Goal: Task Accomplishment & Management: Manage account settings

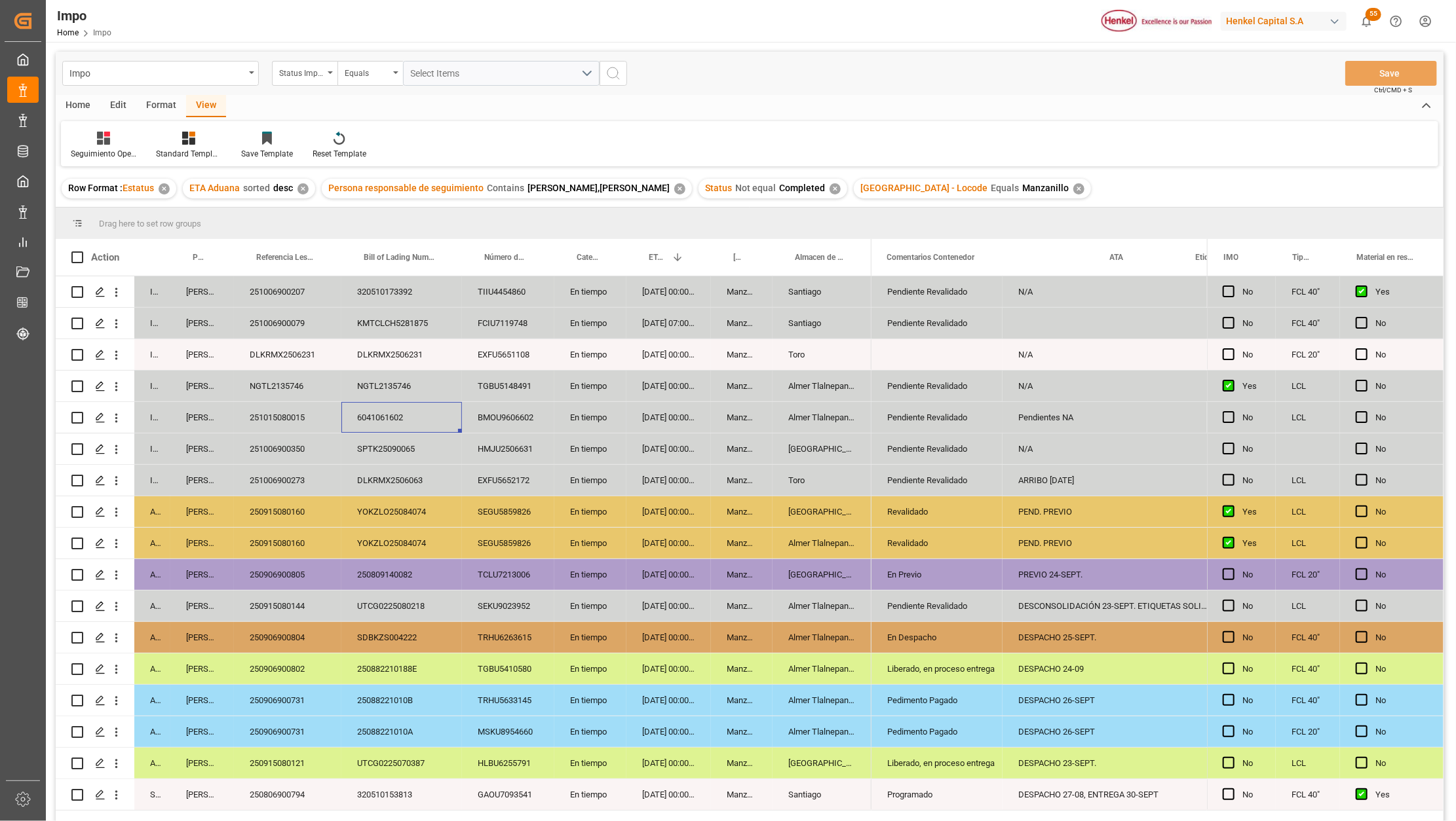
scroll to position [0, 131]
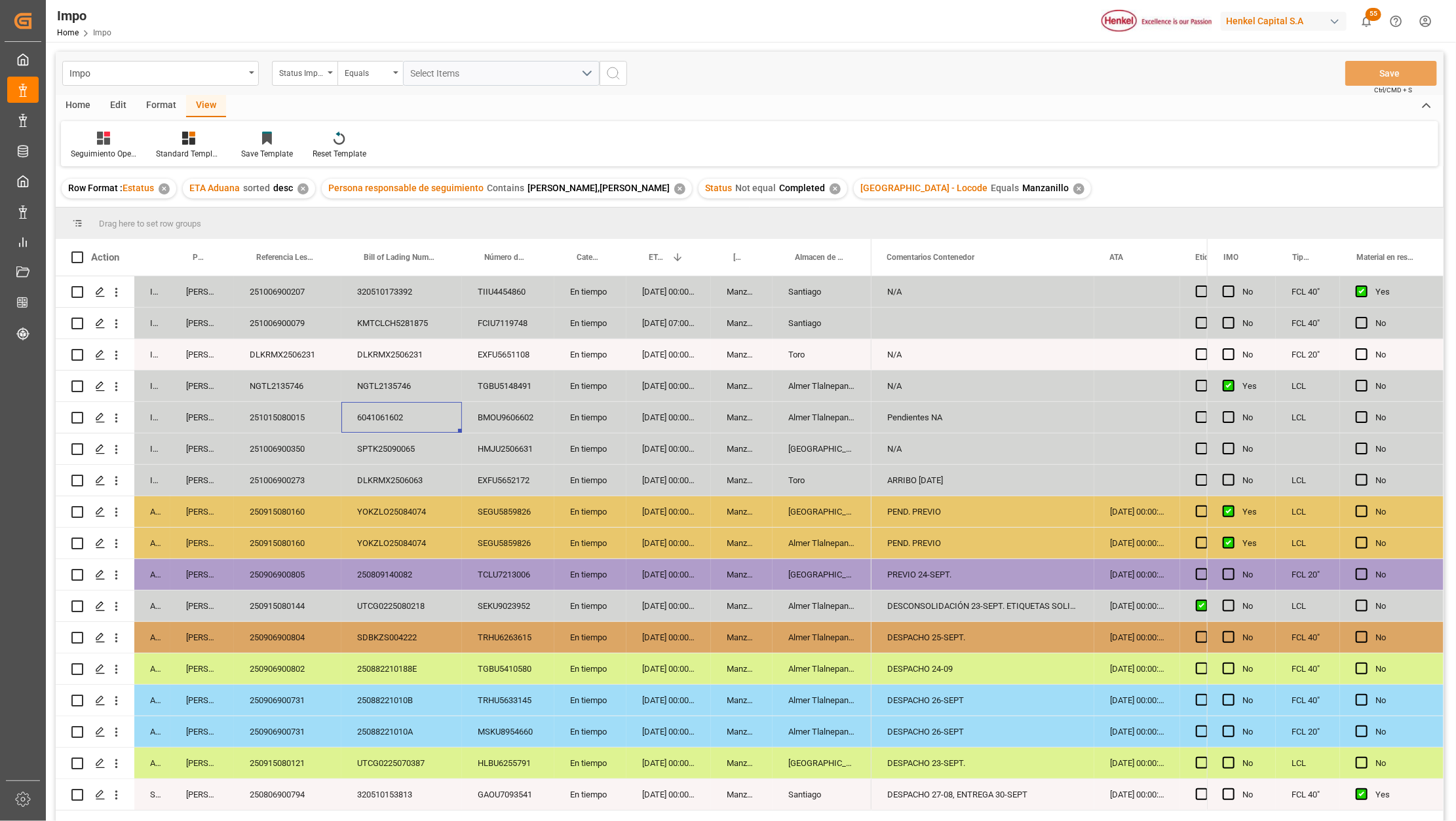
click at [914, 584] on div "PREVIO 24-SEPT." at bounding box center [983, 574] width 222 height 31
click at [914, 584] on input "PREVIO 24-SEPT." at bounding box center [983, 582] width 202 height 25
type input "DESPACHO 25-SEPT"
click at [1412, 68] on button "Save" at bounding box center [1391, 73] width 92 height 25
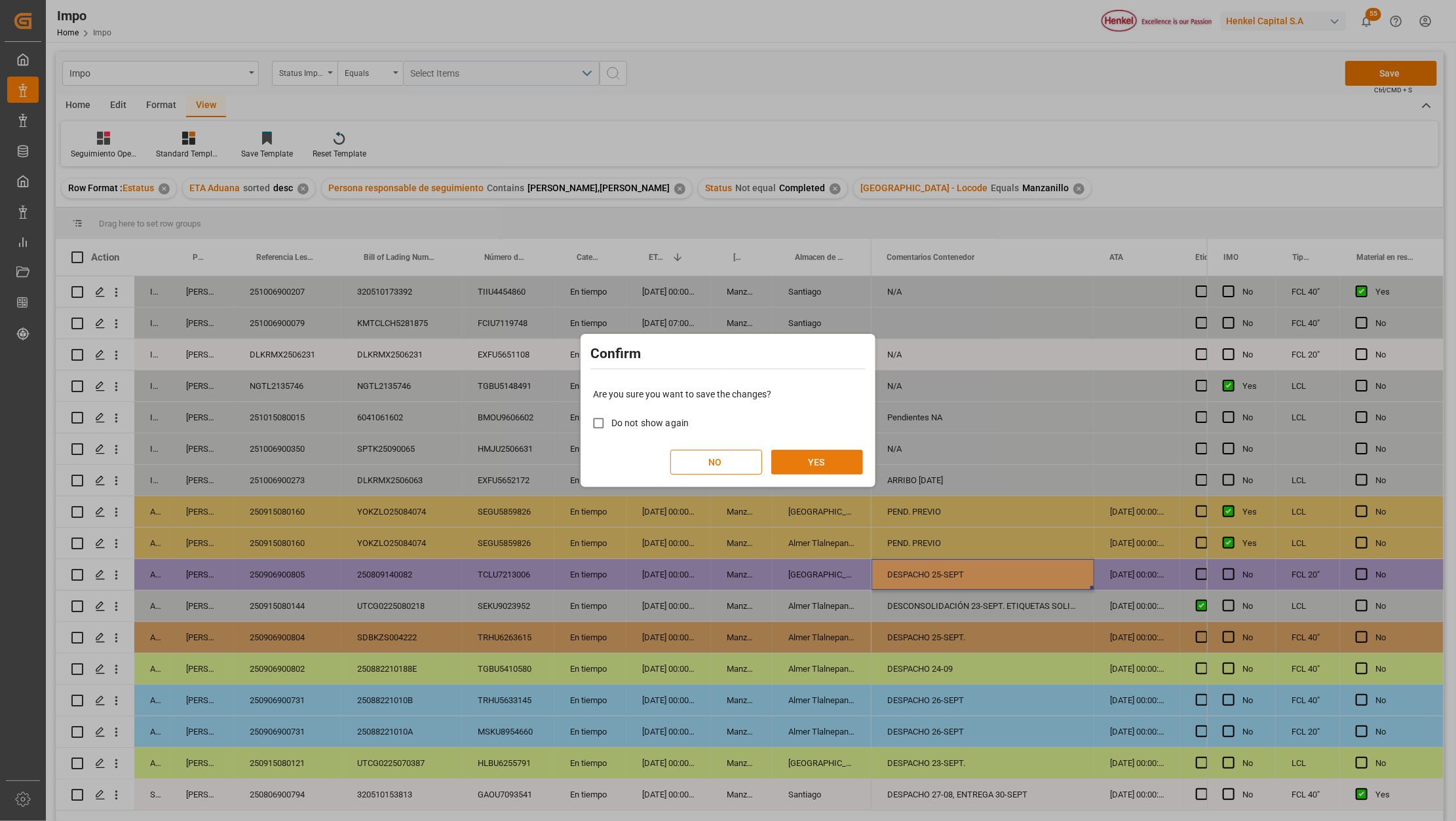
click at [816, 457] on button "YES" at bounding box center [817, 462] width 92 height 25
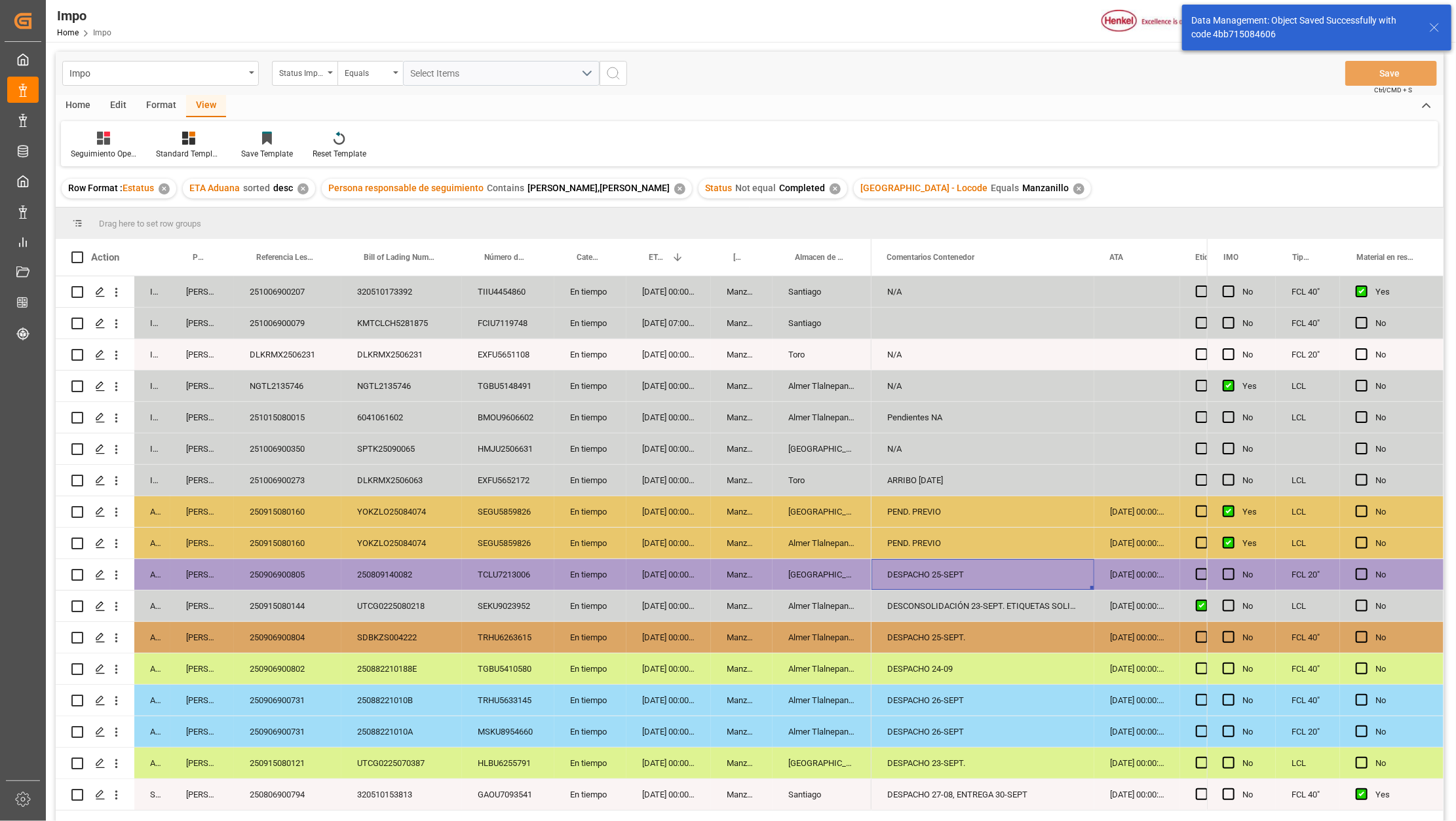
click at [855, 572] on div "[GEOGRAPHIC_DATA]" at bounding box center [821, 574] width 99 height 31
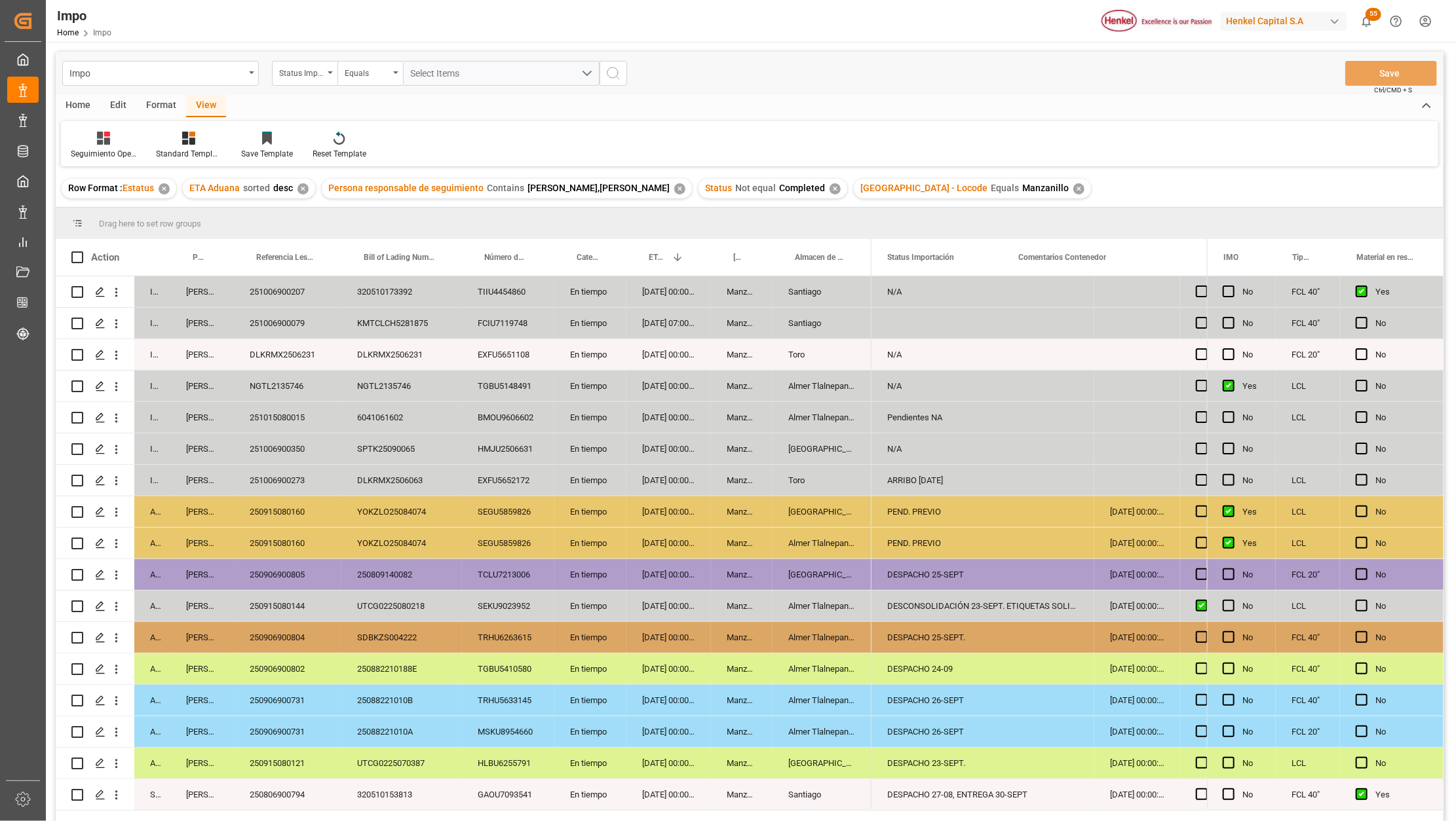
scroll to position [0, 0]
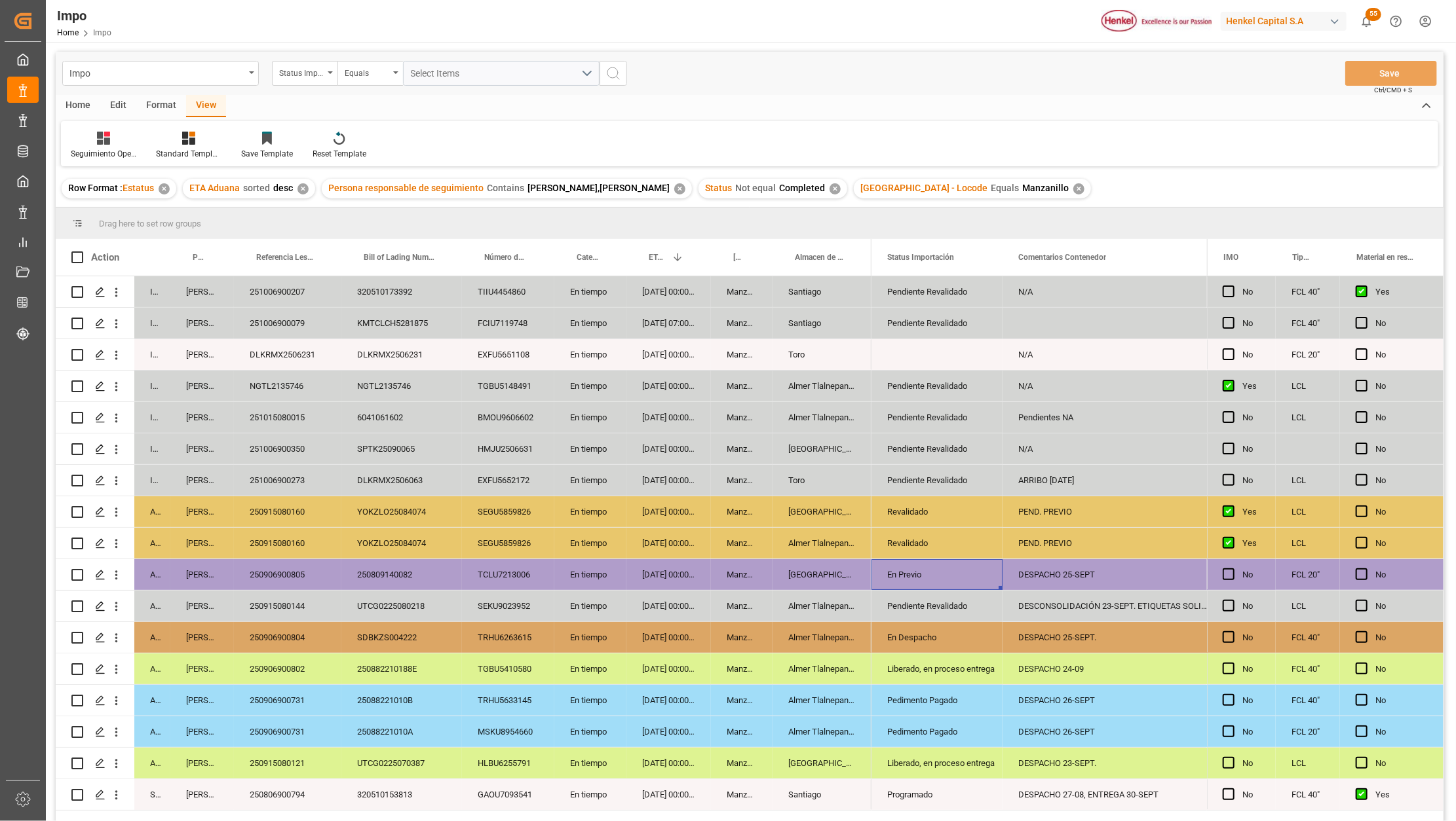
click at [935, 575] on div "En Previo" at bounding box center [937, 575] width 100 height 30
click at [976, 579] on icon "open menu" at bounding box center [978, 583] width 16 height 16
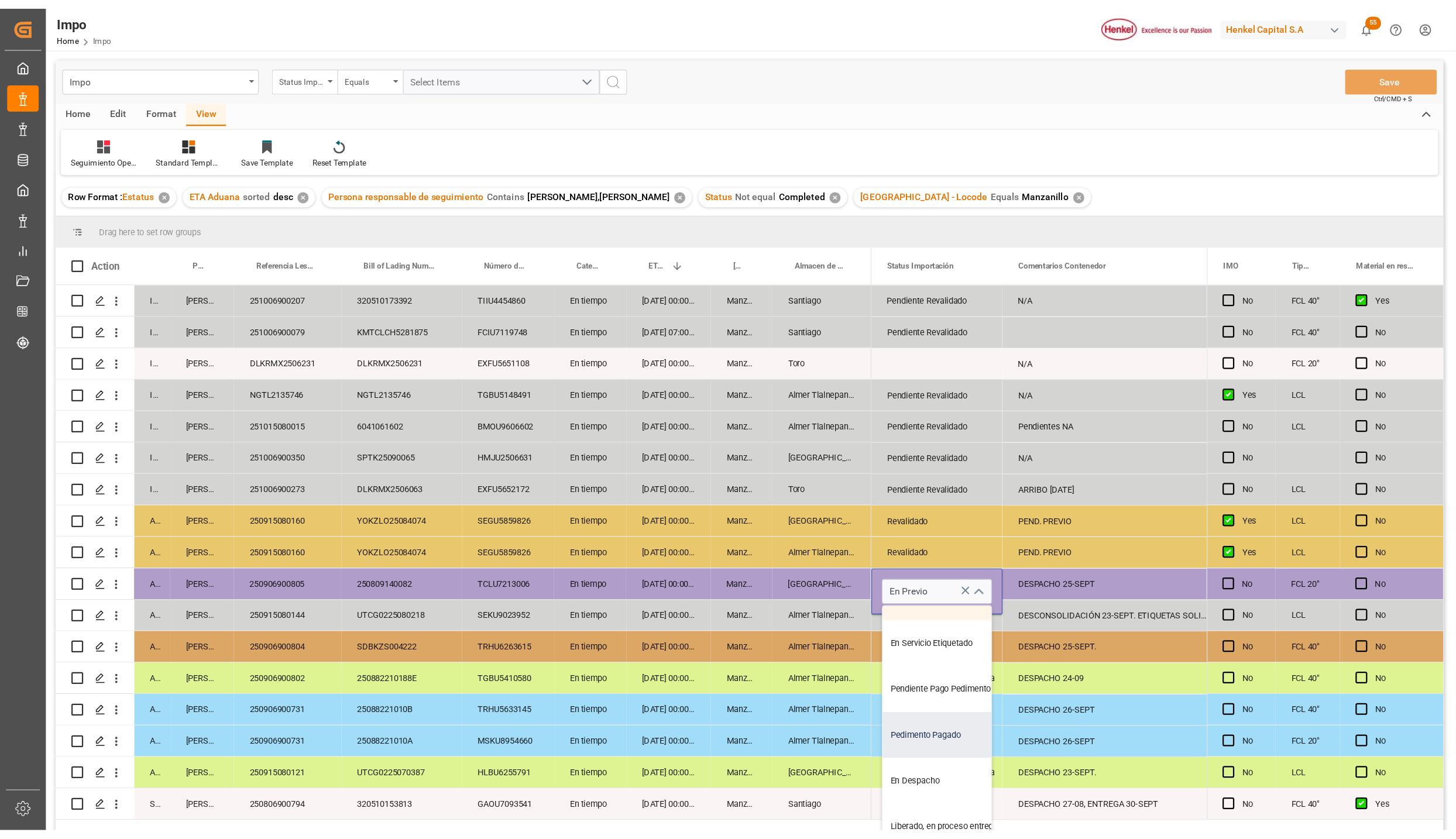
scroll to position [120, 0]
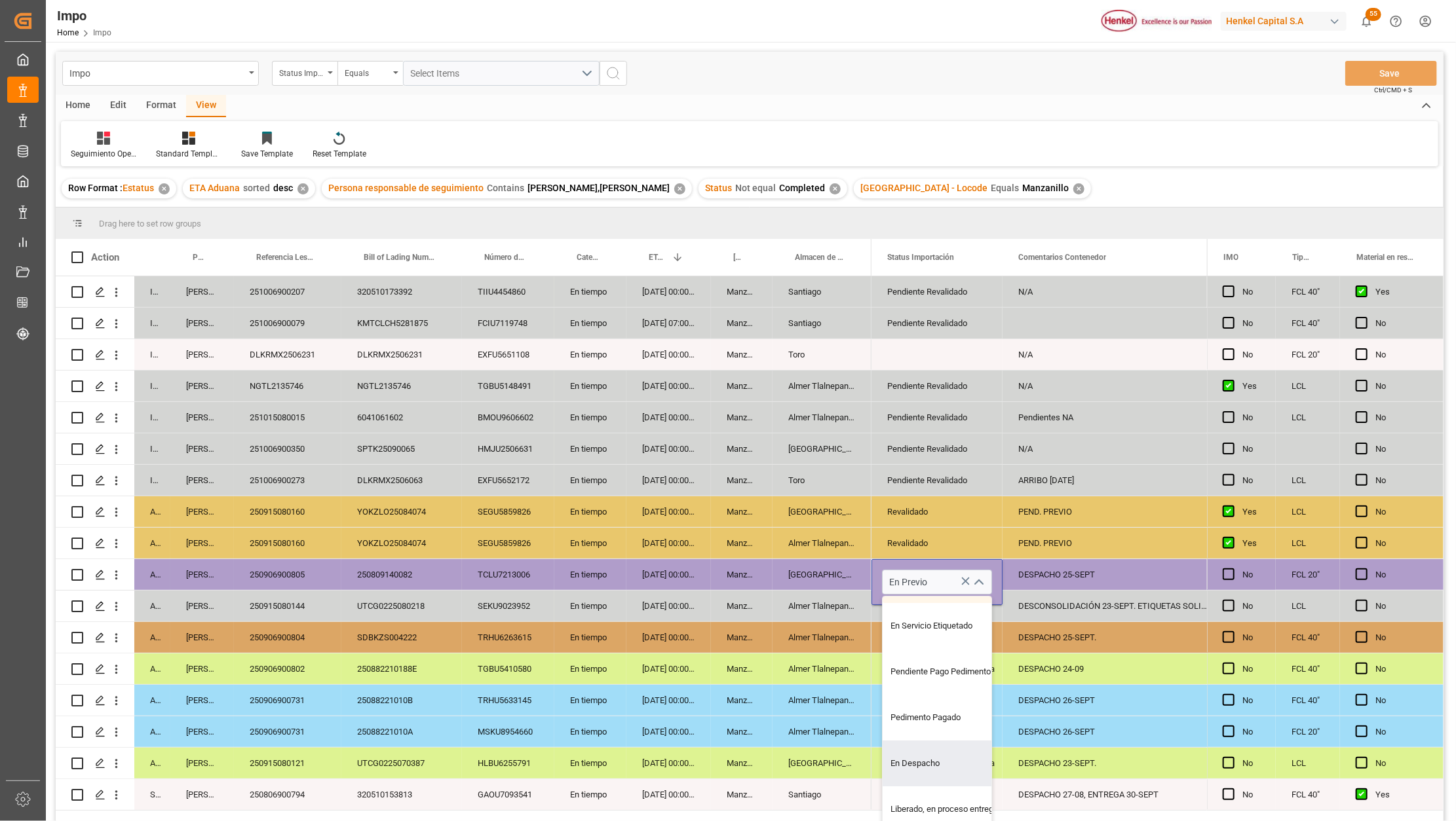
click at [926, 757] on div "En Despacho" at bounding box center [944, 763] width 123 height 46
type input "En Despacho"
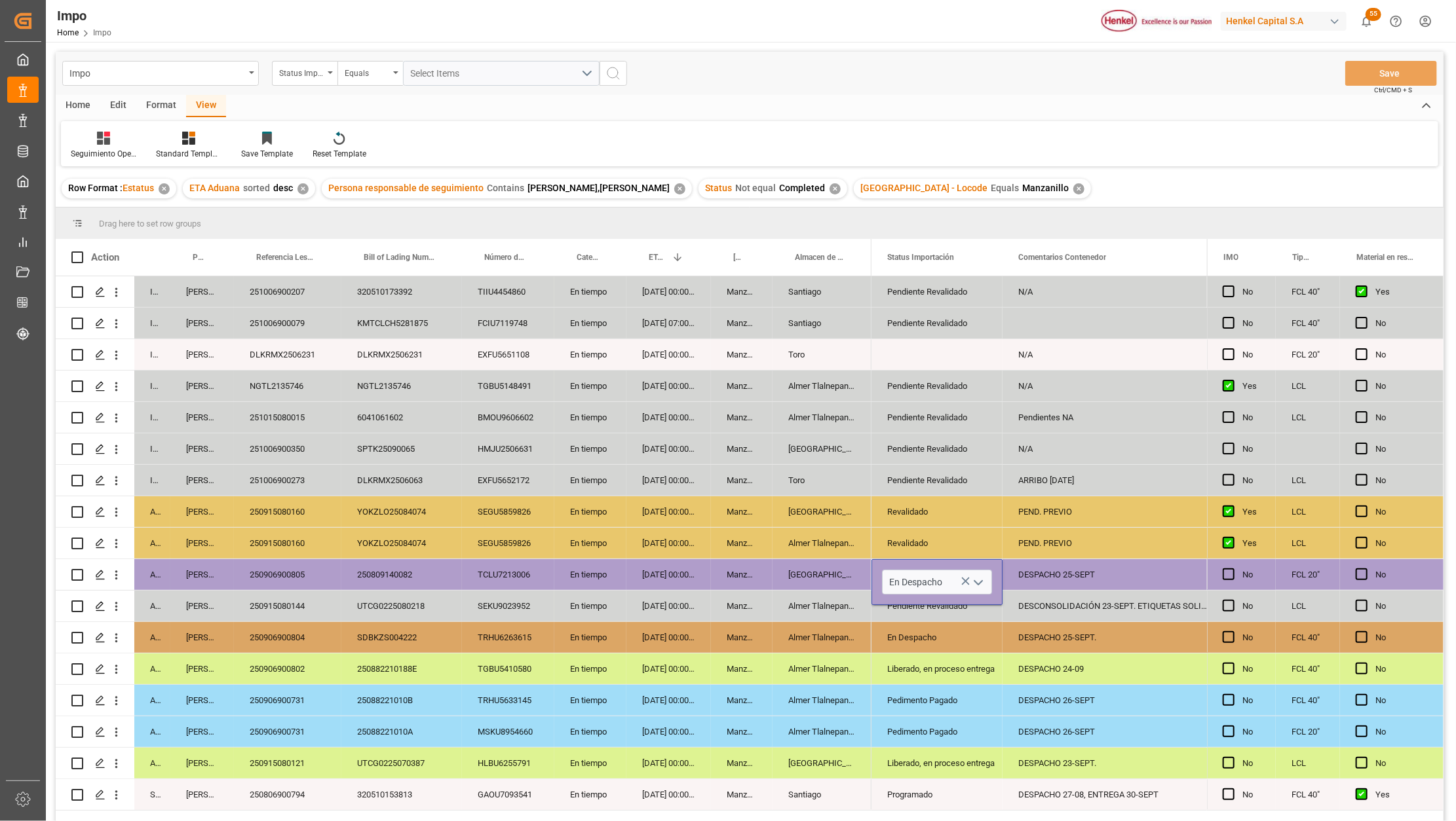
click at [1012, 728] on div "DESPACHO 26-SEPT" at bounding box center [1114, 731] width 222 height 31
click at [1371, 79] on button "Save" at bounding box center [1391, 73] width 92 height 25
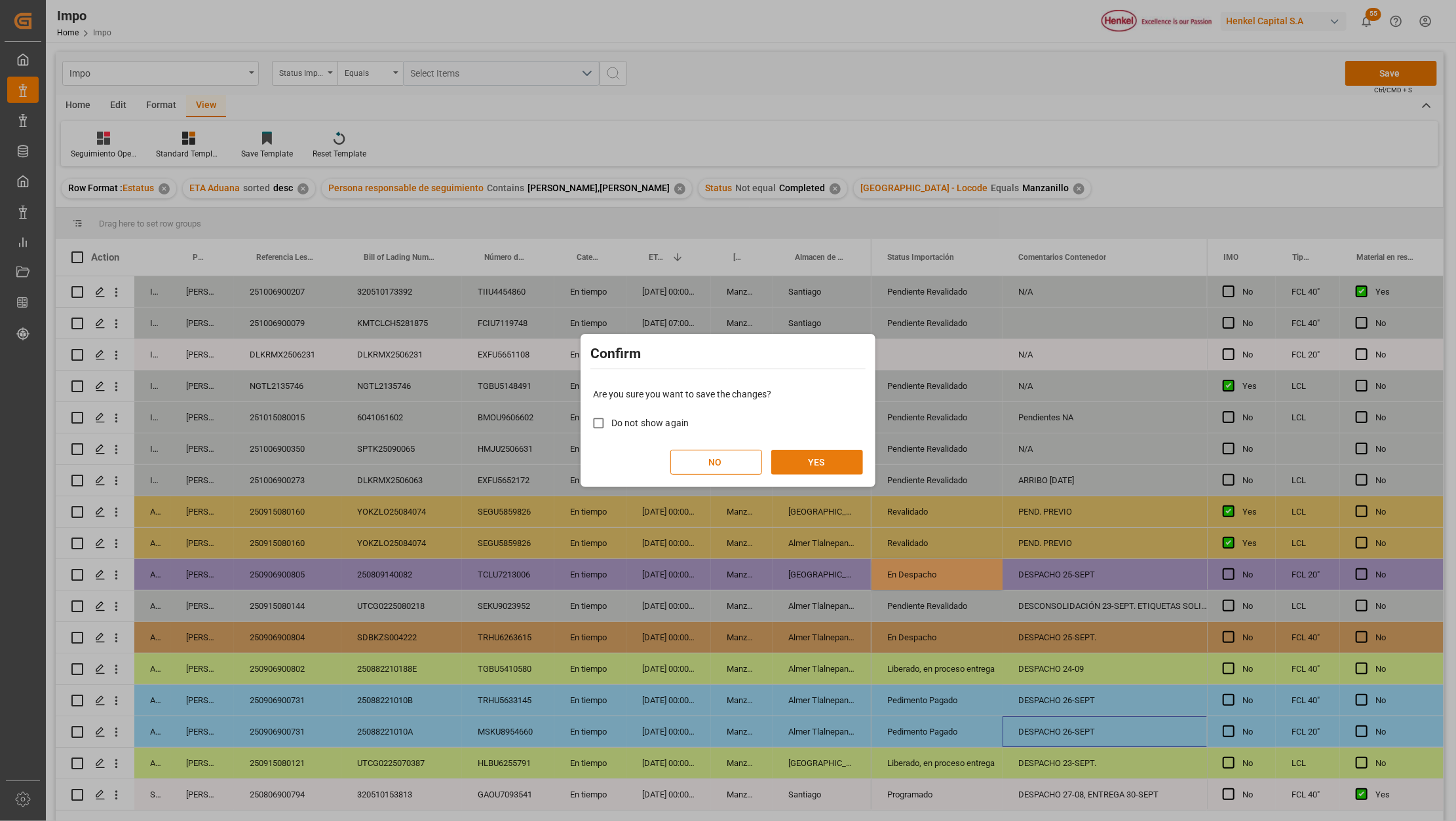
click at [829, 465] on button "YES" at bounding box center [817, 462] width 92 height 25
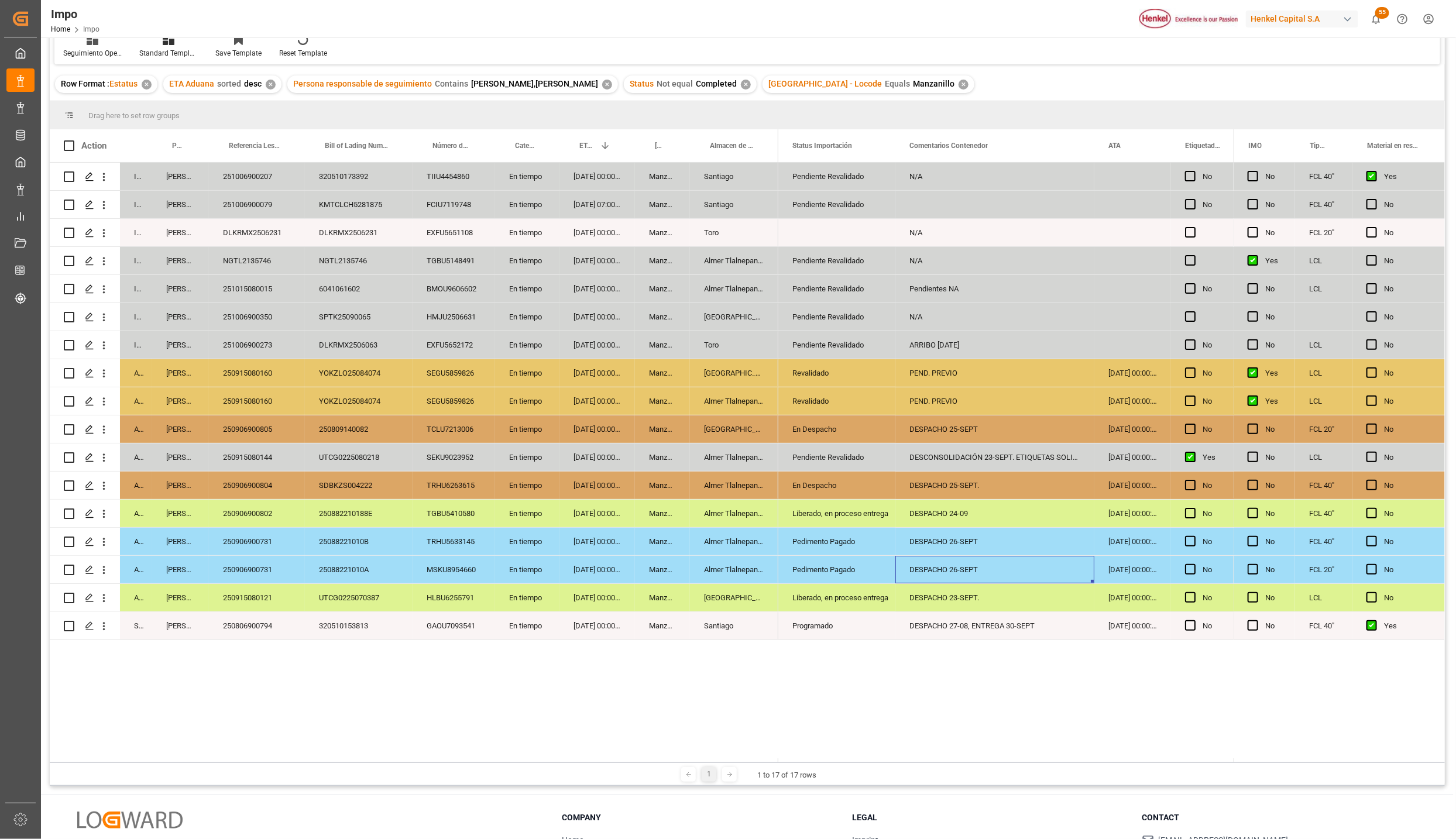
scroll to position [0, 0]
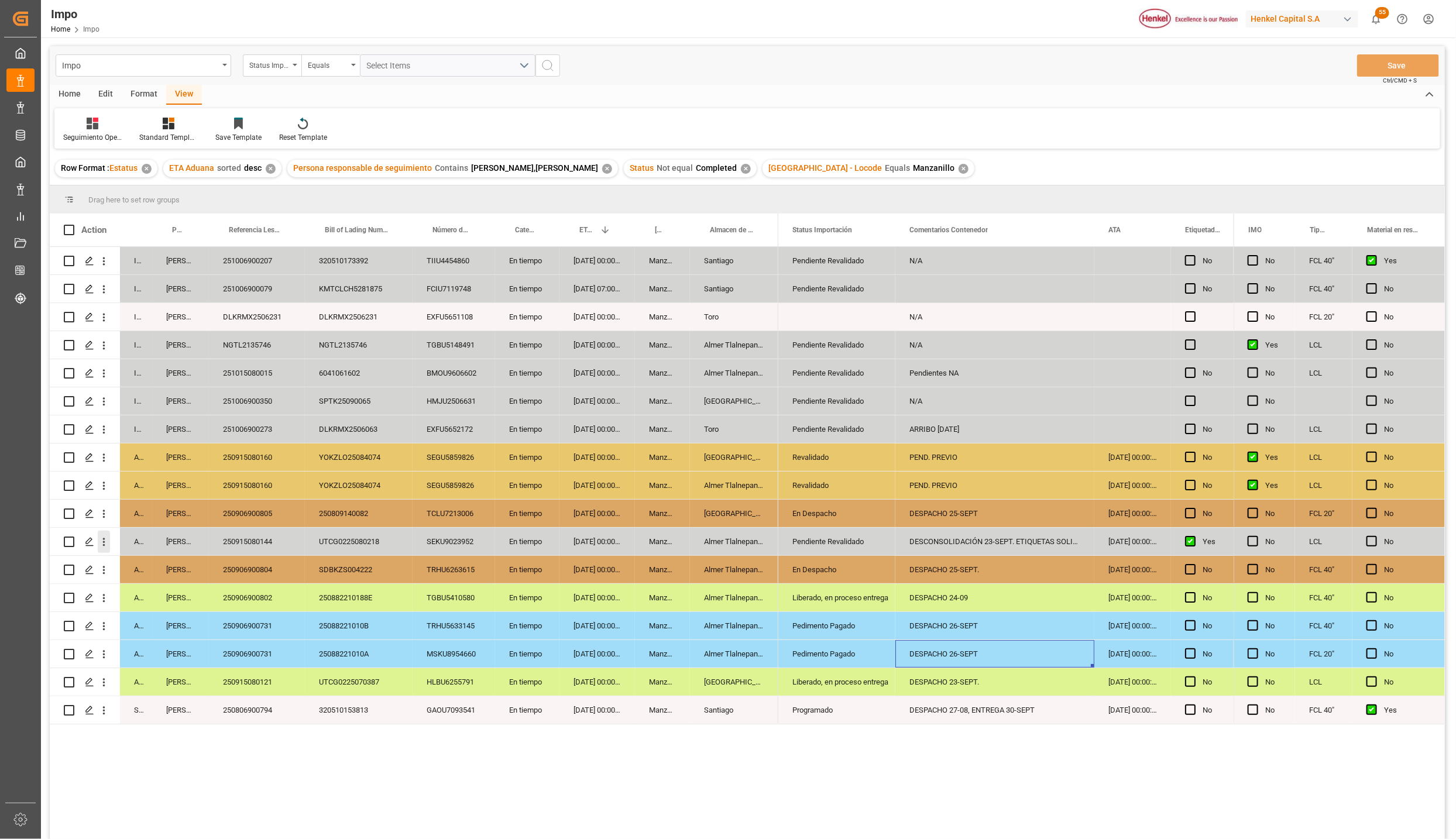
drag, startPoint x: 104, startPoint y: 540, endPoint x: 119, endPoint y: 560, distance: 25.0
click at [104, 540] on icon "open menu" at bounding box center [103, 542] width 12 height 12
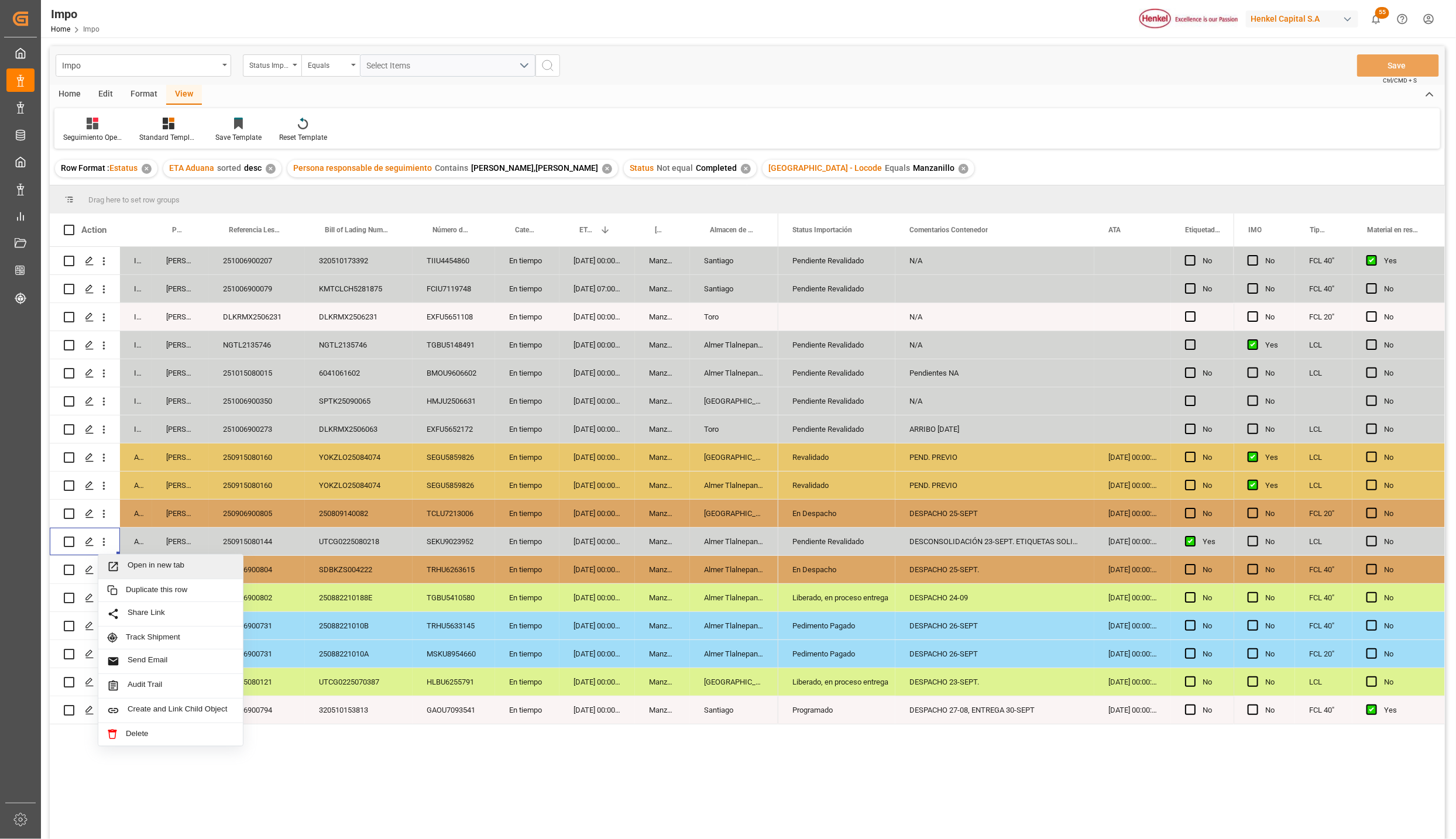
click at [132, 566] on span "Open in new tab" at bounding box center [180, 566] width 106 height 12
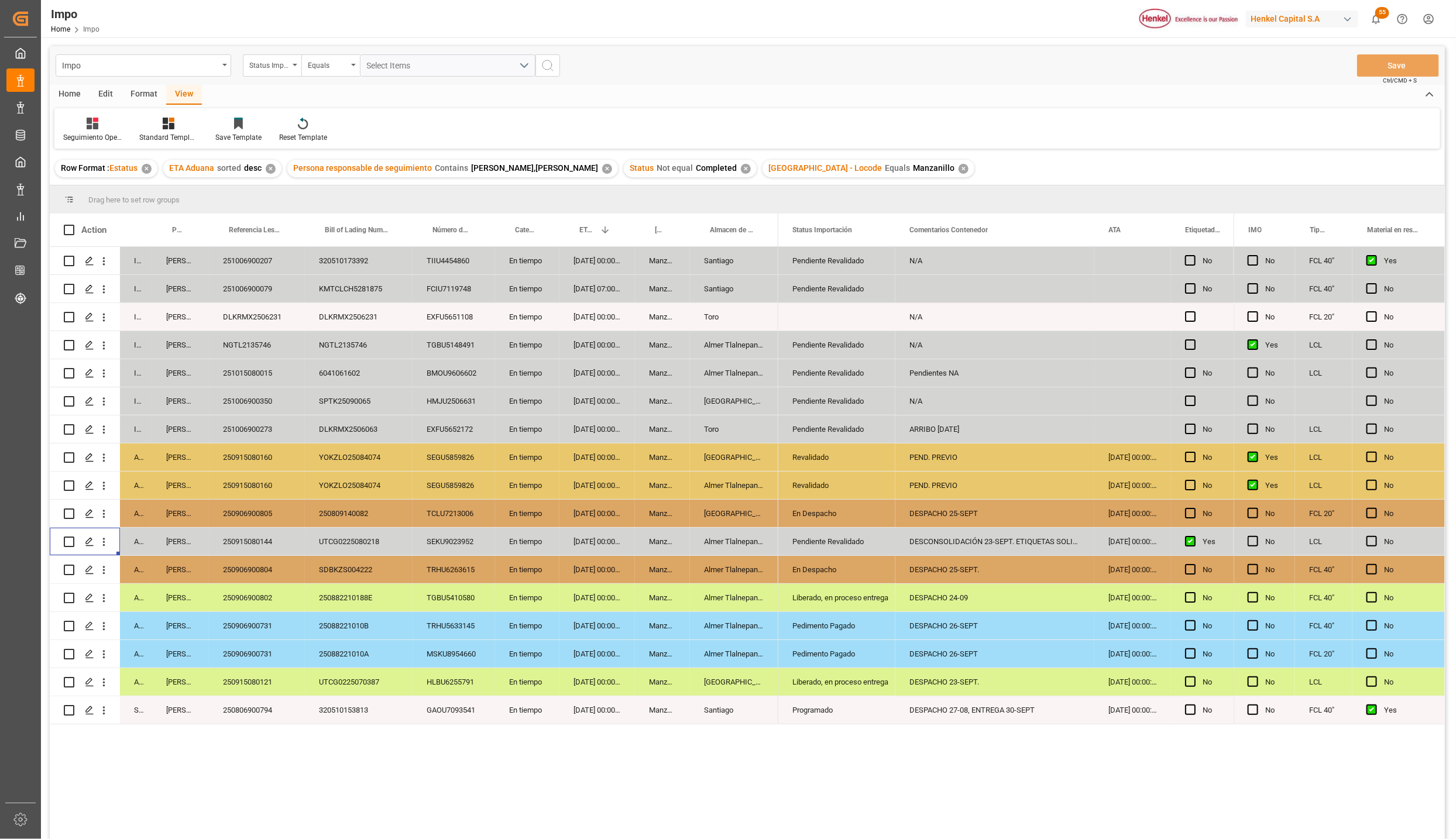
click at [841, 543] on div "Pendiente Revalidado" at bounding box center [837, 542] width 89 height 27
click at [947, 539] on div "DESCONSOLIDACIÓN 23-SEPT. ETIQUETAS SOLICITADAS" at bounding box center [995, 541] width 199 height 27
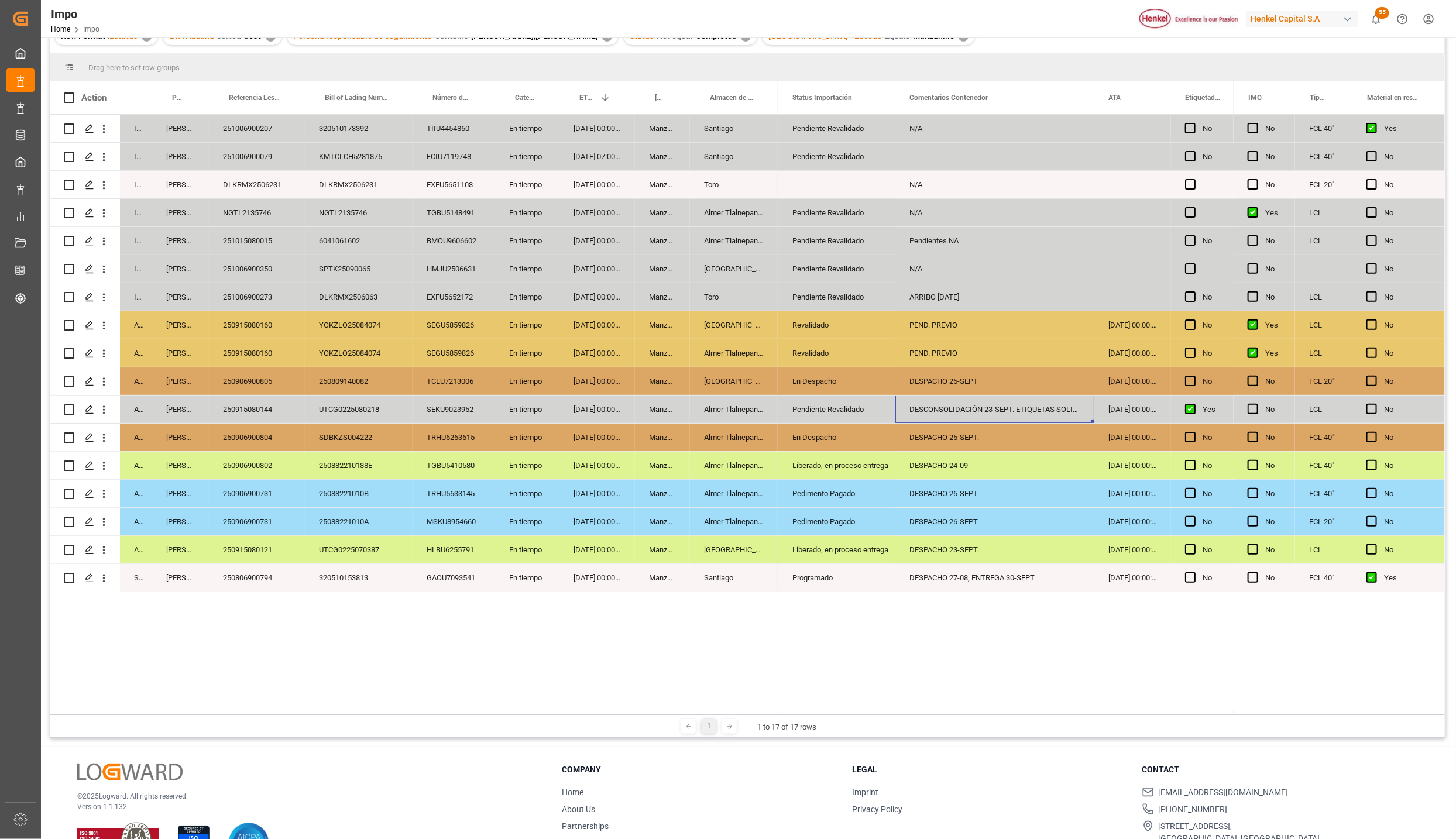
scroll to position [174, 0]
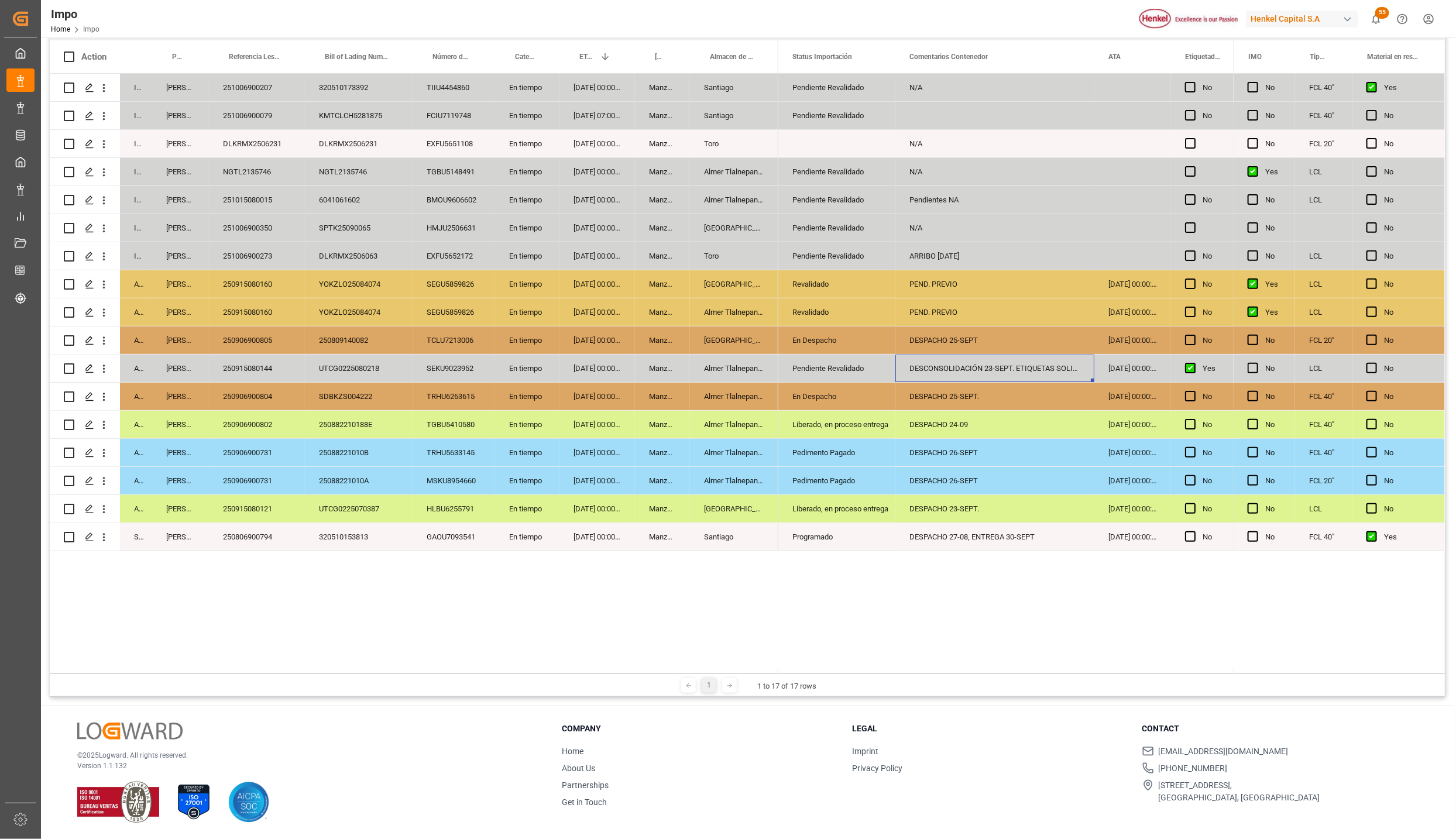
click at [832, 532] on div "Programado" at bounding box center [837, 537] width 89 height 27
click at [834, 514] on div "Liberado, en proceso entrega" at bounding box center [837, 509] width 89 height 27
click at [833, 456] on div "Pedimento Pagado" at bounding box center [837, 453] width 89 height 27
click at [822, 397] on div "En Despacho" at bounding box center [837, 397] width 89 height 27
drag, startPoint x: 822, startPoint y: 451, endPoint x: 827, endPoint y: 467, distance: 16.8
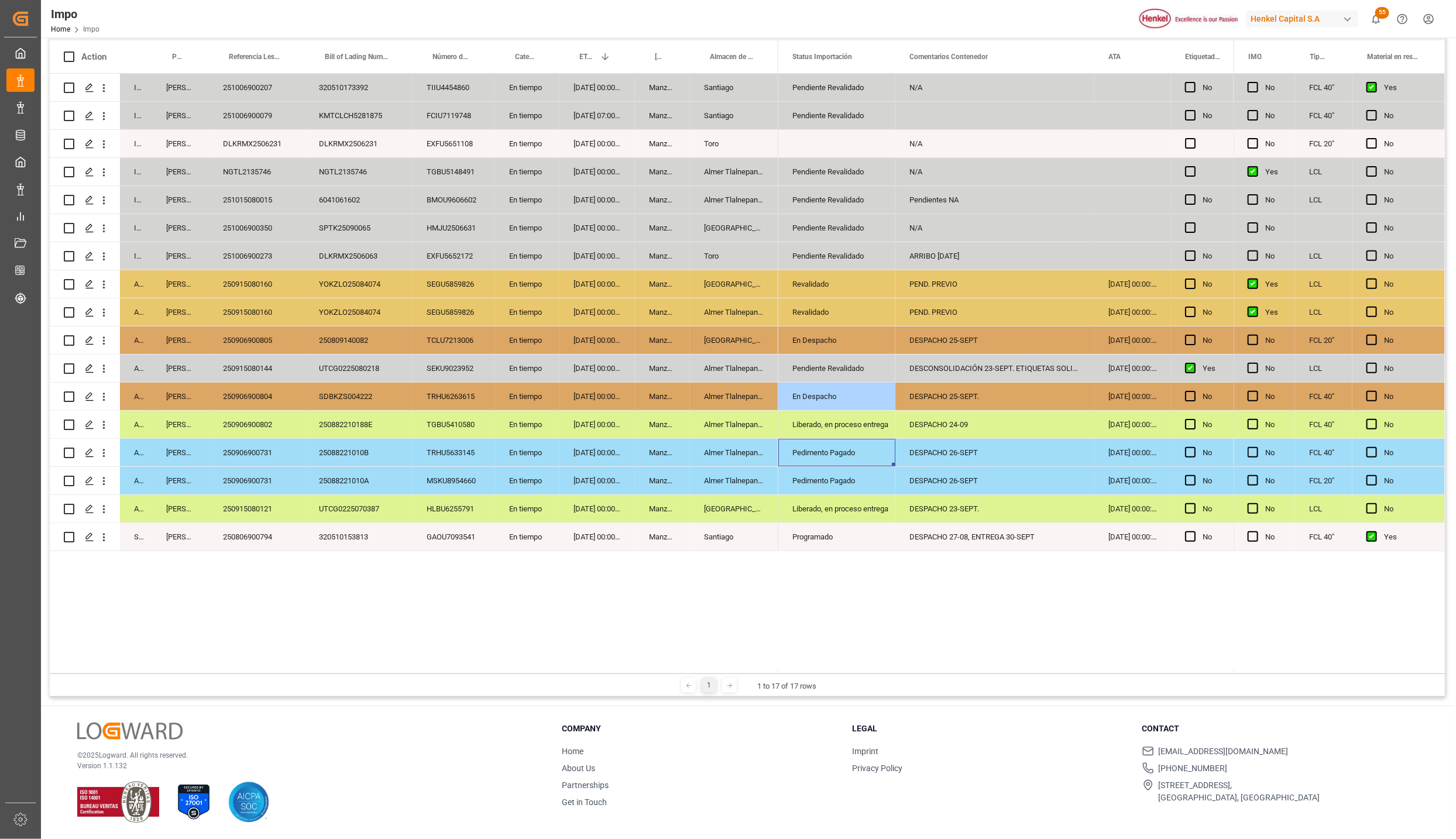
click at [983, 533] on div "DESPACHO 27-08, ENTREGA 30-SEPT" at bounding box center [995, 537] width 199 height 27
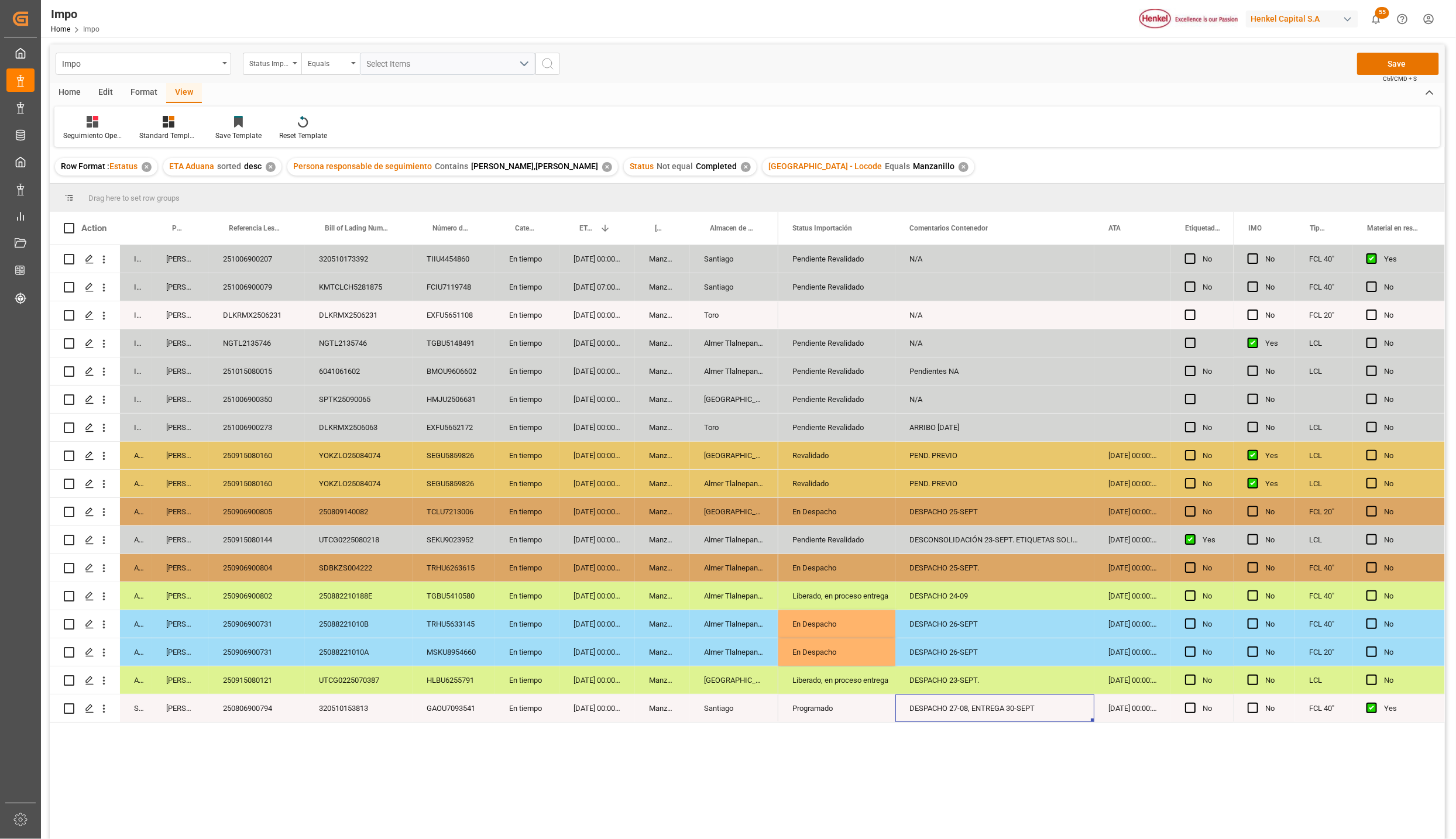
scroll to position [0, 0]
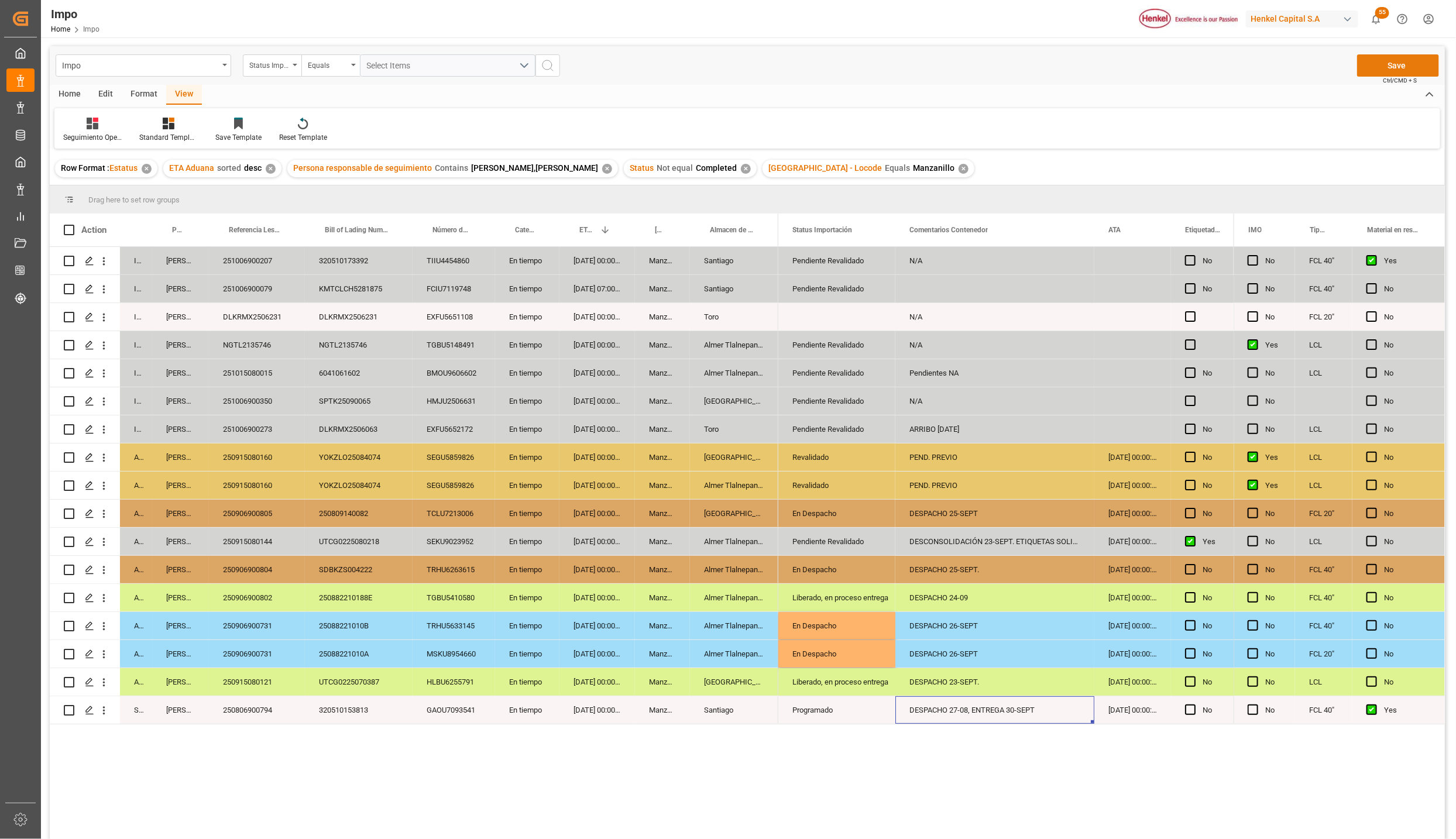
click at [1300, 61] on button "Save" at bounding box center [1398, 65] width 82 height 22
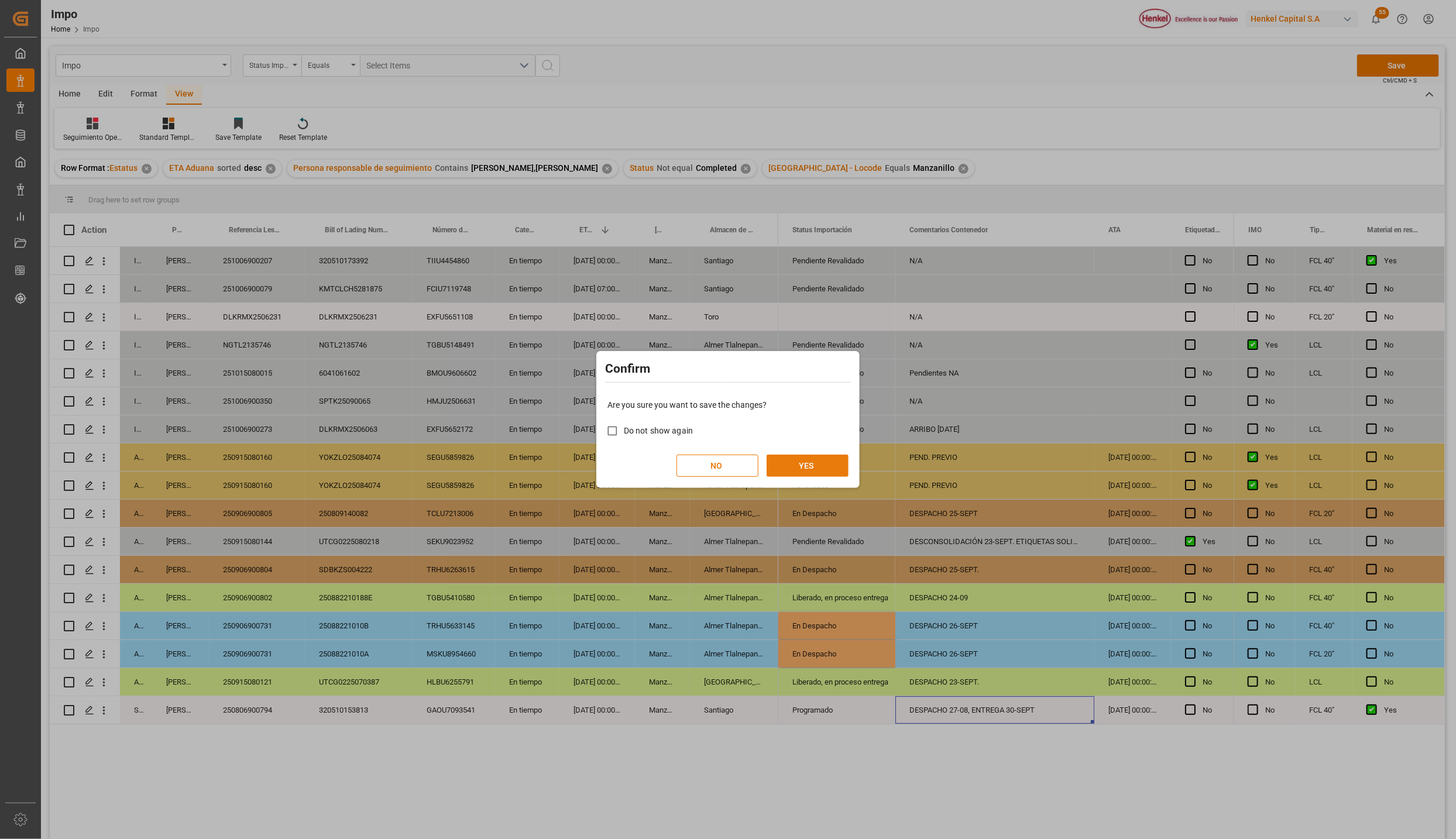
click at [808, 462] on button "YES" at bounding box center [808, 465] width 82 height 22
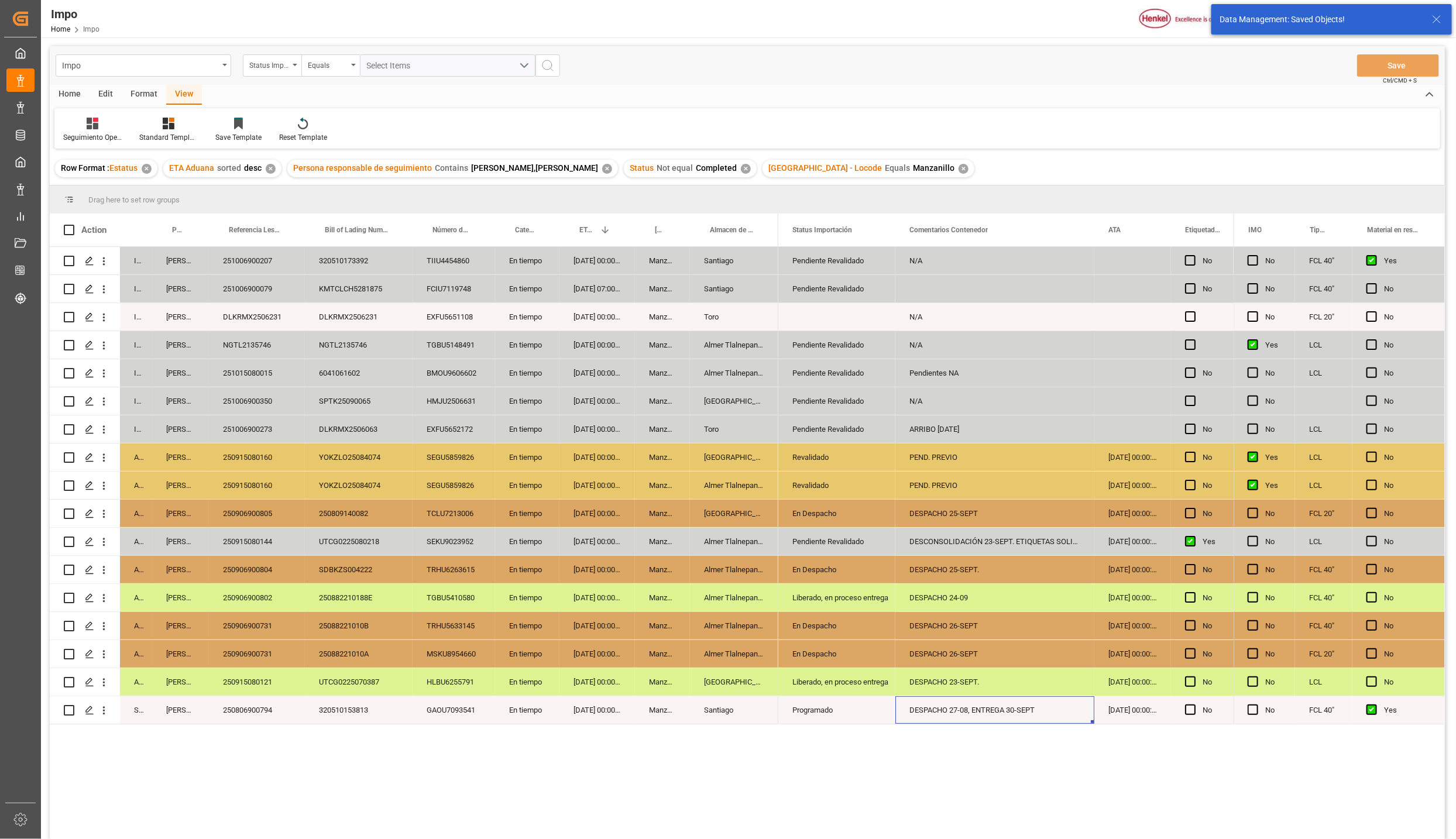
click at [829, 586] on div "Liberado, en proceso entrega" at bounding box center [837, 598] width 89 height 27
click at [272, 593] on div "250906900802" at bounding box center [257, 597] width 96 height 27
click at [469, 596] on div "TGBU5410580" at bounding box center [454, 597] width 83 height 27
click at [478, 577] on div "TRHU6263615" at bounding box center [454, 569] width 83 height 27
click at [842, 543] on div "Pendiente Revalidado" at bounding box center [837, 542] width 89 height 27
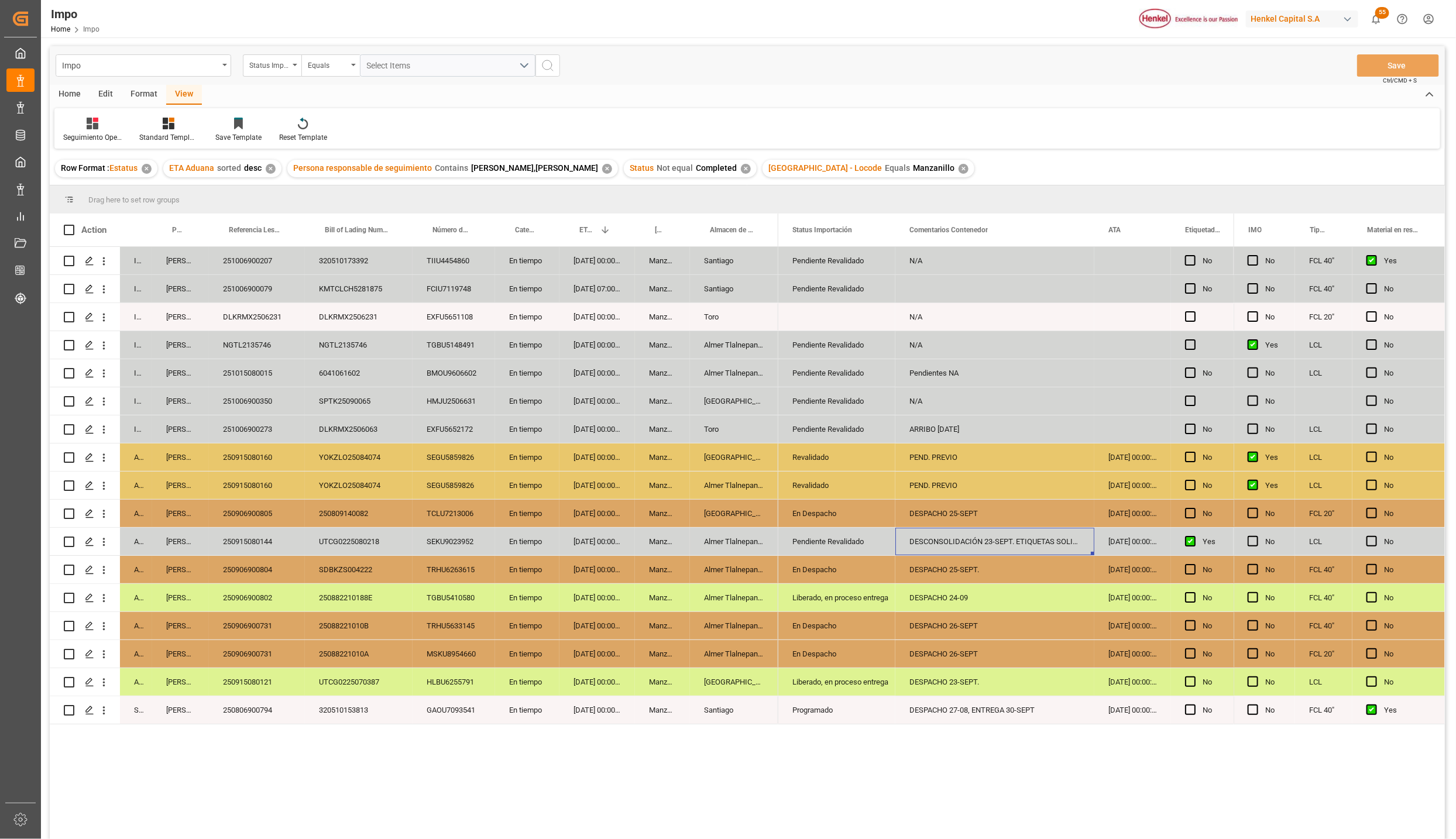
click at [1015, 539] on div "DESCONSOLIDACIÓN 23-SEPT. ETIQUETAS SOLICITADAS" at bounding box center [995, 541] width 199 height 27
click at [982, 519] on div "DESPACHO 25-SEPT" at bounding box center [995, 513] width 199 height 27
click at [924, 483] on div "PEND. PREVIO" at bounding box center [995, 485] width 199 height 27
click at [931, 453] on div "PEND. PREVIO" at bounding box center [995, 457] width 199 height 27
click at [601, 423] on div "23-09-2025 00:00:00" at bounding box center [597, 428] width 76 height 27
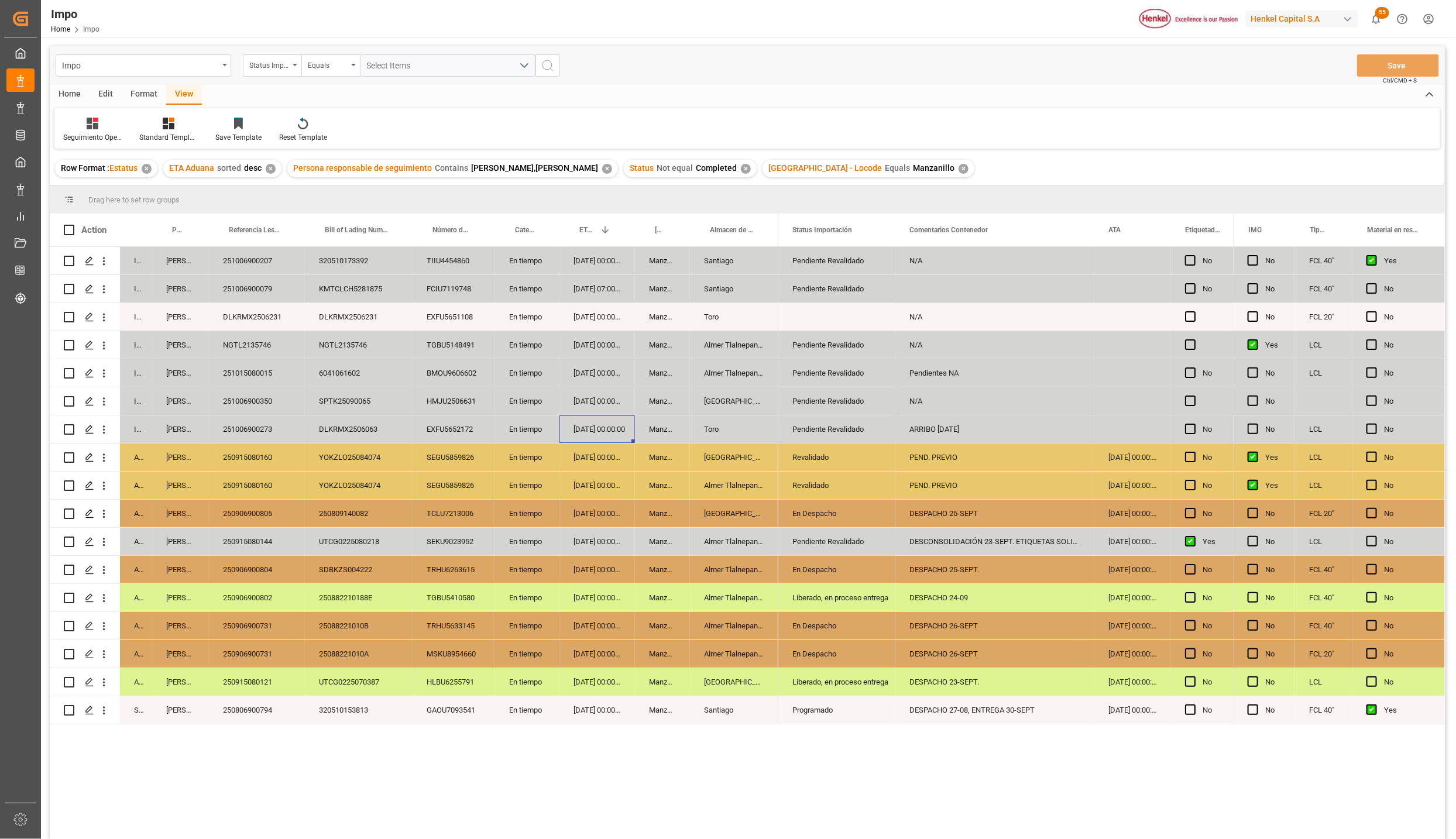
click at [450, 429] on div "EXFU5652172" at bounding box center [454, 428] width 83 height 27
click at [843, 429] on div "Pendiente Revalidado" at bounding box center [837, 429] width 89 height 27
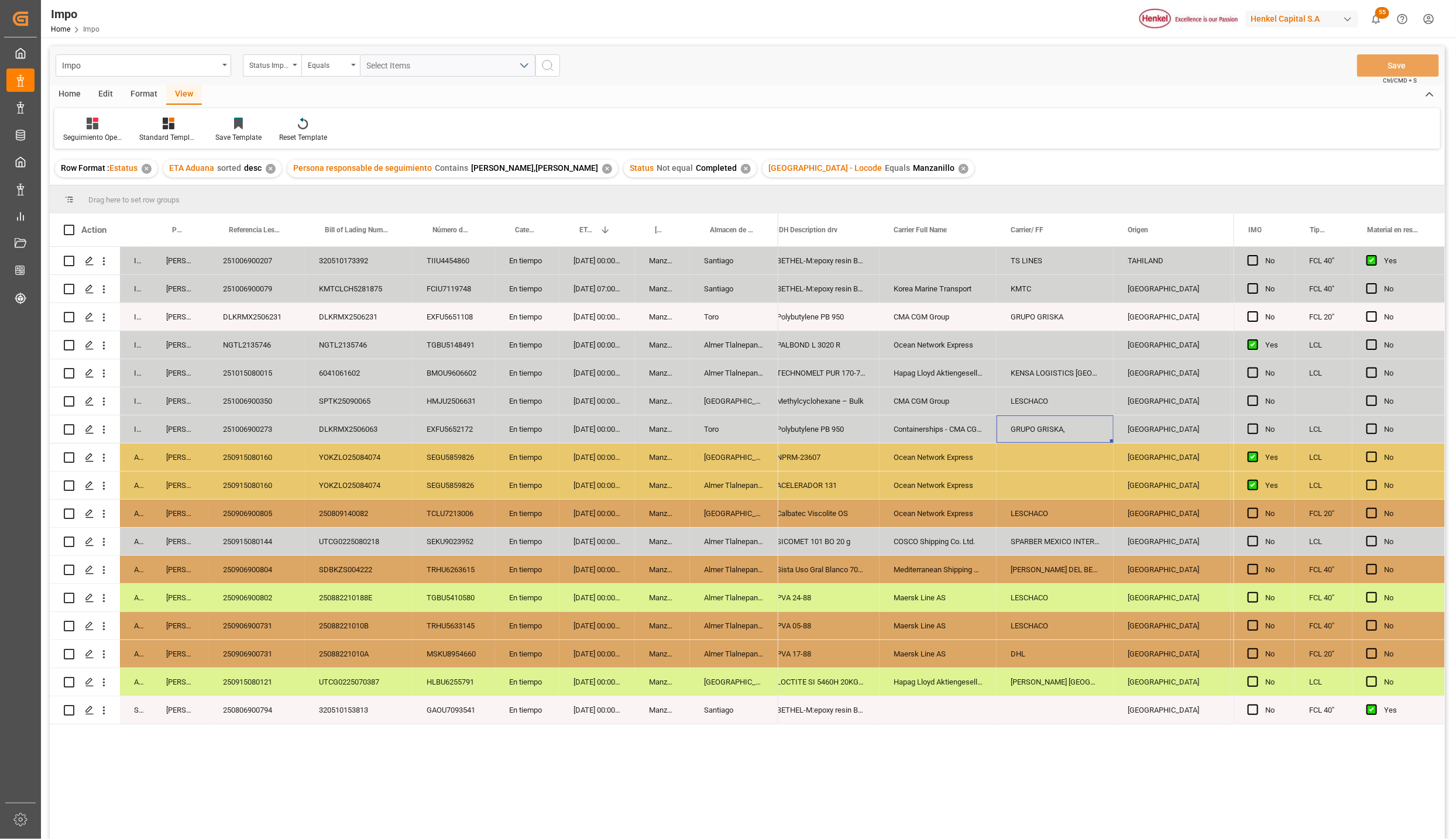
click at [362, 423] on div "DLKRMX2506063" at bounding box center [359, 428] width 108 height 27
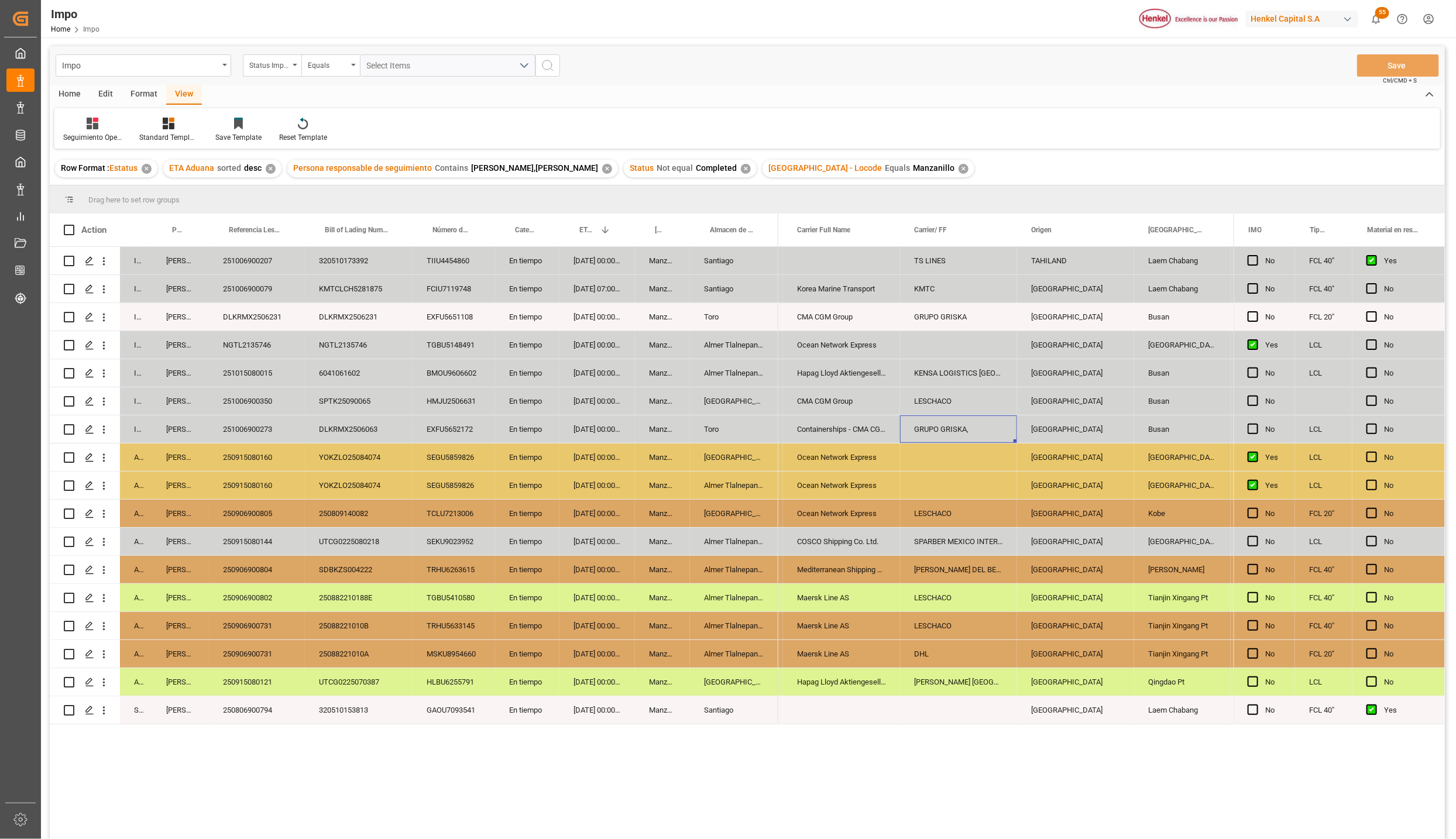
click at [452, 432] on div "EXFU5652172" at bounding box center [454, 428] width 83 height 27
click at [362, 423] on div "DLKRMX2506063" at bounding box center [359, 428] width 108 height 27
click at [374, 397] on div "SPTK25090065" at bounding box center [359, 400] width 108 height 27
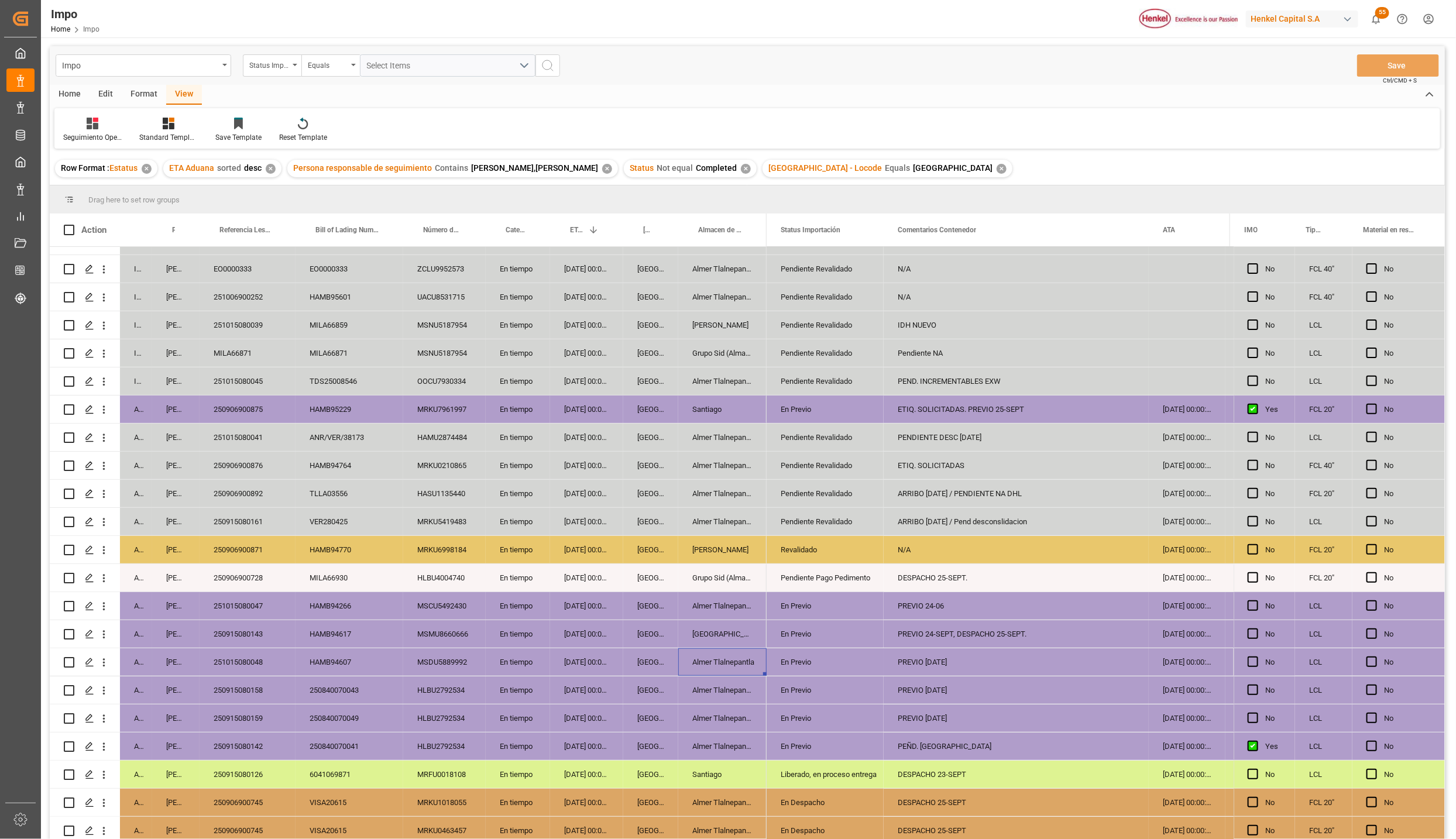
scroll to position [222, 0]
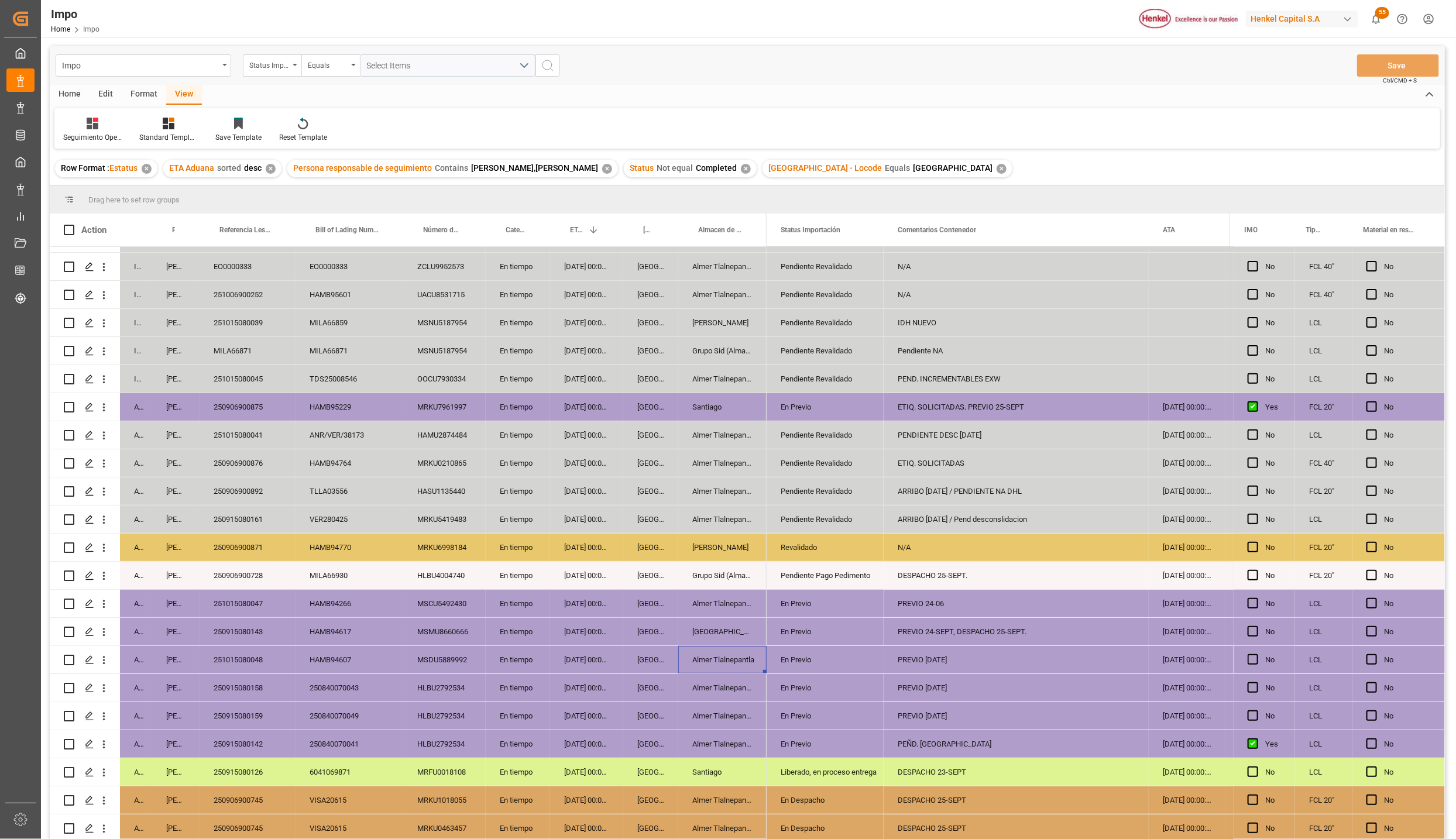
click at [789, 737] on div "En Previo" at bounding box center [825, 744] width 89 height 27
click at [248, 741] on div "250915080142" at bounding box center [247, 744] width 96 height 27
click at [246, 708] on div "250915080159" at bounding box center [247, 716] width 96 height 27
click at [262, 681] on div "250915080158" at bounding box center [247, 687] width 96 height 27
click at [241, 648] on div "251015080048" at bounding box center [247, 659] width 96 height 27
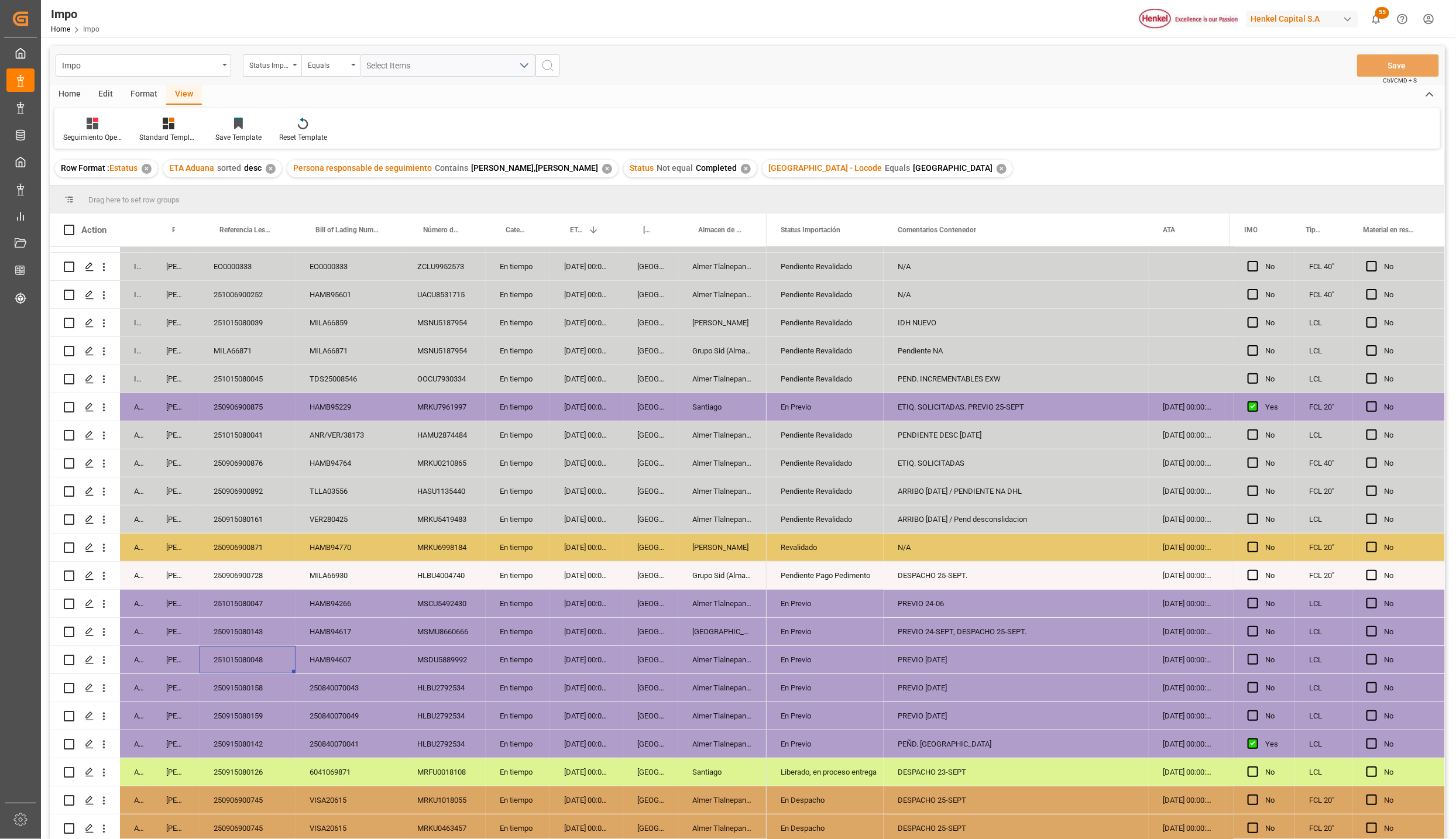
click at [246, 622] on div "250915080143" at bounding box center [247, 631] width 96 height 27
click at [811, 618] on div "En Previo" at bounding box center [825, 631] width 89 height 27
click at [808, 629] on div "En Previo" at bounding box center [825, 631] width 89 height 27
click at [874, 640] on div "En Previo" at bounding box center [825, 638] width 116 height 22
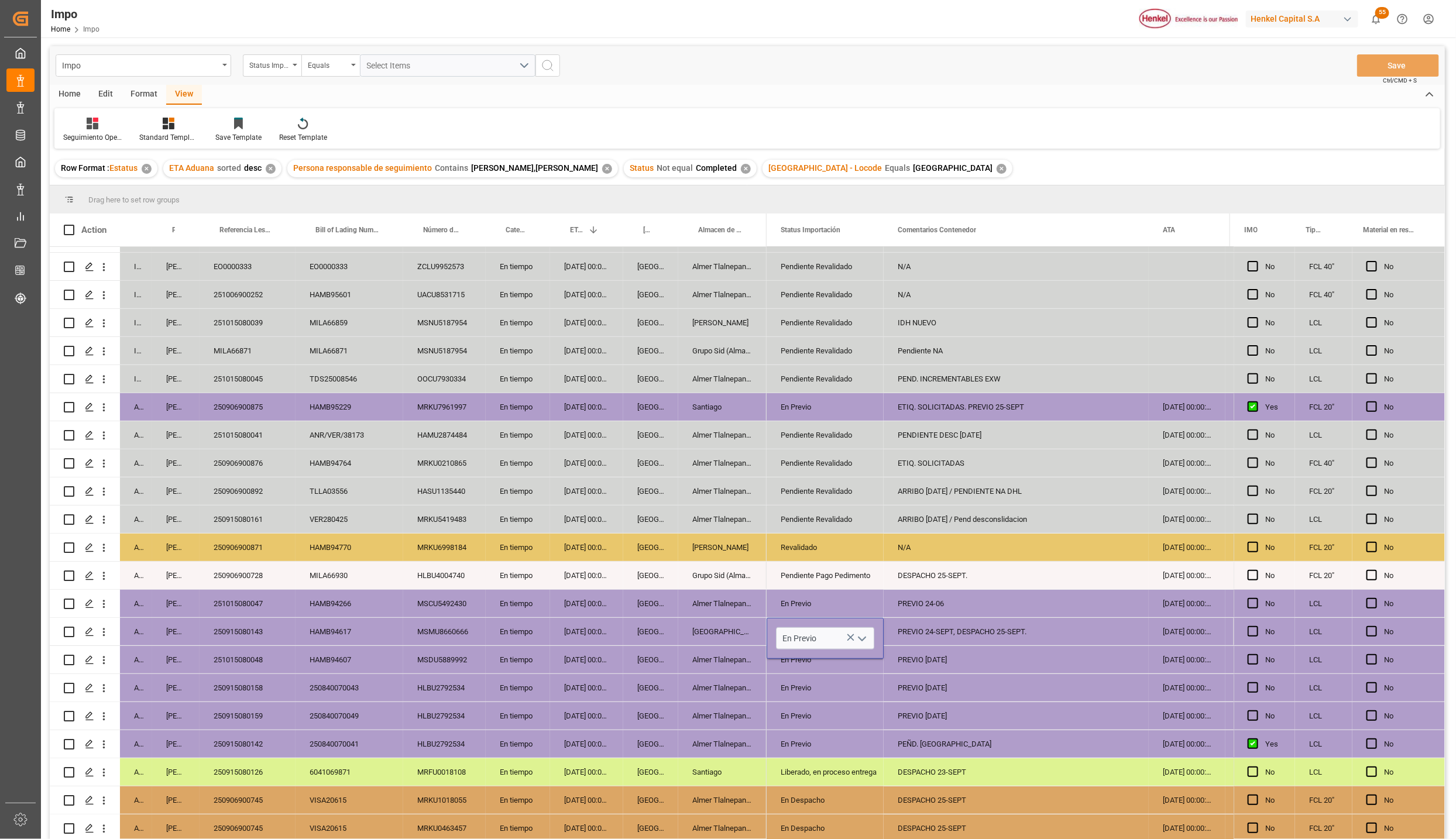
click at [864, 636] on icon "open menu" at bounding box center [862, 639] width 14 height 14
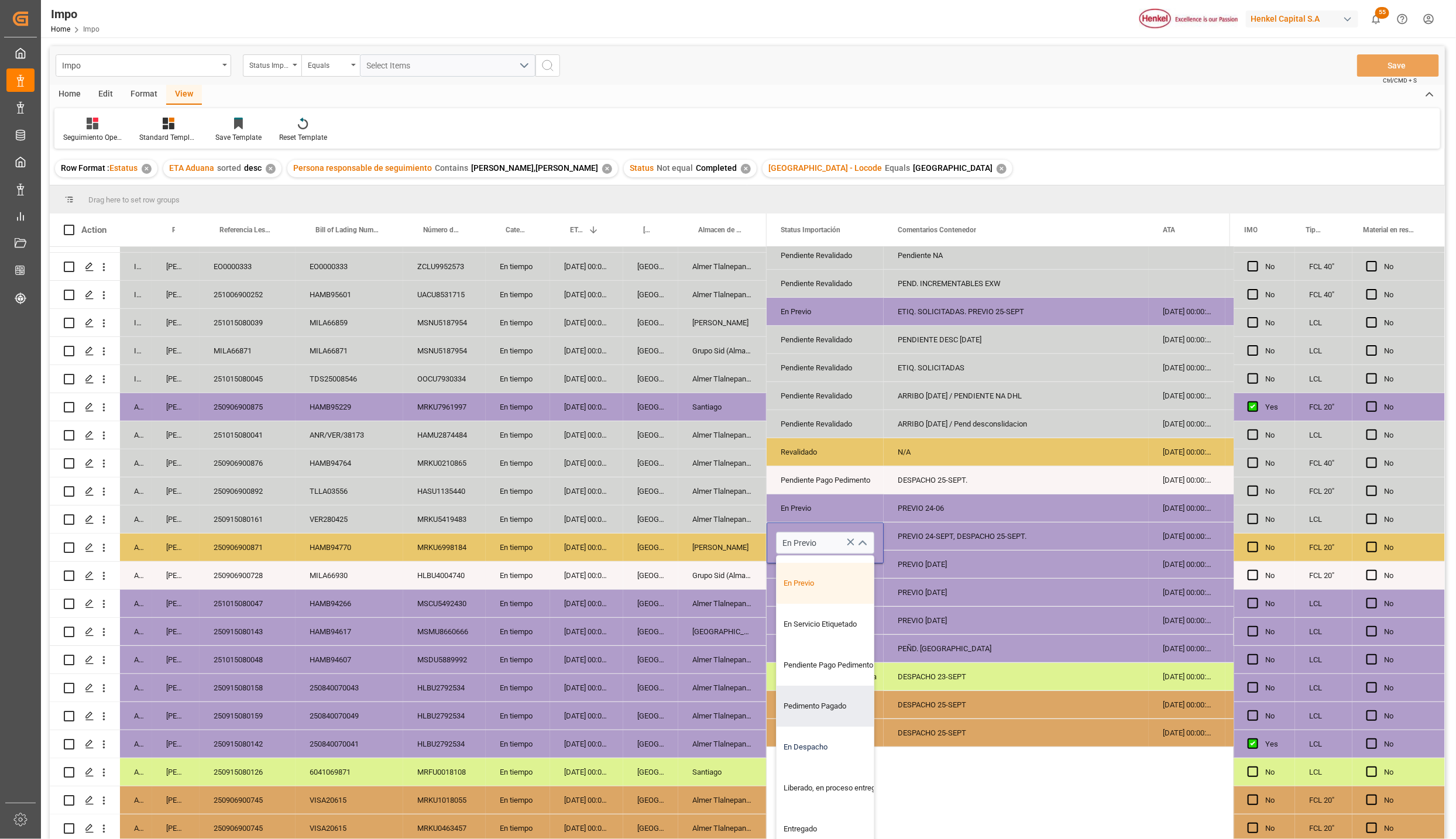
scroll to position [143, 0]
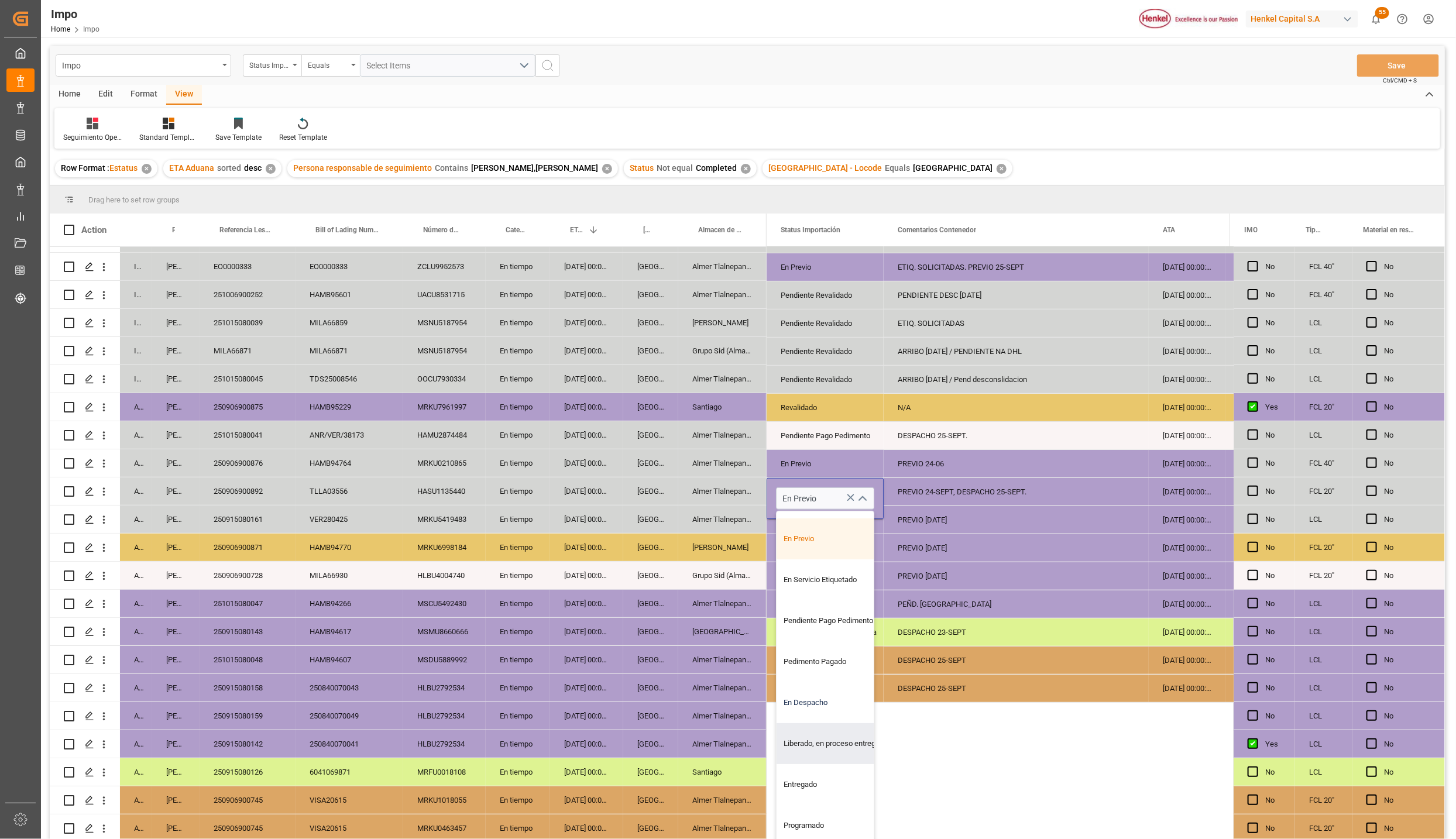
click at [804, 696] on div "En Despacho" at bounding box center [832, 703] width 110 height 41
type input "En Despacho"
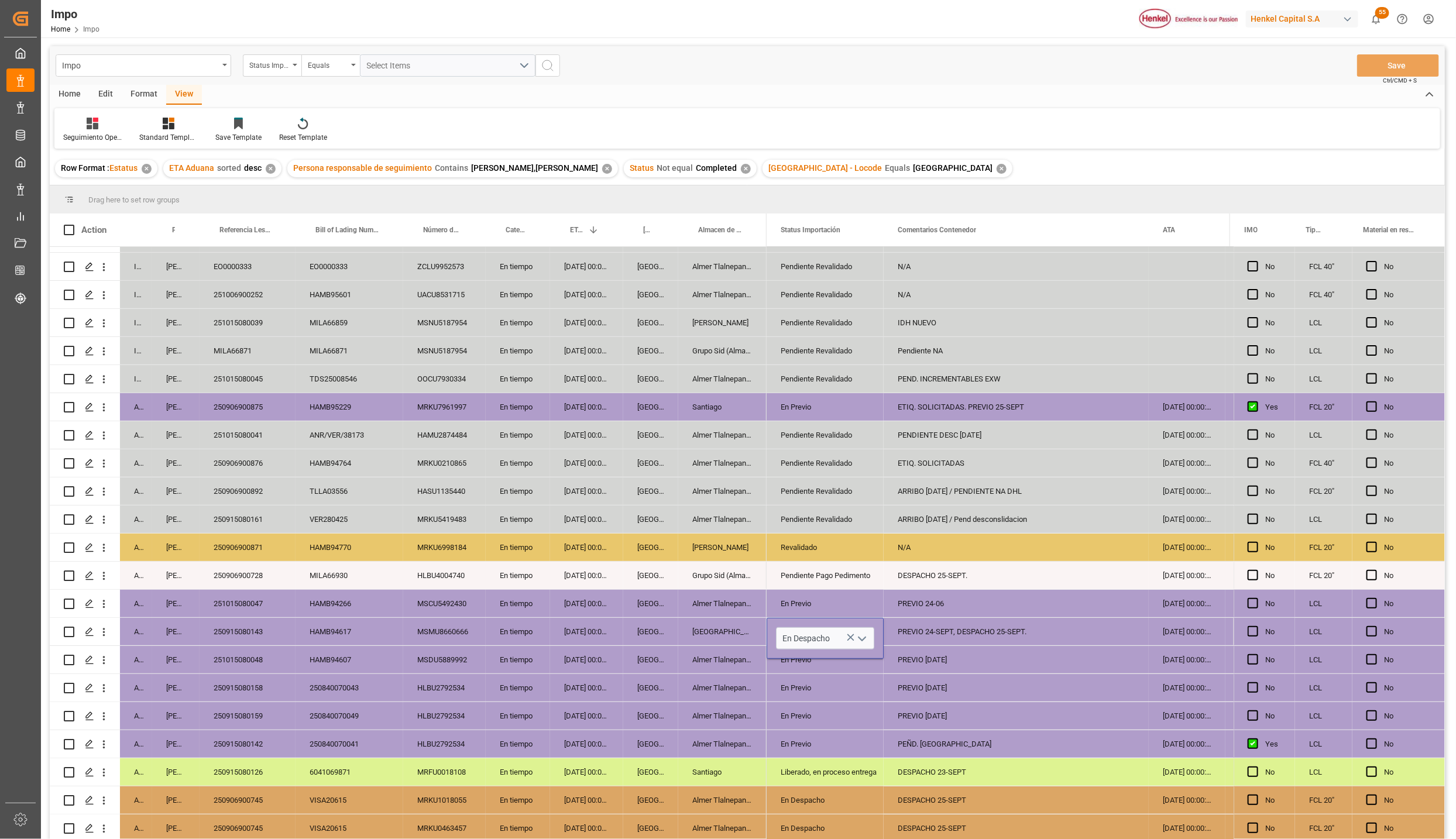
scroll to position [0, 0]
click at [783, 735] on div "En Previo" at bounding box center [825, 744] width 89 height 27
click at [832, 759] on div "Liberado, en proceso entrega" at bounding box center [825, 772] width 89 height 27
click at [915, 631] on div "PREVIO 24-SEPT, DESPACHO 25-SEPT." at bounding box center [1017, 631] width 265 height 27
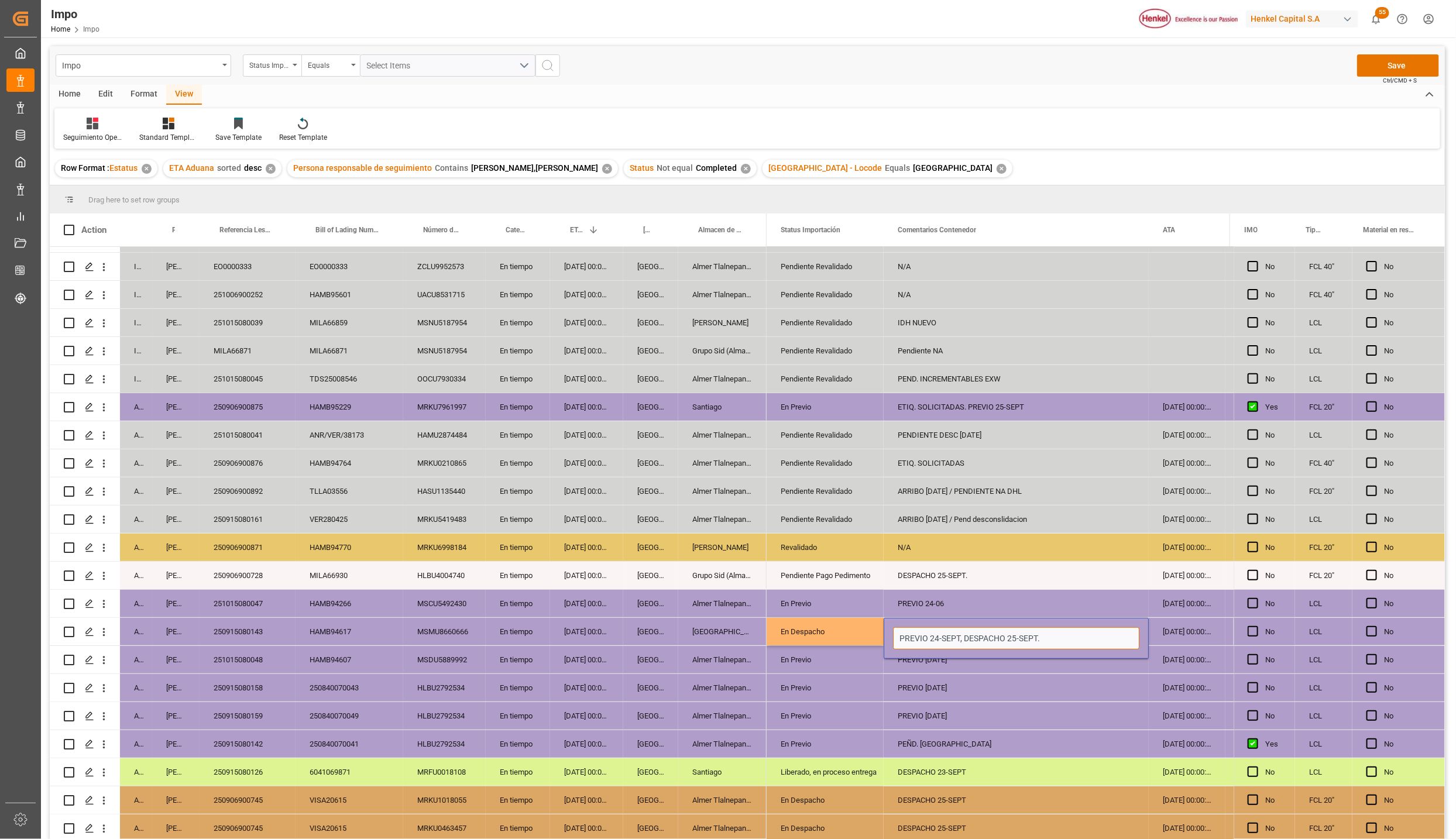
drag, startPoint x: 966, startPoint y: 635, endPoint x: 878, endPoint y: 623, distance: 88.8
type input "DESPACHO 25-SEPT."
click at [1395, 58] on button "Save" at bounding box center [1398, 65] width 82 height 22
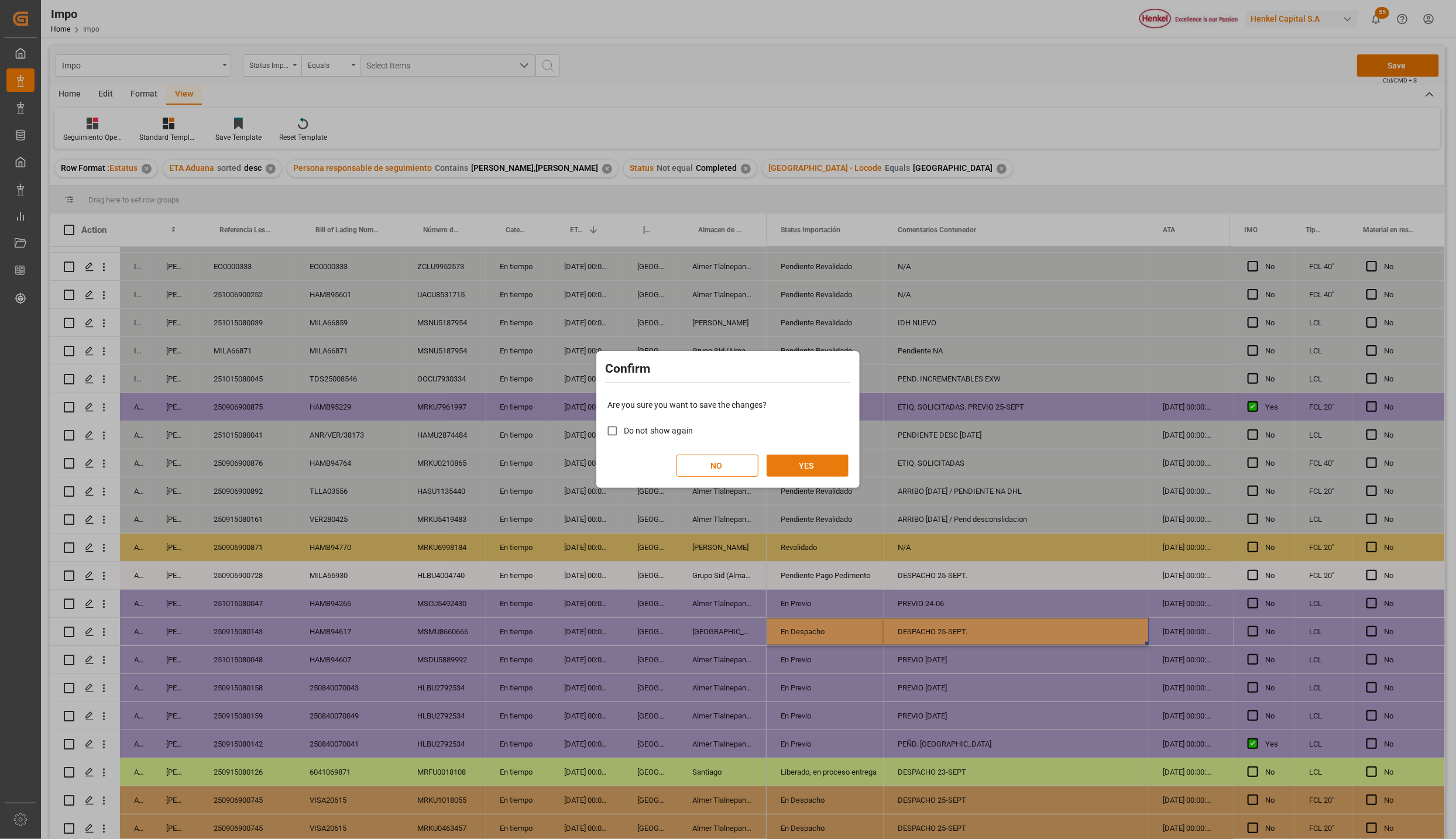
click at [827, 460] on button "YES" at bounding box center [808, 465] width 82 height 22
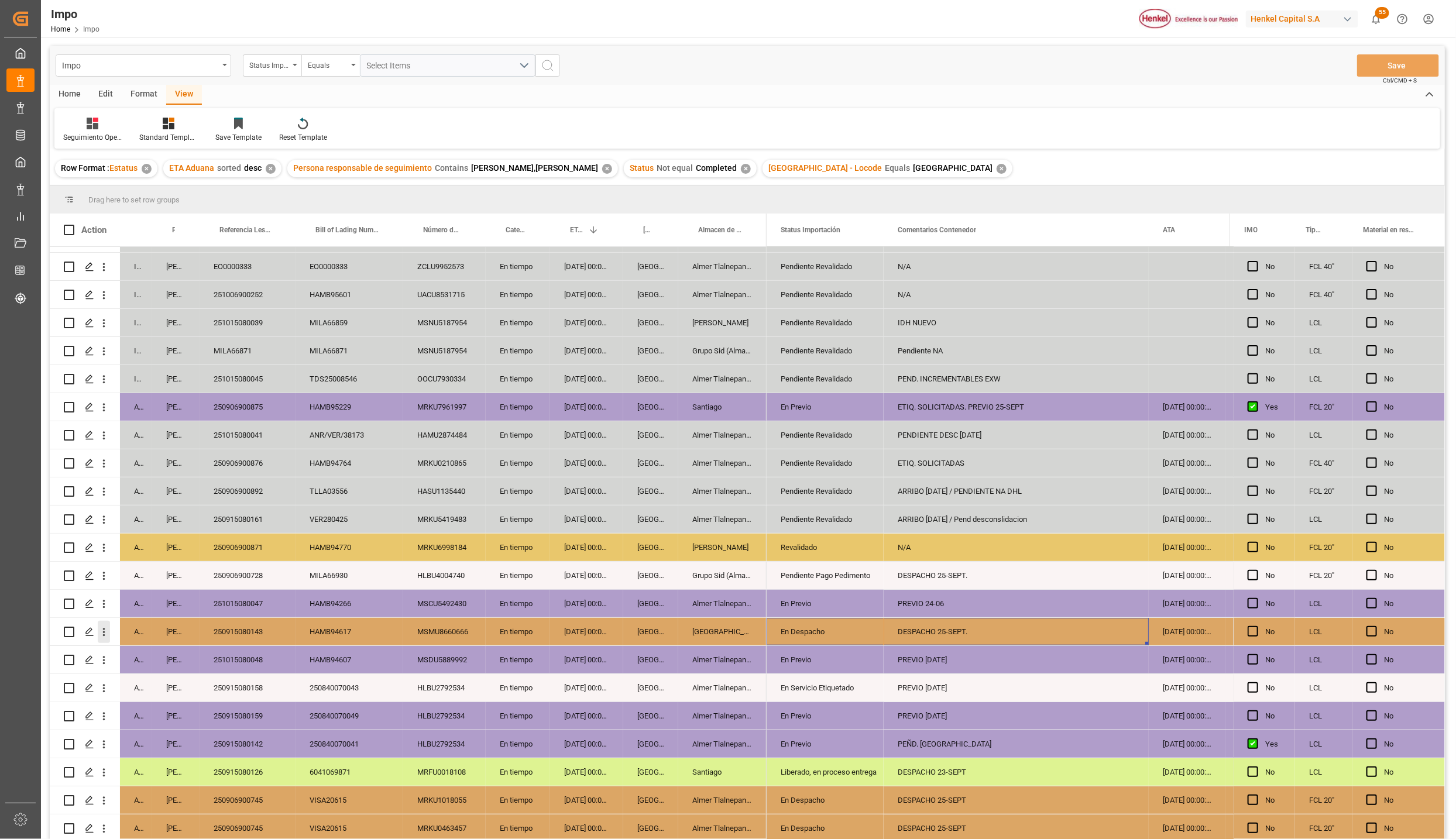
click at [105, 626] on icon "open menu" at bounding box center [103, 631] width 12 height 12
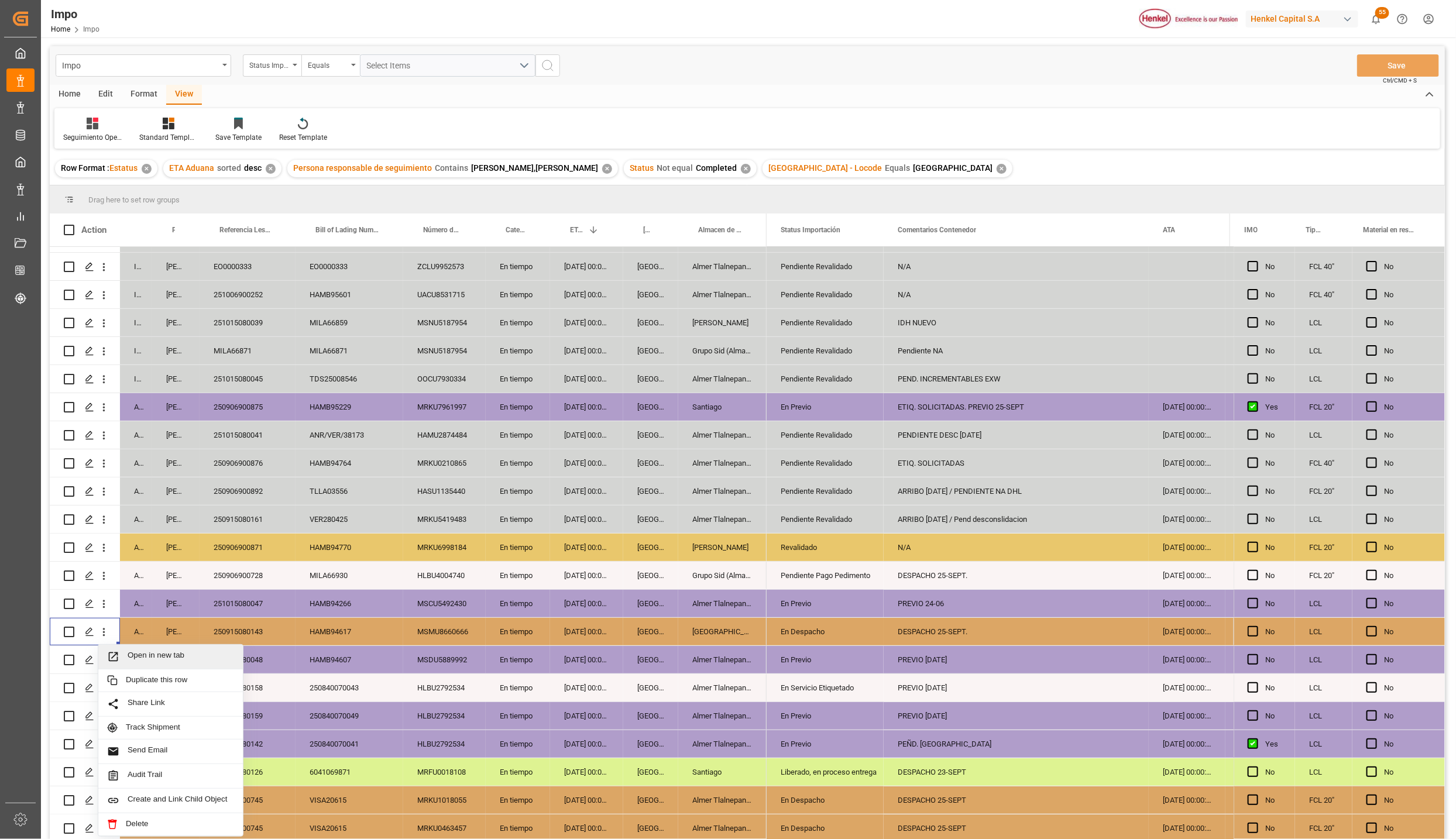
click at [127, 651] on span "Open in new tab" at bounding box center [180, 656] width 106 height 12
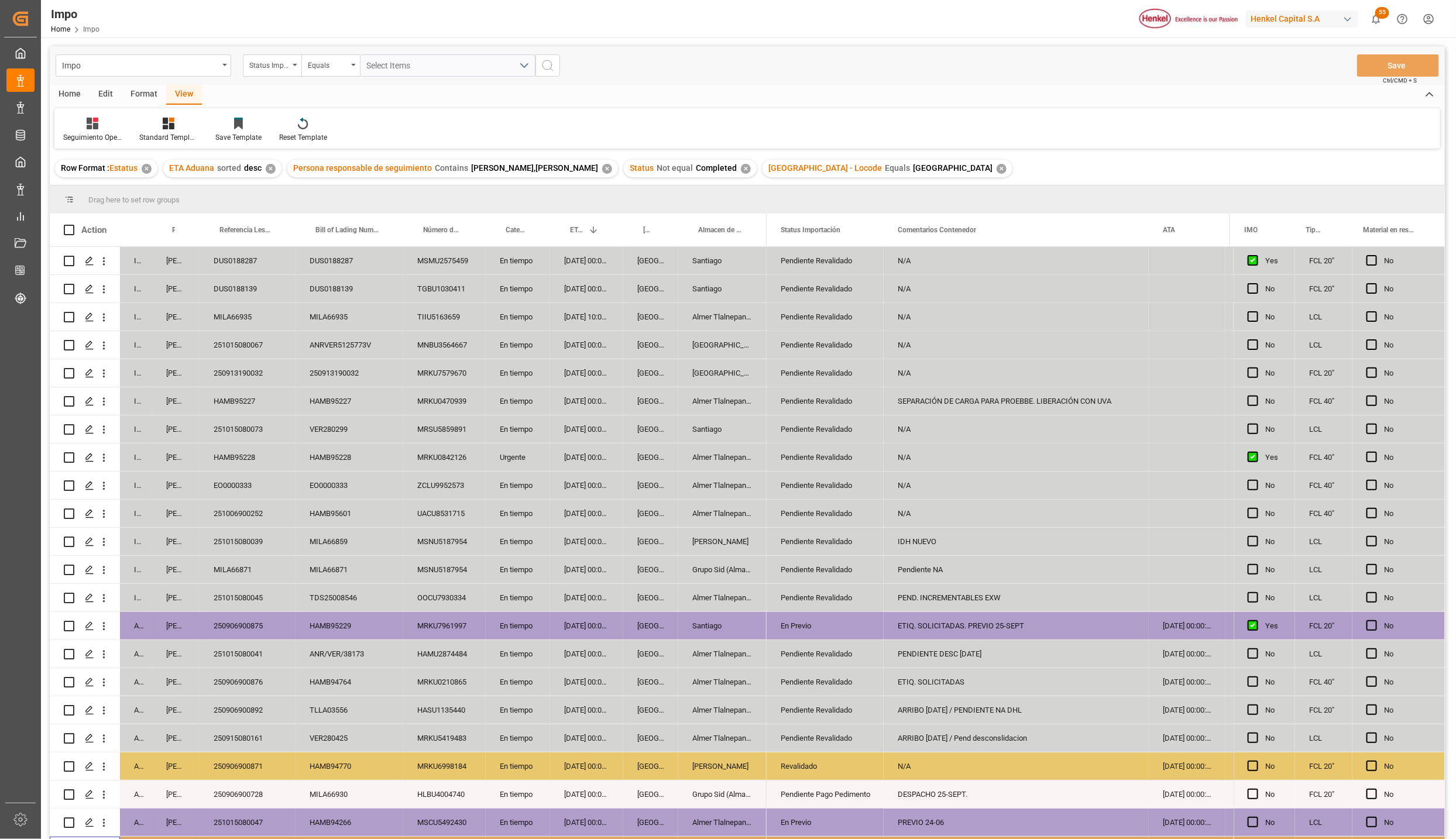
scroll to position [222, 0]
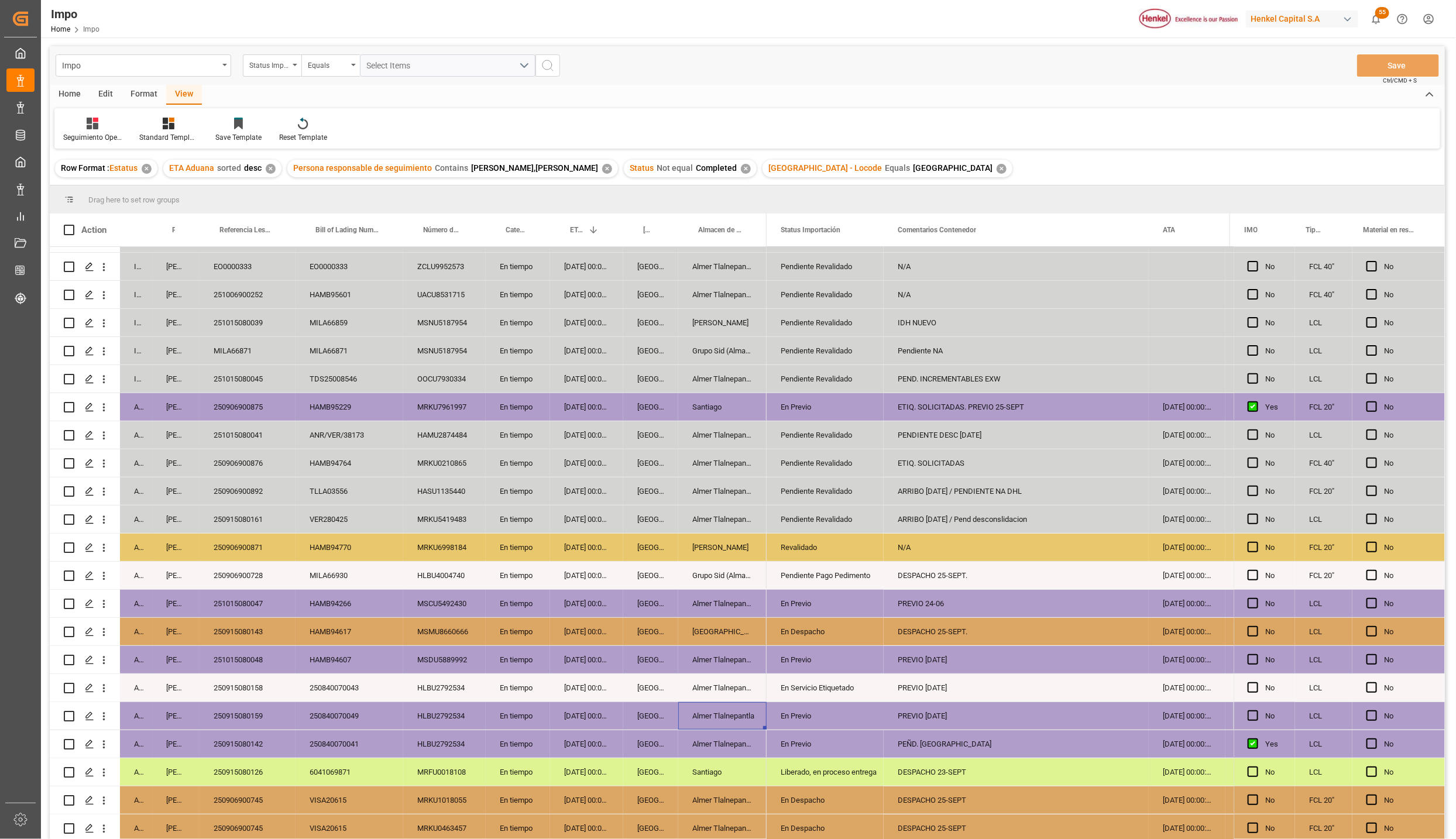
click at [752, 710] on div "Almer Tlalnepantla" at bounding box center [722, 716] width 89 height 27
click at [239, 596] on div "251015080047" at bounding box center [247, 603] width 96 height 27
click at [838, 602] on div "En Previo" at bounding box center [825, 603] width 89 height 27
click at [861, 610] on polyline "open menu" at bounding box center [862, 611] width 7 height 4
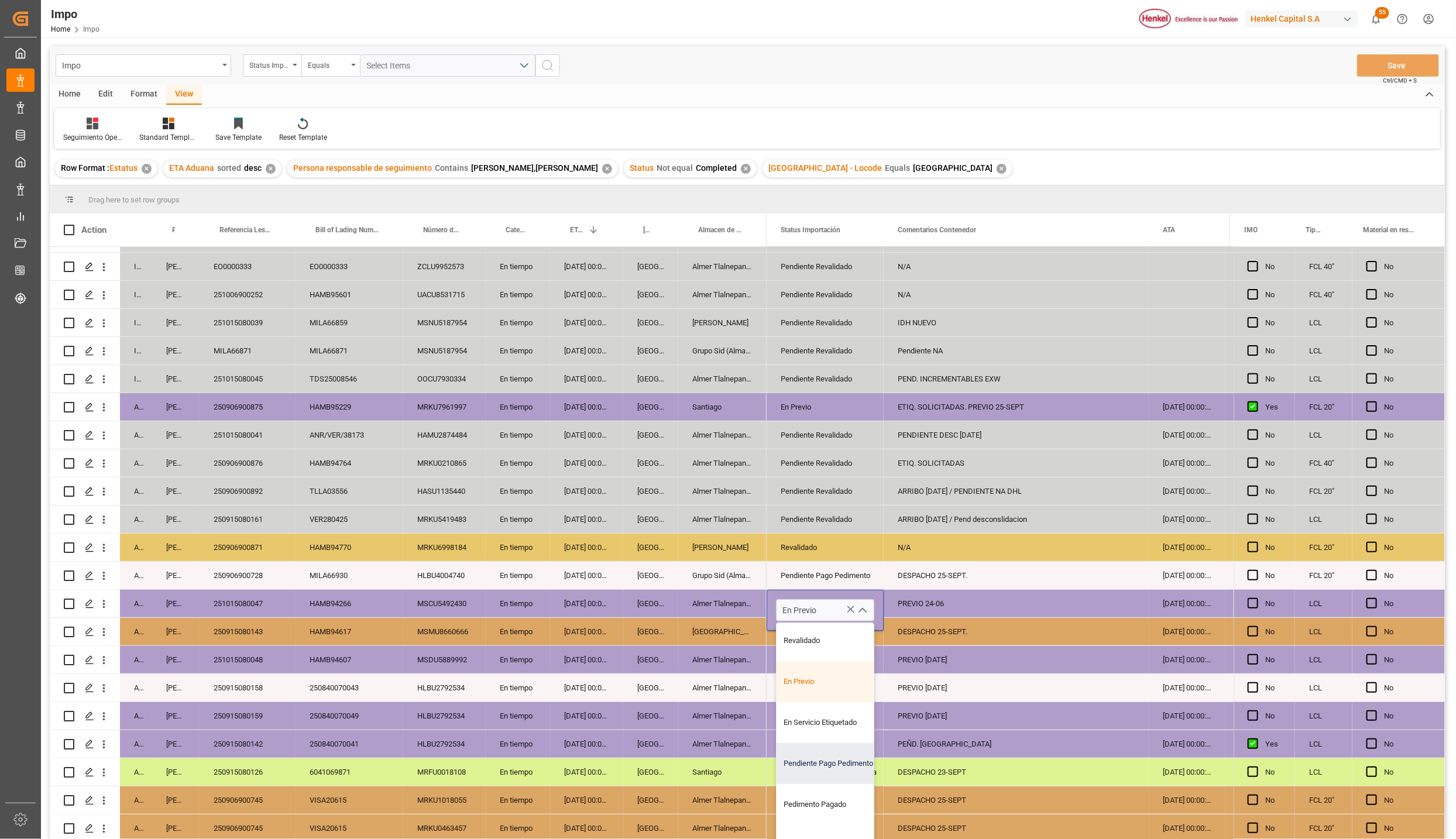
scroll to position [79, 0]
click at [812, 804] on div "En Despacho" at bounding box center [832, 814] width 110 height 41
click at [924, 774] on div "DESPACHO 23-SEPT" at bounding box center [1017, 772] width 265 height 27
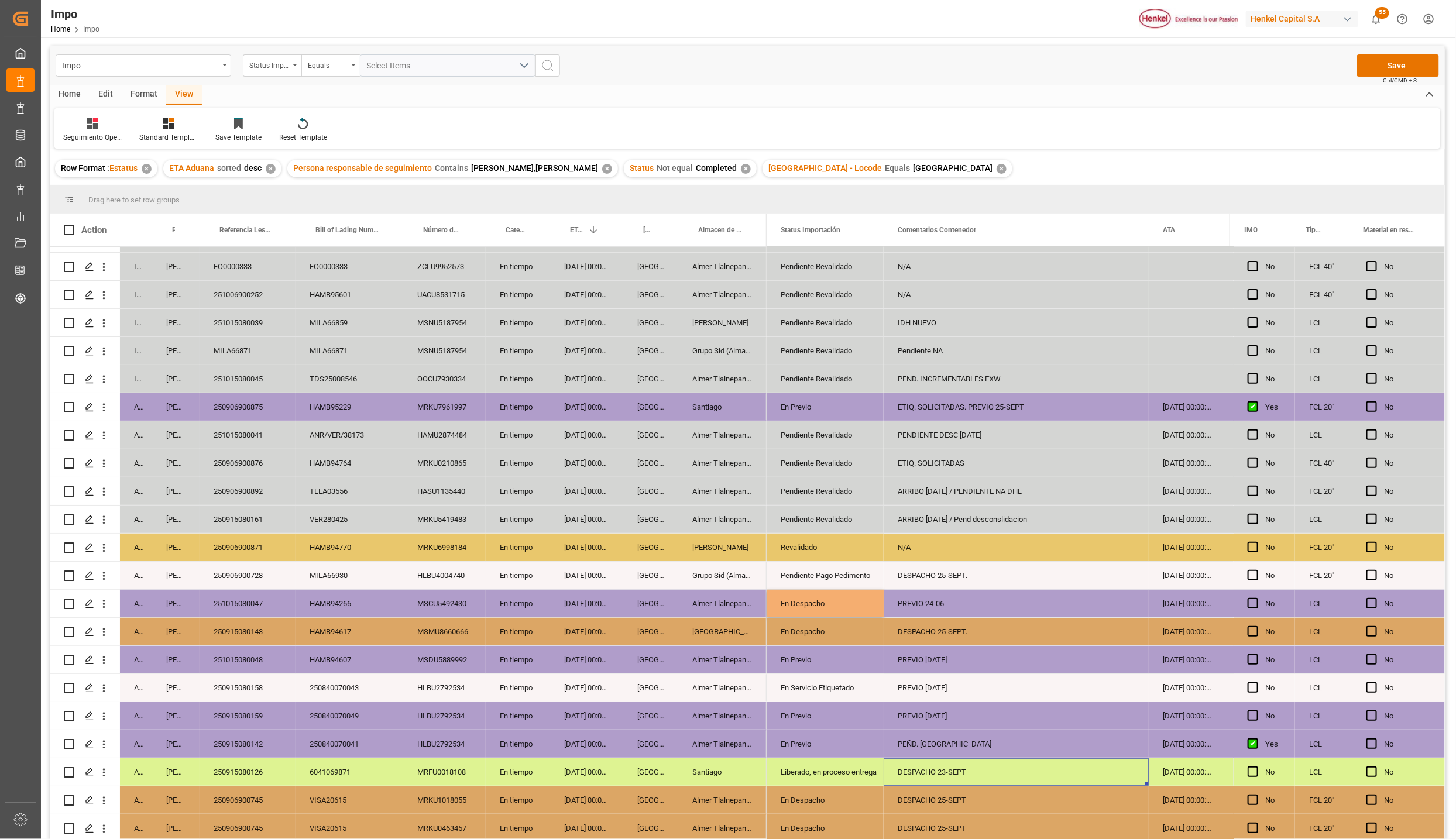
click at [925, 590] on div "PREVIO 24-06" at bounding box center [1017, 603] width 265 height 27
click at [928, 595] on div "PREVIO 24-06" at bounding box center [1017, 610] width 265 height 41
click at [931, 608] on input "PREVIO 24-06" at bounding box center [1016, 610] width 246 height 22
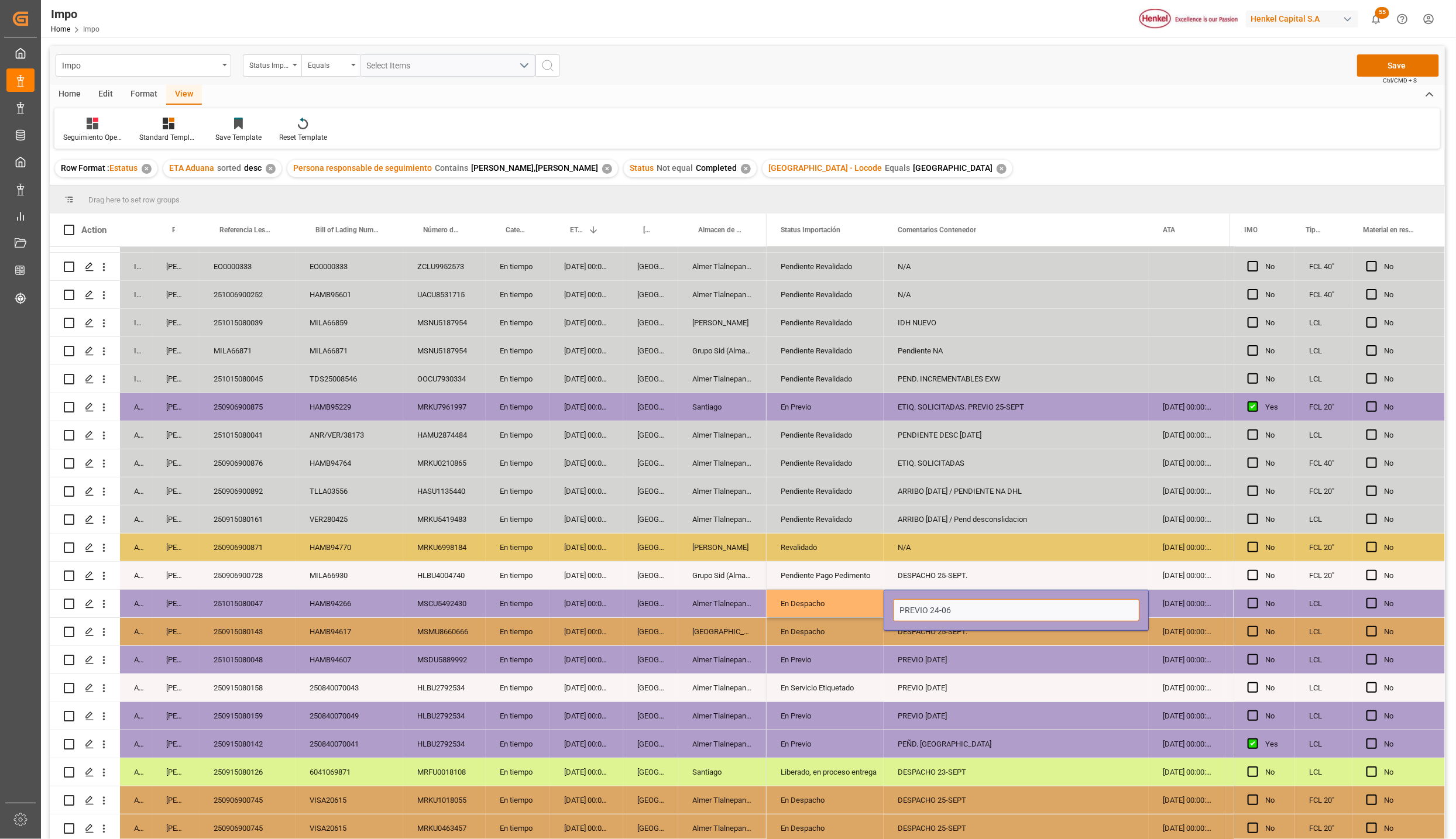
click at [931, 608] on input "PREVIO 24-06" at bounding box center [1016, 610] width 246 height 22
type input "DESPACHO 26-SEPT."
click at [1378, 67] on button "Save" at bounding box center [1398, 65] width 82 height 22
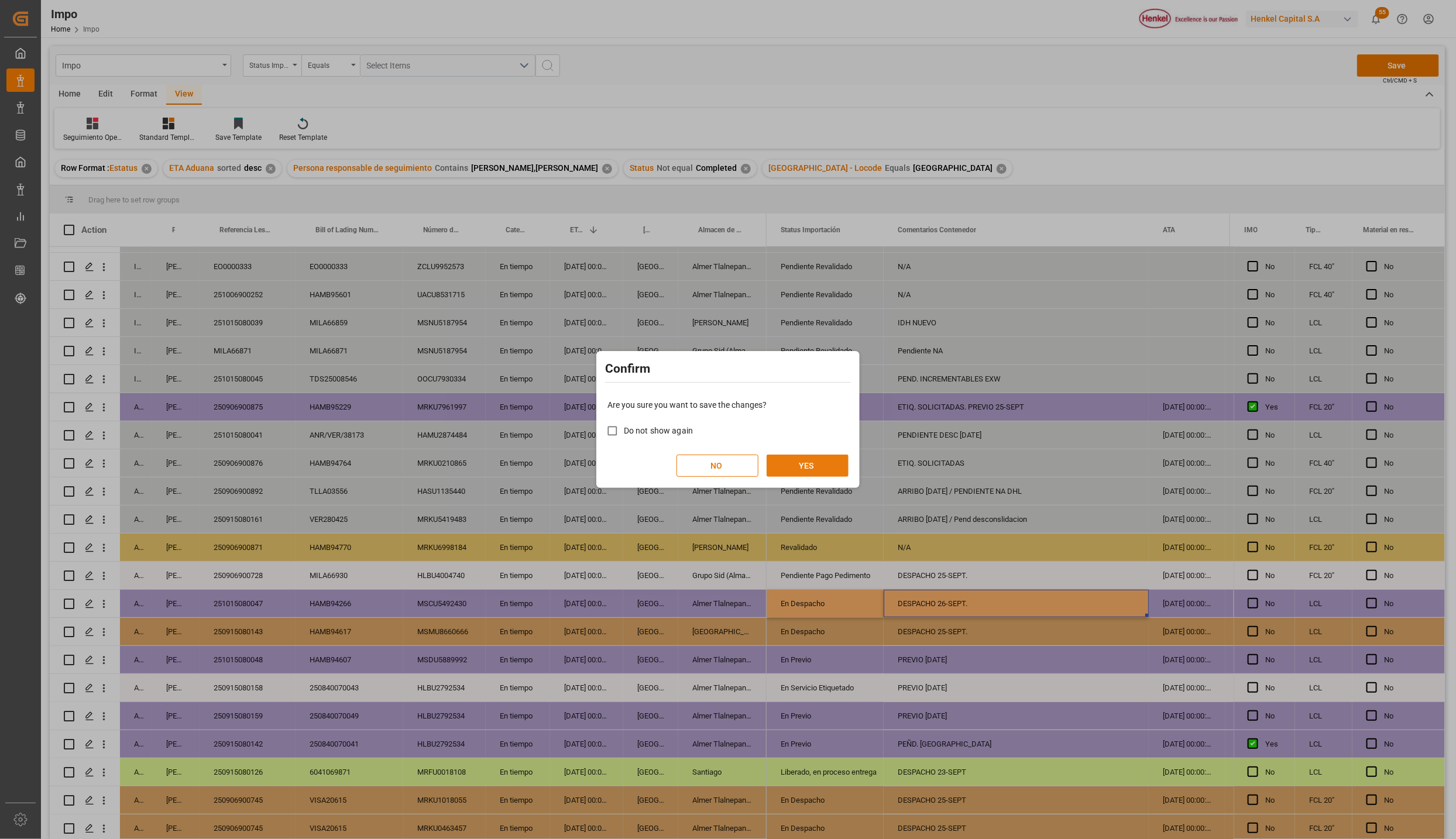
click at [838, 469] on button "YES" at bounding box center [808, 465] width 82 height 22
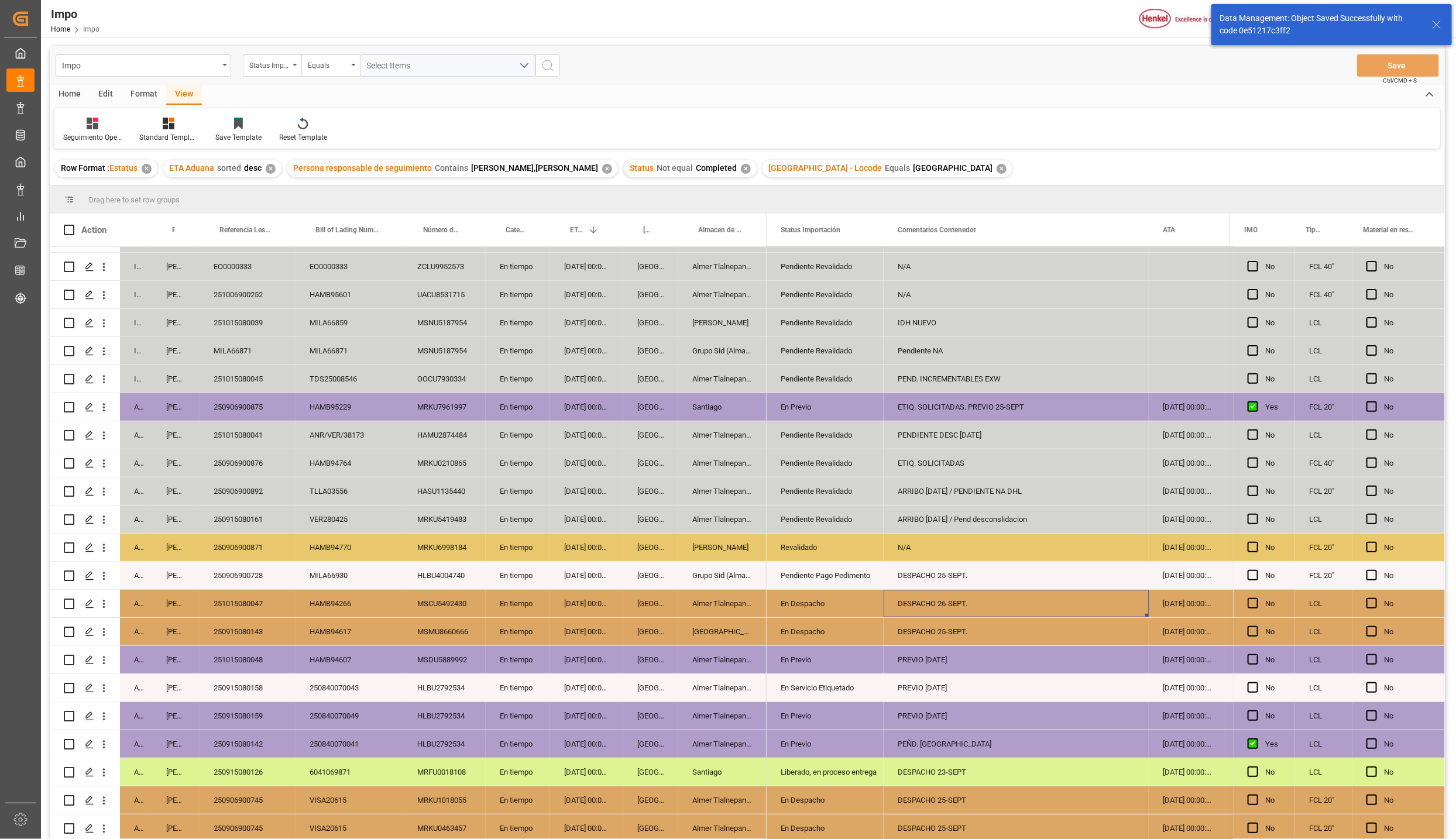
click at [355, 590] on div "HAMB94266" at bounding box center [349, 603] width 108 height 27
click at [257, 596] on div "251015080047" at bounding box center [247, 603] width 96 height 27
click at [106, 598] on icon "open menu" at bounding box center [103, 603] width 12 height 12
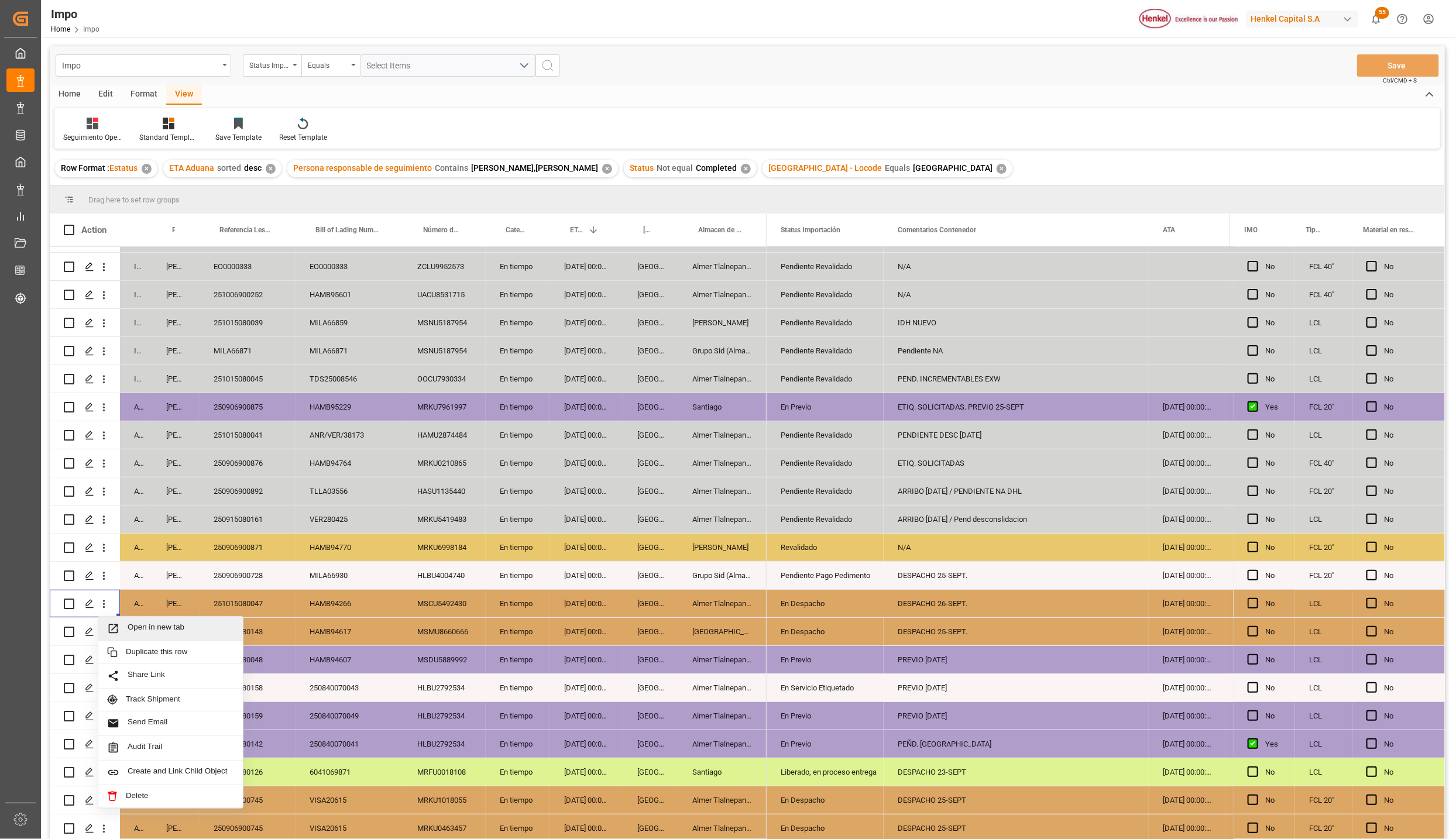
click at [131, 624] on span "Open in new tab" at bounding box center [180, 628] width 106 height 12
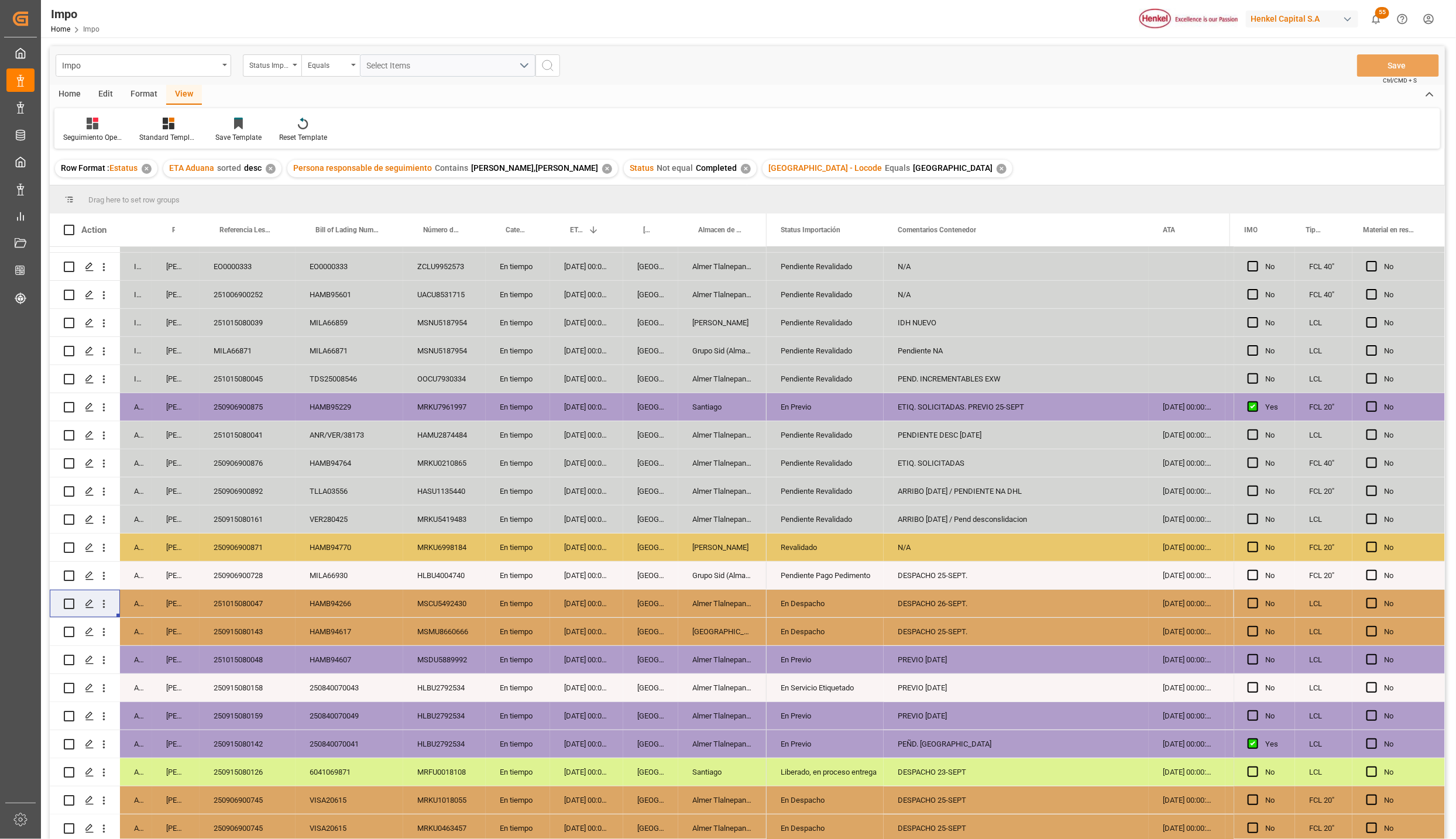
scroll to position [222, 0]
click at [410, 589] on div "MSCU5492430" at bounding box center [445, 603] width 83 height 27
click at [592, 589] on div "18-09-2025 00:00:00" at bounding box center [587, 603] width 73 height 27
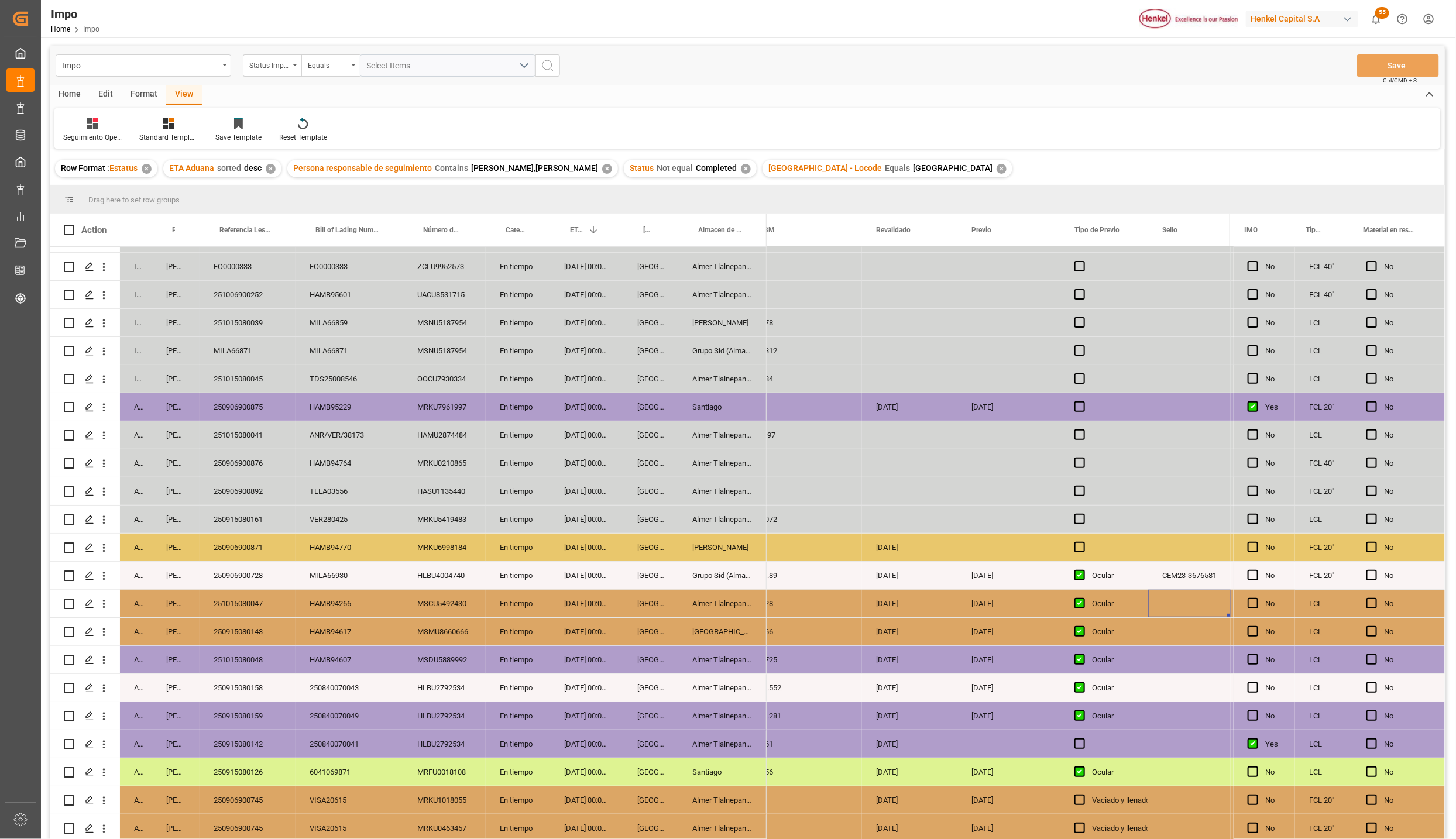
scroll to position [0, 0]
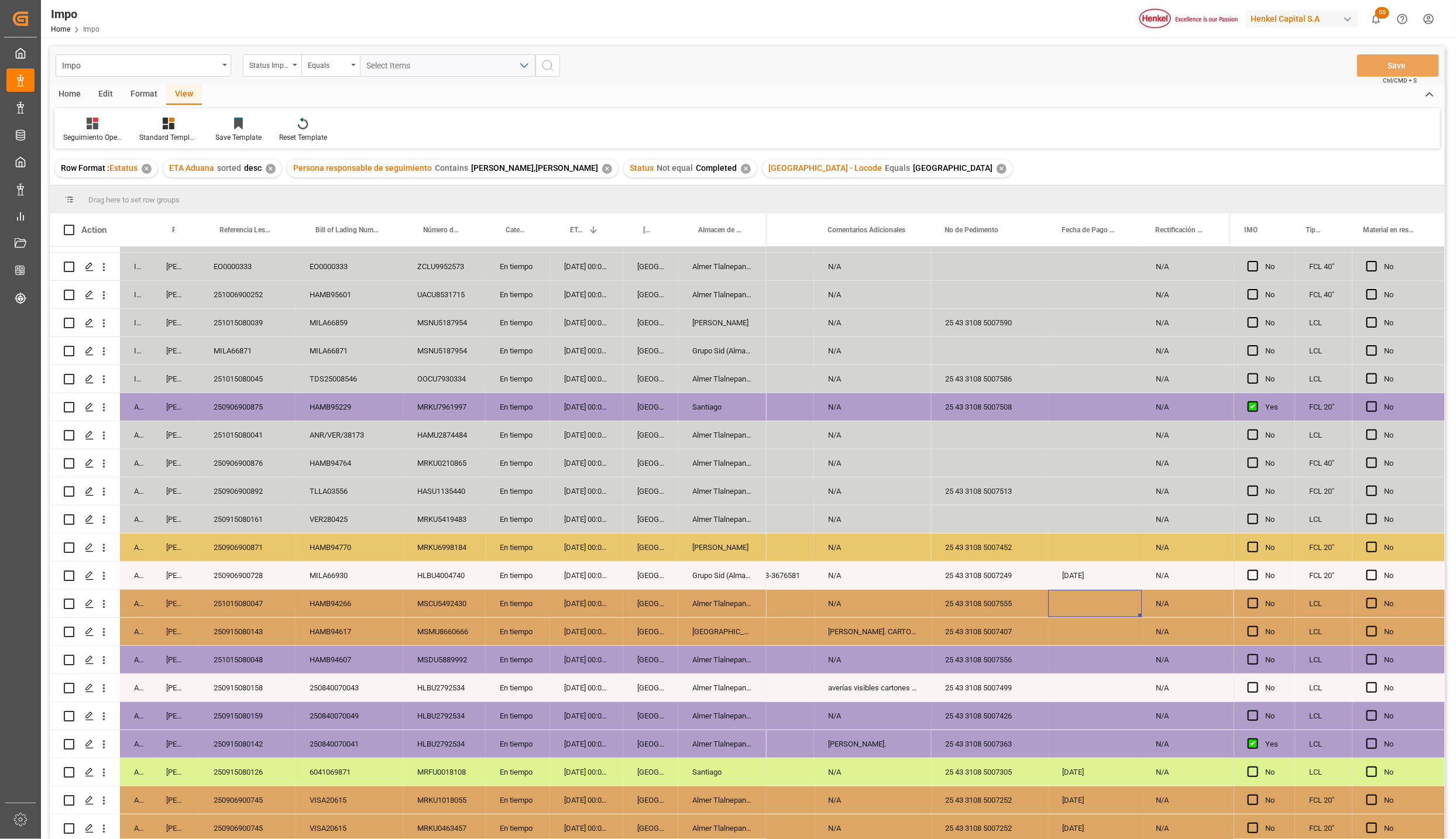
click at [1093, 596] on div "Press SPACE to select this row." at bounding box center [1095, 603] width 94 height 27
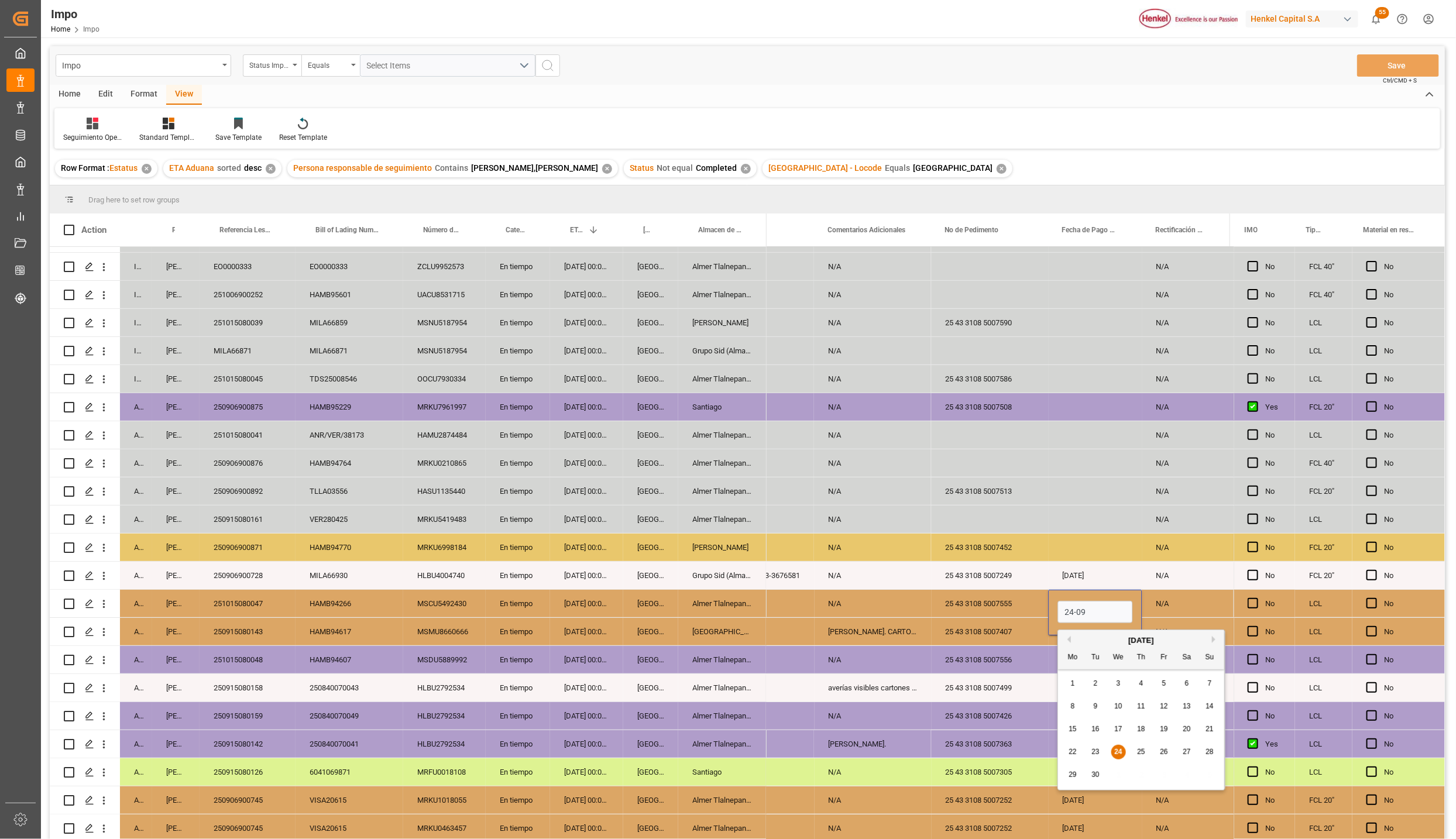
type input "[DATE]"
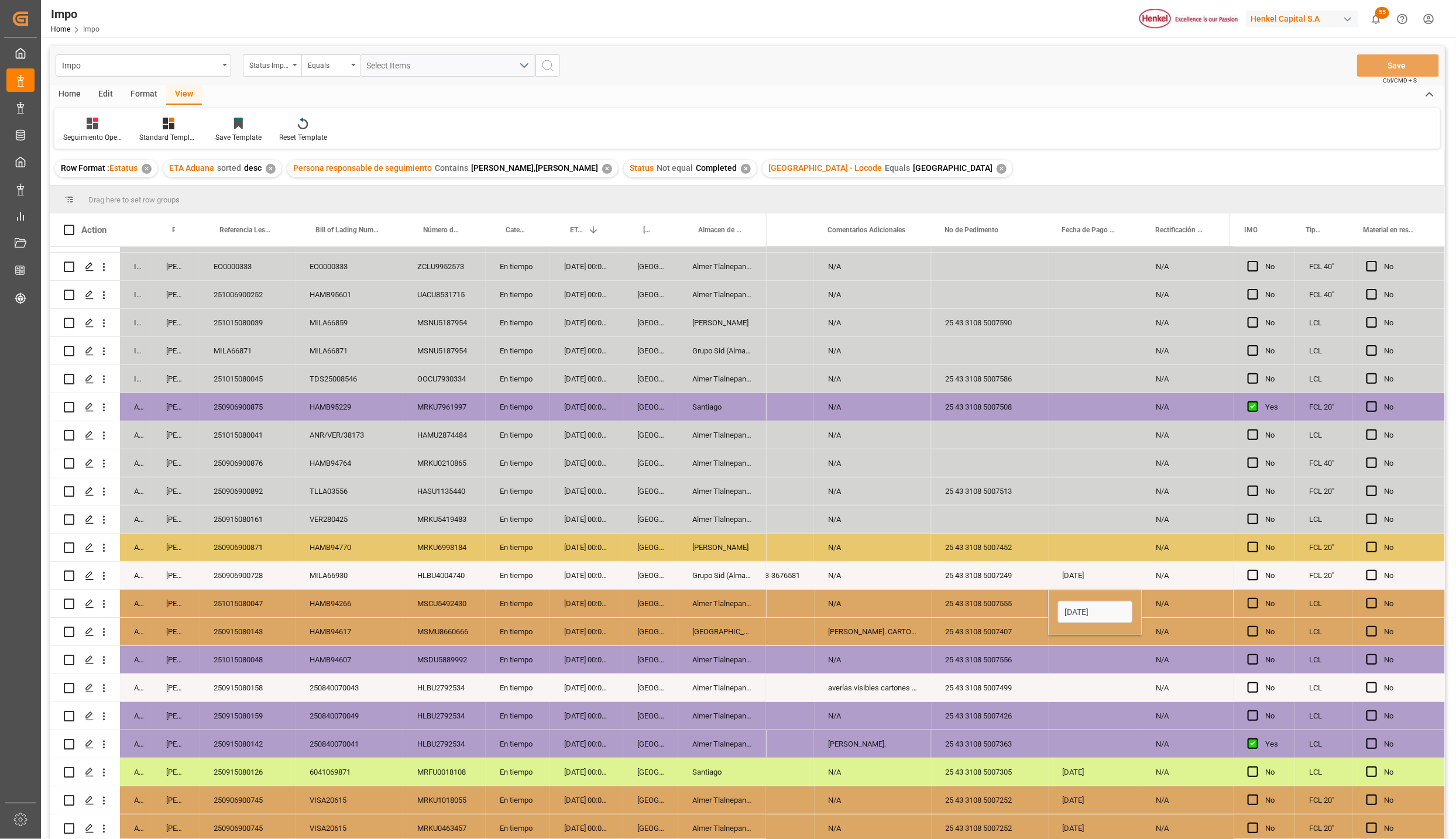
click at [1060, 676] on div "Press SPACE to select this row." at bounding box center [1095, 687] width 94 height 27
click at [1076, 610] on div "[DATE]" at bounding box center [1095, 603] width 94 height 27
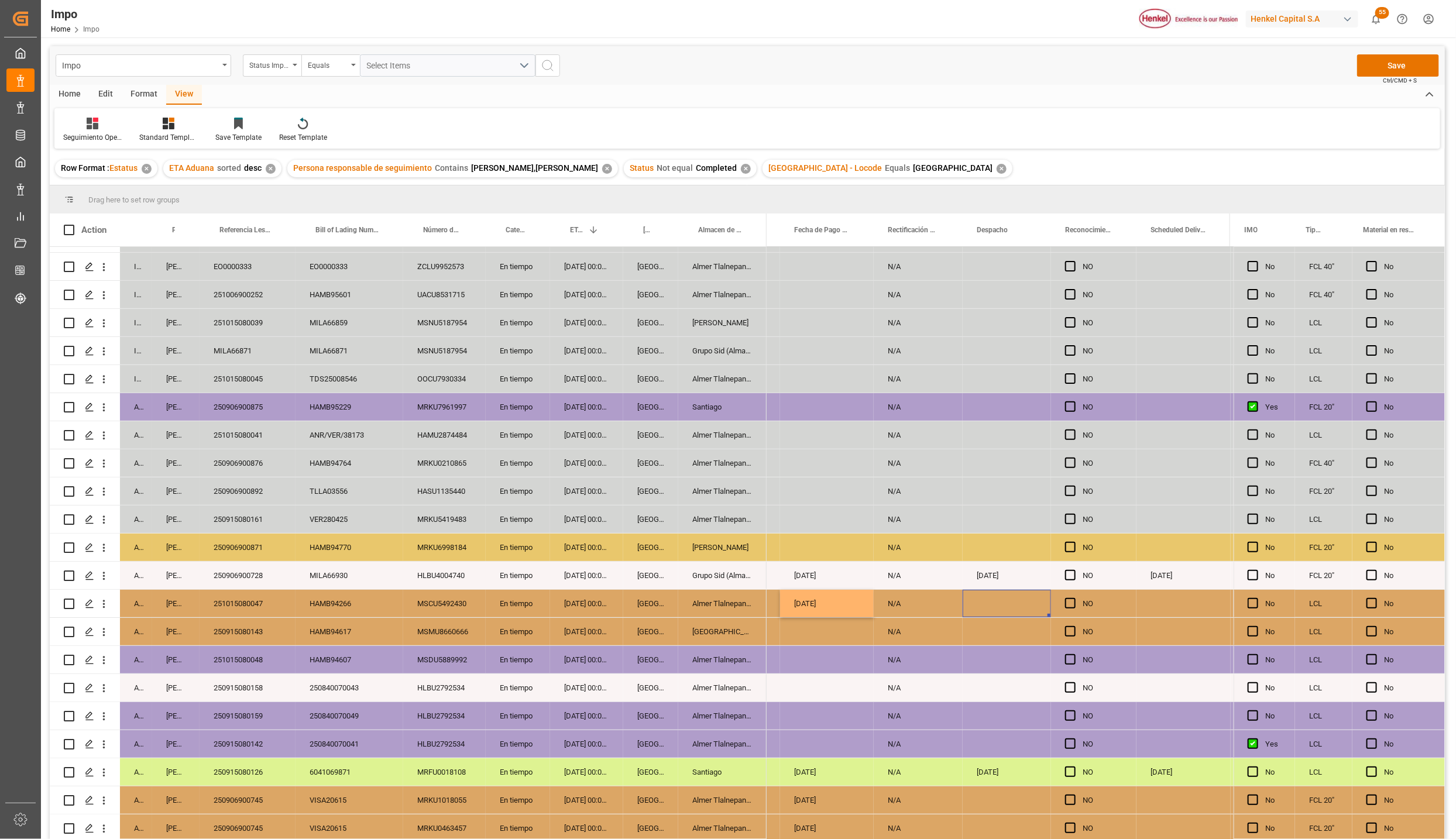
click at [1026, 598] on div "Press SPACE to select this row." at bounding box center [1007, 603] width 89 height 27
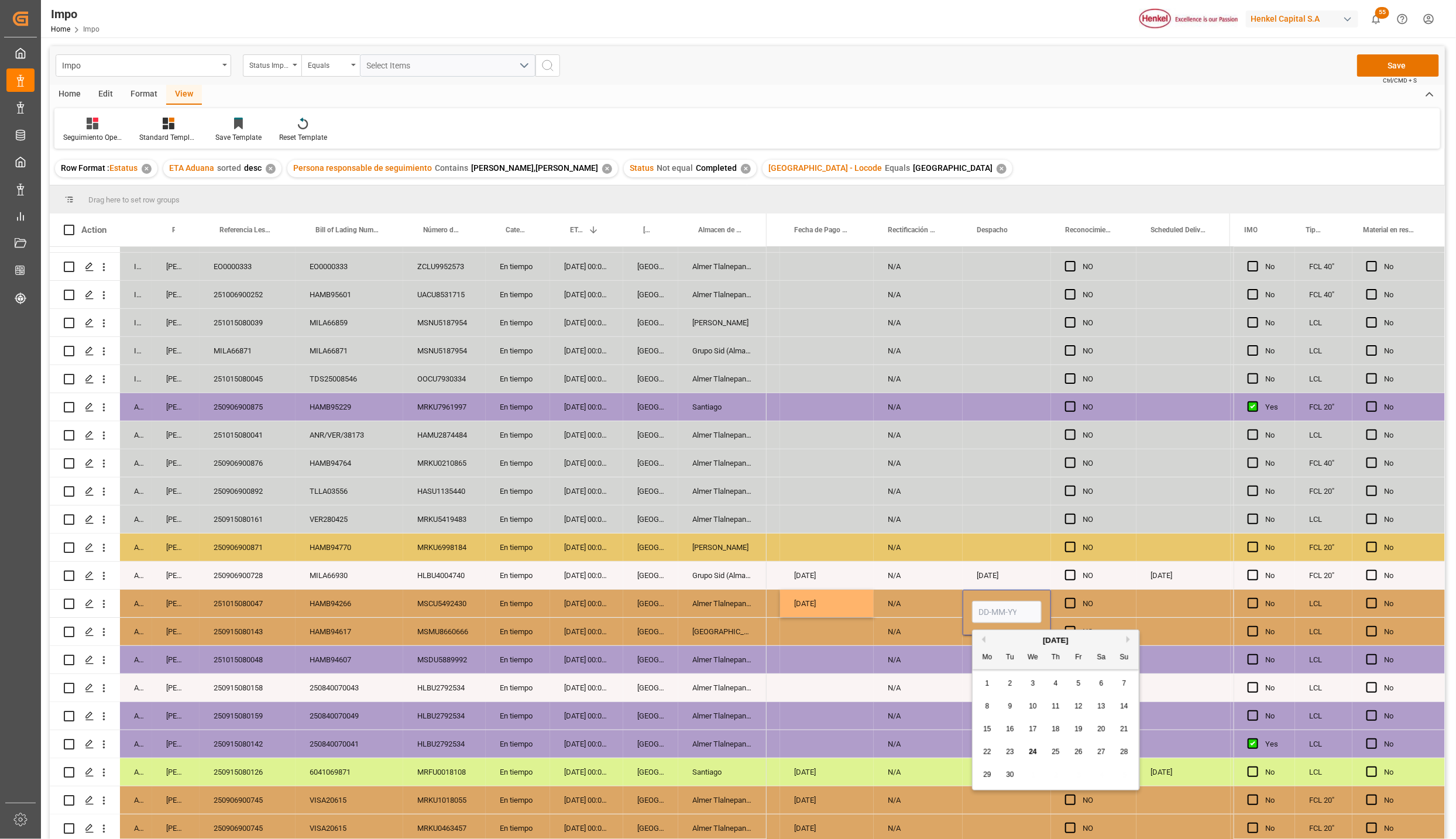
click at [1008, 608] on input "Press SPACE to select this row." at bounding box center [1006, 612] width 69 height 22
type input "26-09-2025"
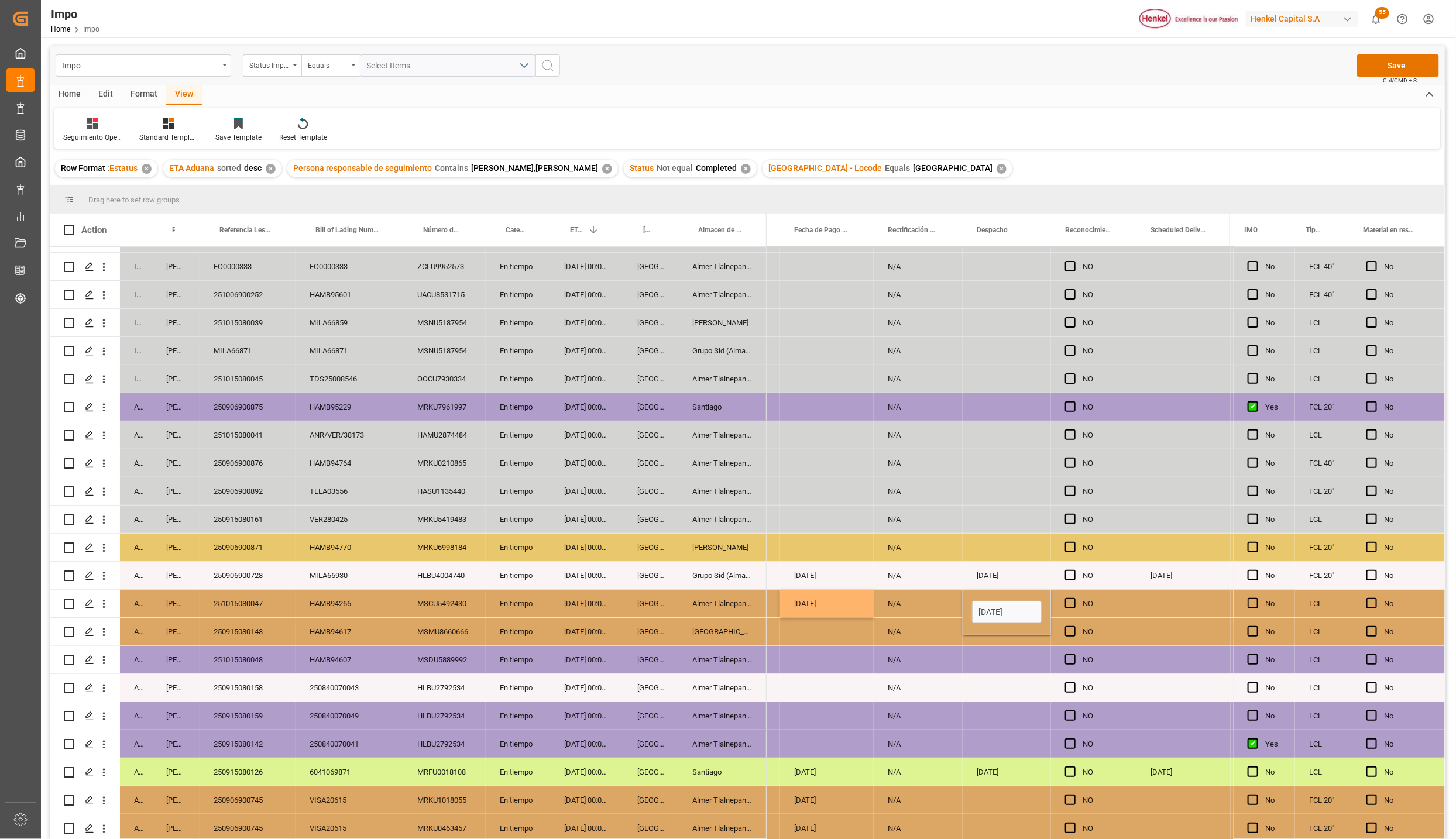
click at [1020, 668] on div "Press SPACE to select this row." at bounding box center [1007, 659] width 89 height 27
click at [1187, 596] on div "Press SPACE to select this row." at bounding box center [1184, 603] width 94 height 27
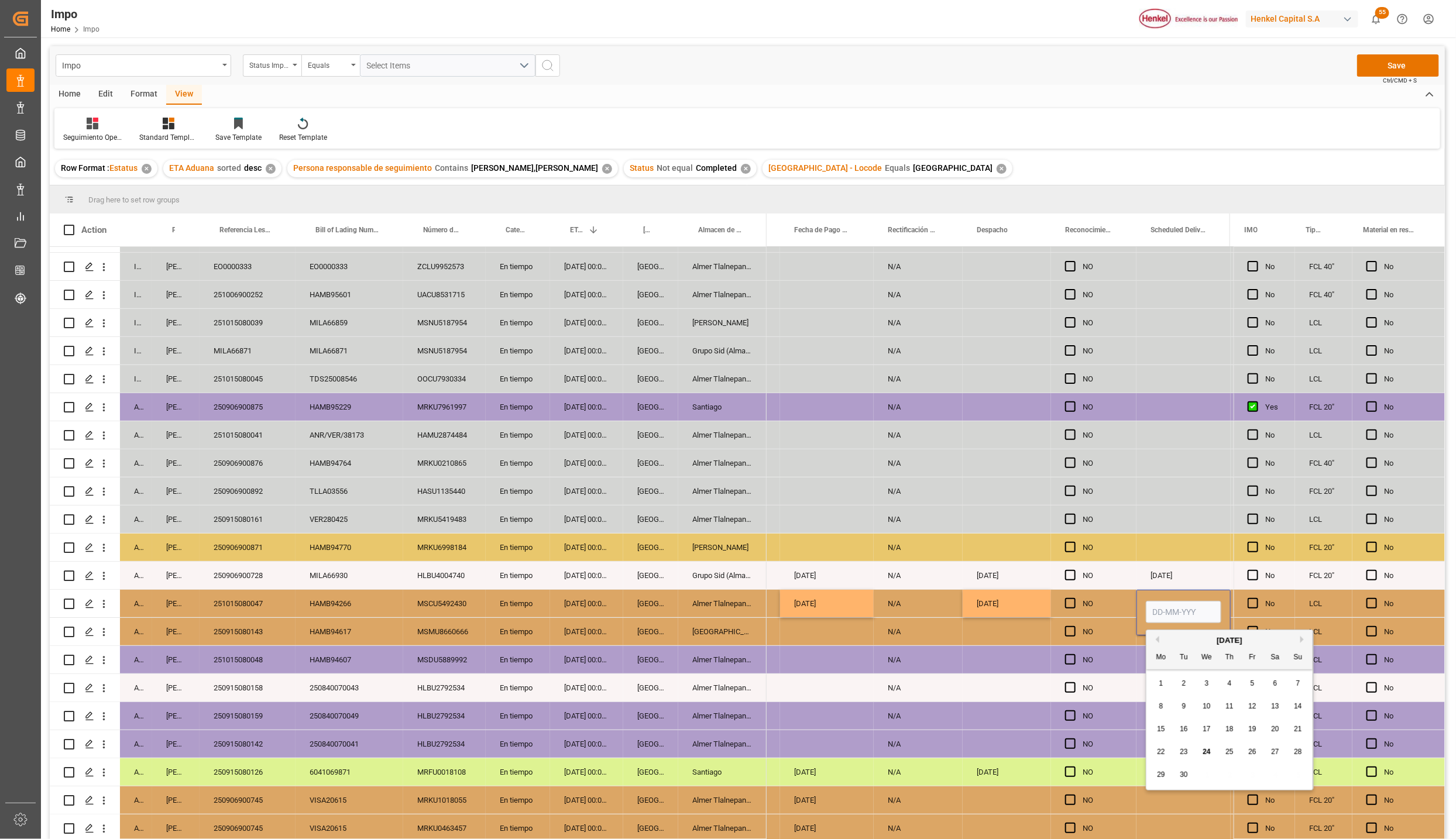
click at [1172, 607] on input "Press SPACE to select this row." at bounding box center [1183, 612] width 76 height 22
type input "3"
type input "01-10-2025"
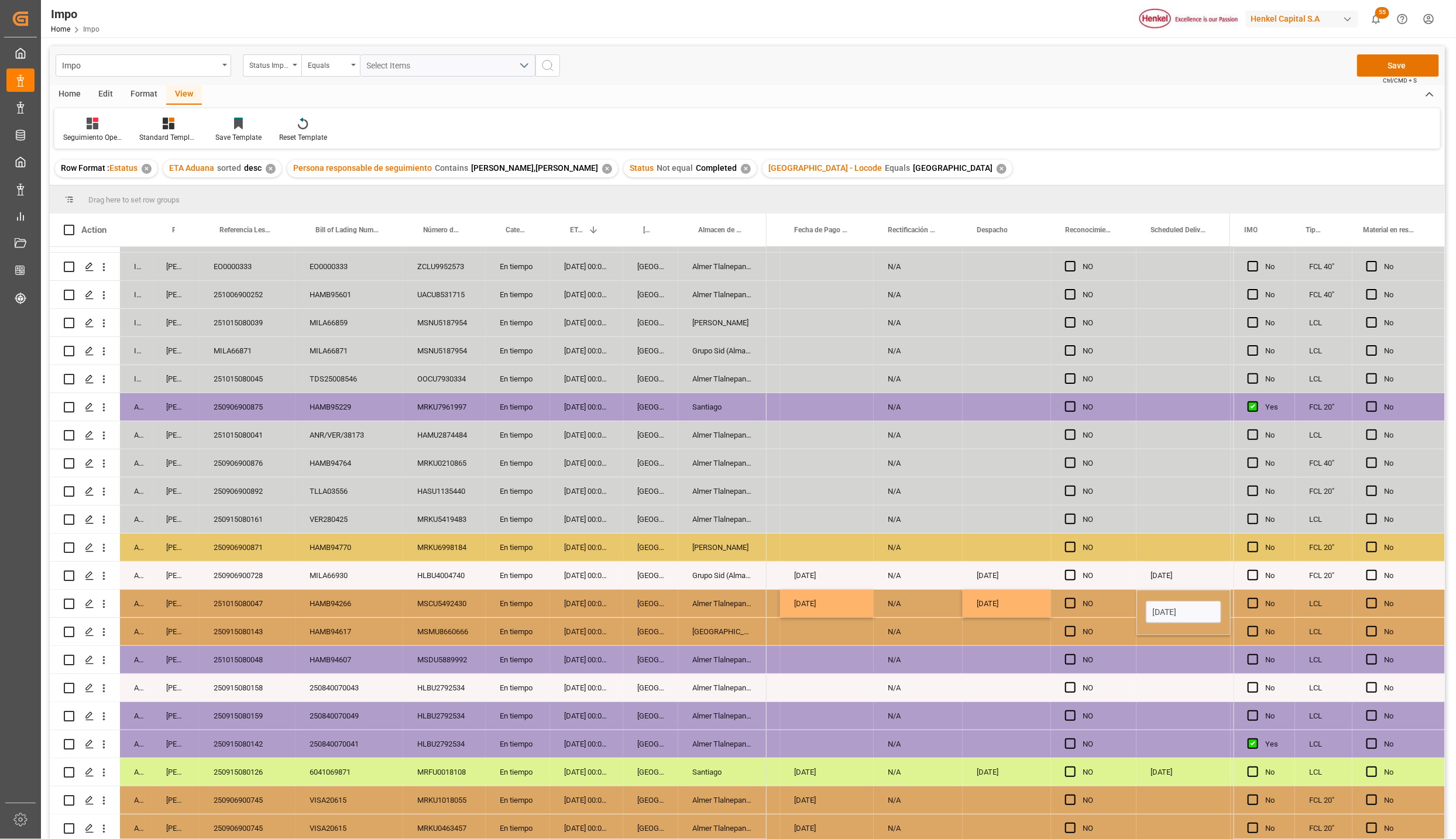
click at [1131, 677] on div "NO" at bounding box center [1094, 687] width 85 height 27
click at [706, 631] on div "[GEOGRAPHIC_DATA]" at bounding box center [722, 631] width 89 height 27
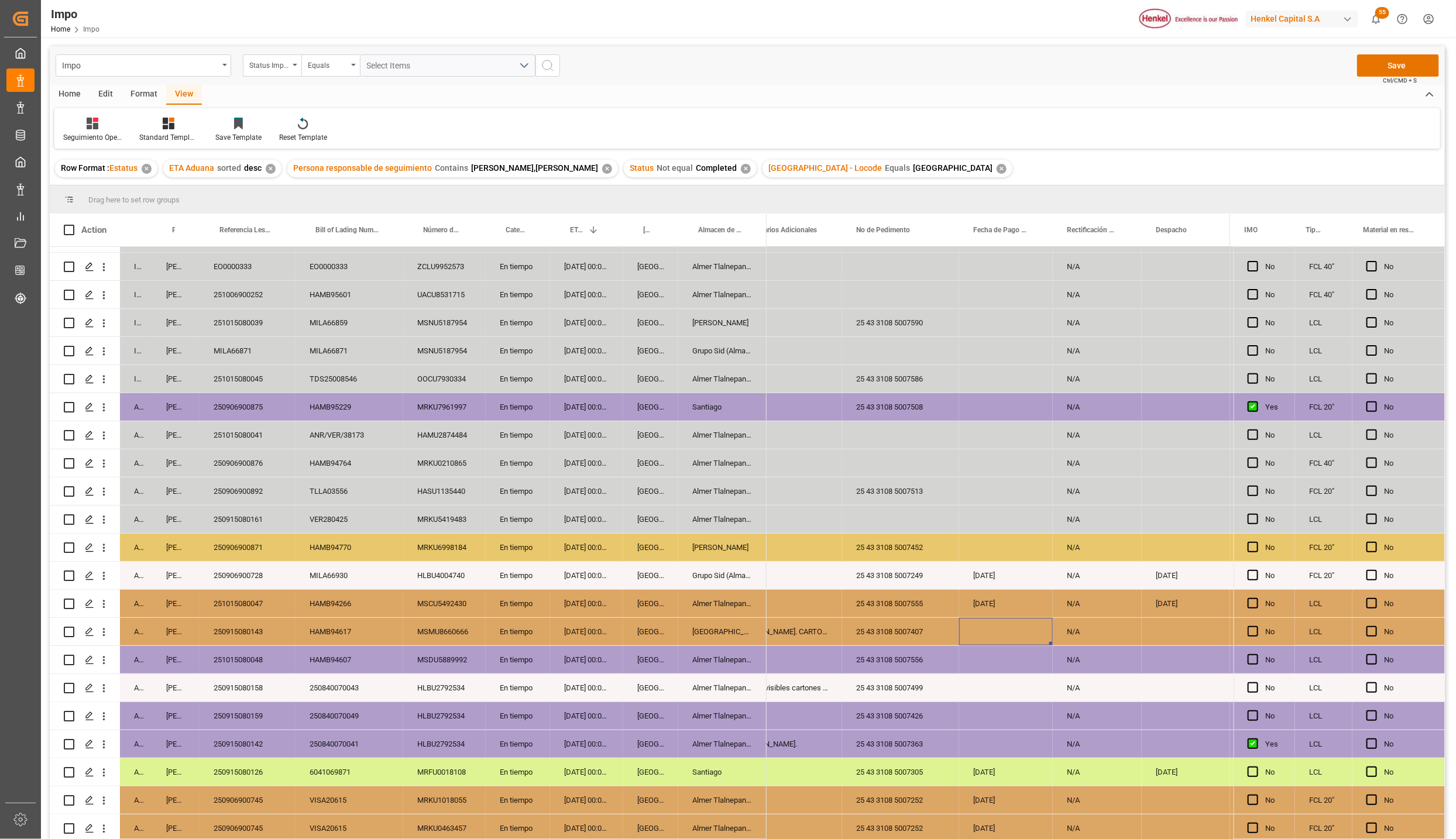
click at [978, 592] on div "[DATE]" at bounding box center [1006, 603] width 94 height 27
click at [980, 622] on div "Press SPACE to select this row." at bounding box center [1006, 631] width 94 height 27
click at [1012, 646] on div "Press SPACE to select this row." at bounding box center [1006, 659] width 94 height 27
click at [1170, 617] on div "Press SPACE to select this row." at bounding box center [1186, 631] width 89 height 27
click at [1182, 635] on input "05-09-2025" at bounding box center [1186, 640] width 69 height 22
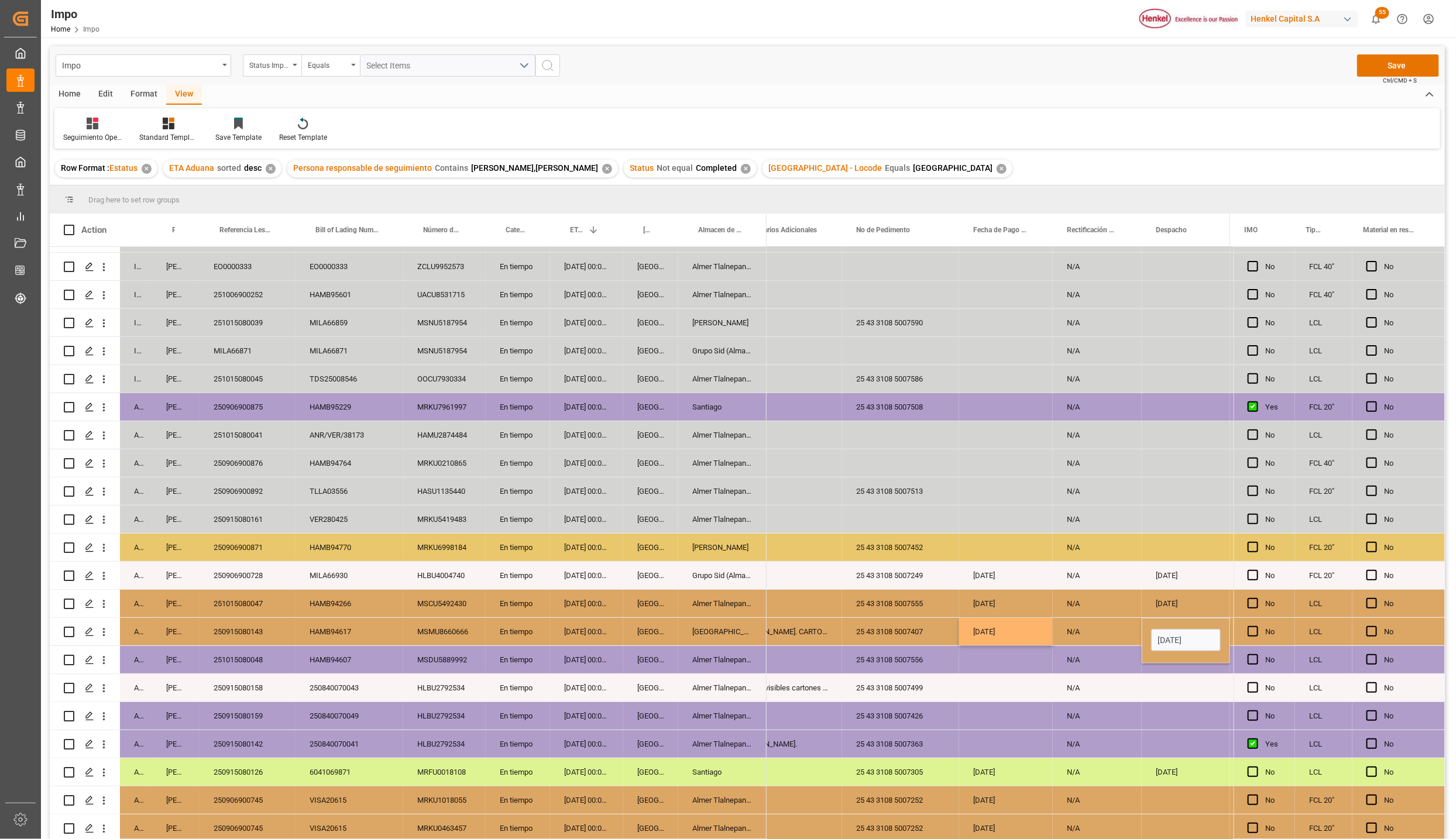
click at [1182, 635] on input "05-09-2025" at bounding box center [1186, 640] width 69 height 22
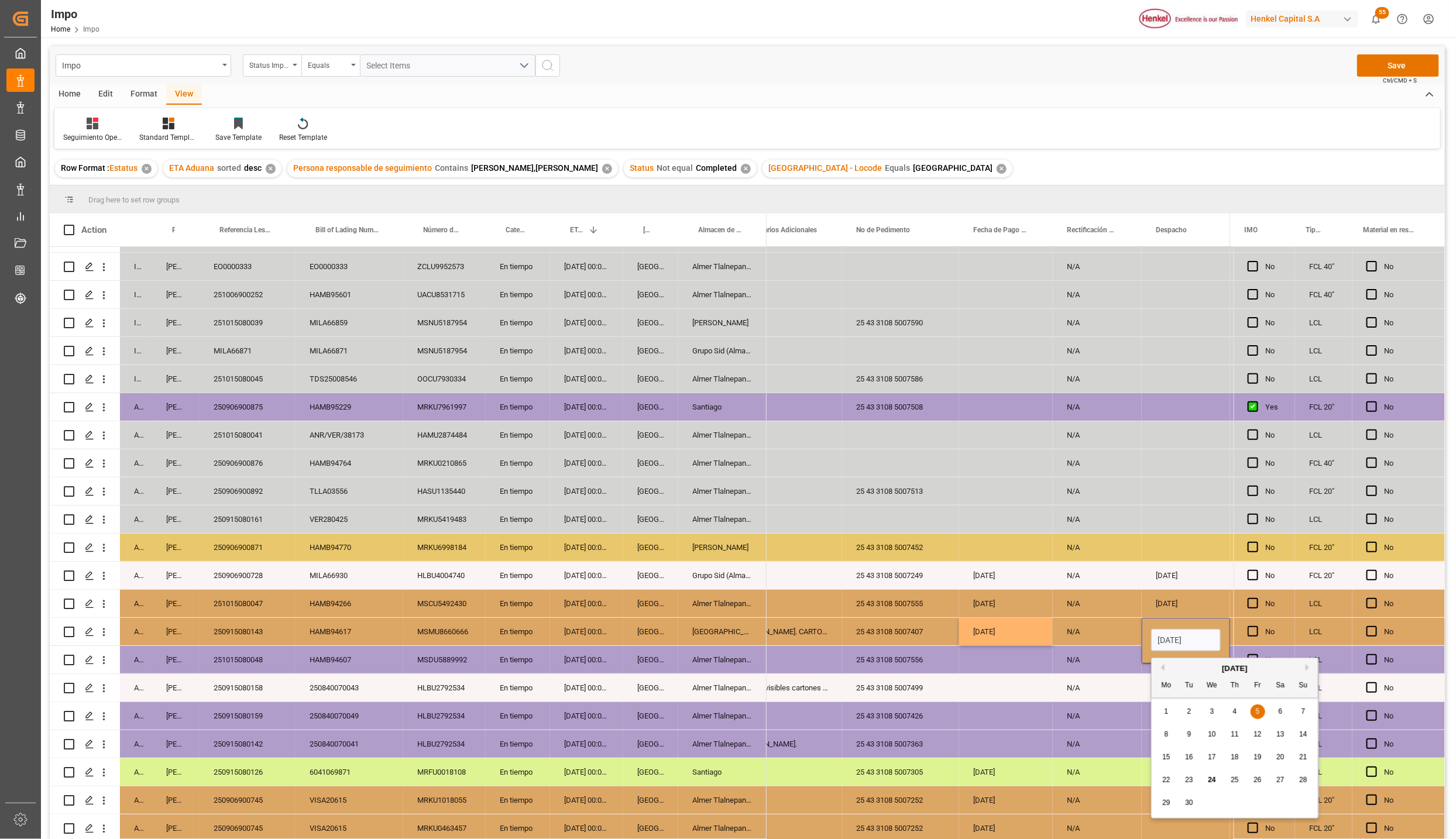
click at [1182, 635] on input "05-09-2025" at bounding box center [1186, 640] width 69 height 22
type input "[DATE]"
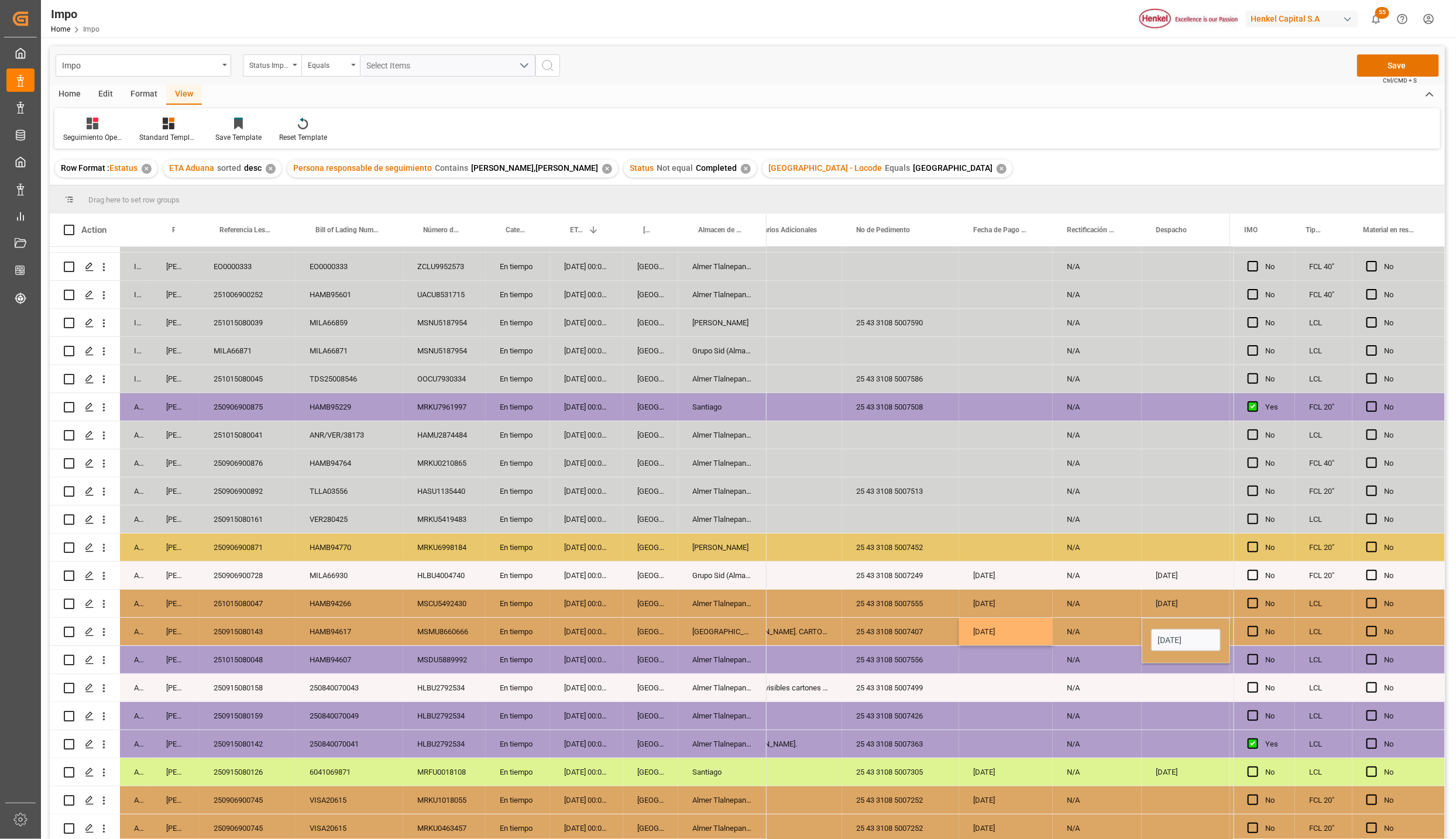
click at [1102, 629] on div "N/A" at bounding box center [1097, 631] width 89 height 27
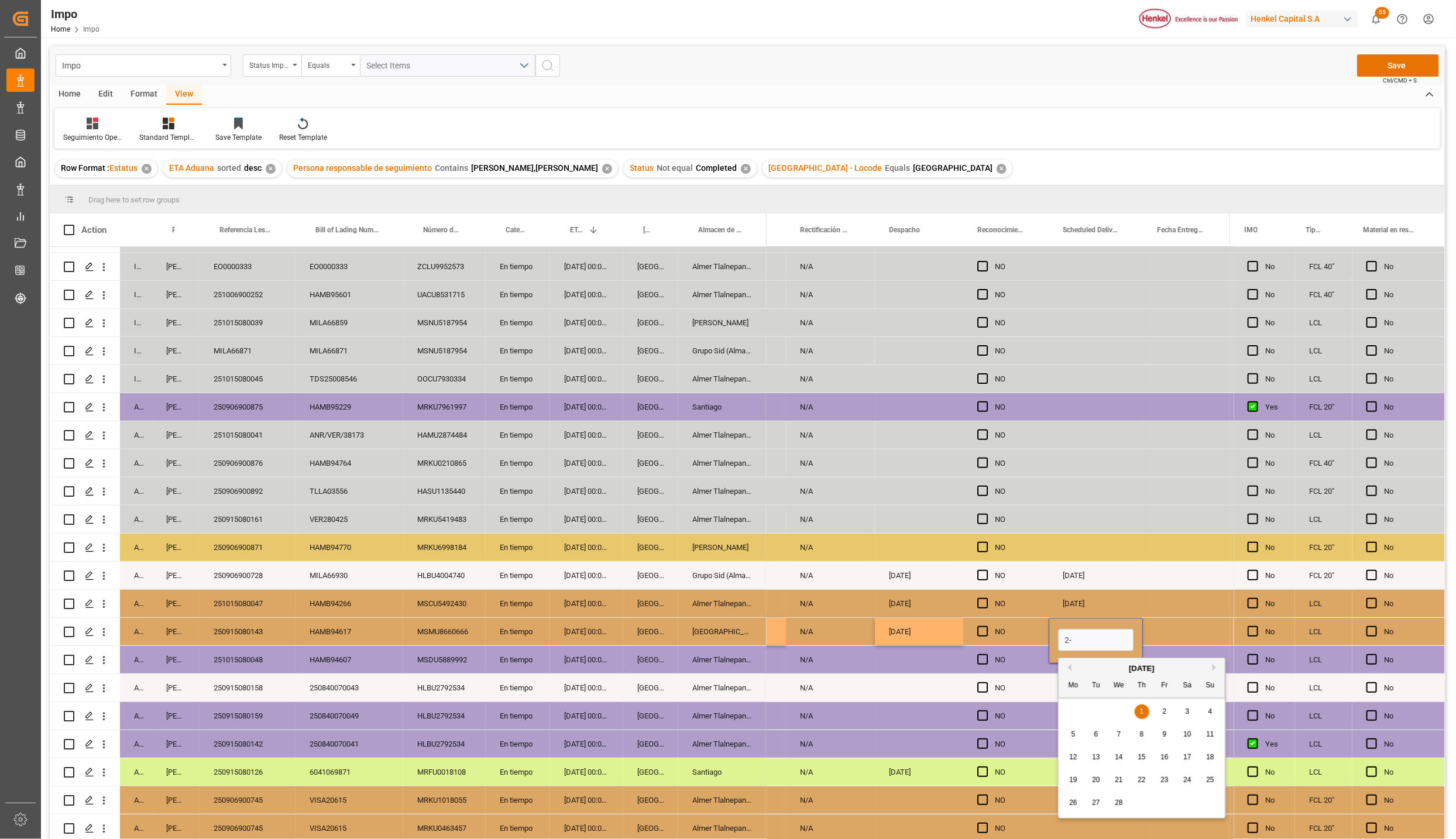
type input "2"
type input "02-10-2025"
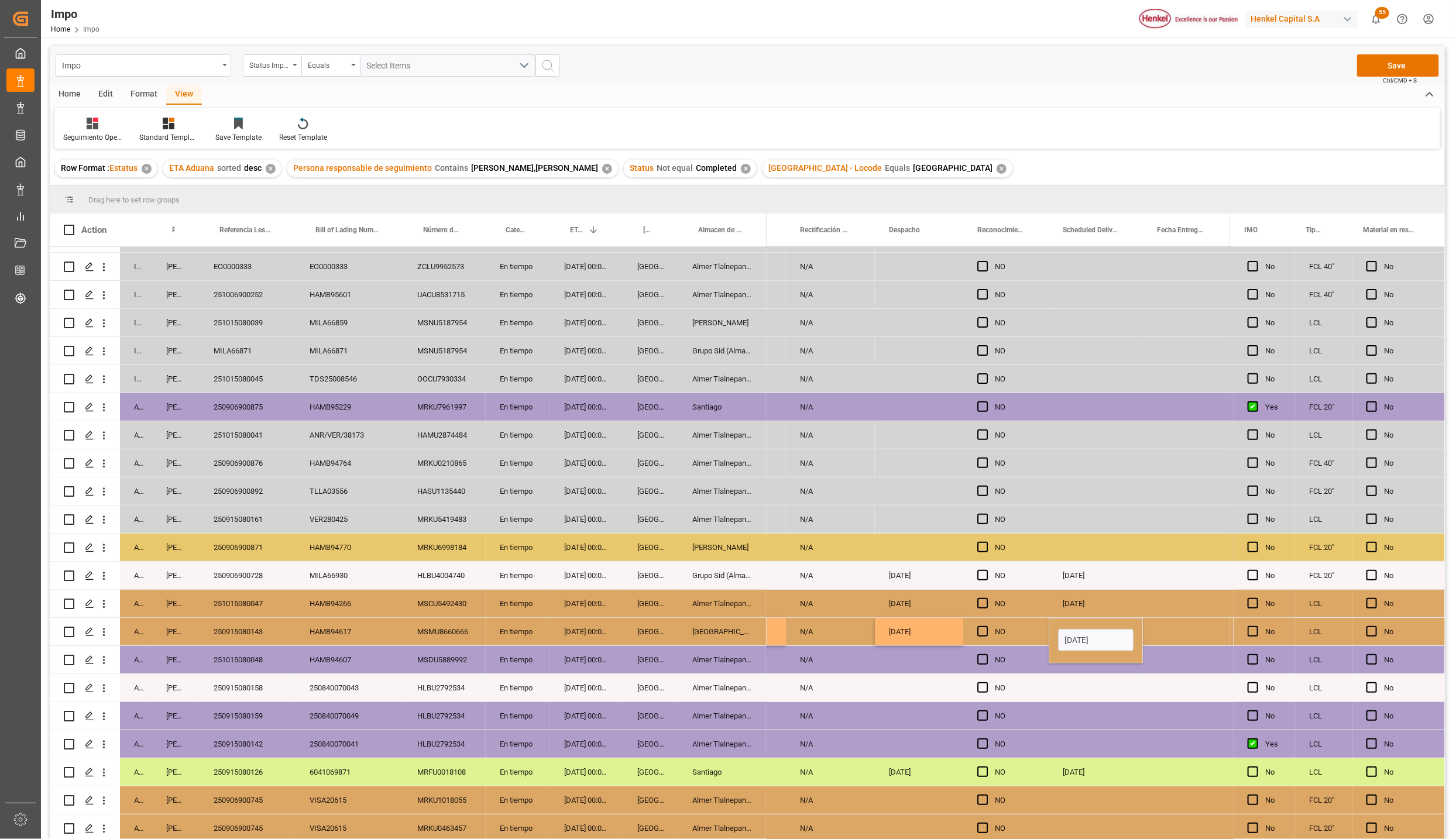
click at [1079, 692] on div "Press SPACE to select this row." at bounding box center [1096, 687] width 94 height 27
click at [1377, 63] on button "Save" at bounding box center [1398, 65] width 82 height 22
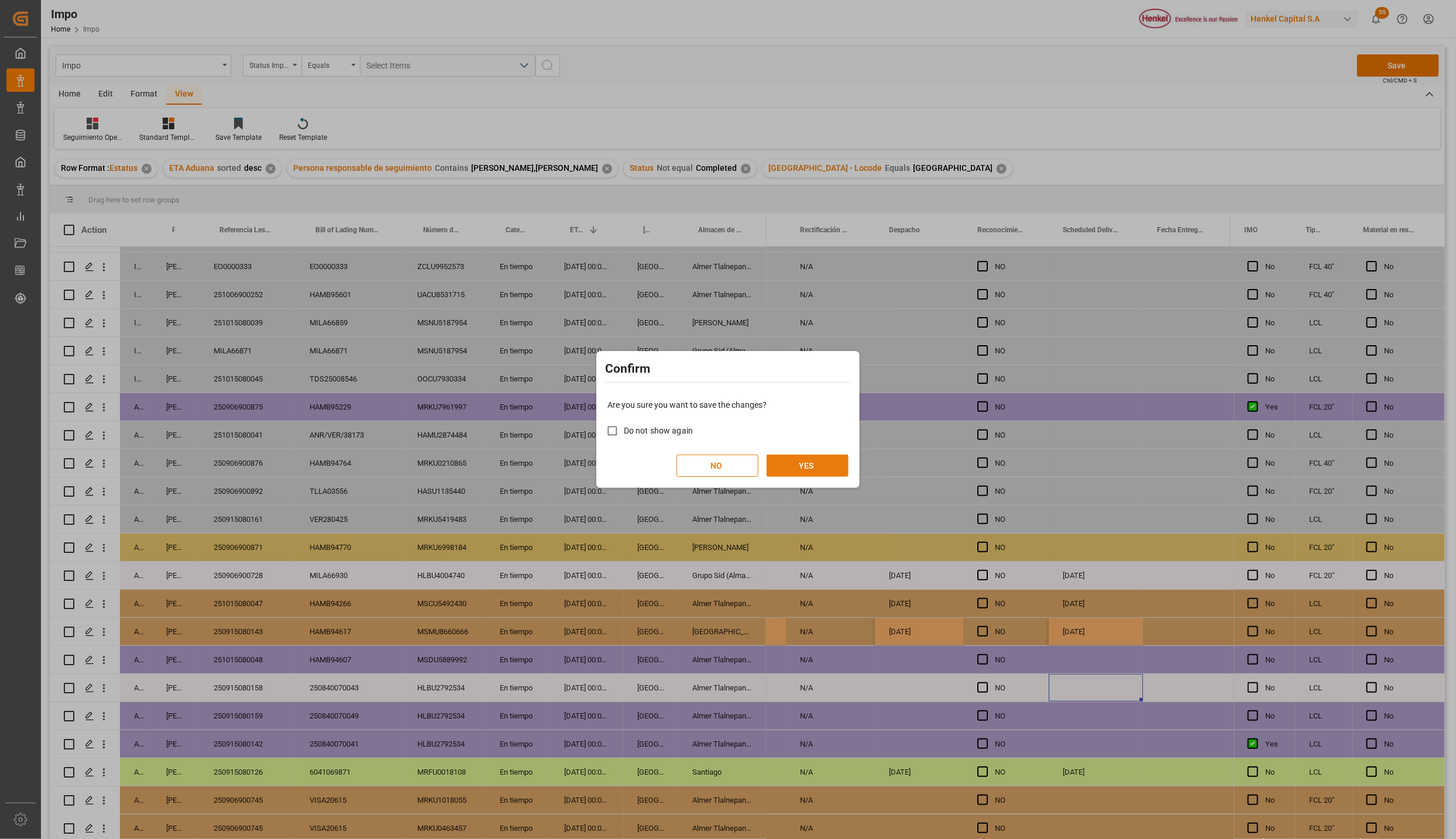
click at [789, 462] on button "YES" at bounding box center [808, 465] width 82 height 22
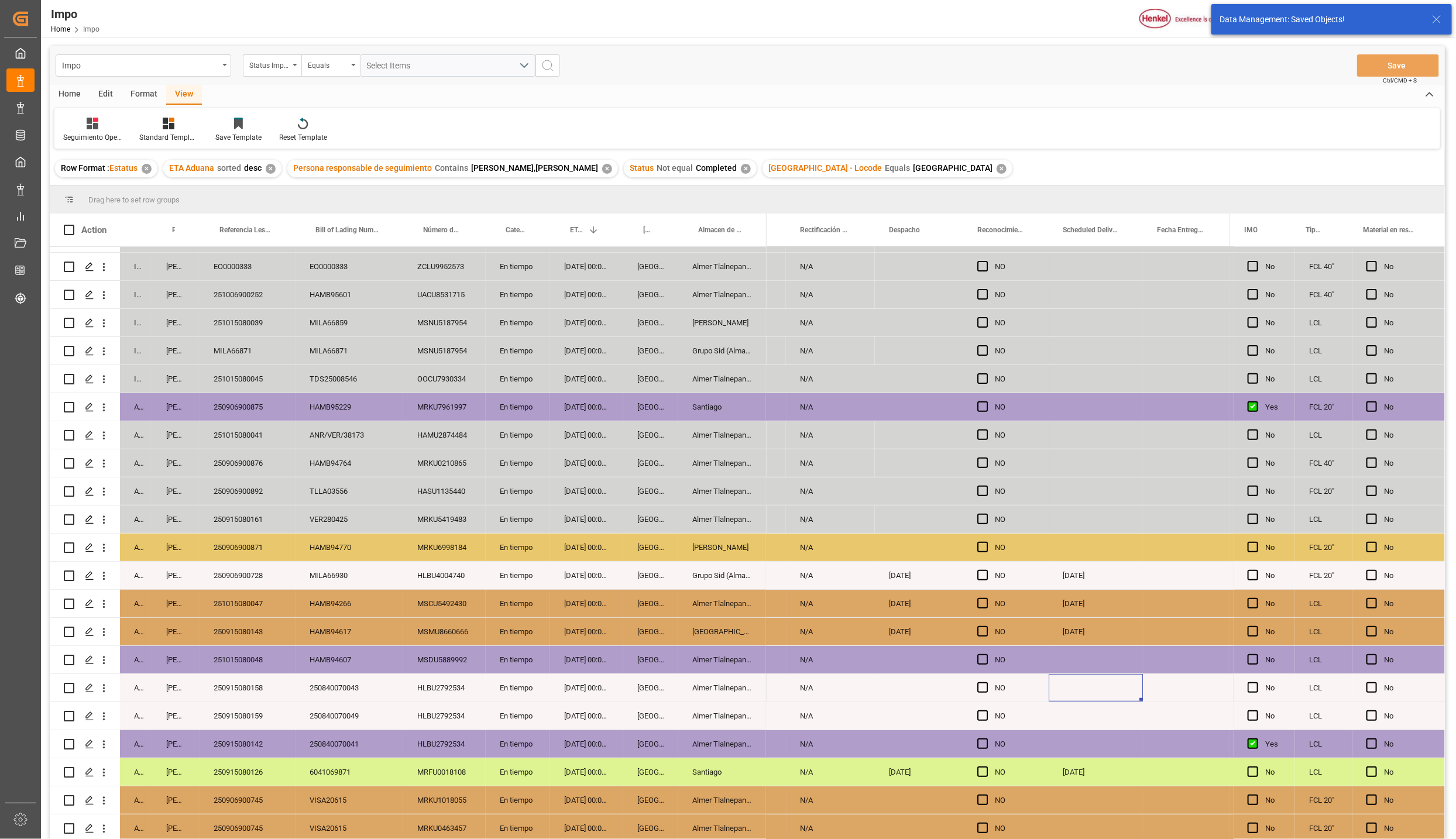
click at [838, 607] on div "N/A" at bounding box center [831, 603] width 89 height 27
click at [743, 605] on div "Almer Tlalnepantla" at bounding box center [722, 603] width 89 height 27
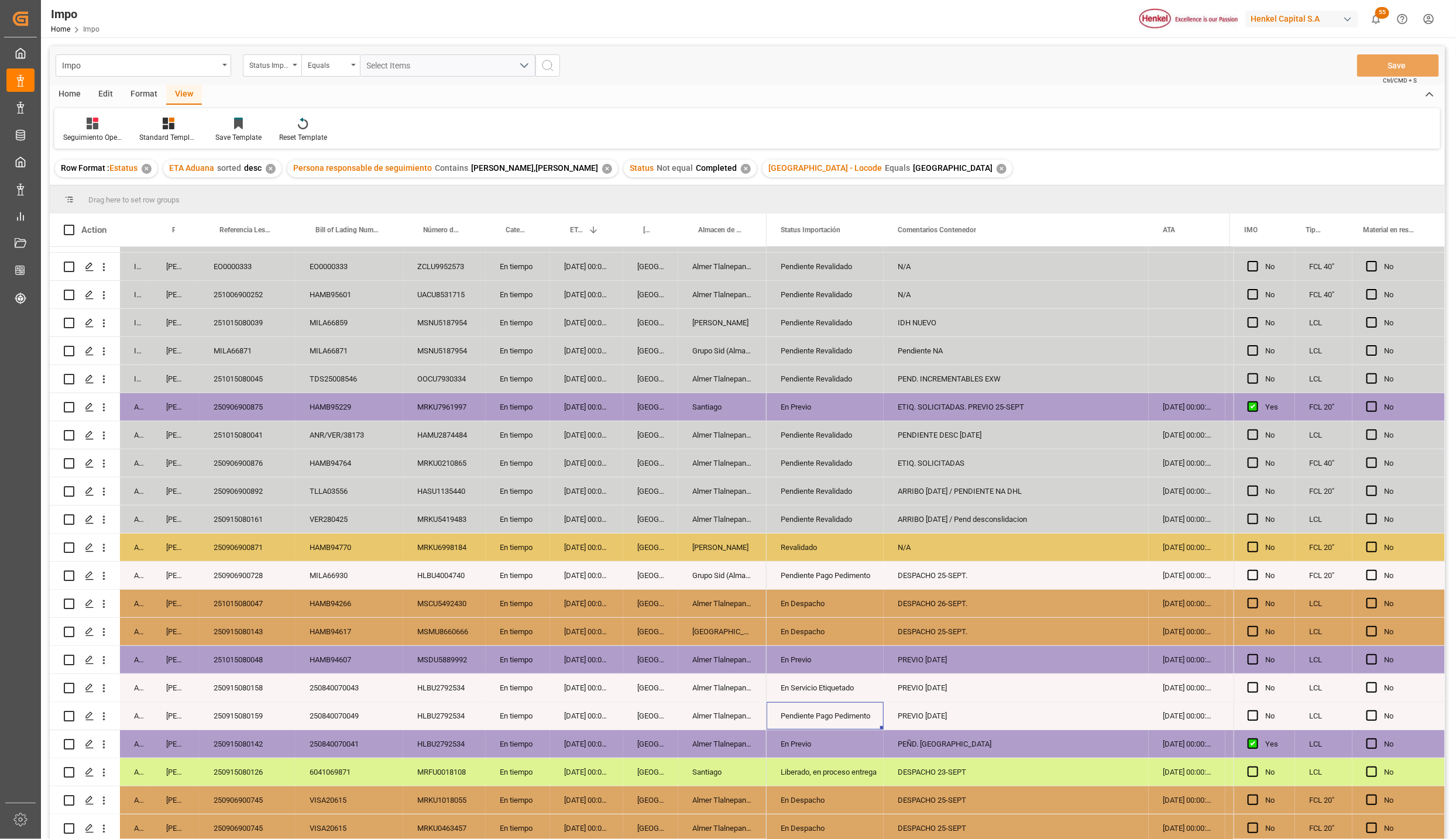
click at [255, 717] on div "250915080159" at bounding box center [247, 716] width 96 height 27
click at [253, 601] on div "251015080047" at bounding box center [247, 603] width 96 height 27
click at [606, 591] on div "[DATE] 00:00:00" at bounding box center [587, 603] width 73 height 27
click at [692, 675] on div "Almer Tlalnepantla" at bounding box center [722, 687] width 89 height 27
click at [729, 730] on div "Almer Tlalnepantla" at bounding box center [722, 744] width 89 height 27
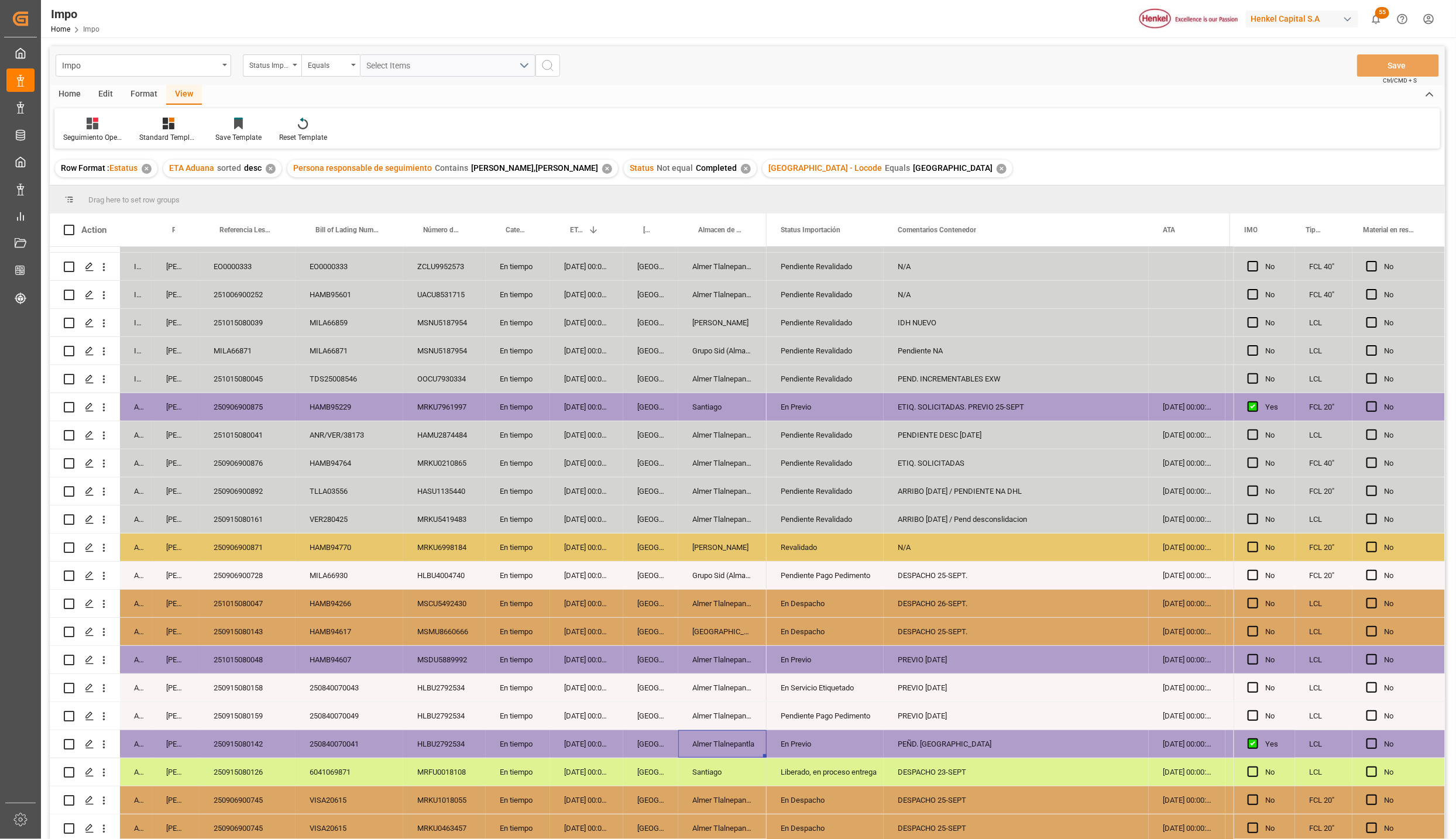
click at [919, 744] on div "PEÑD. DESPACHO" at bounding box center [1017, 744] width 265 height 27
drag, startPoint x: 915, startPoint y: 743, endPoint x: 1141, endPoint y: 835, distance: 244.0
click at [914, 743] on input "PEÑD. DESPACHO" at bounding box center [1016, 751] width 246 height 22
type input "PEND. [GEOGRAPHIC_DATA]"
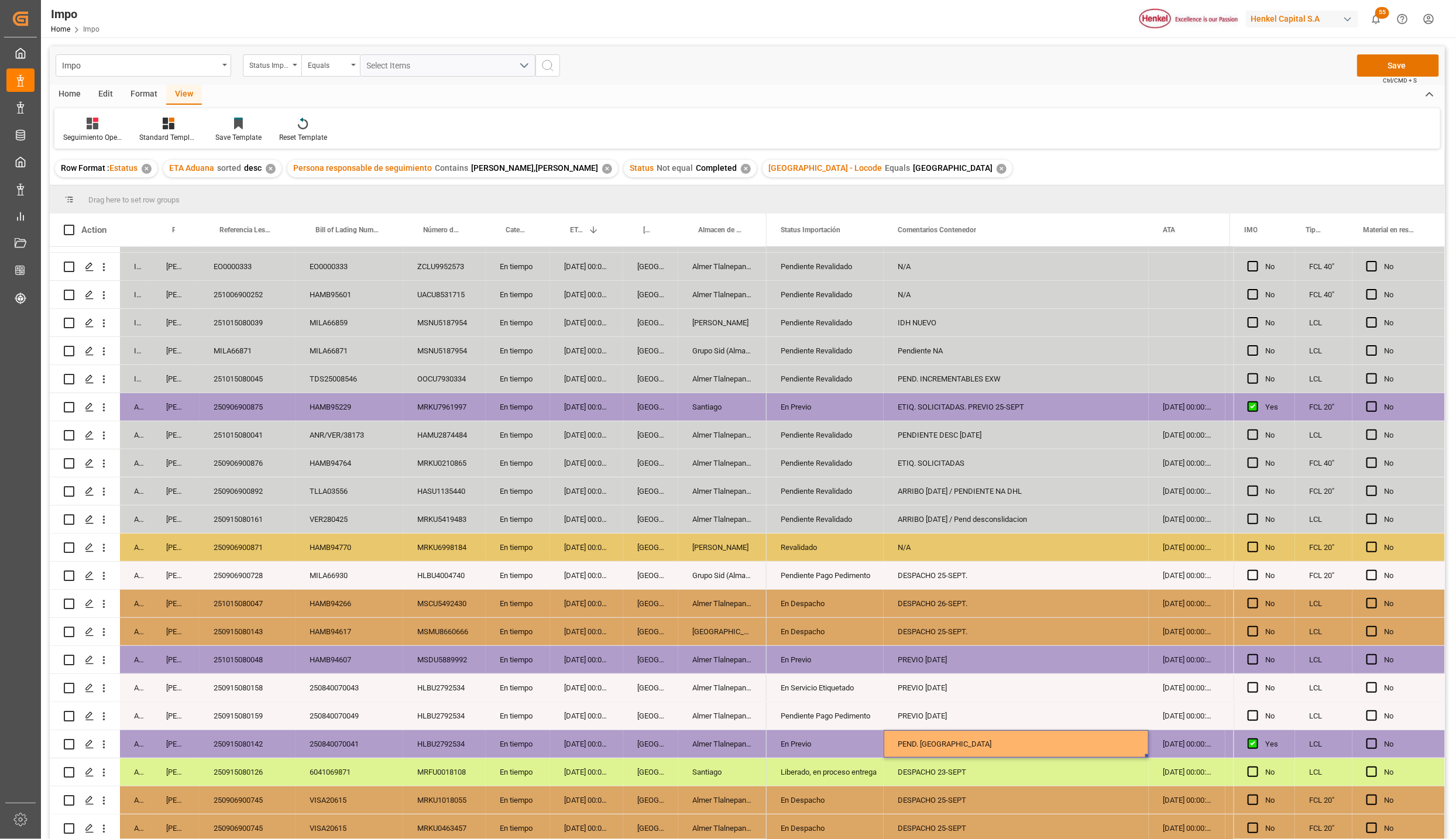
click at [250, 738] on div "250915080142" at bounding box center [247, 744] width 96 height 27
click at [452, 730] on div "HLBU2792534" at bounding box center [445, 744] width 83 height 27
click at [820, 665] on div "En Previo" at bounding box center [825, 659] width 89 height 27
click at [252, 654] on div "251015080048" at bounding box center [247, 659] width 96 height 27
click at [917, 651] on div "PREVIO [DATE]" at bounding box center [1017, 659] width 265 height 27
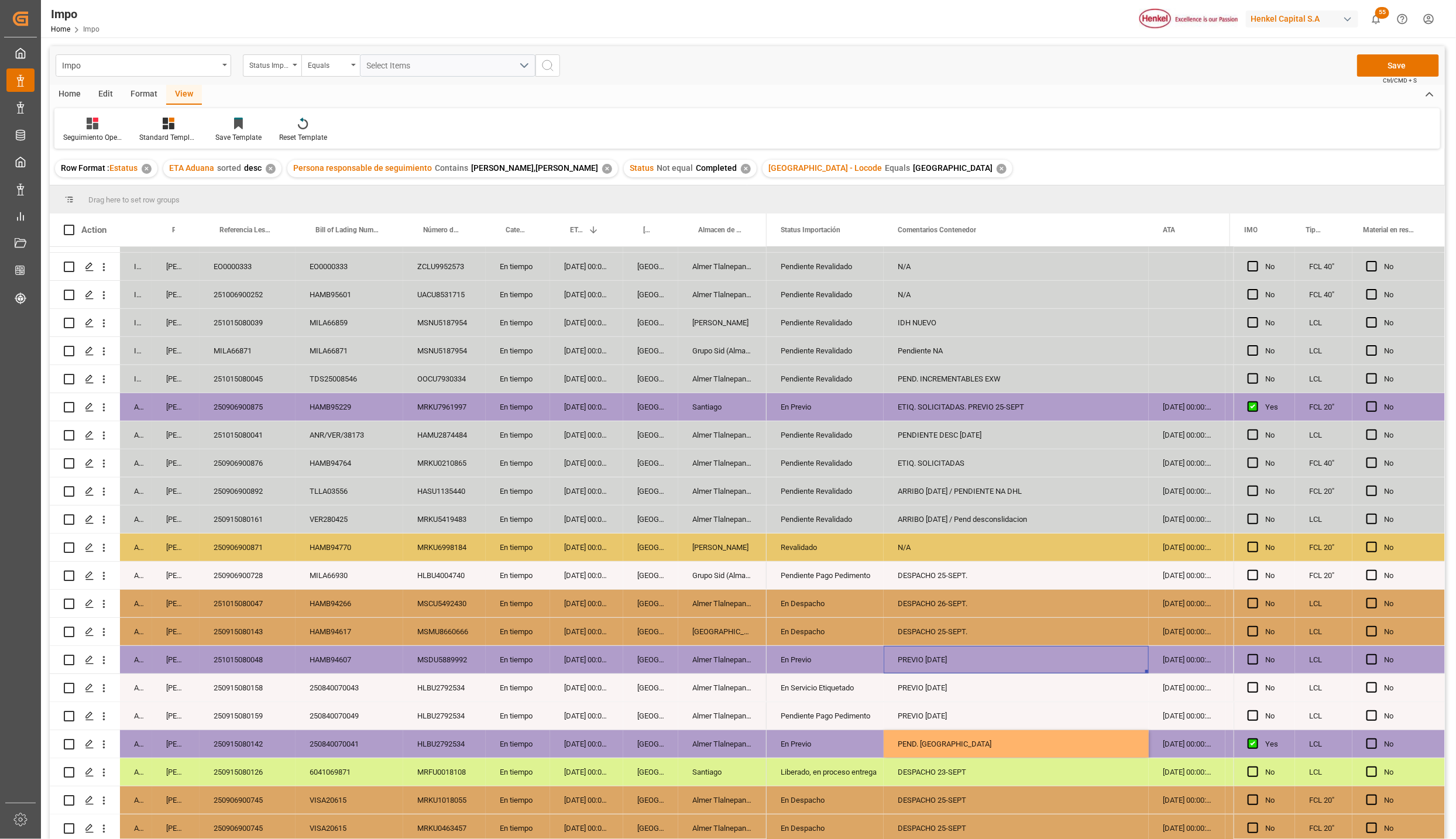
scroll to position [222, 0]
click at [711, 675] on div "Almer Tlalnepantla" at bounding box center [722, 687] width 89 height 27
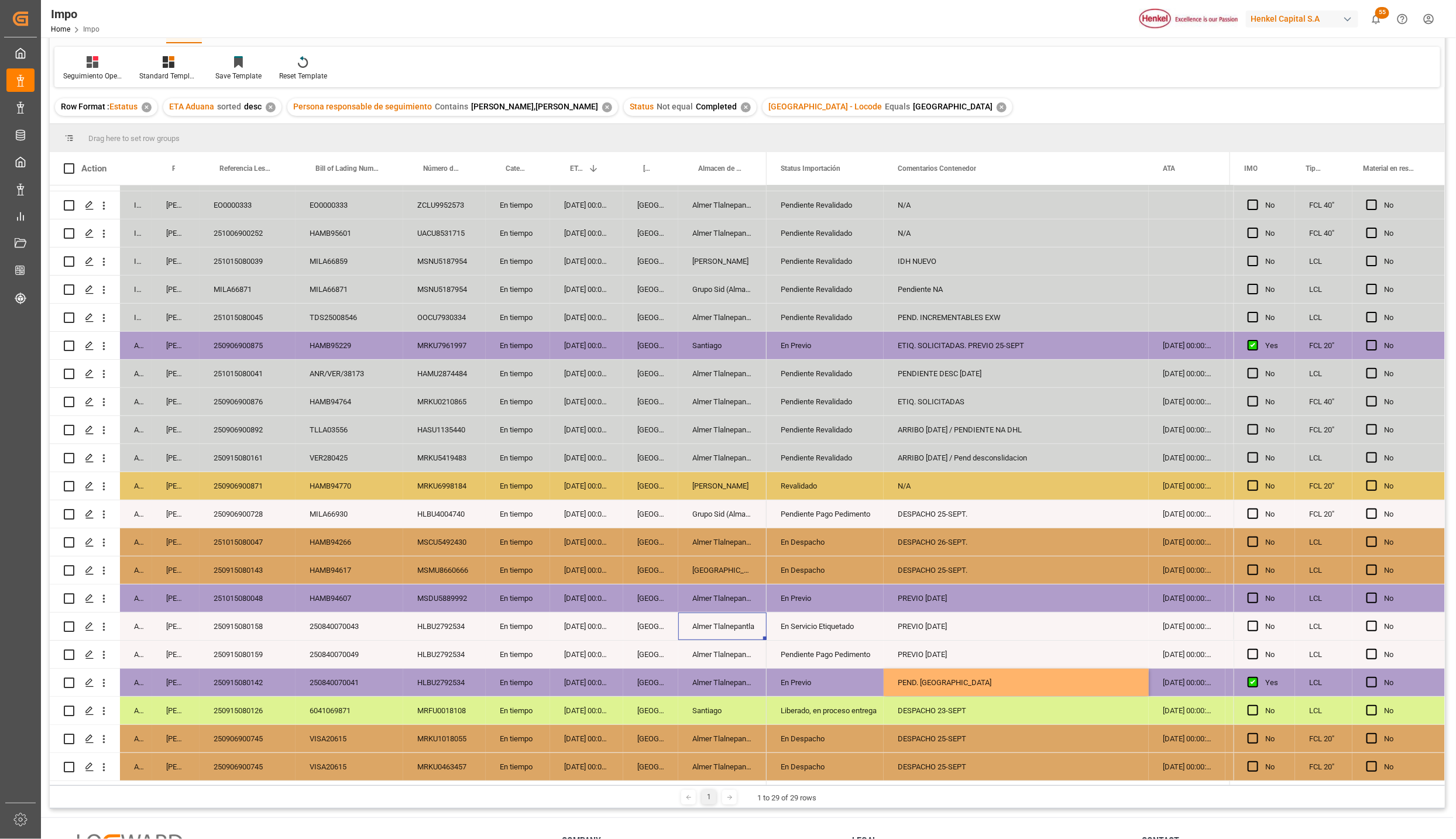
scroll to position [88, 0]
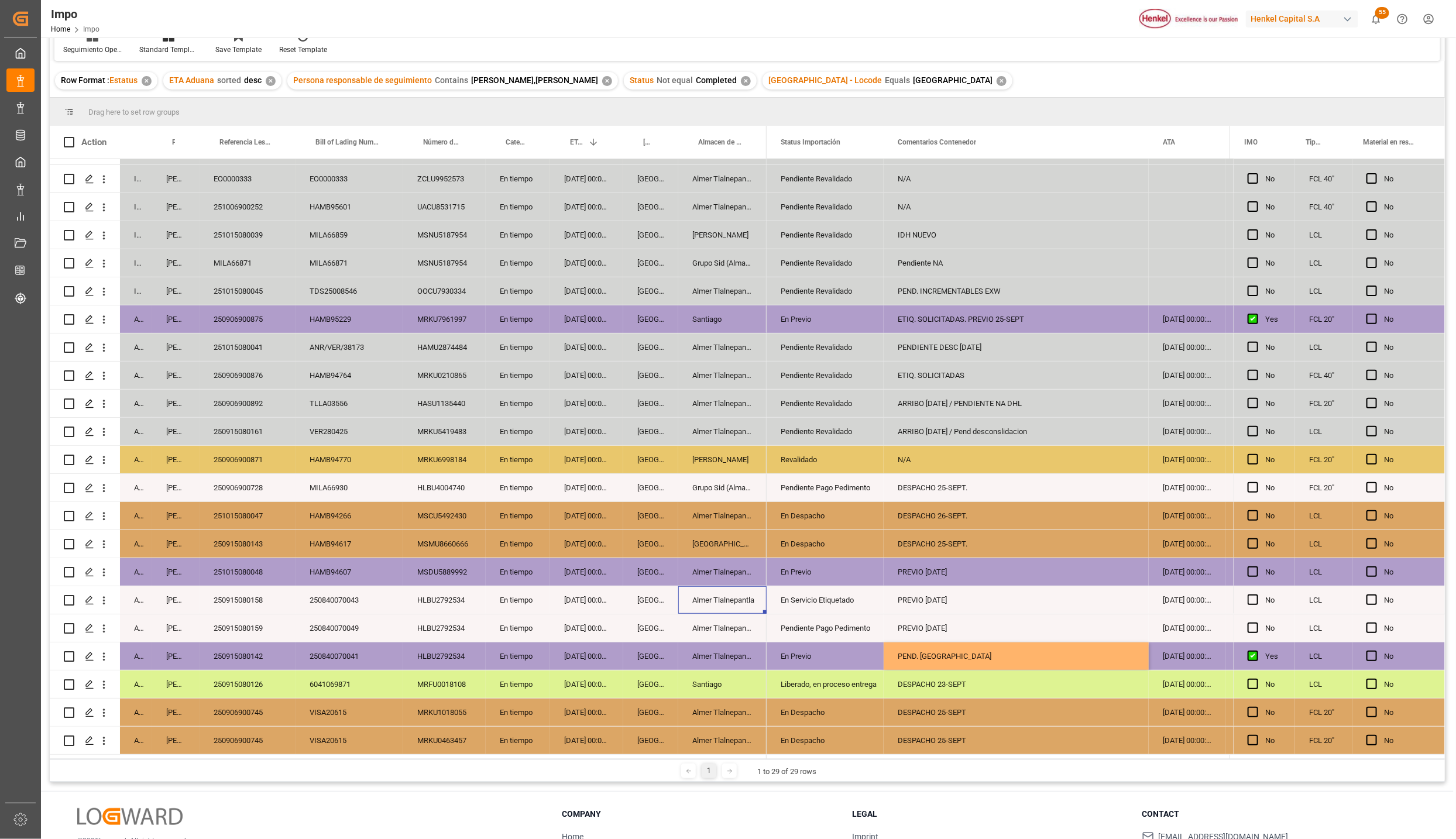
click at [825, 688] on div "Liberado, en proceso entrega" at bounding box center [825, 684] width 89 height 27
click at [246, 679] on div "250915080126" at bounding box center [247, 684] width 96 height 27
click at [932, 688] on div "DESPACHO 23-SEPT" at bounding box center [1017, 684] width 265 height 27
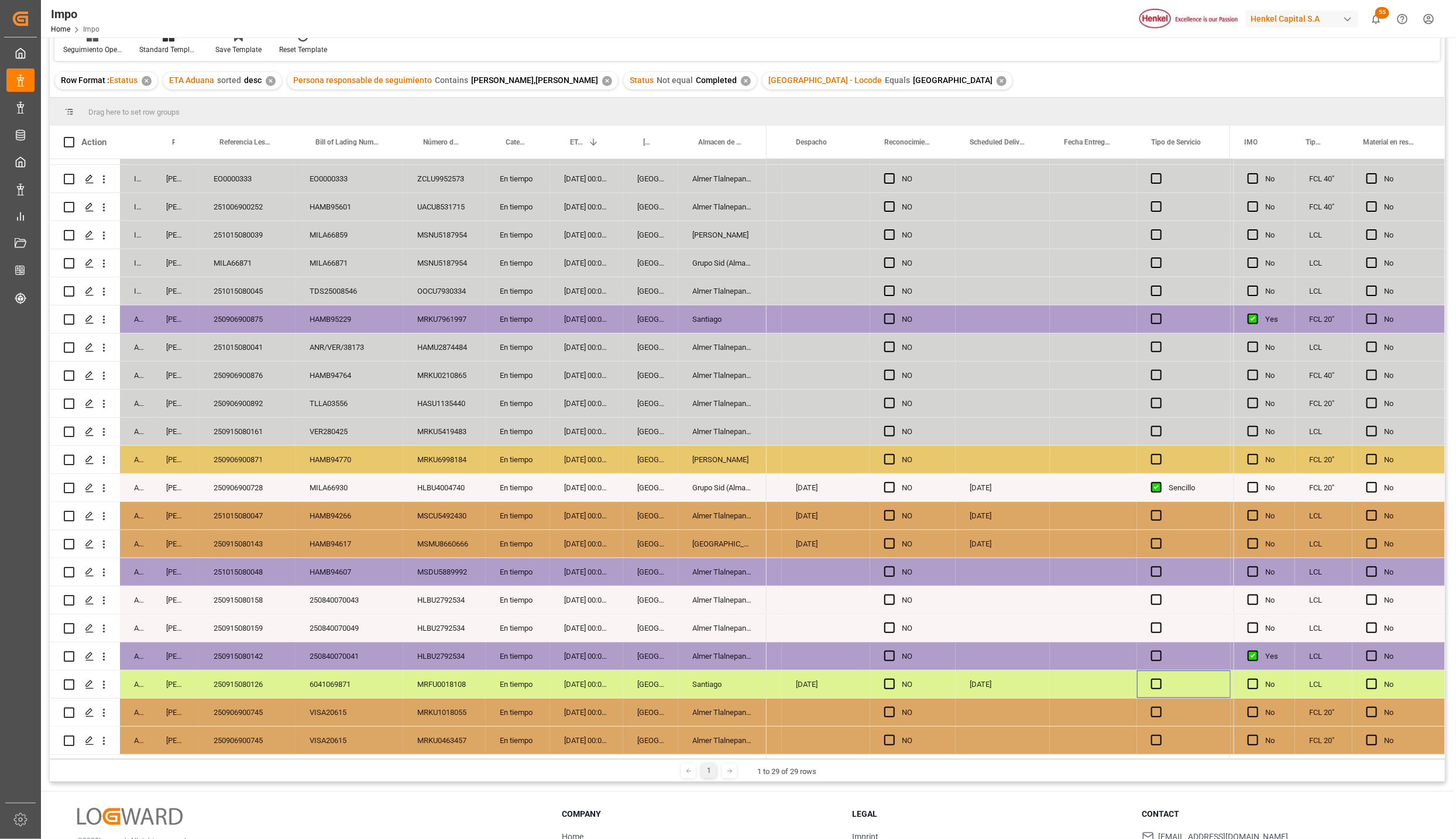
scroll to position [0, 2780]
click at [245, 674] on div "250915080126" at bounding box center [247, 684] width 96 height 27
click at [274, 654] on div "250915080142" at bounding box center [247, 656] width 96 height 27
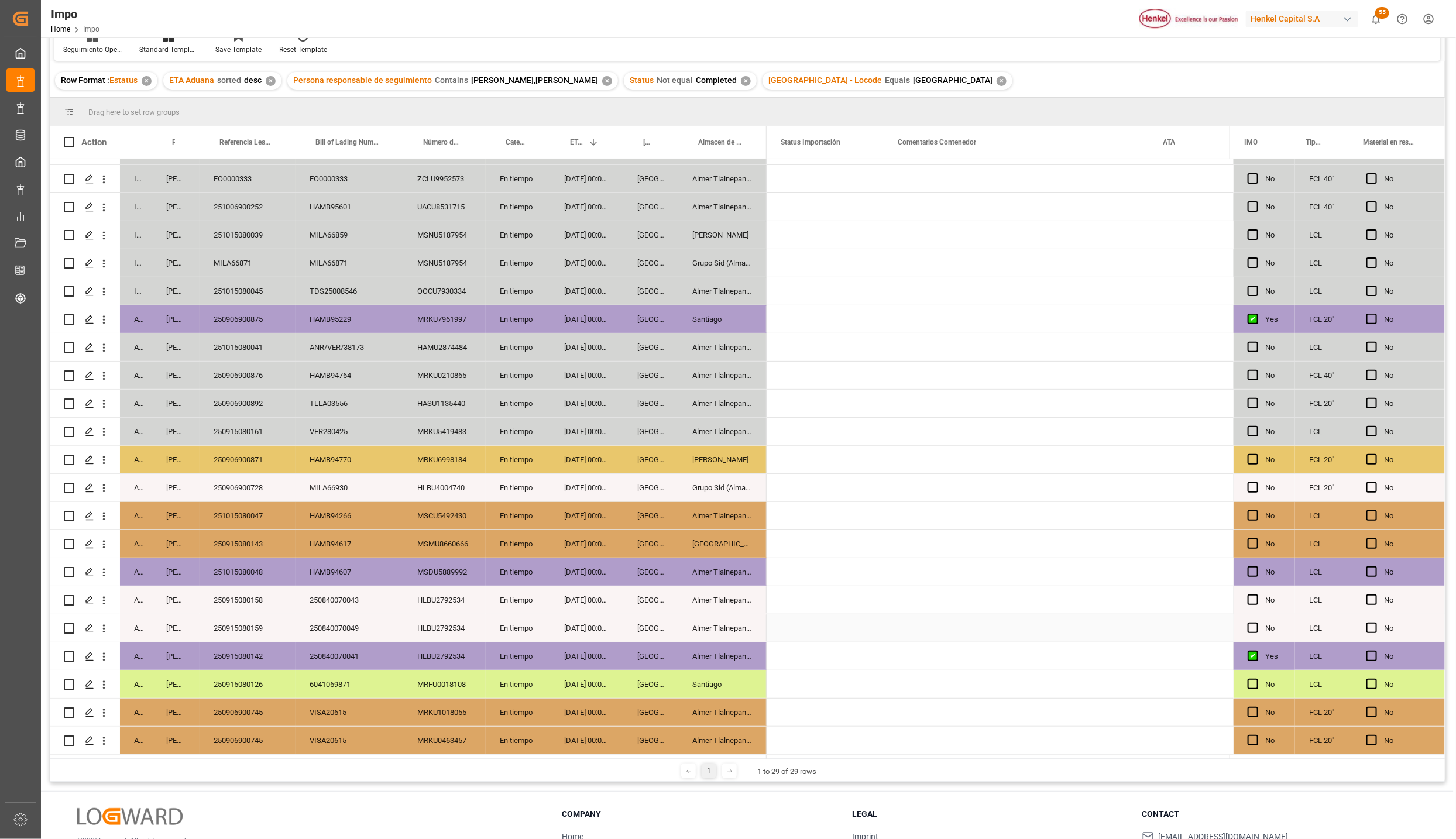
scroll to position [0, 0]
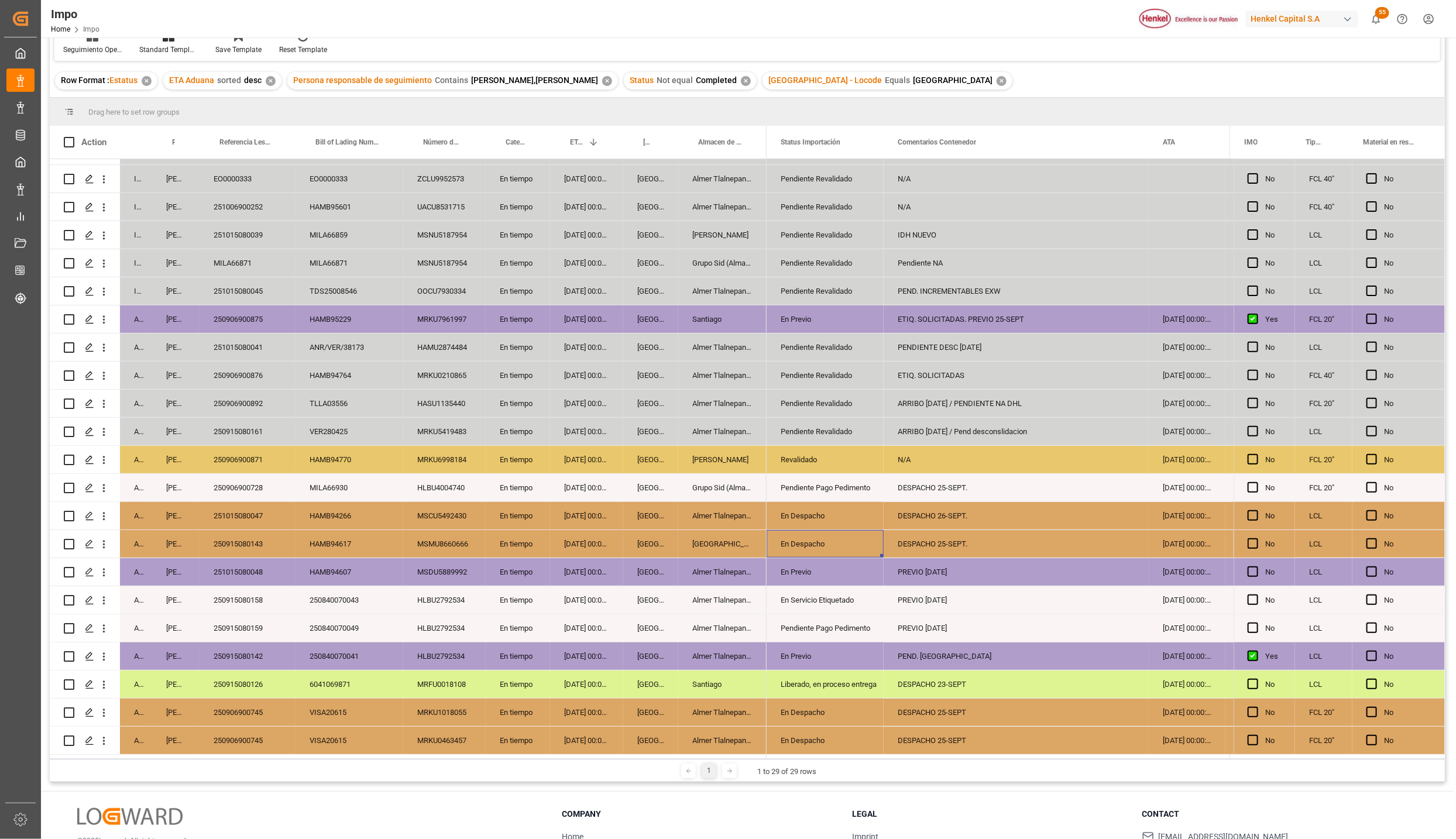
drag, startPoint x: 259, startPoint y: 484, endPoint x: 258, endPoint y: 498, distance: 14.0
click at [259, 484] on div "250906900728" at bounding box center [247, 487] width 96 height 27
click at [109, 485] on icon "open menu" at bounding box center [103, 488] width 12 height 12
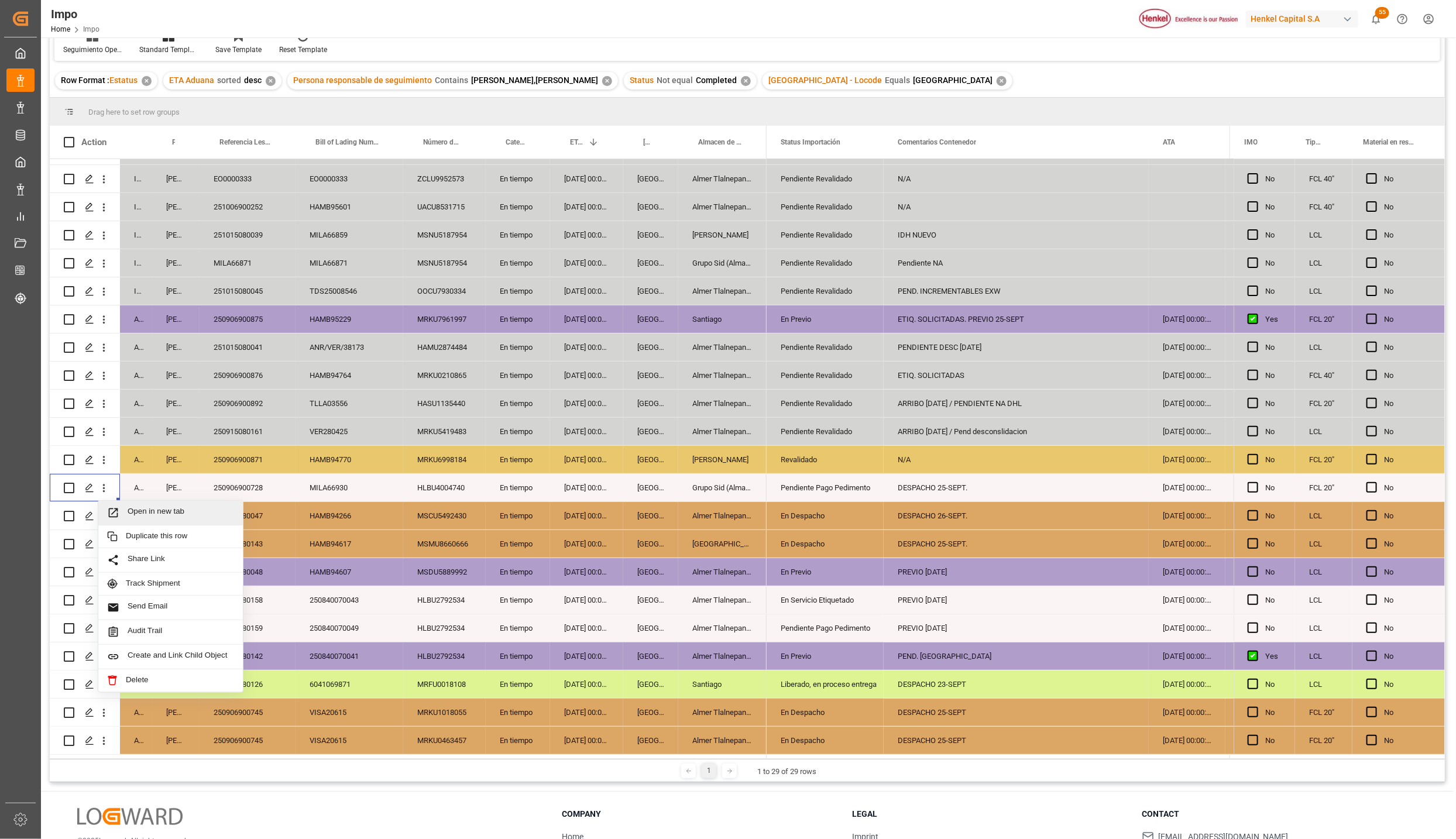
click at [130, 507] on span "Open in new tab" at bounding box center [180, 512] width 106 height 12
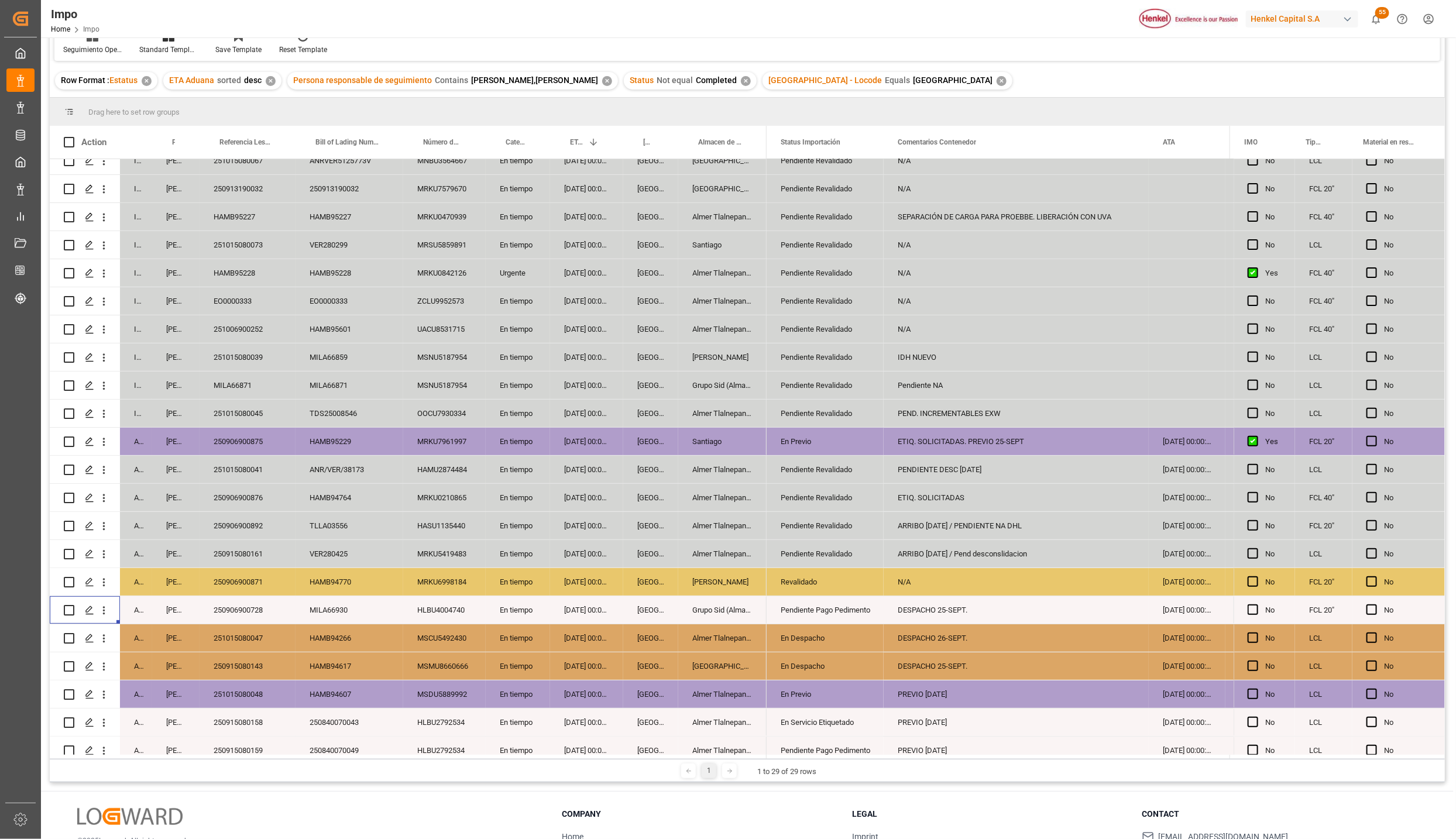
scroll to position [222, 0]
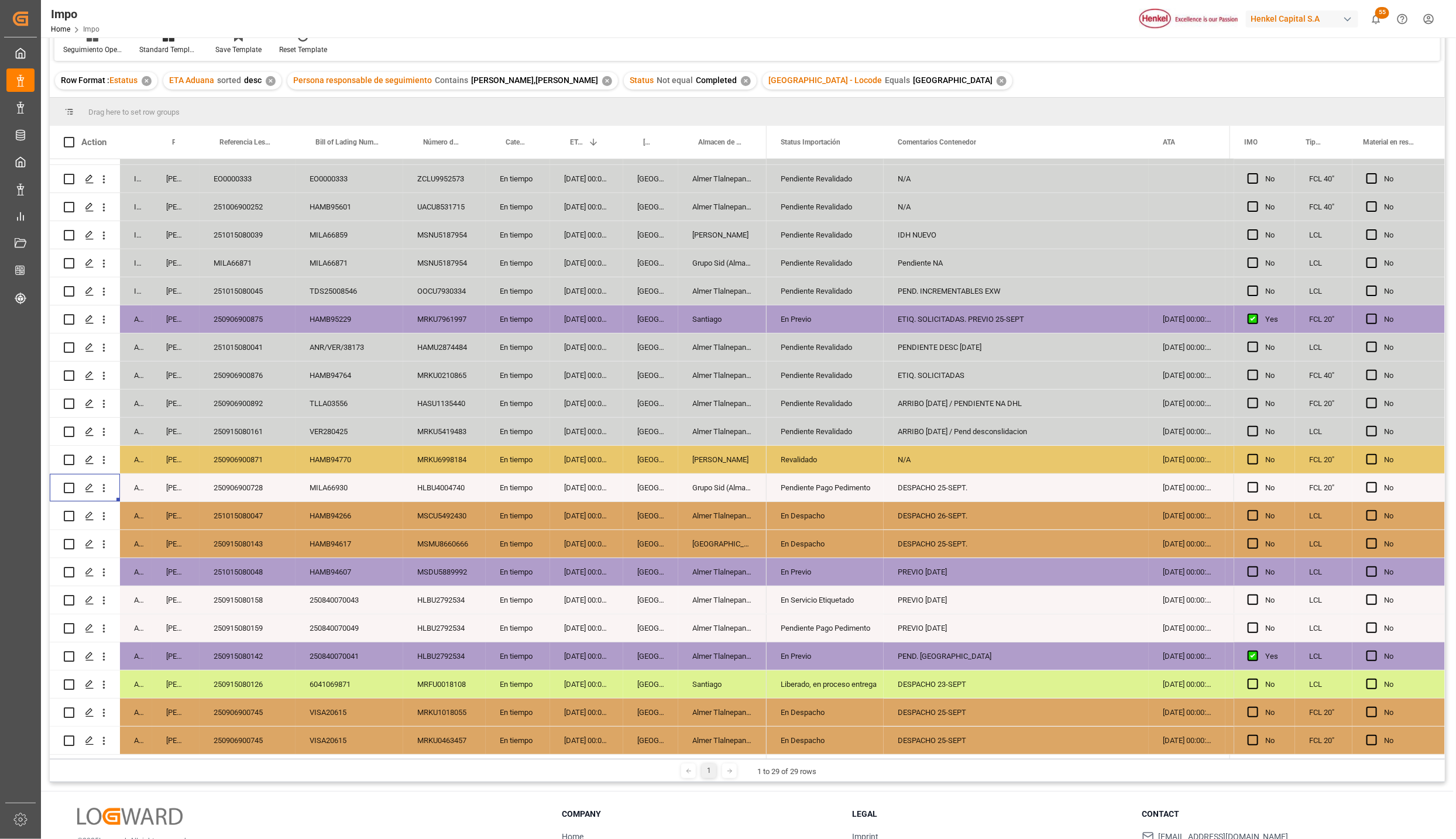
click at [460, 525] on div "MSCU5492430" at bounding box center [445, 516] width 83 height 27
click at [553, 490] on div "[DATE] 00:00:00" at bounding box center [587, 487] width 73 height 27
click at [590, 418] on div "[DATE] 00:00:00" at bounding box center [587, 431] width 73 height 27
click at [608, 376] on div "[DATE] 00:00:00" at bounding box center [587, 375] width 73 height 27
click at [265, 371] on div "250906900876" at bounding box center [247, 375] width 96 height 27
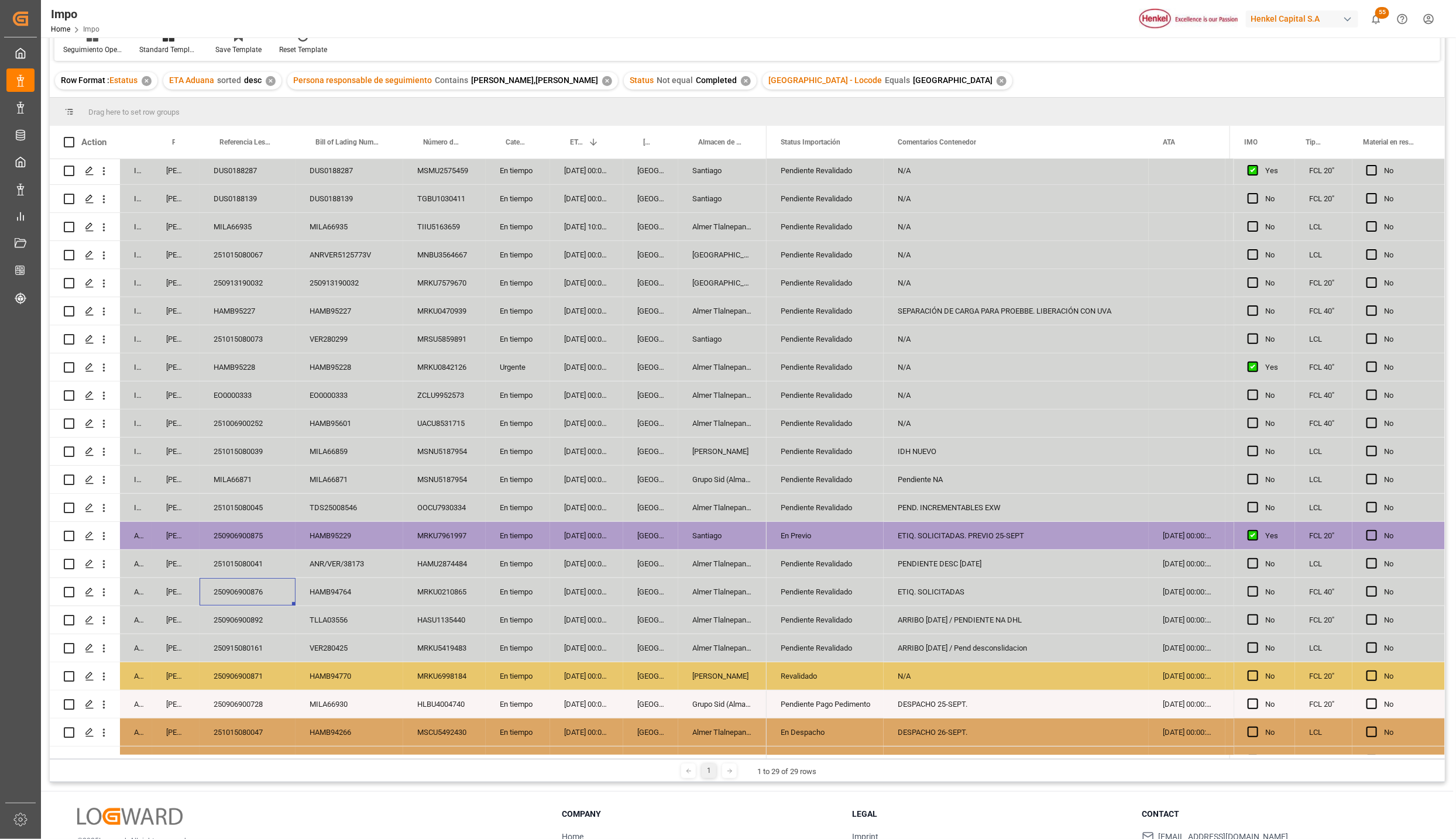
scroll to position [0, 0]
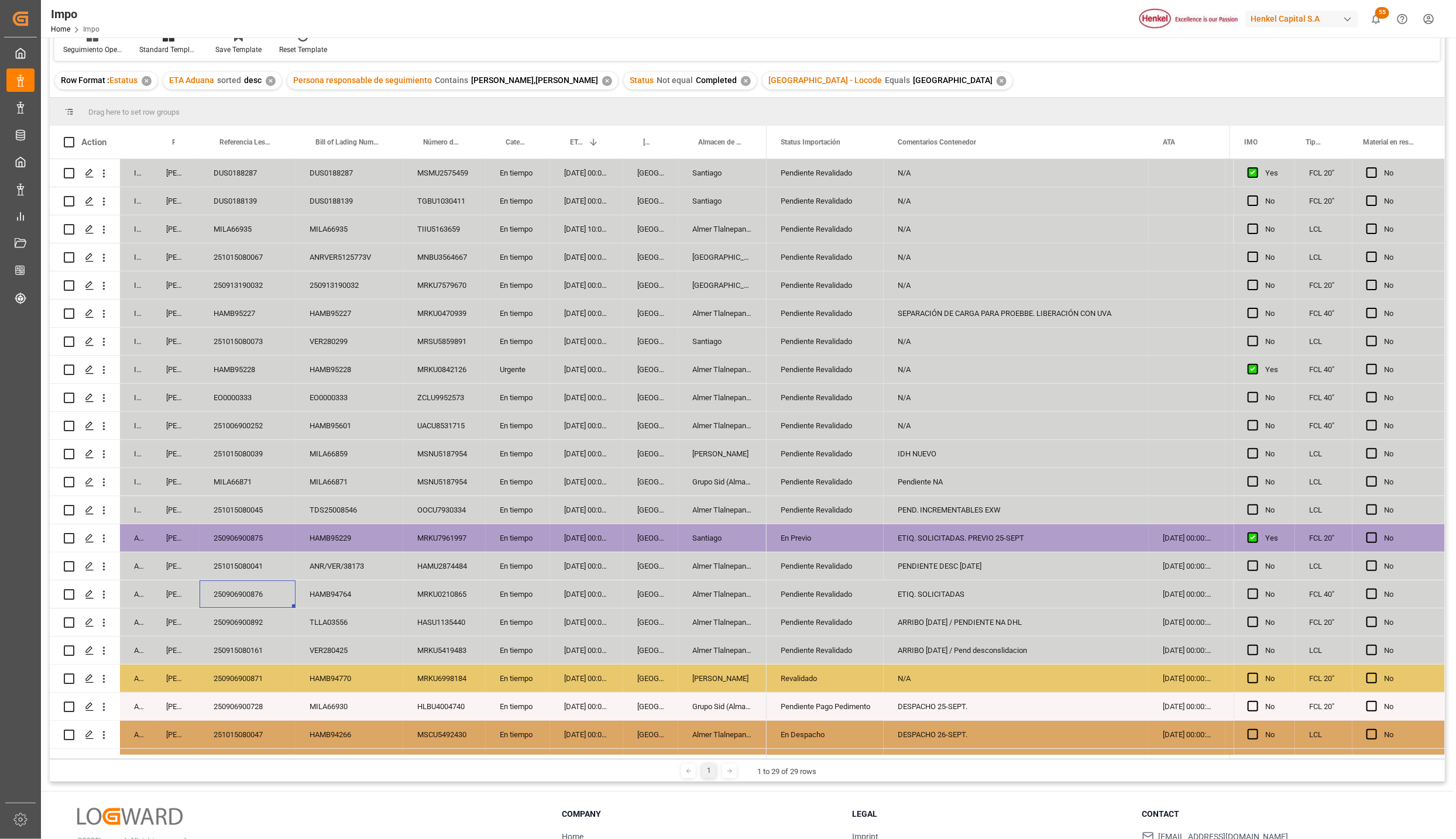
click at [268, 593] on div "250906900876" at bounding box center [247, 594] width 96 height 27
click at [517, 596] on div "En tiempo" at bounding box center [518, 594] width 64 height 27
click at [532, 597] on button "En tiempo" at bounding box center [518, 600] width 46 height 22
click at [515, 671] on div "Urgente" at bounding box center [518, 677] width 45 height 35
click at [625, 652] on div "[GEOGRAPHIC_DATA]" at bounding box center [651, 650] width 55 height 27
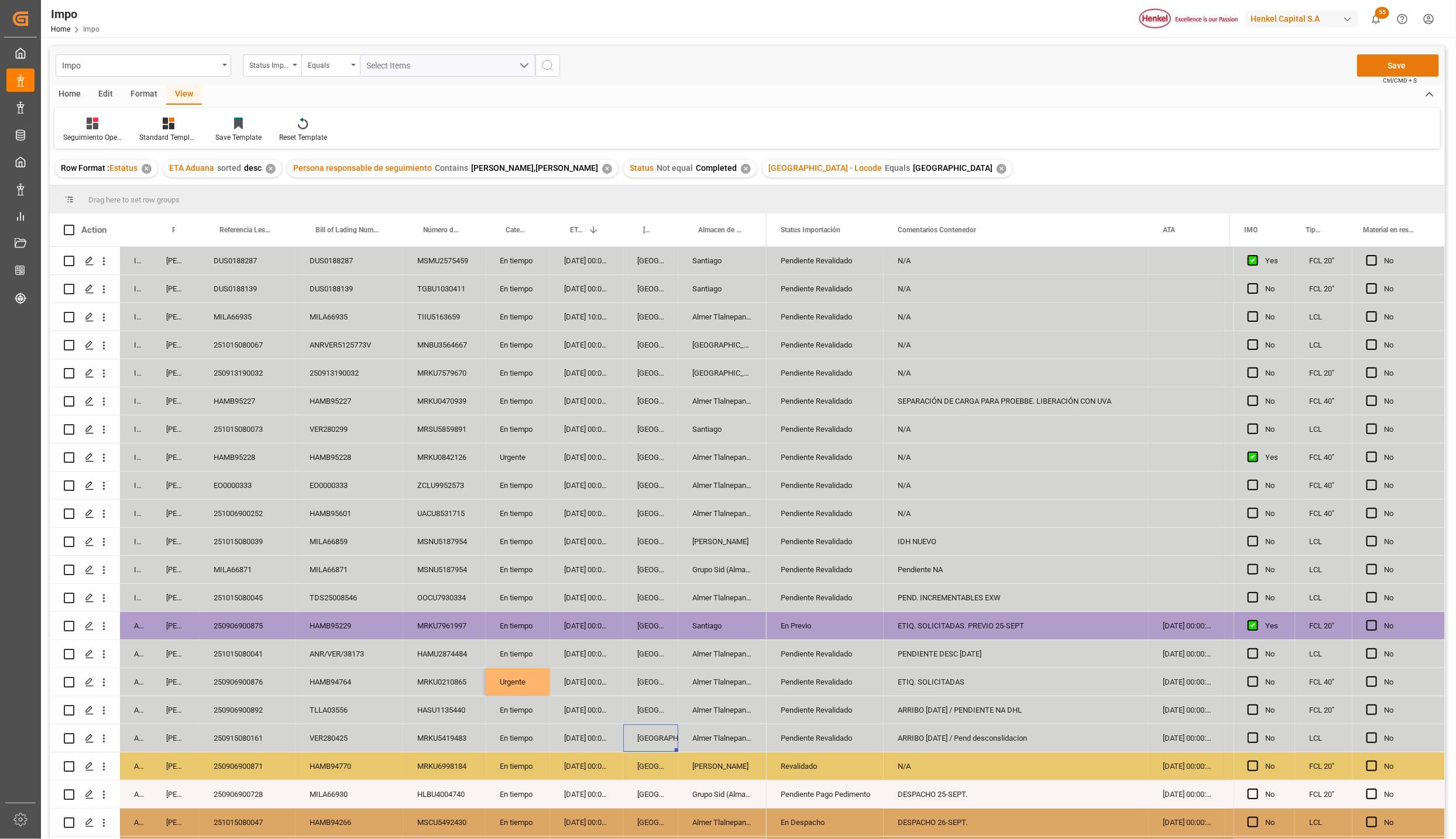
click at [1383, 67] on button "Save" at bounding box center [1398, 65] width 82 height 22
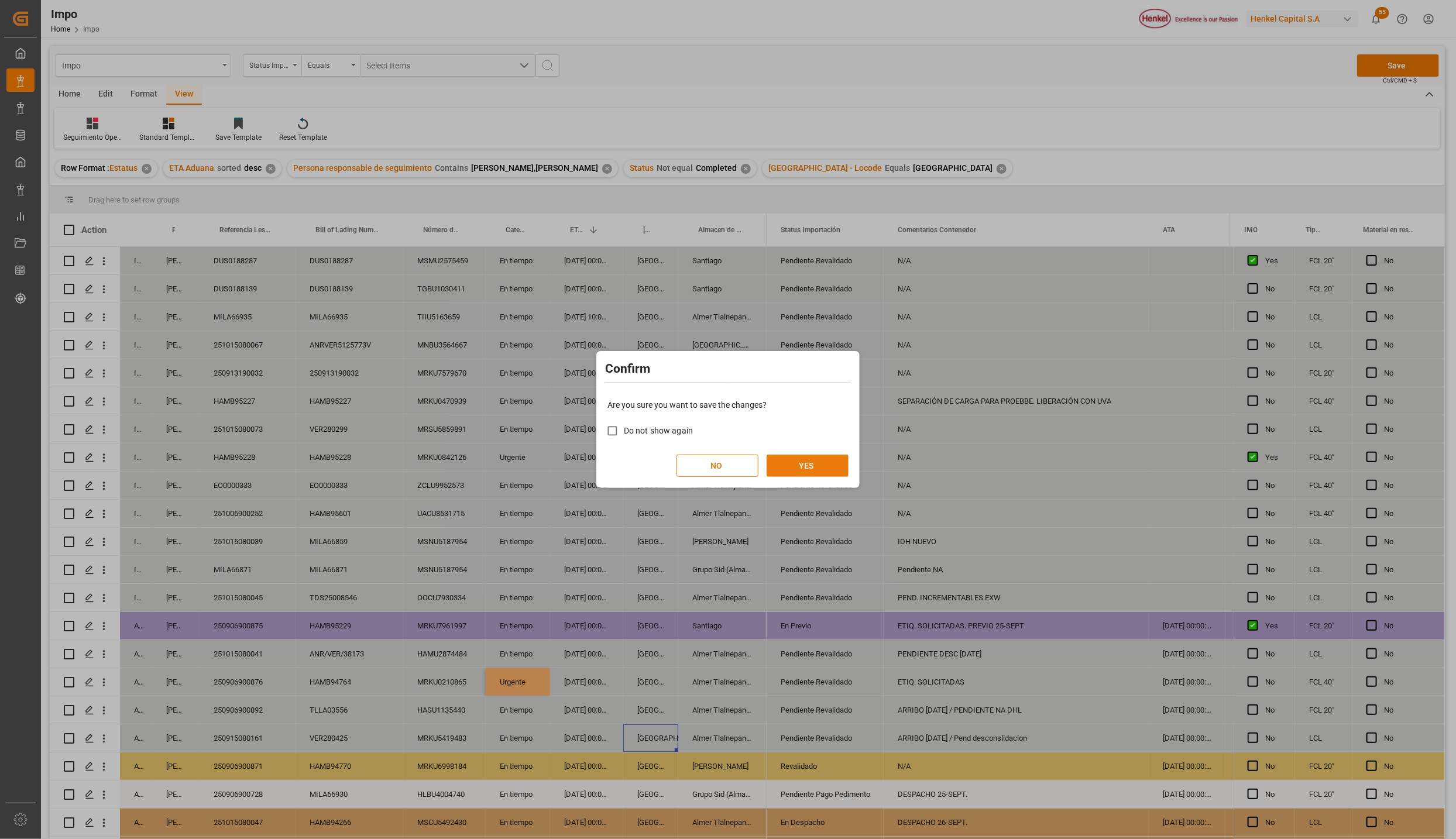
click at [824, 458] on button "YES" at bounding box center [808, 465] width 82 height 22
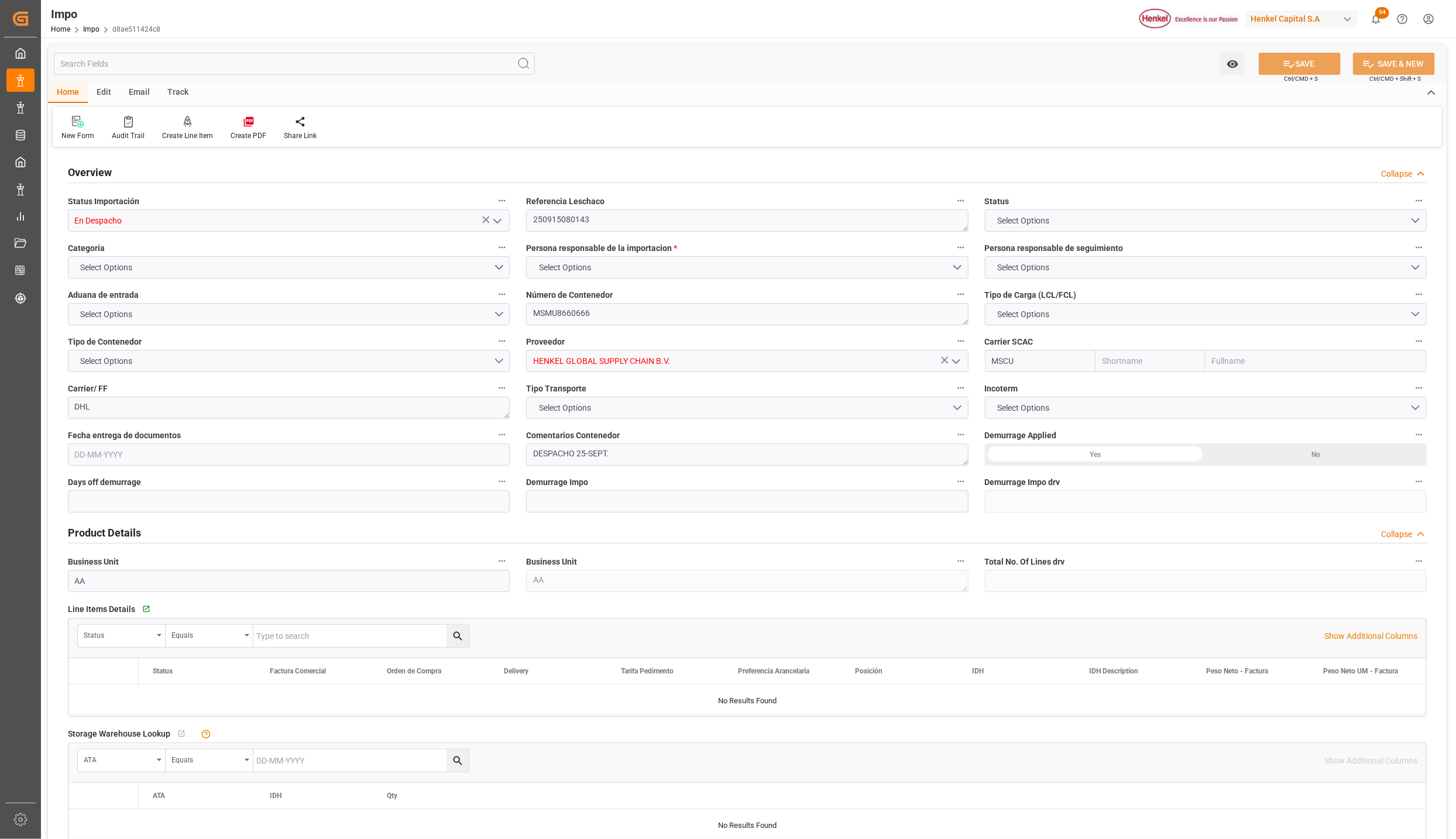
type input "MSC"
type input "Mediterranean Shipping Company"
type input "0"
type input "1"
type input "1.66"
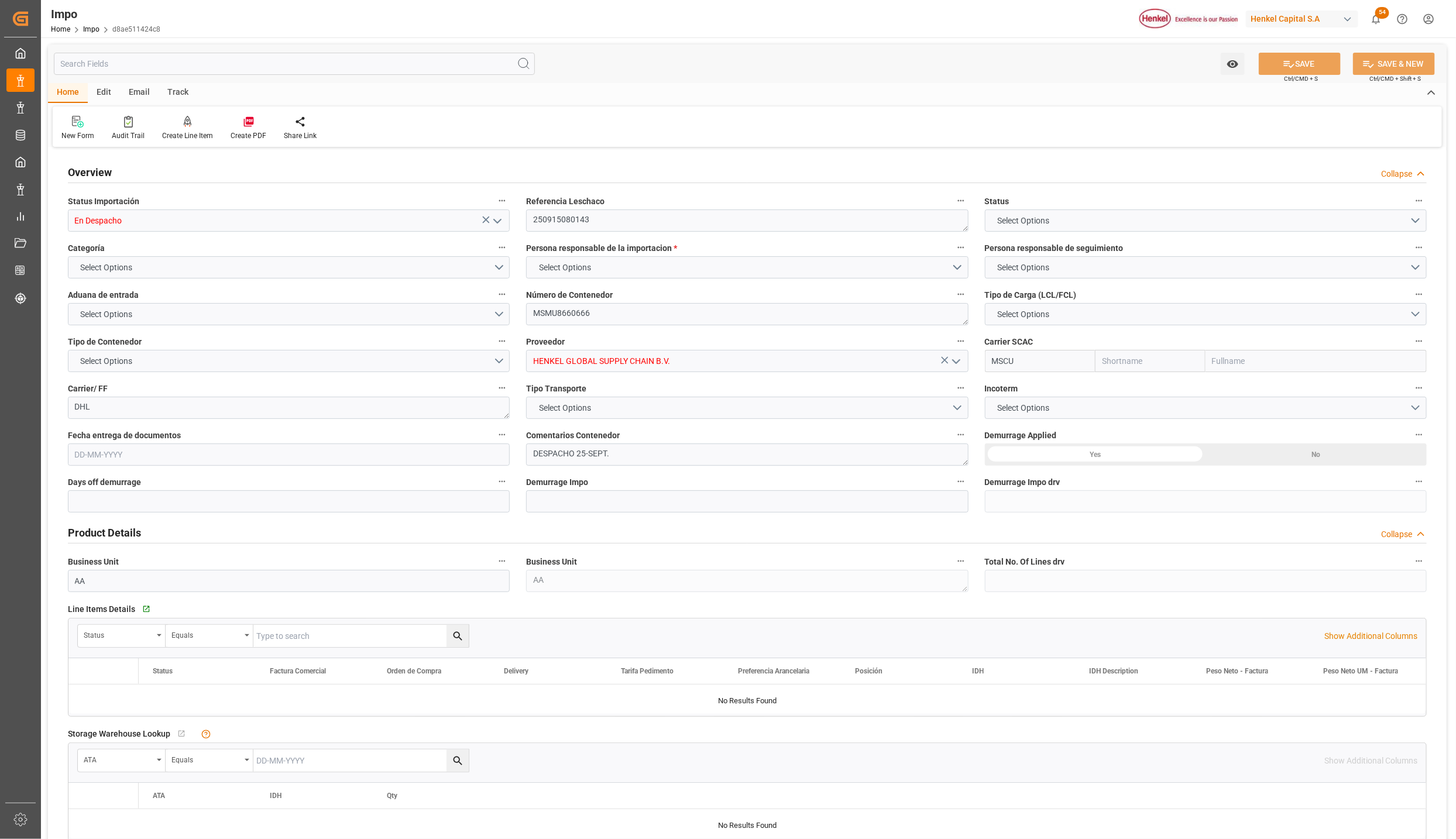
type input "2"
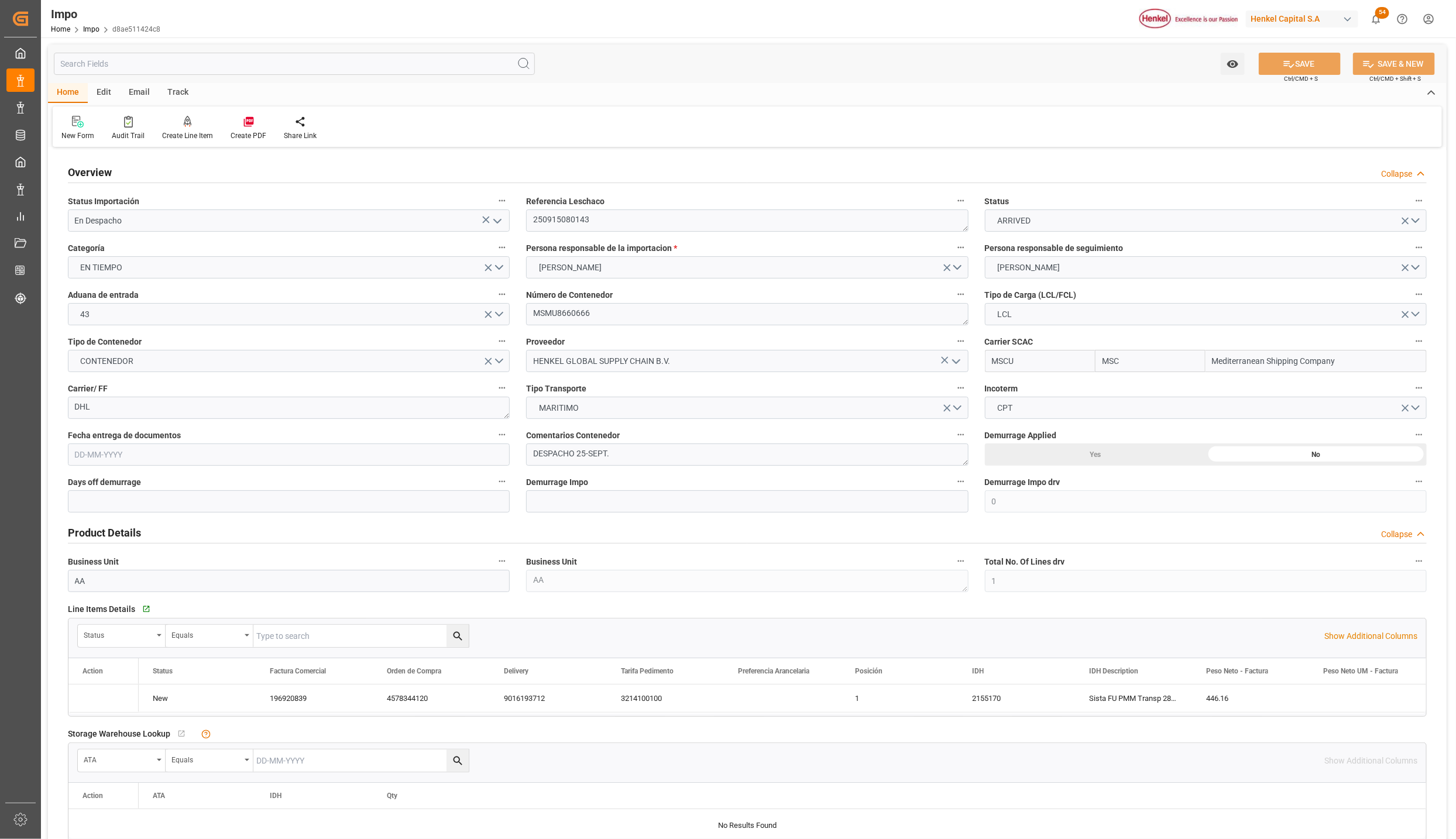
type input "[DATE]"
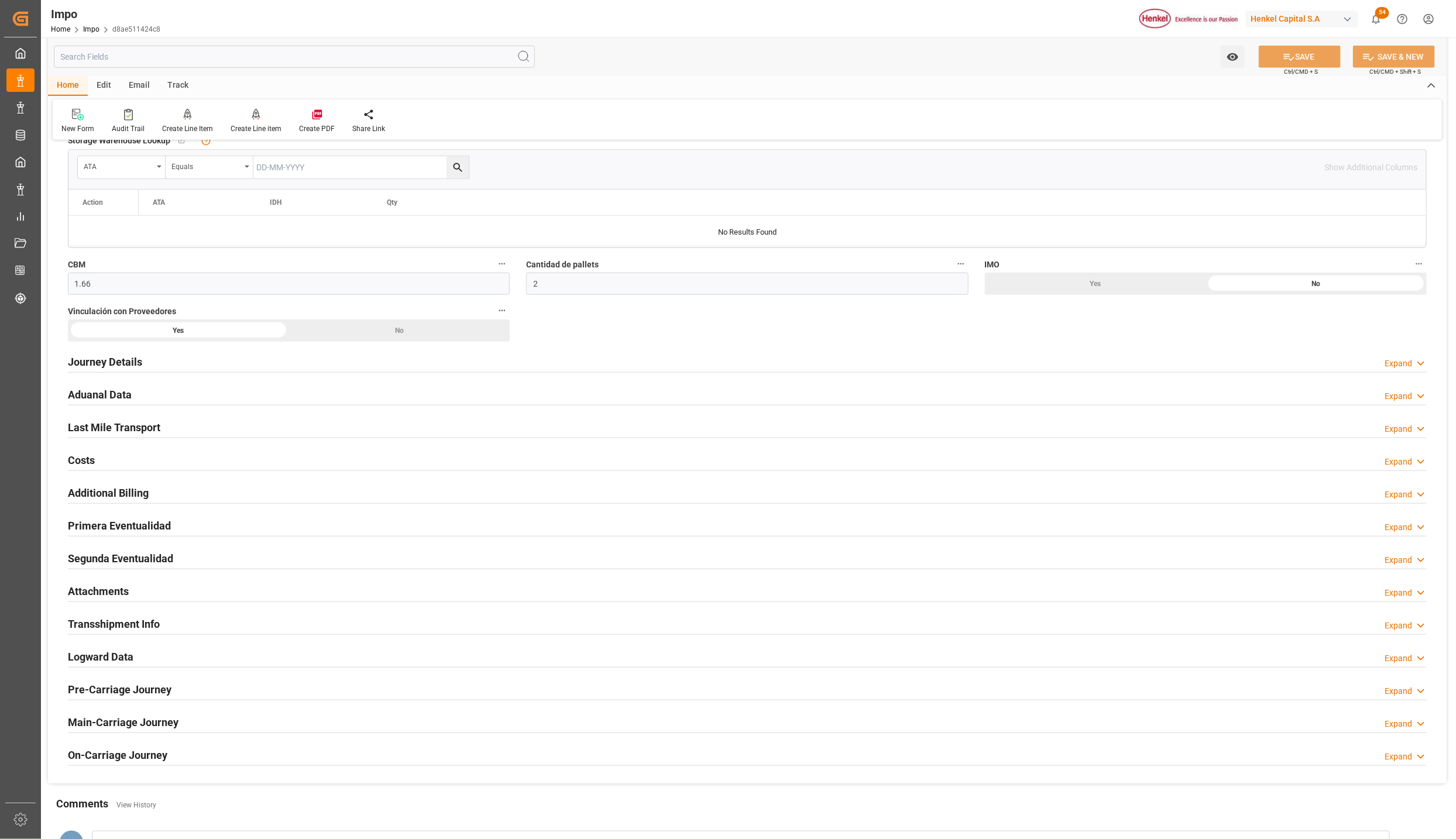
scroll to position [614, 0]
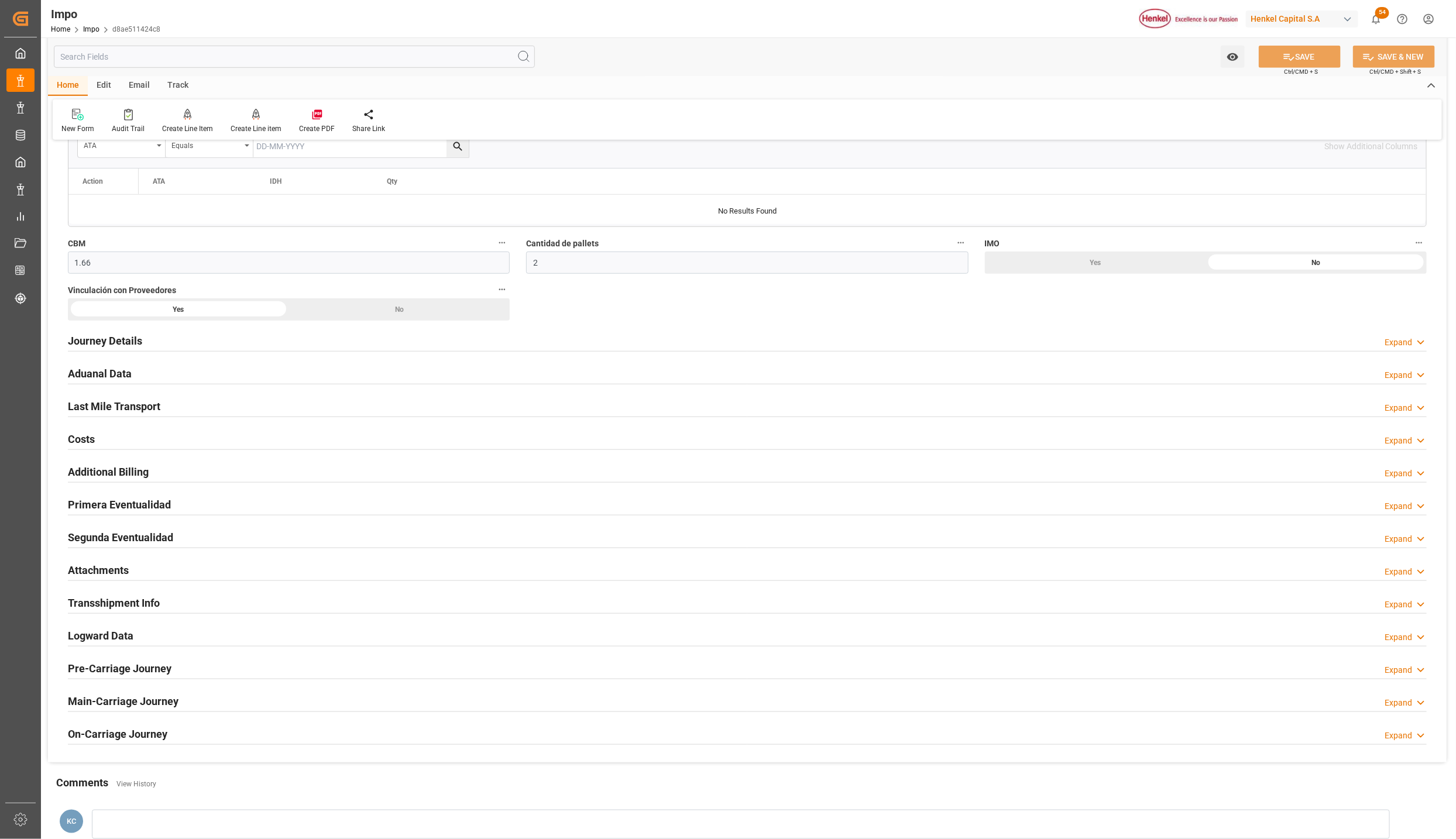
click at [97, 512] on h2 "Primera Eventualidad" at bounding box center [120, 504] width 103 height 16
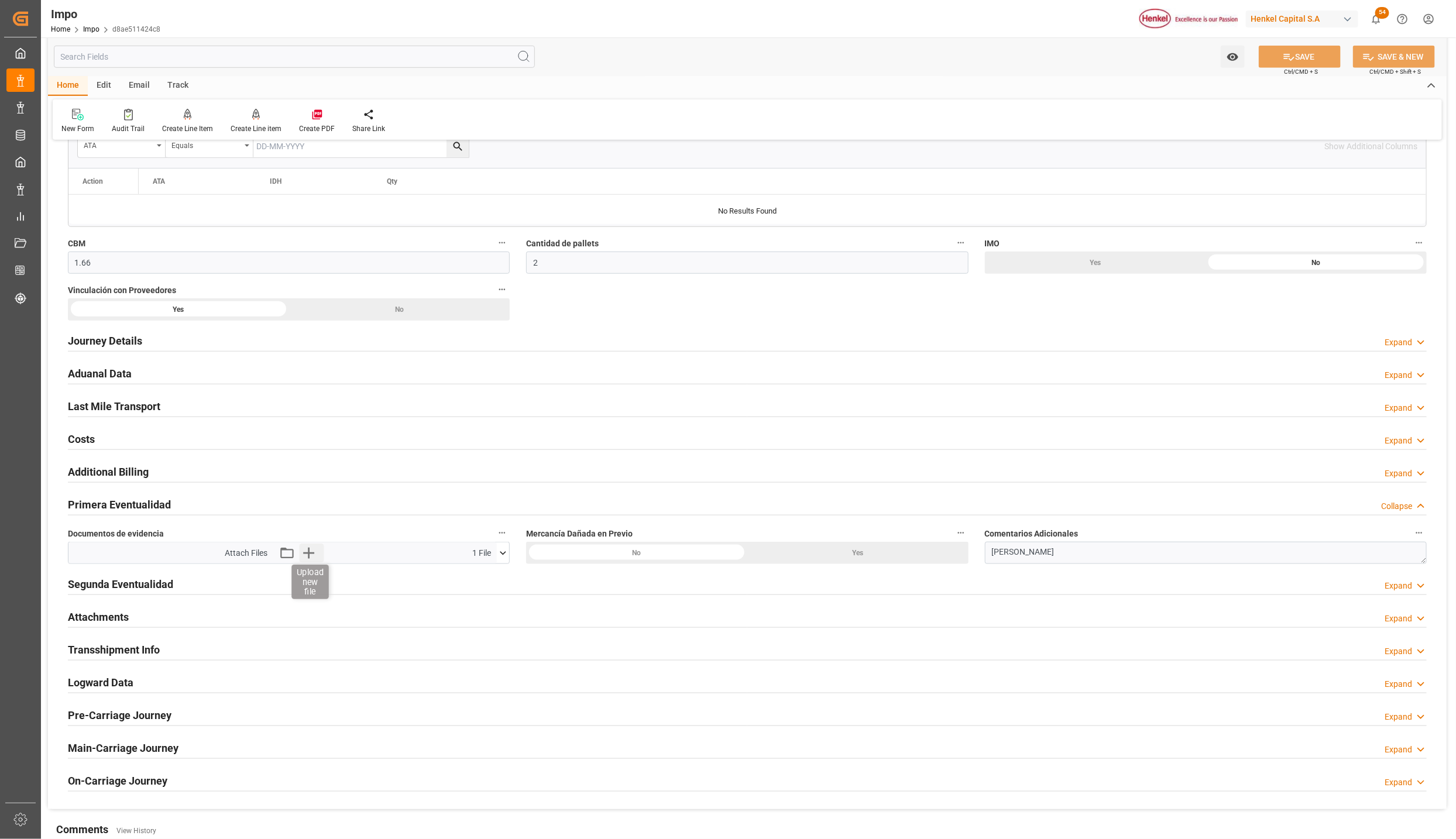
click at [313, 553] on icon "button" at bounding box center [309, 553] width 18 height 18
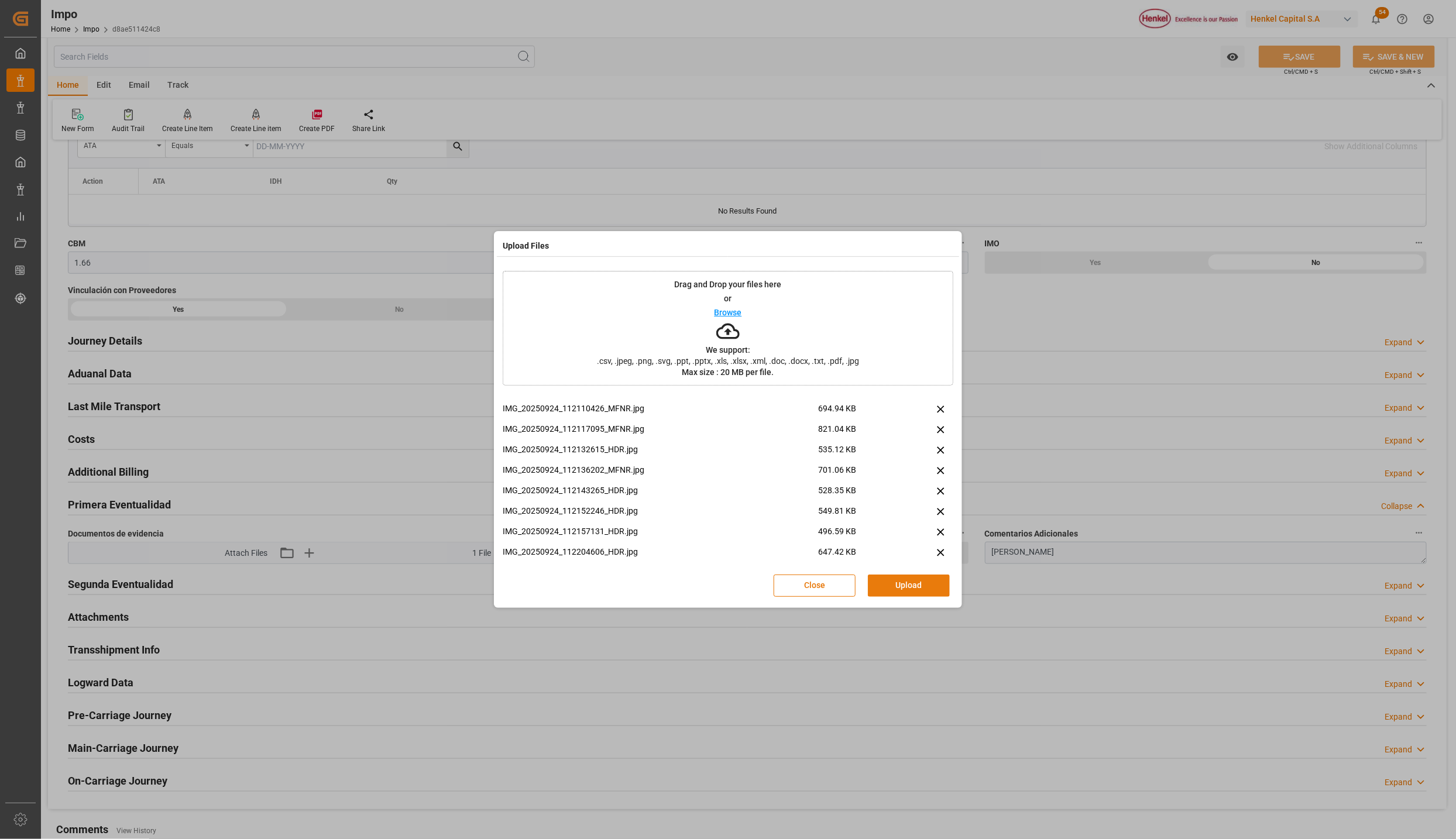
click at [917, 586] on button "Upload" at bounding box center [909, 585] width 82 height 22
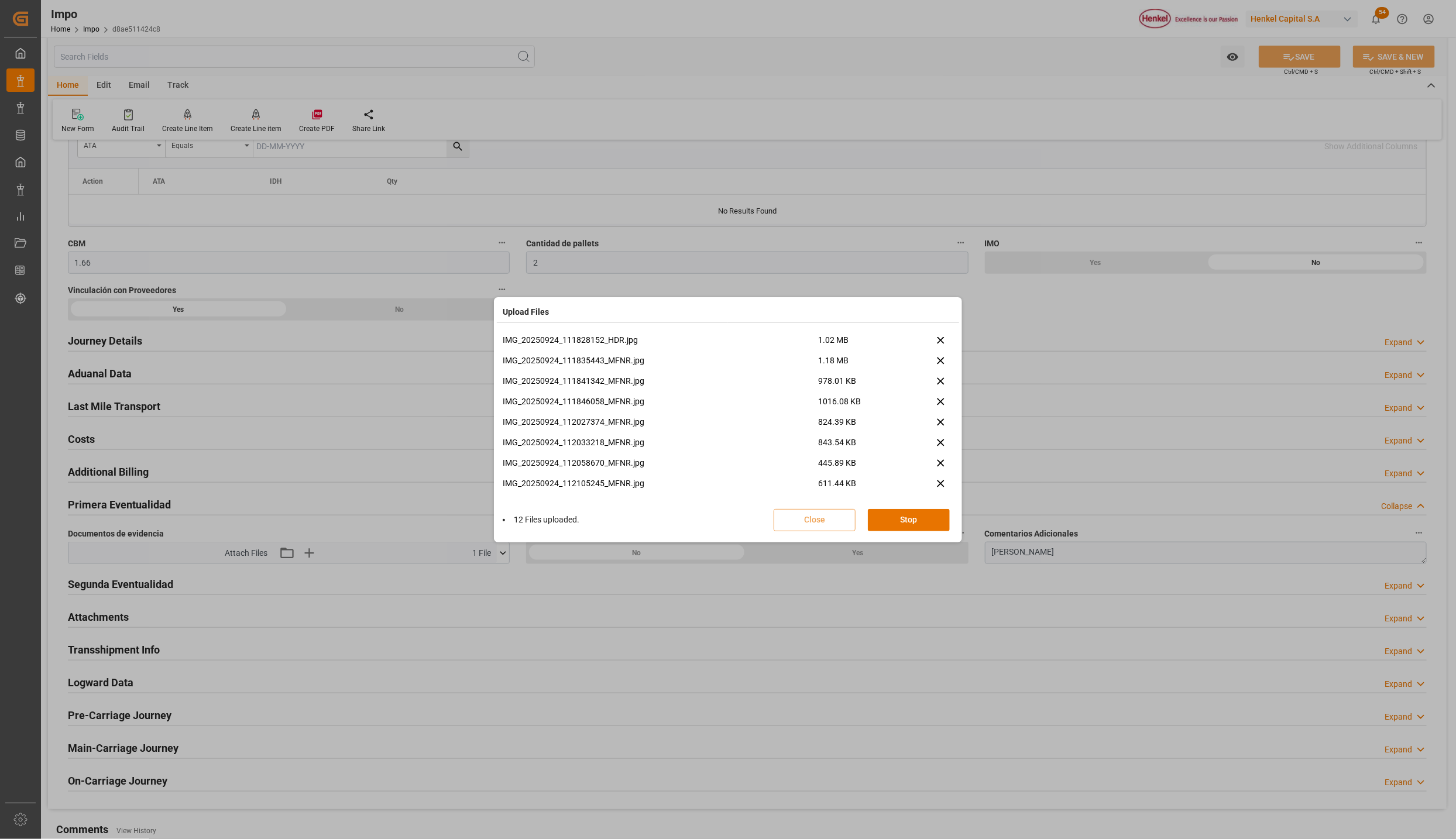
scroll to position [355, 0]
click at [944, 379] on icon at bounding box center [950, 377] width 12 height 12
click at [946, 392] on icon at bounding box center [950, 396] width 12 height 12
click at [945, 411] on icon at bounding box center [950, 416] width 12 height 12
click at [946, 434] on icon at bounding box center [950, 437] width 12 height 12
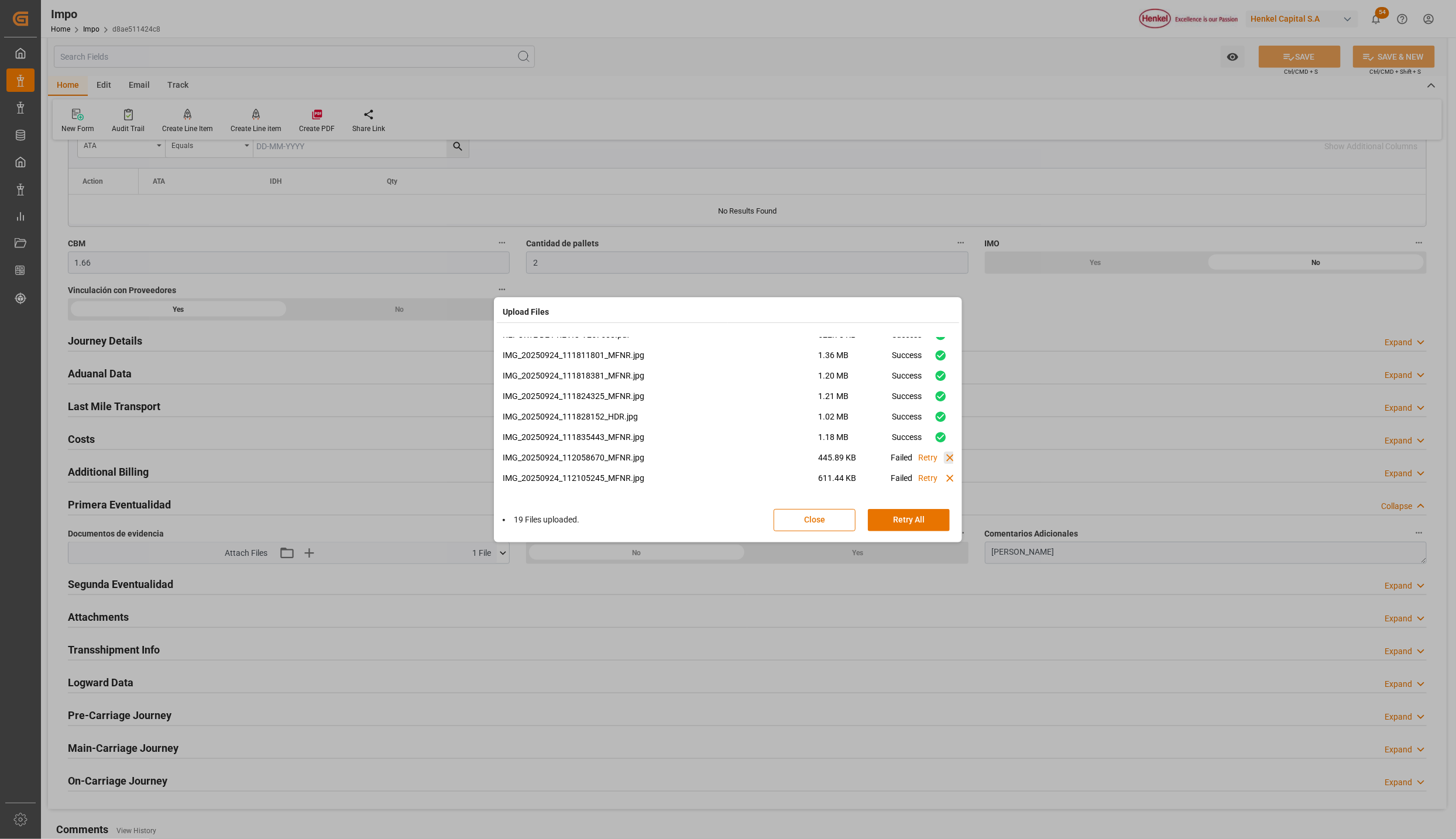
click at [946, 455] on icon at bounding box center [950, 458] width 7 height 7
click at [947, 472] on icon at bounding box center [950, 478] width 12 height 12
click at [924, 516] on button "Done" at bounding box center [909, 520] width 82 height 22
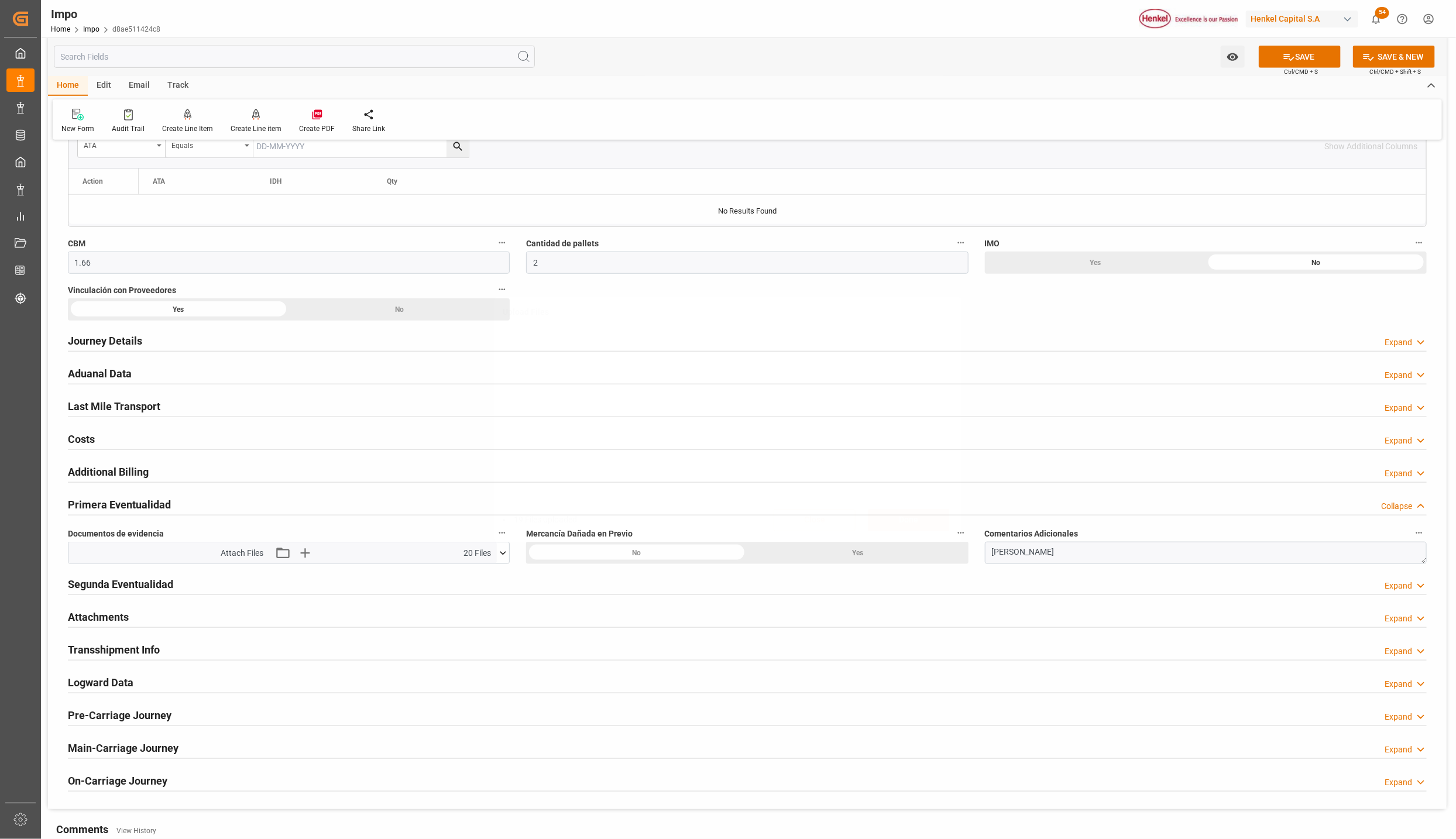
scroll to position [0, 0]
click at [1297, 56] on button "SAVE" at bounding box center [1300, 57] width 82 height 22
click at [496, 609] on div "Attachments Expand" at bounding box center [748, 616] width 1359 height 22
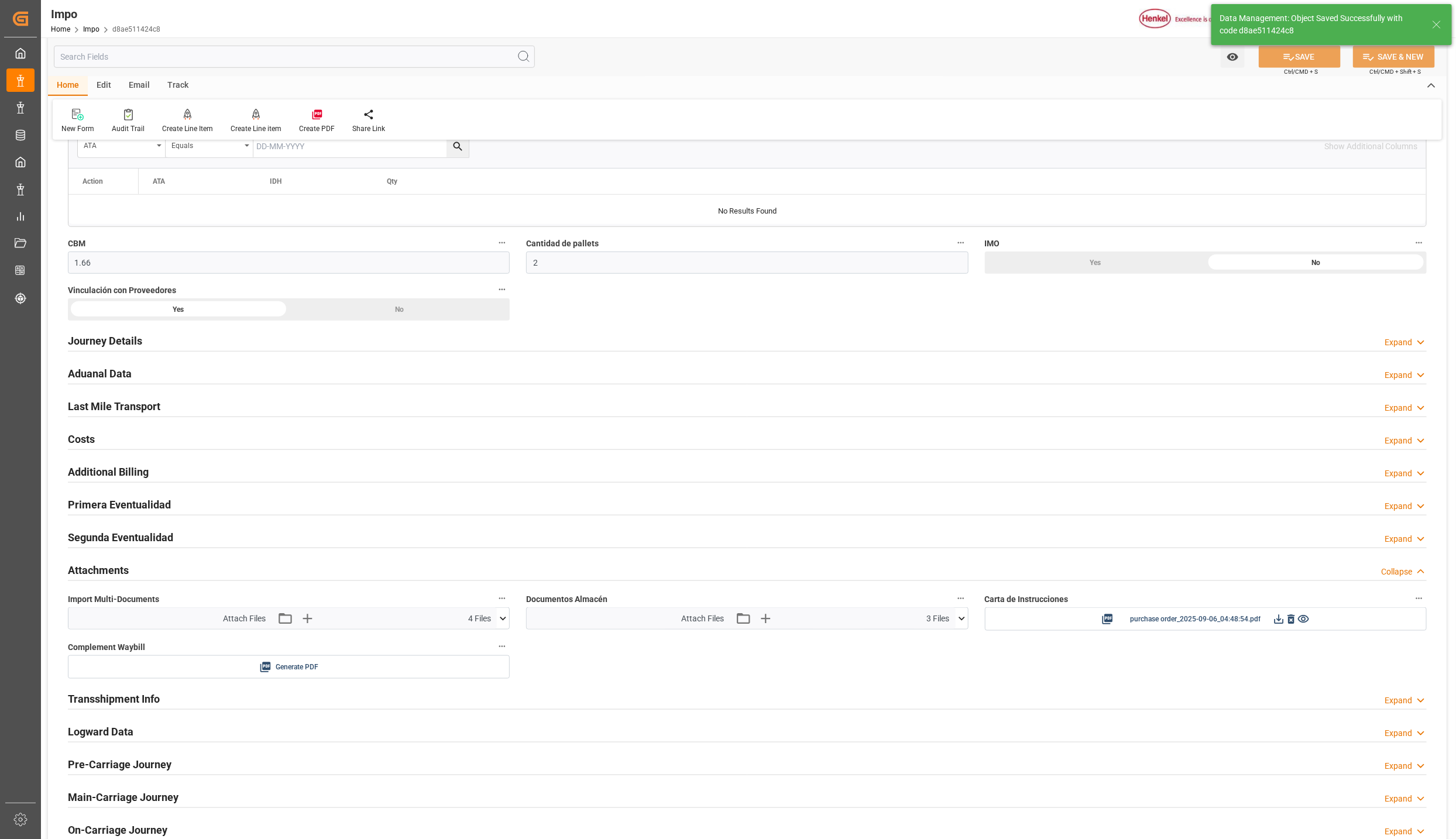
click at [121, 504] on h2 "Primera Eventualidad" at bounding box center [120, 504] width 103 height 16
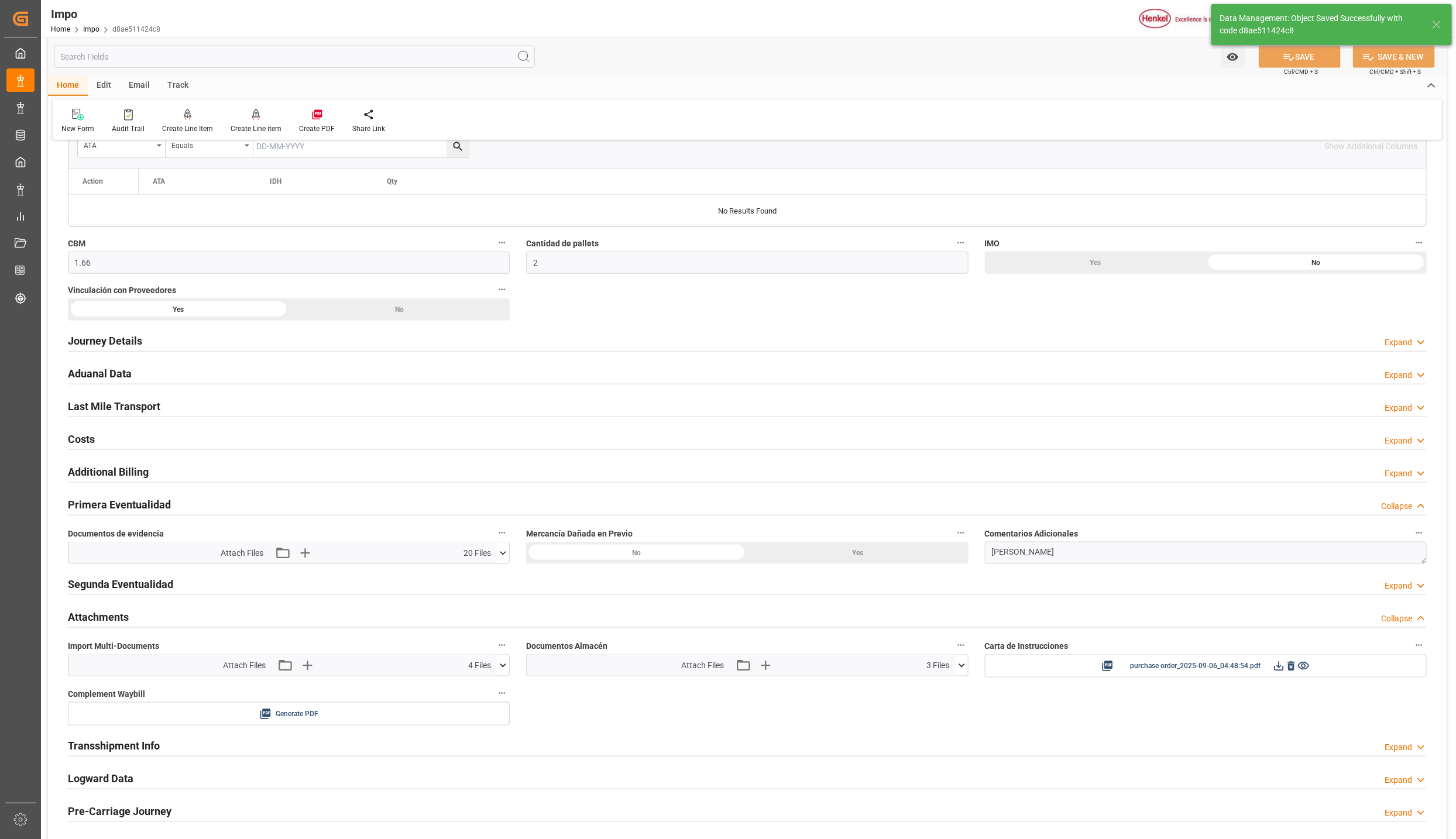
click at [501, 555] on icon at bounding box center [503, 553] width 12 height 12
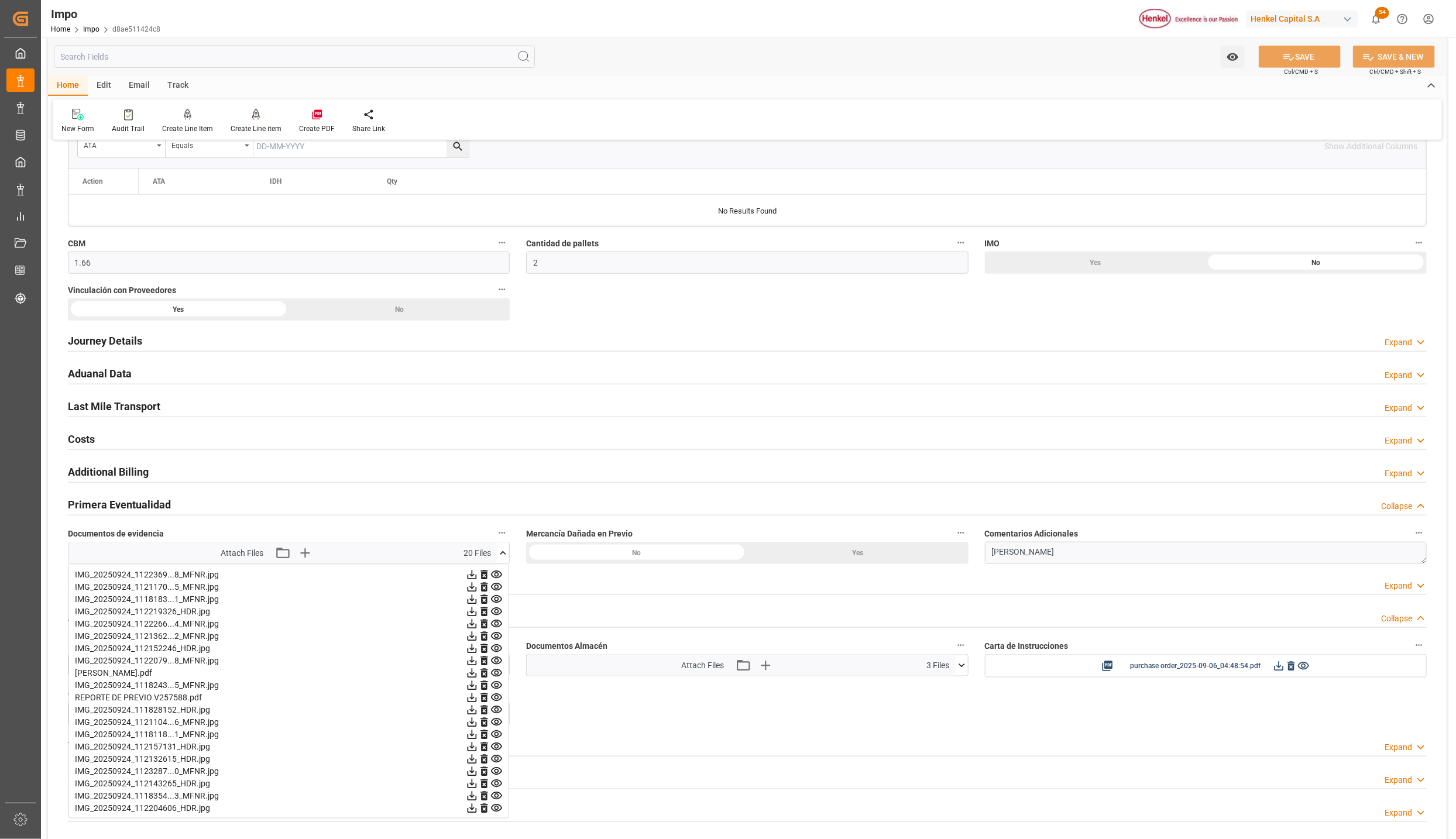
click at [494, 702] on icon at bounding box center [496, 698] width 11 height 8
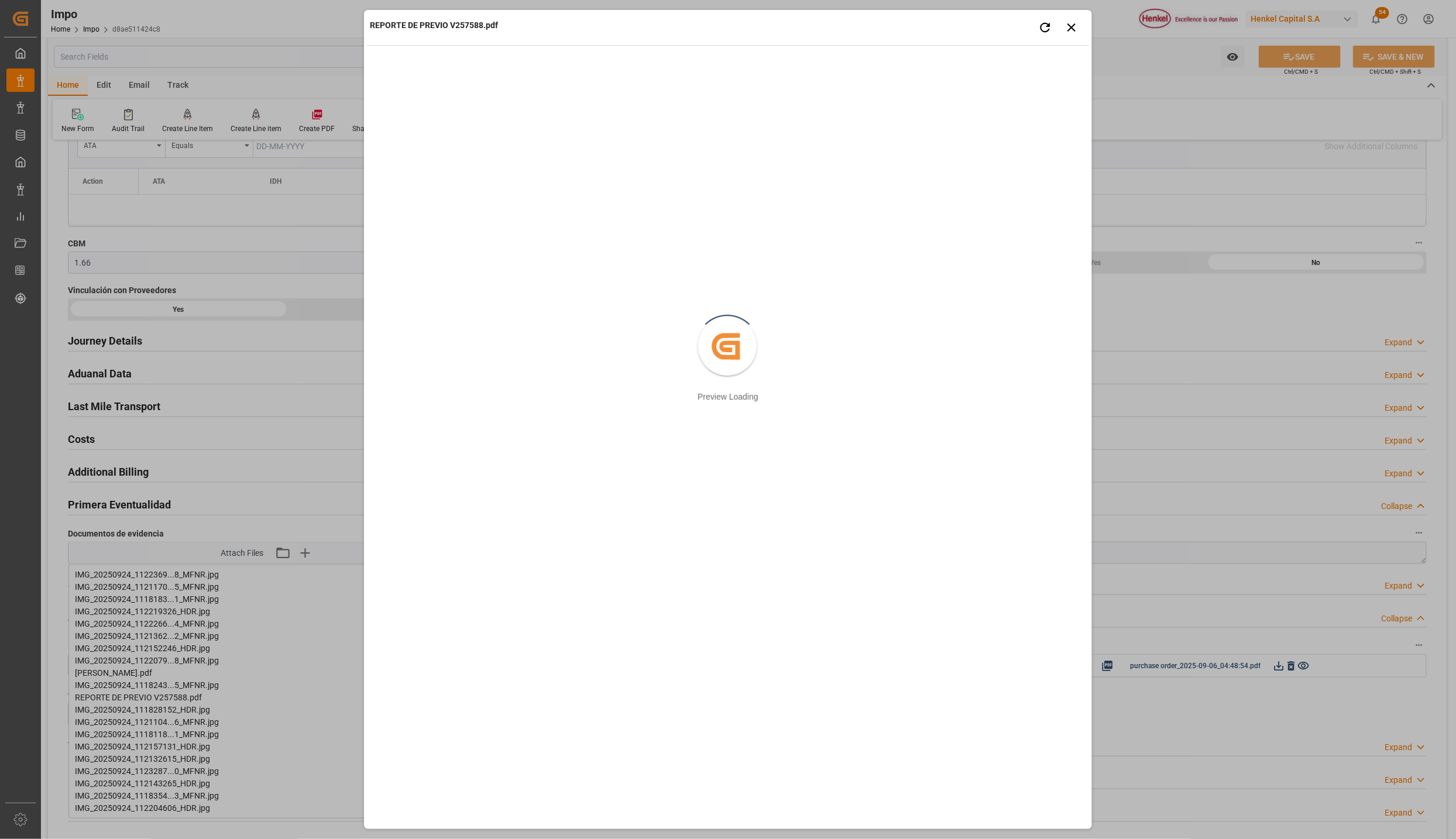
click at [1247, 655] on div "REPORTE DE PREVIO V257588.pdf Retry Close preview Created by potrace 1.15, writ…" at bounding box center [728, 420] width 1456 height 839
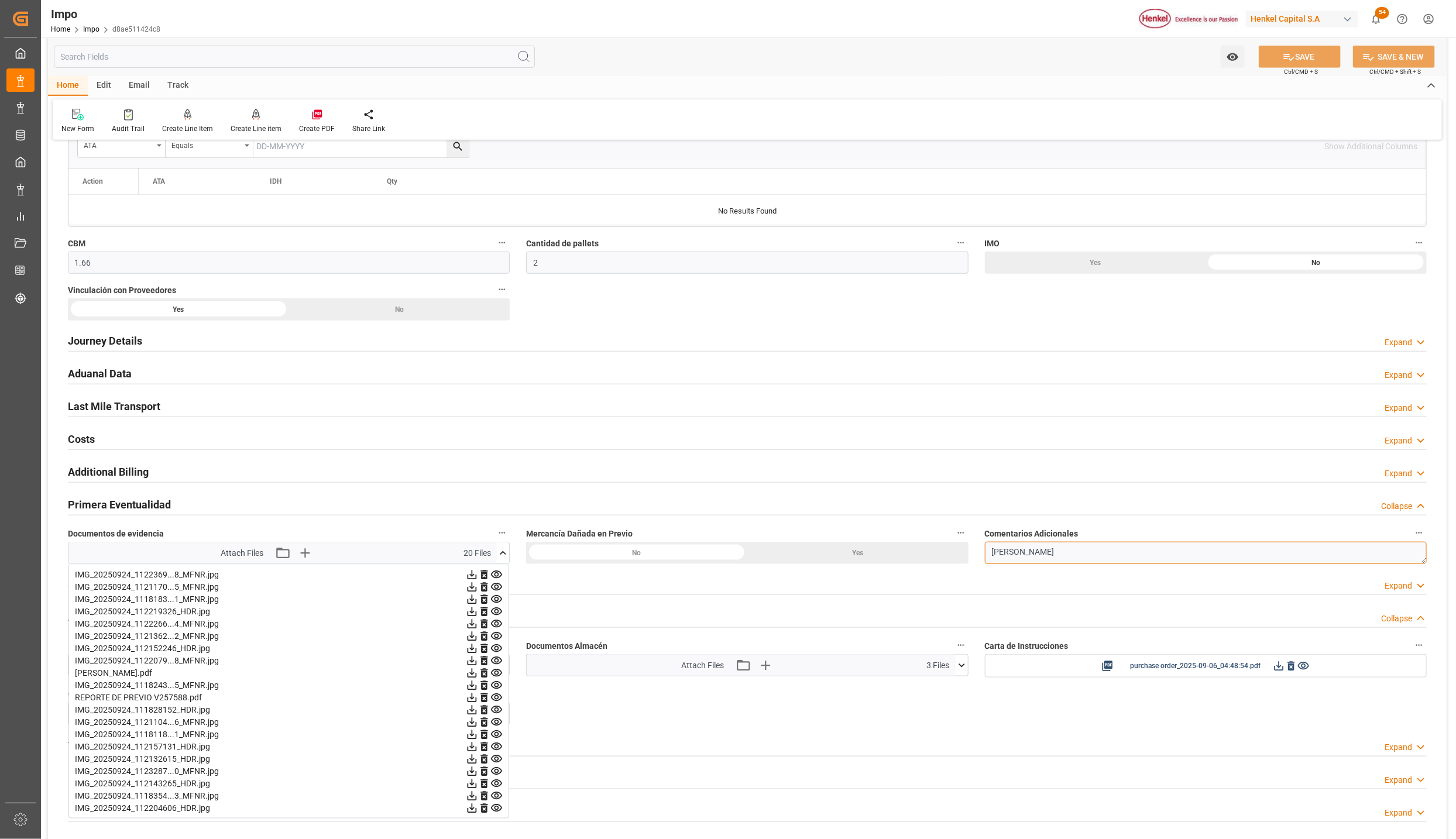
click at [1087, 557] on textarea "TARJA AVERIA" at bounding box center [1206, 553] width 442 height 22
type textarea "TARJA AVERIA. CARTONES APLASTADOS"
click at [1302, 59] on button "SAVE" at bounding box center [1300, 57] width 82 height 22
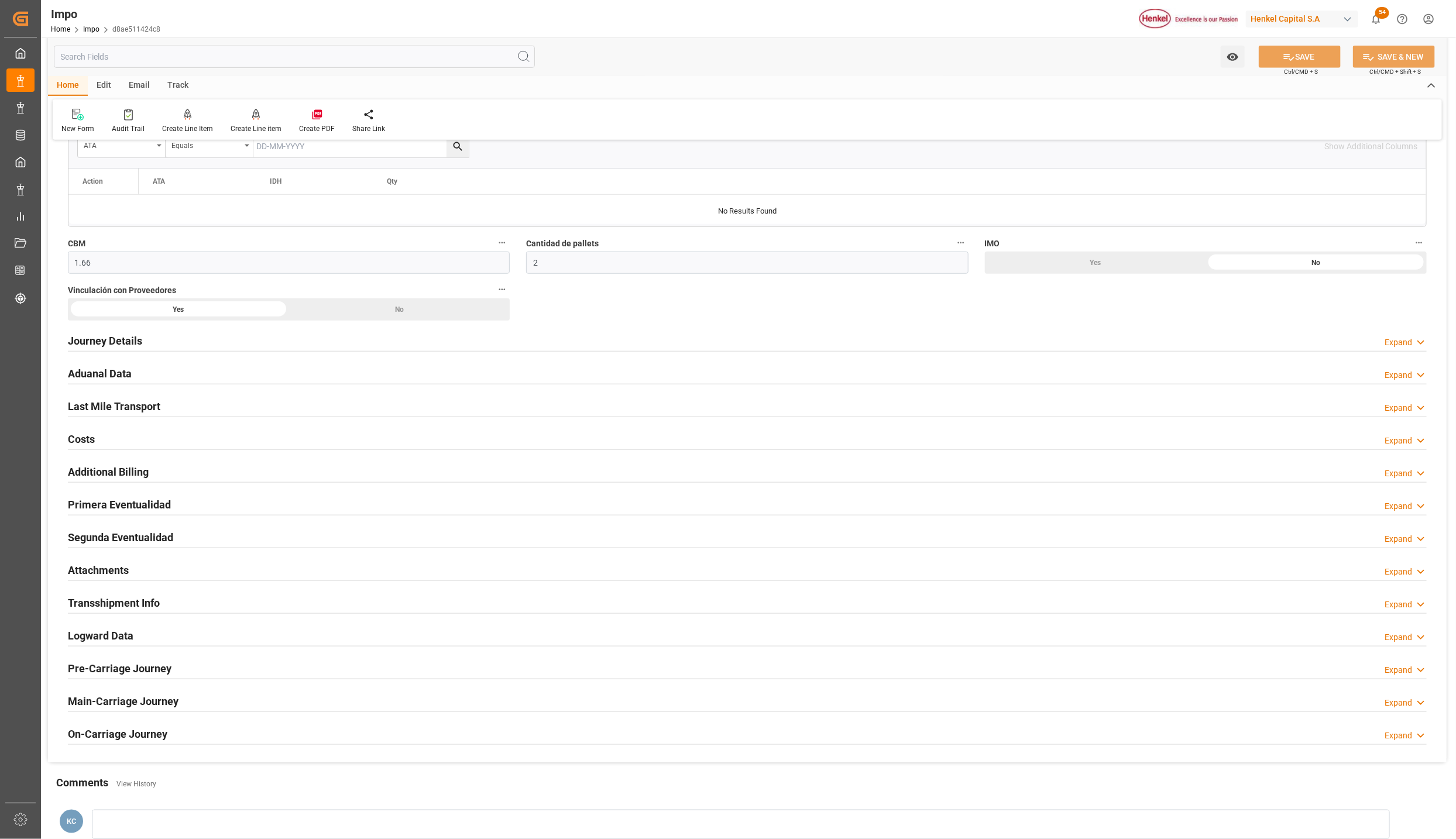
click at [118, 568] on h2 "Attachments" at bounding box center [99, 570] width 61 height 16
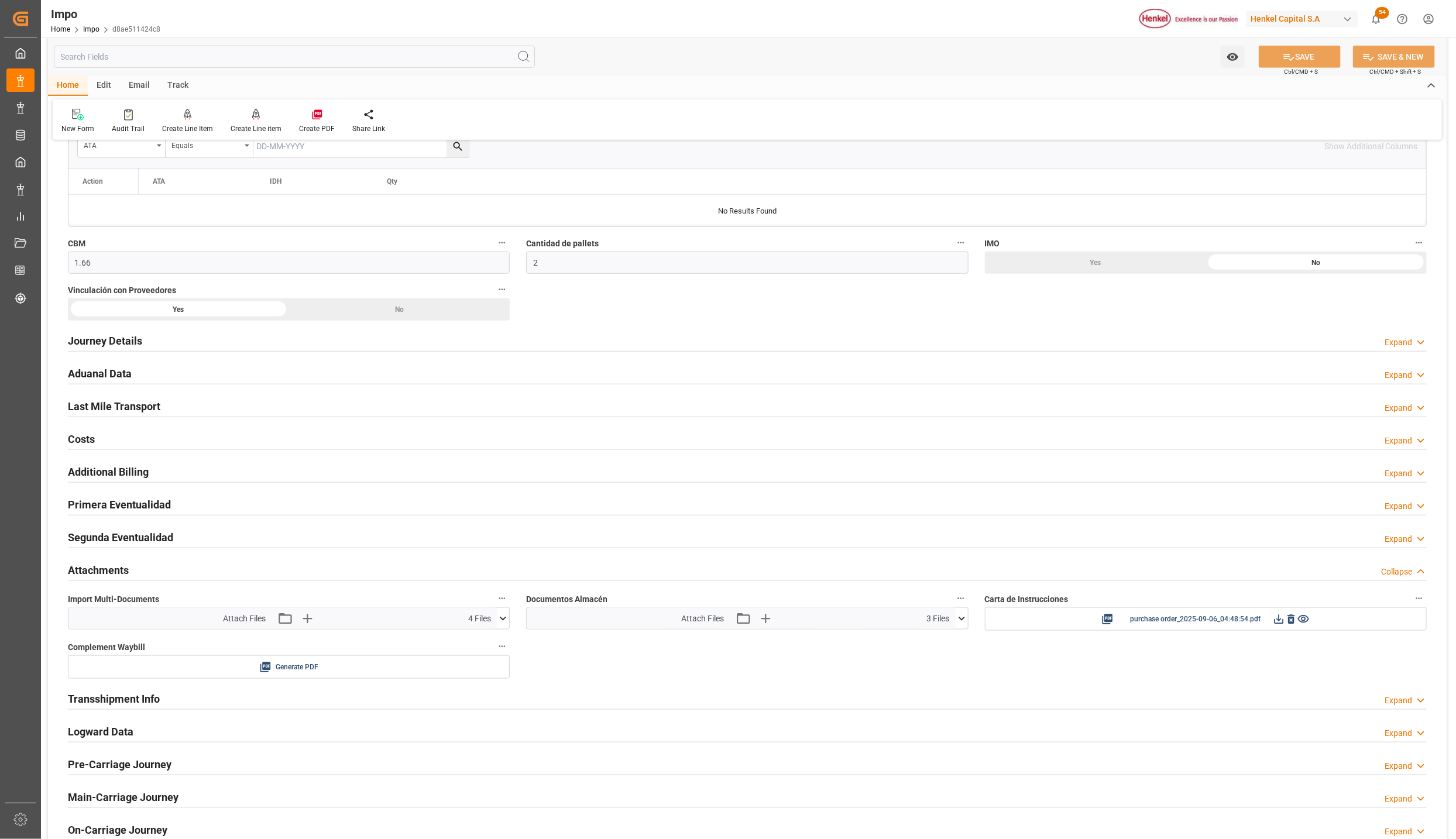
click at [501, 620] on icon at bounding box center [504, 619] width 6 height 4
click at [302, 621] on icon "button" at bounding box center [306, 618] width 18 height 18
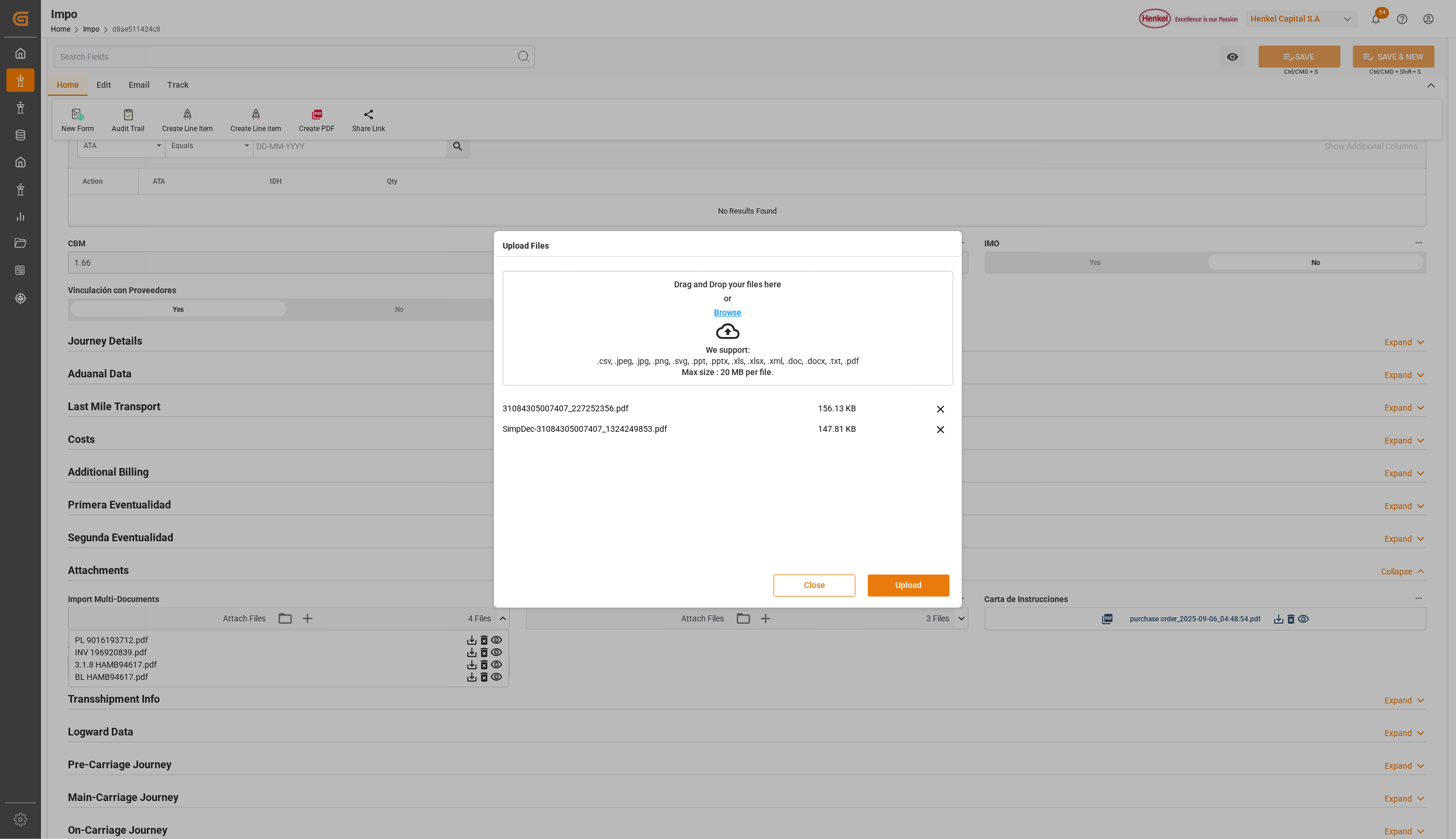
click at [912, 580] on button "Upload" at bounding box center [909, 585] width 82 height 22
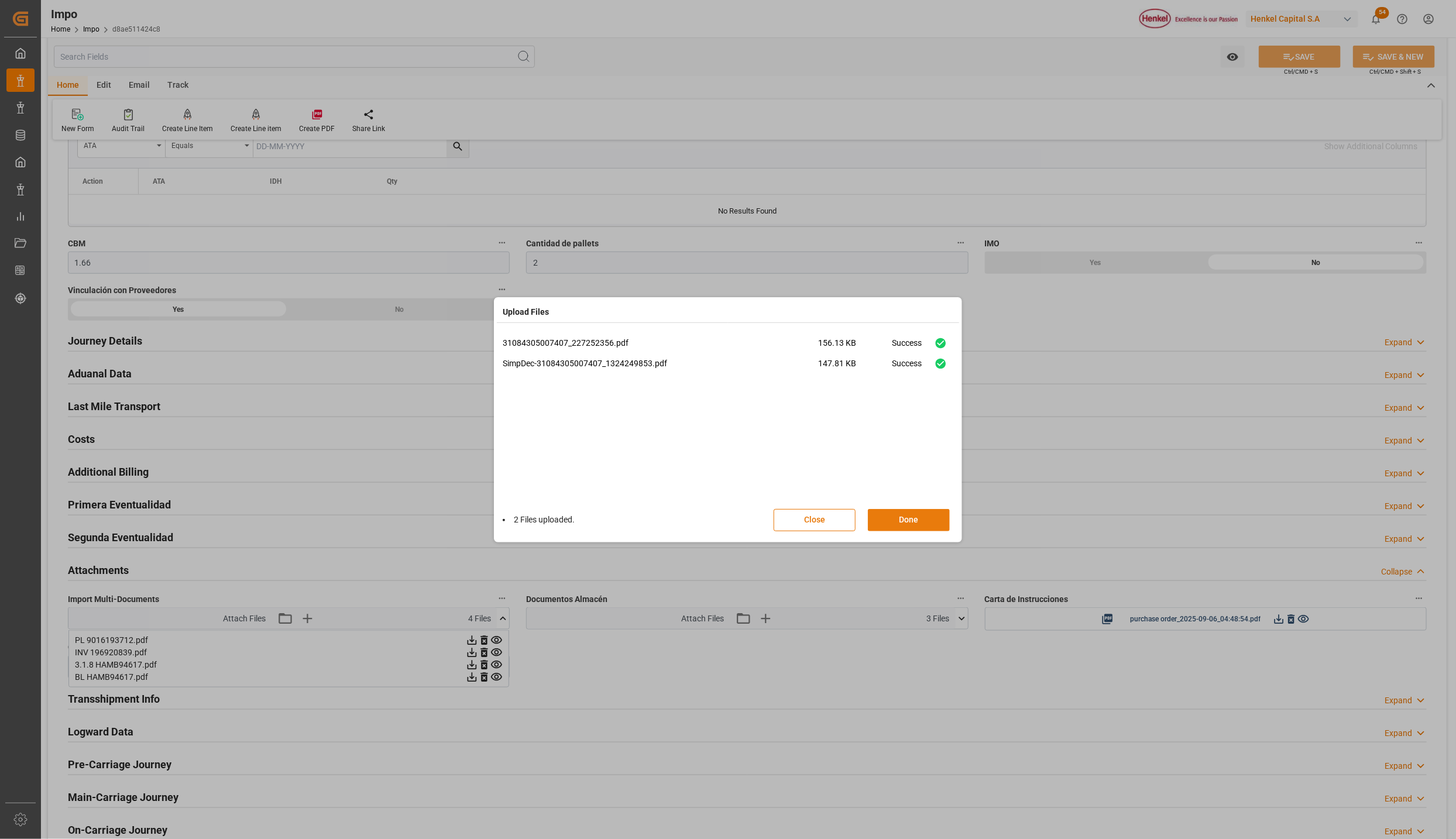
click at [924, 519] on button "Done" at bounding box center [909, 520] width 82 height 22
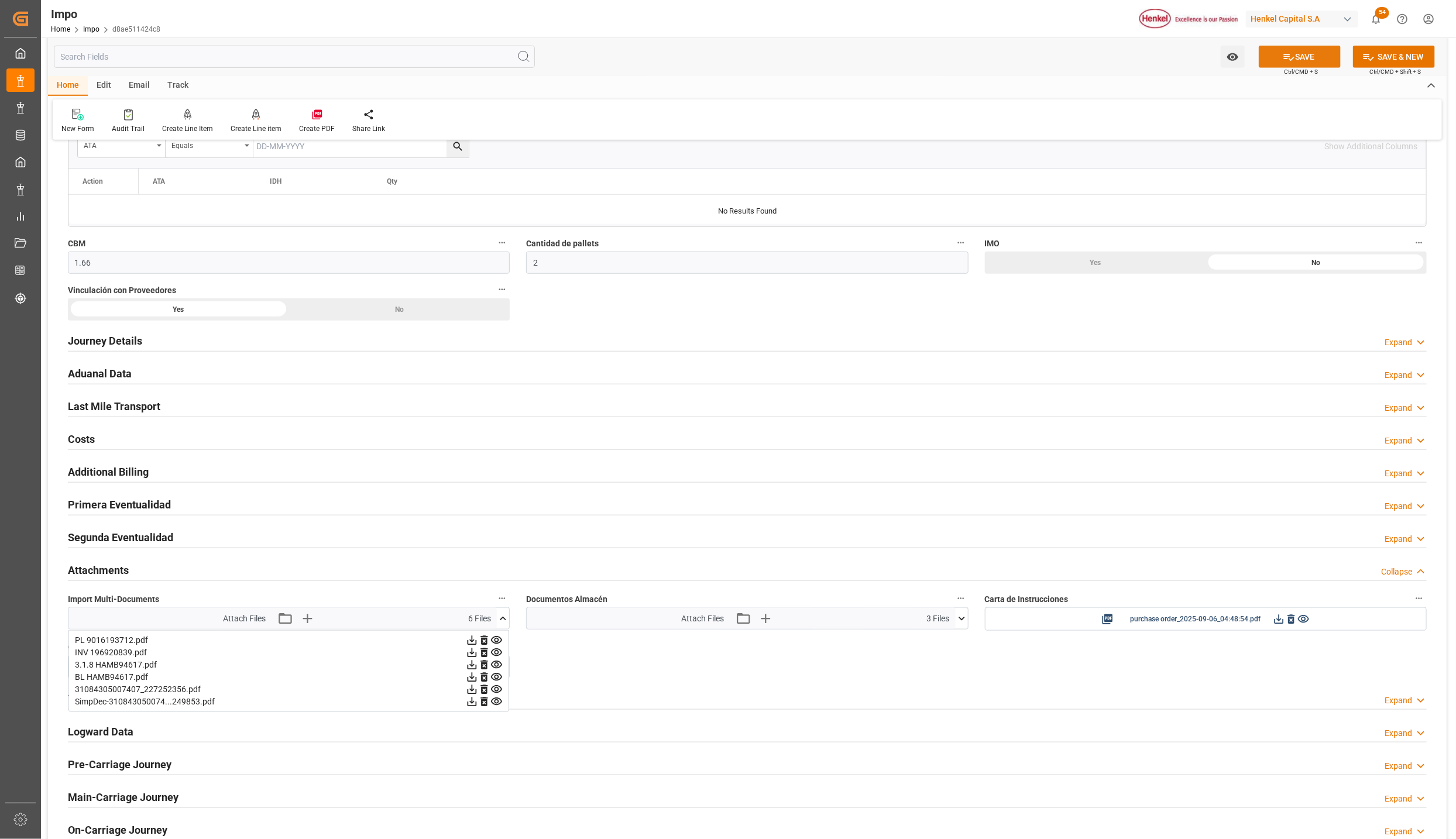
click at [1301, 56] on button "SAVE" at bounding box center [1300, 57] width 82 height 22
click at [603, 682] on div "Overview Collapse Status Importación En Despacho Referencia Leschaco 2509150801…" at bounding box center [747, 197] width 1399 height 1322
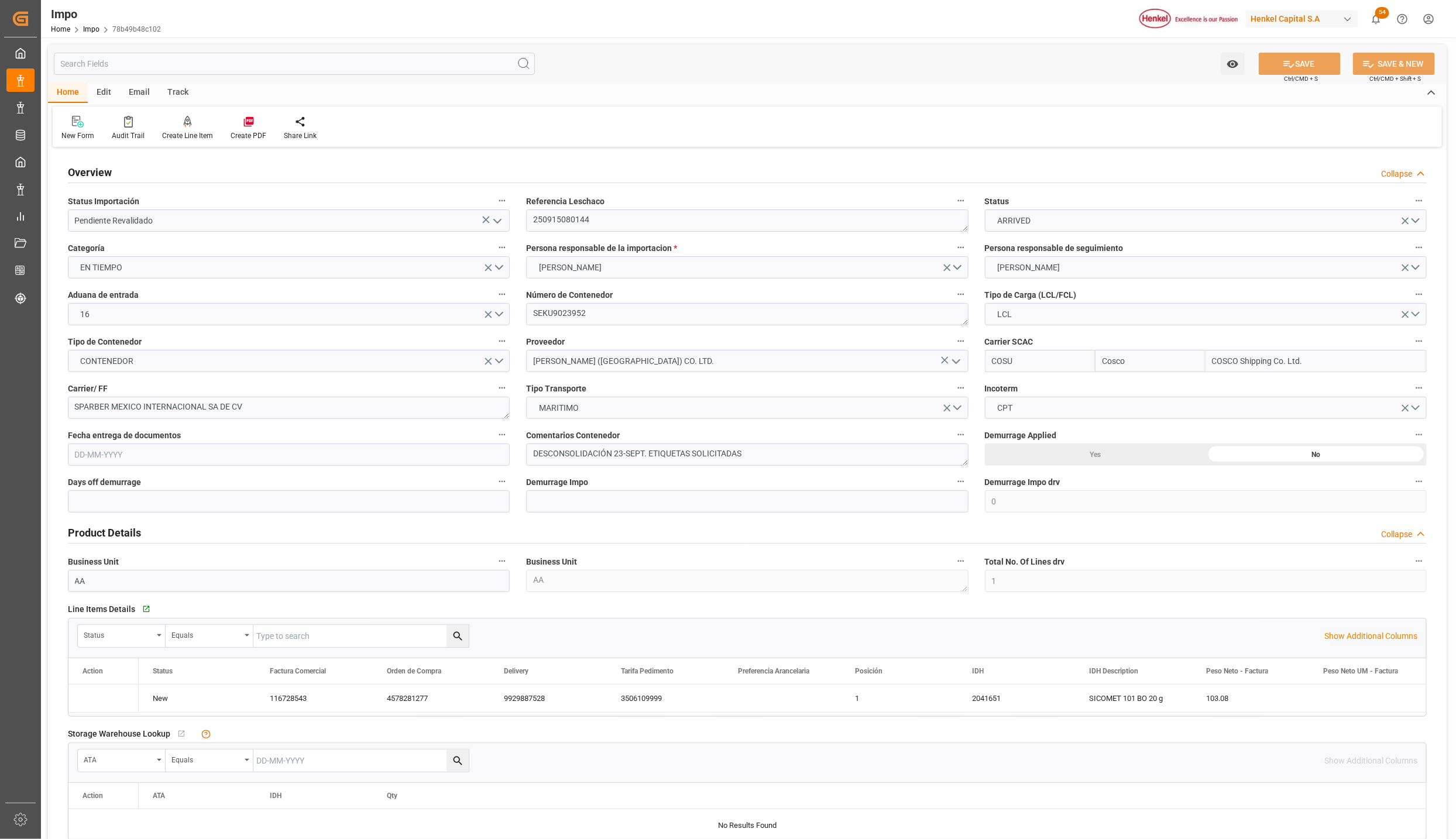
type input "Cosco"
type input "COSCO Shipping Co. Ltd."
type input "0"
type input "1"
type input "0.76"
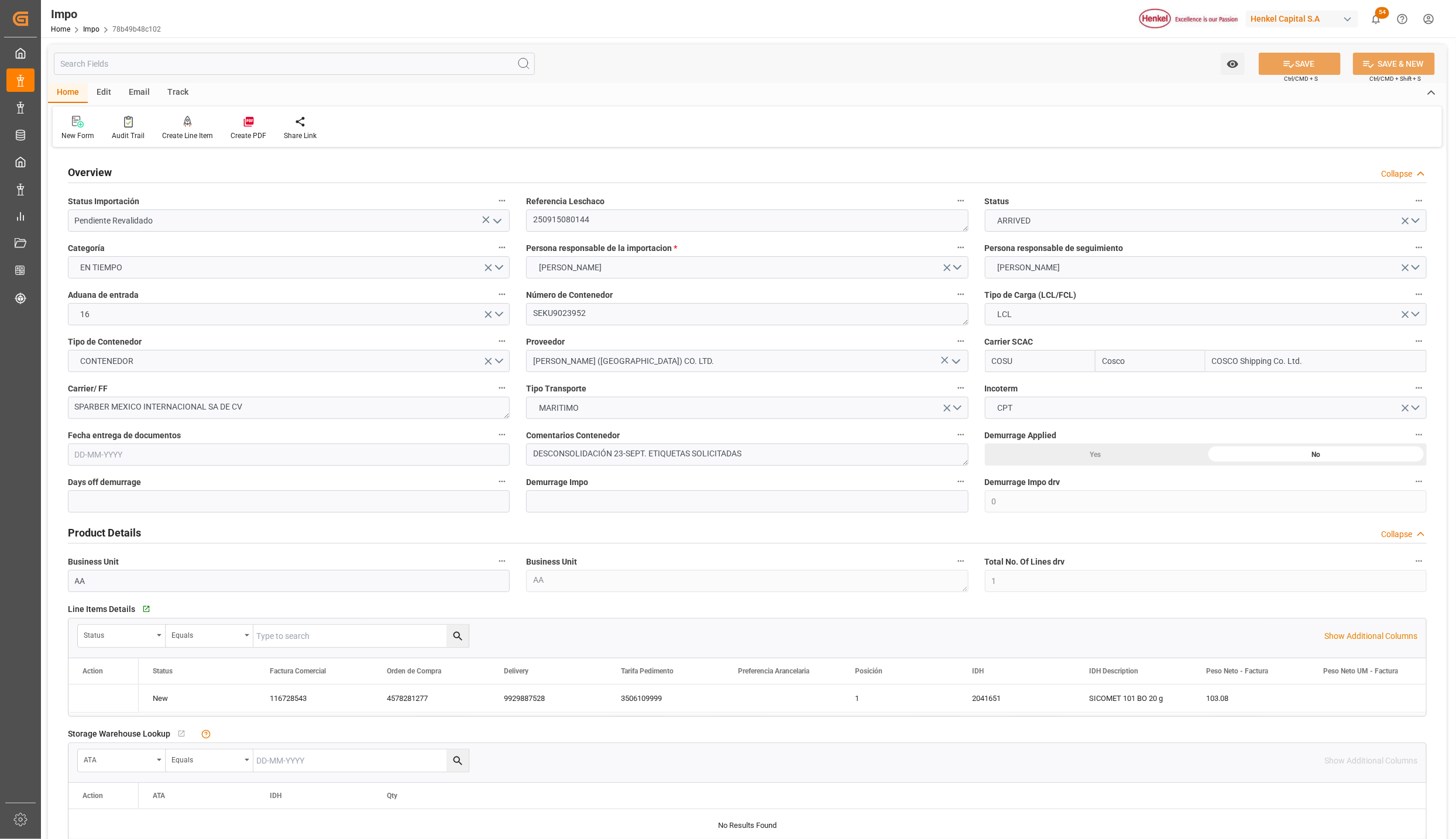
type input "1"
type input "04-09-2025"
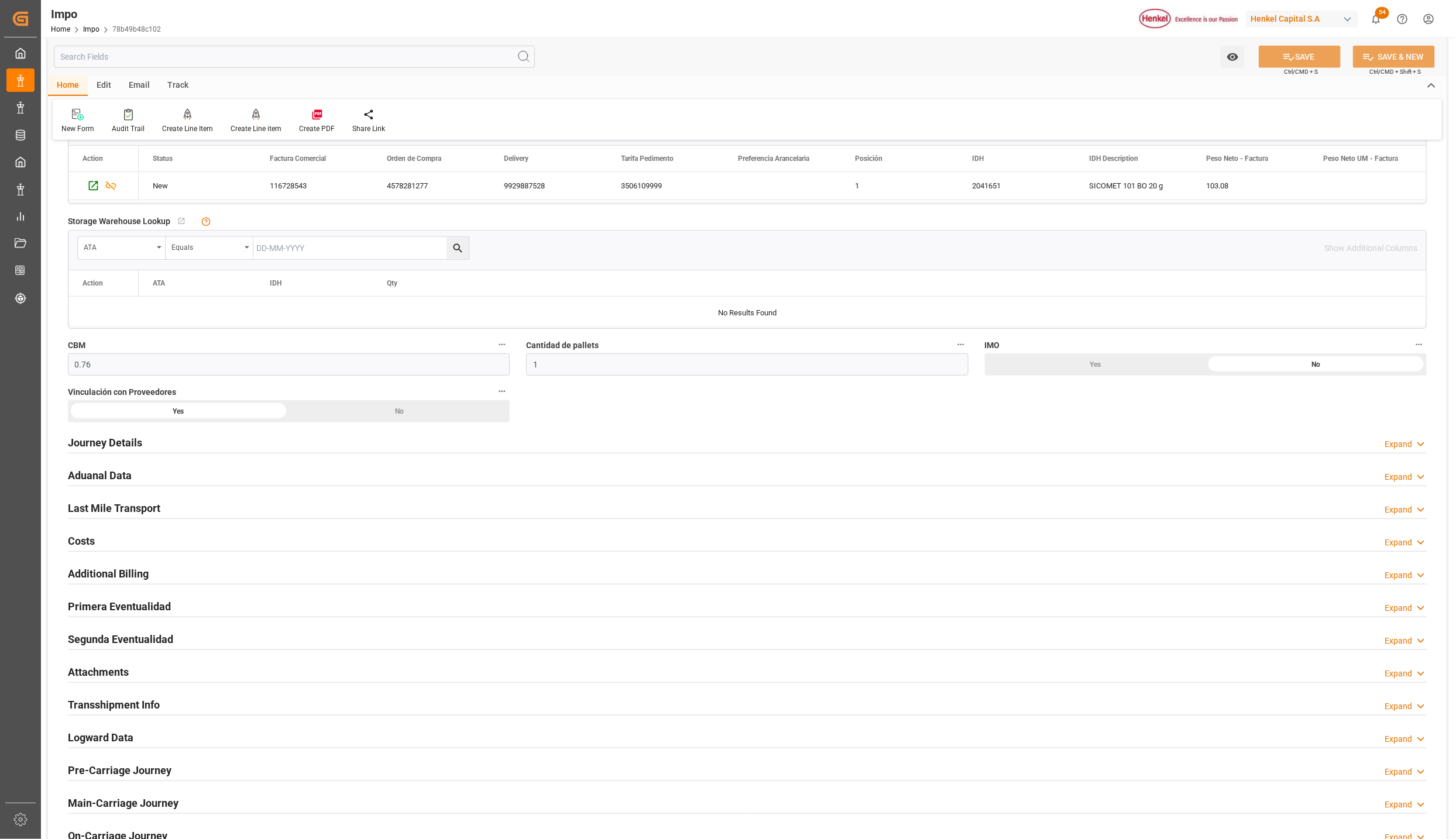
scroll to position [526, 0]
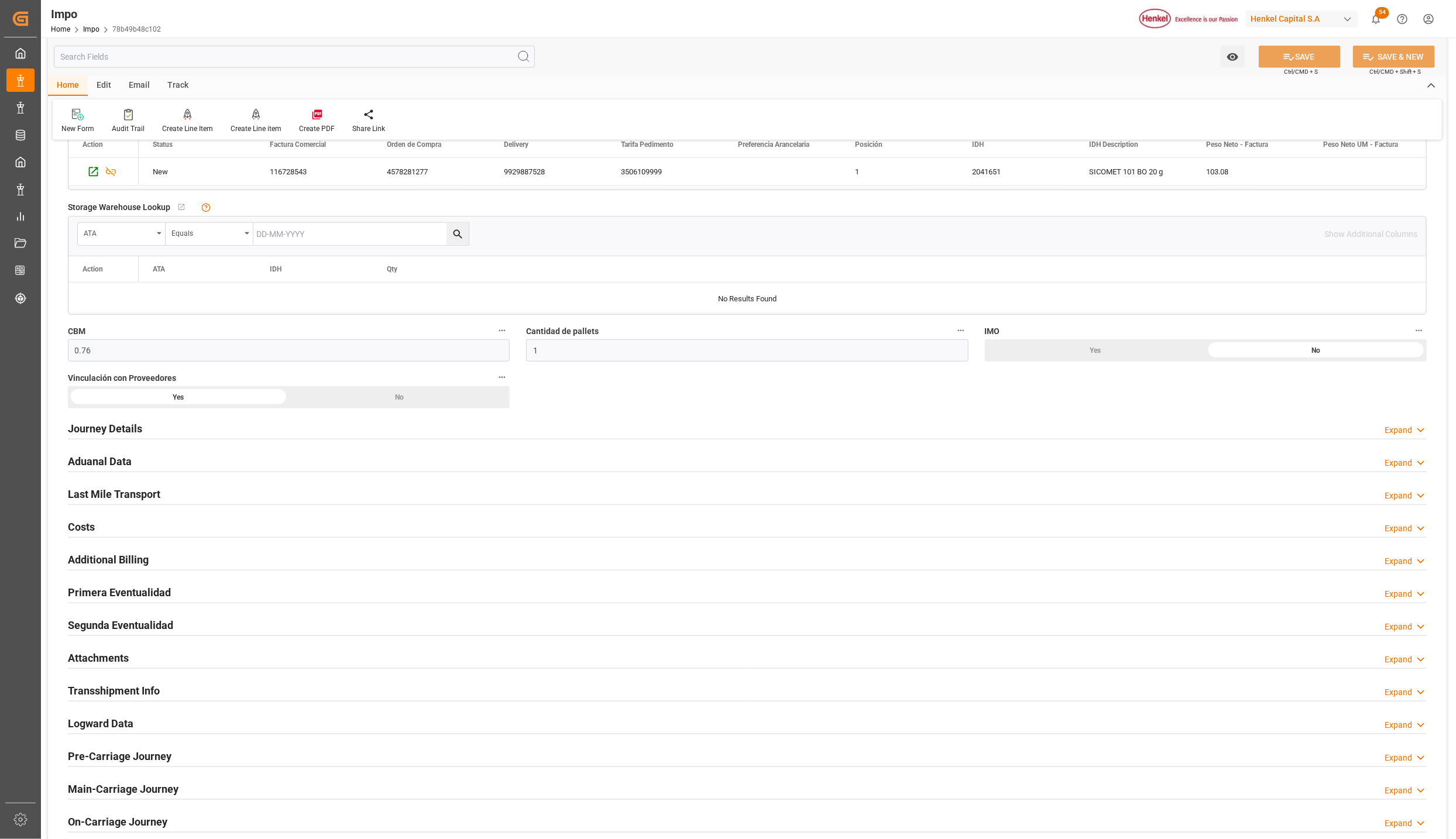
click at [108, 591] on h2 "Primera Eventualidad" at bounding box center [120, 592] width 103 height 16
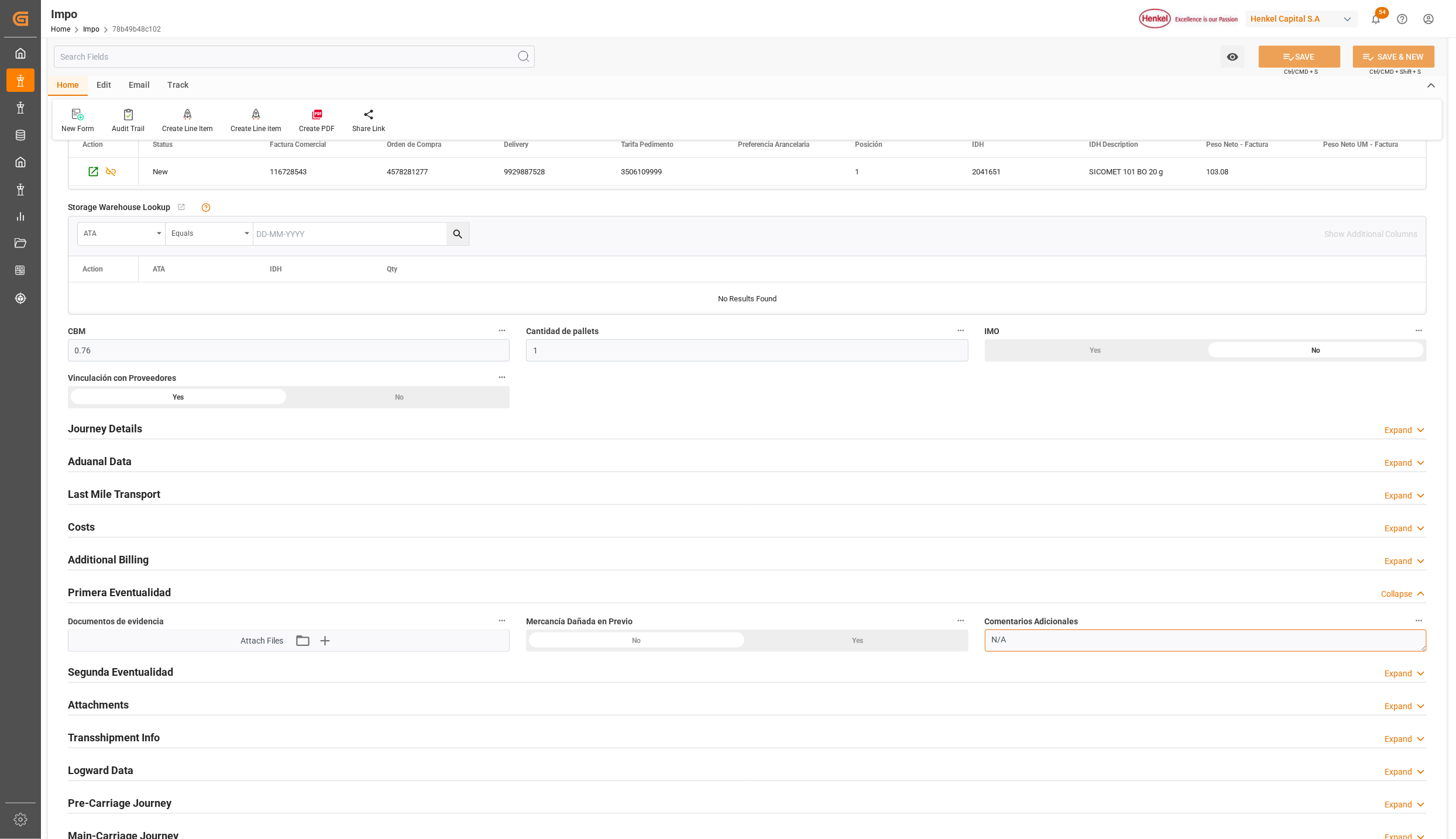
drag, startPoint x: 1012, startPoint y: 644, endPoint x: 973, endPoint y: 642, distance: 39.1
click at [973, 642] on div "Overview Collapse Status Importación Pendiente Revalidado Referencia Leschaco 2…" at bounding box center [747, 260] width 1399 height 1273
type textarea "TARJA DE AVERIA."
click at [325, 637] on icon "button" at bounding box center [324, 640] width 18 height 18
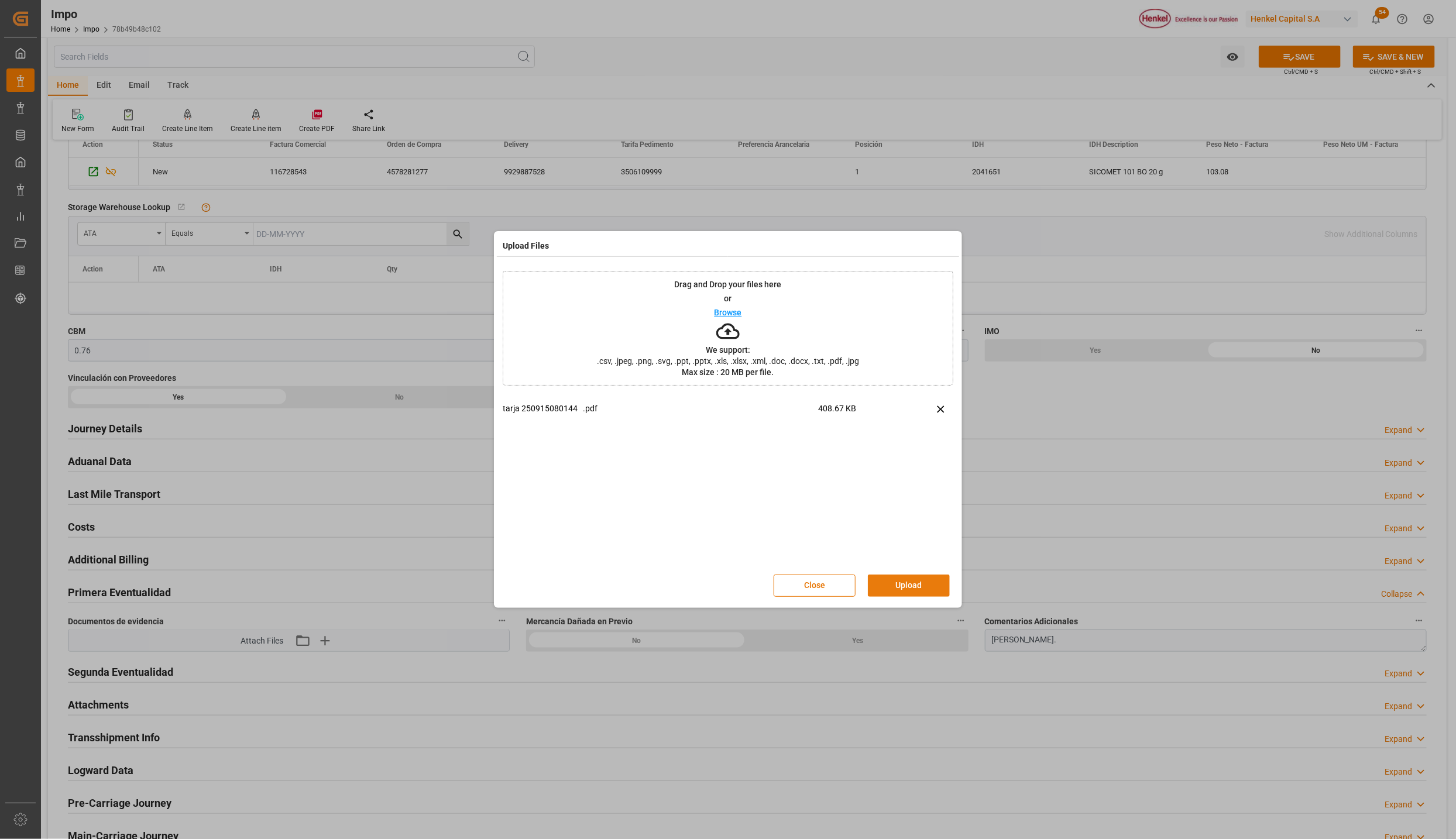
click at [920, 584] on button "Upload" at bounding box center [909, 585] width 82 height 22
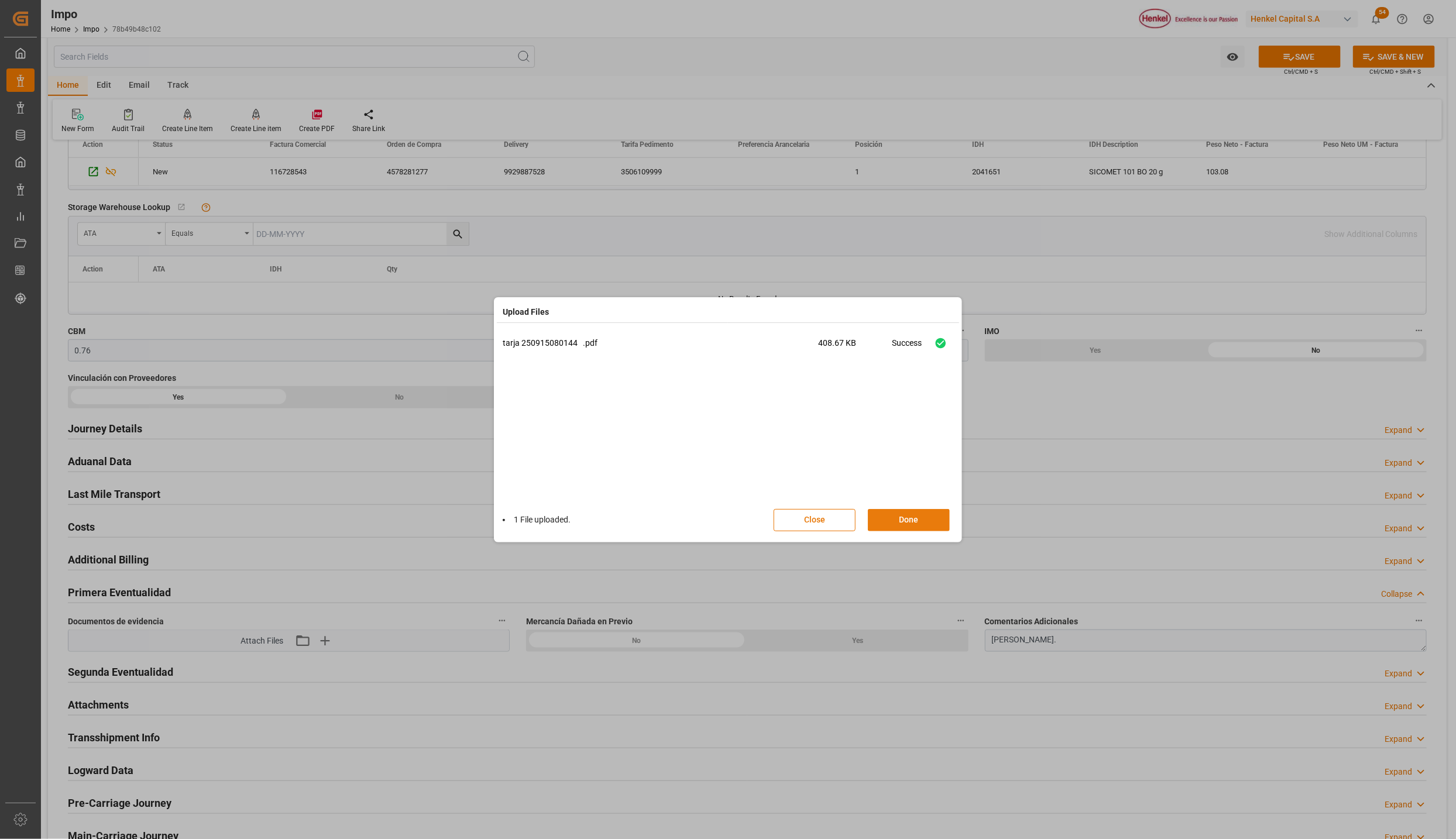
click at [913, 516] on button "Done" at bounding box center [909, 520] width 82 height 22
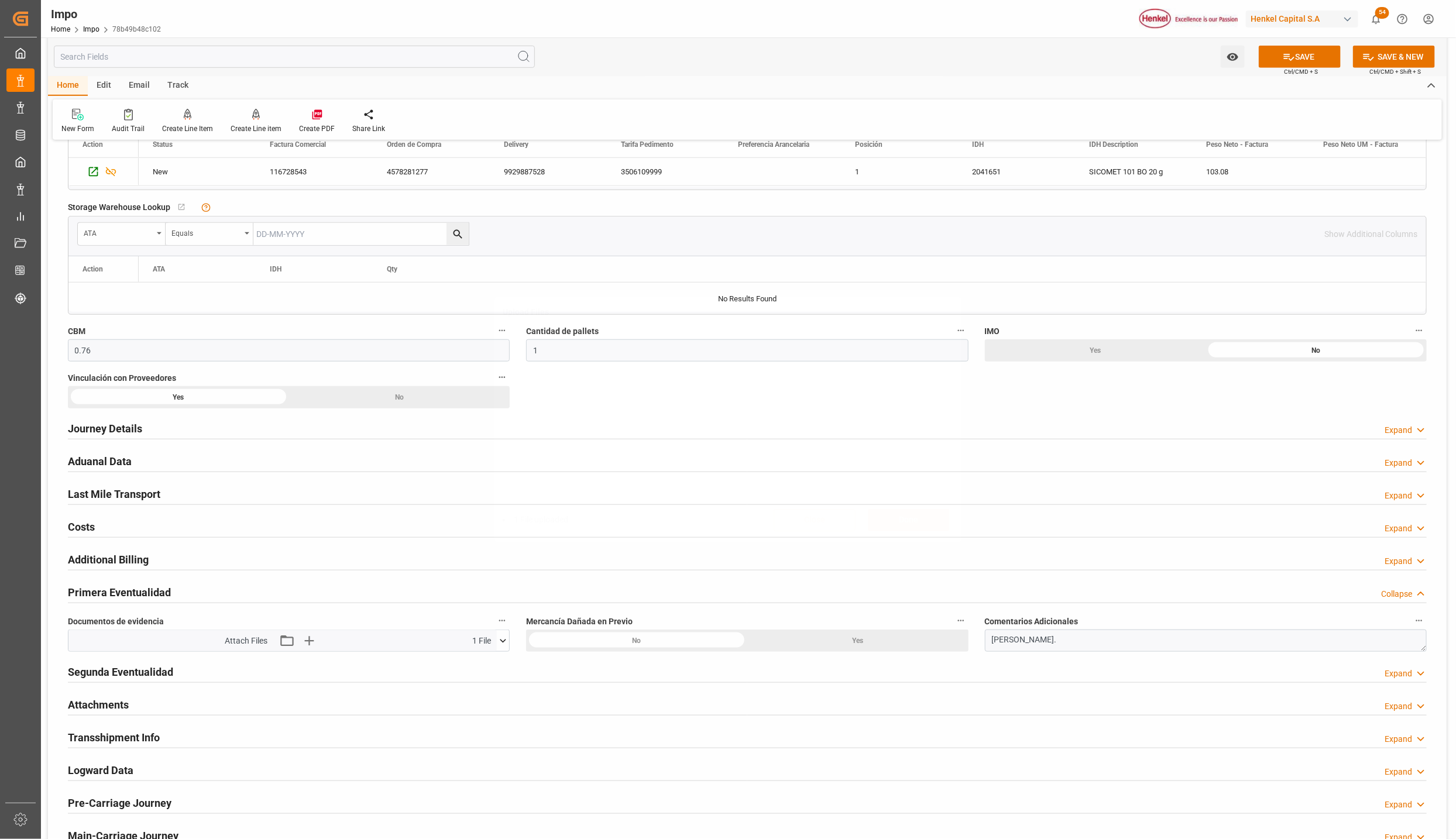
click at [1297, 62] on button "SAVE" at bounding box center [1300, 57] width 82 height 22
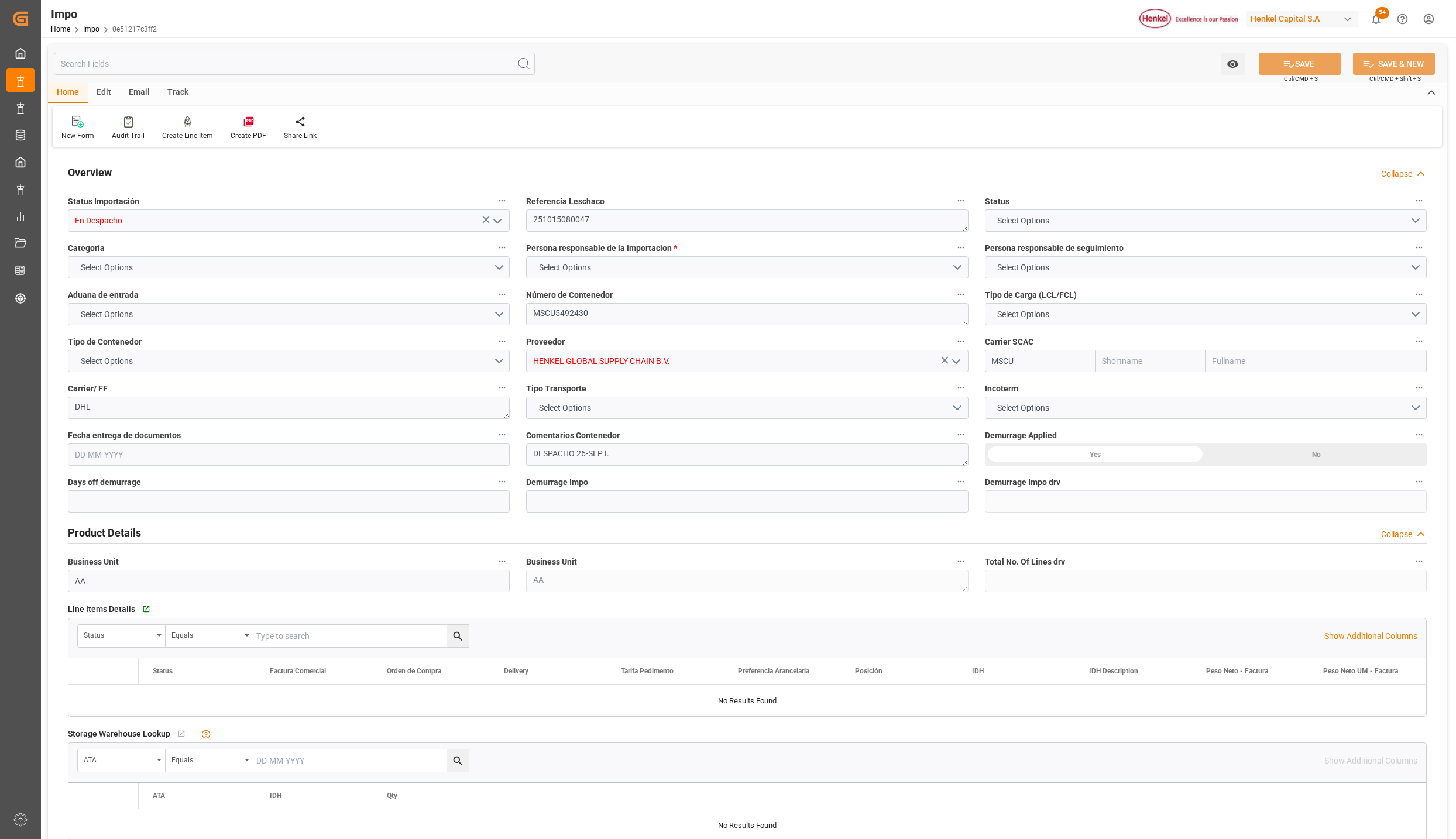
type input "En Despacho"
type textarea "251015080047"
type textarea "MSCU5492430"
type input "HENKEL GLOBAL SUPPLY CHAIN B.V."
type input "MSCU"
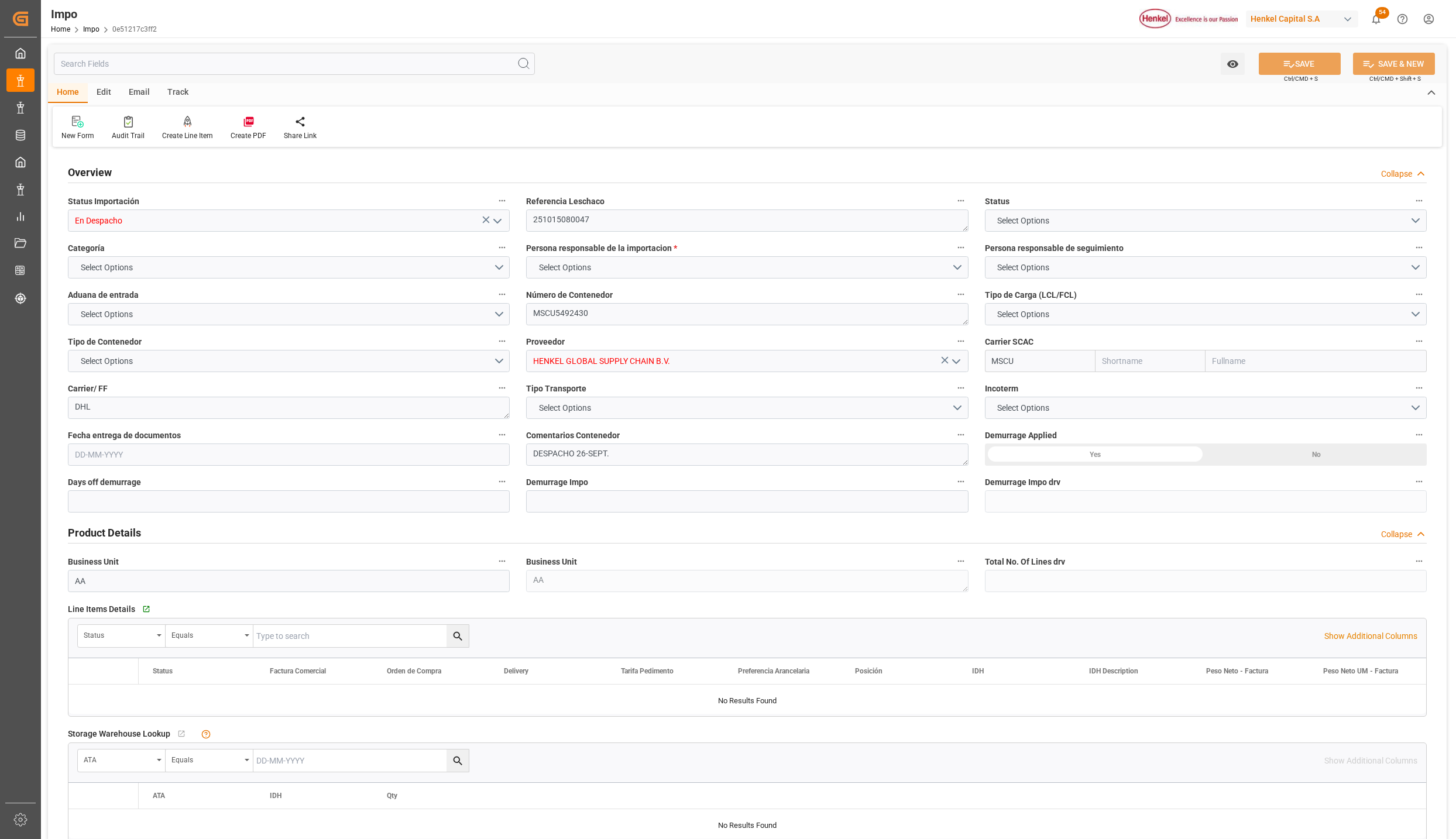
type textarea "DHL"
type textarea "DESPACHO 26-SEPT."
type input "AA"
type textarea "AA"
type textarea "N/A"
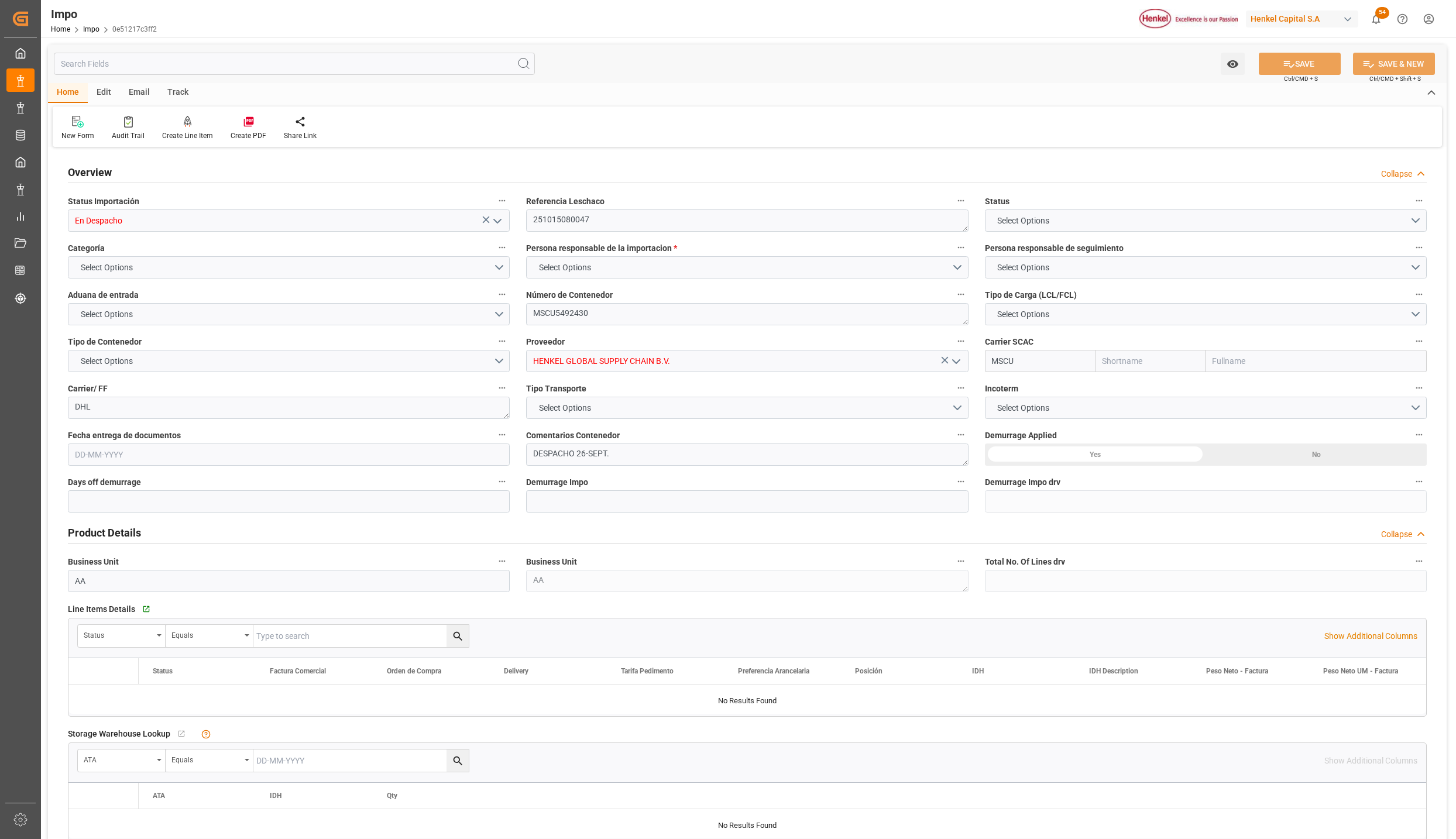
type input "MSC"
type input "Mediterranean Shipping Company"
type input "0"
type input "1"
type input "5.28"
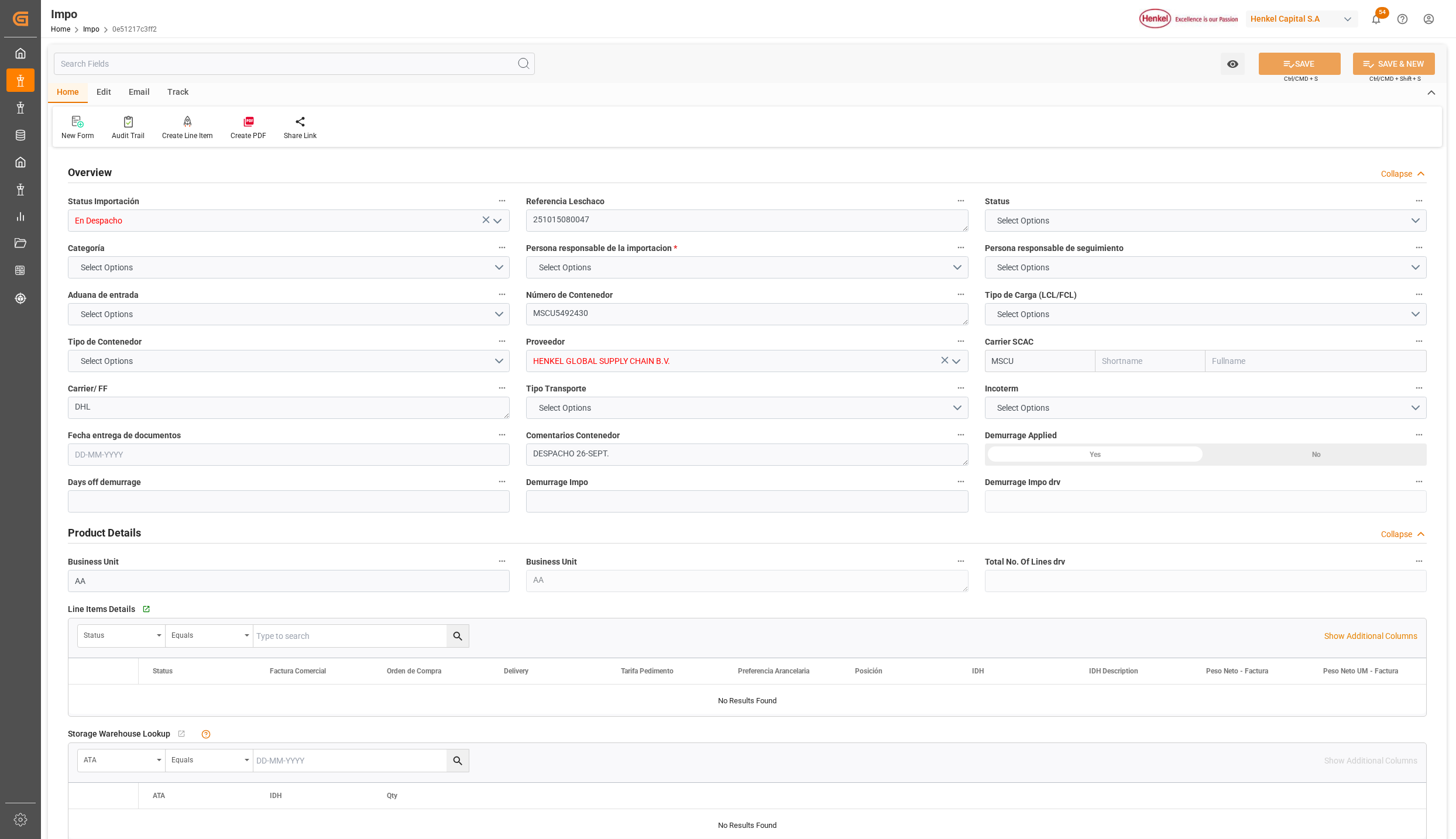
type input "3"
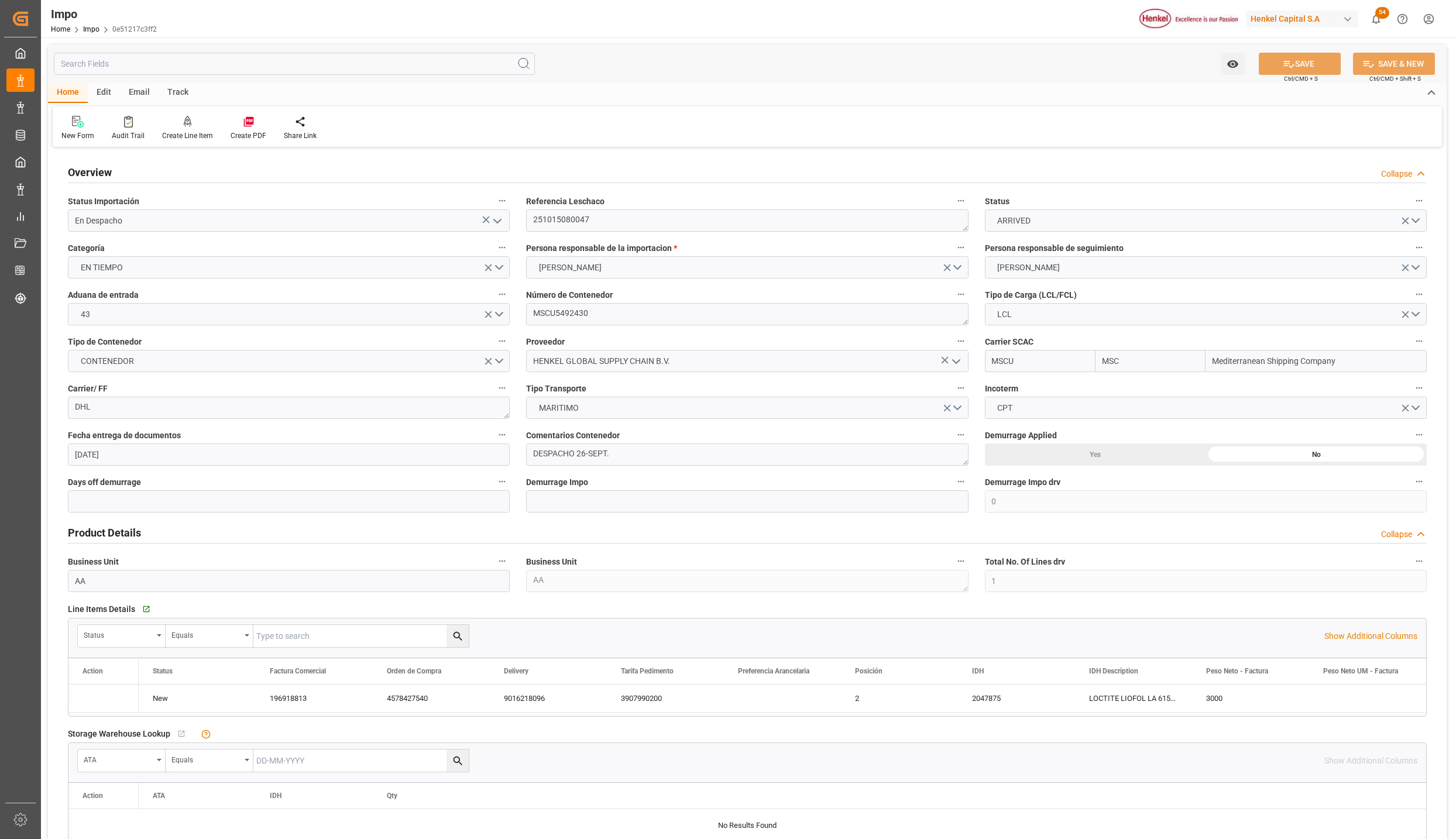
type input "[DATE]"
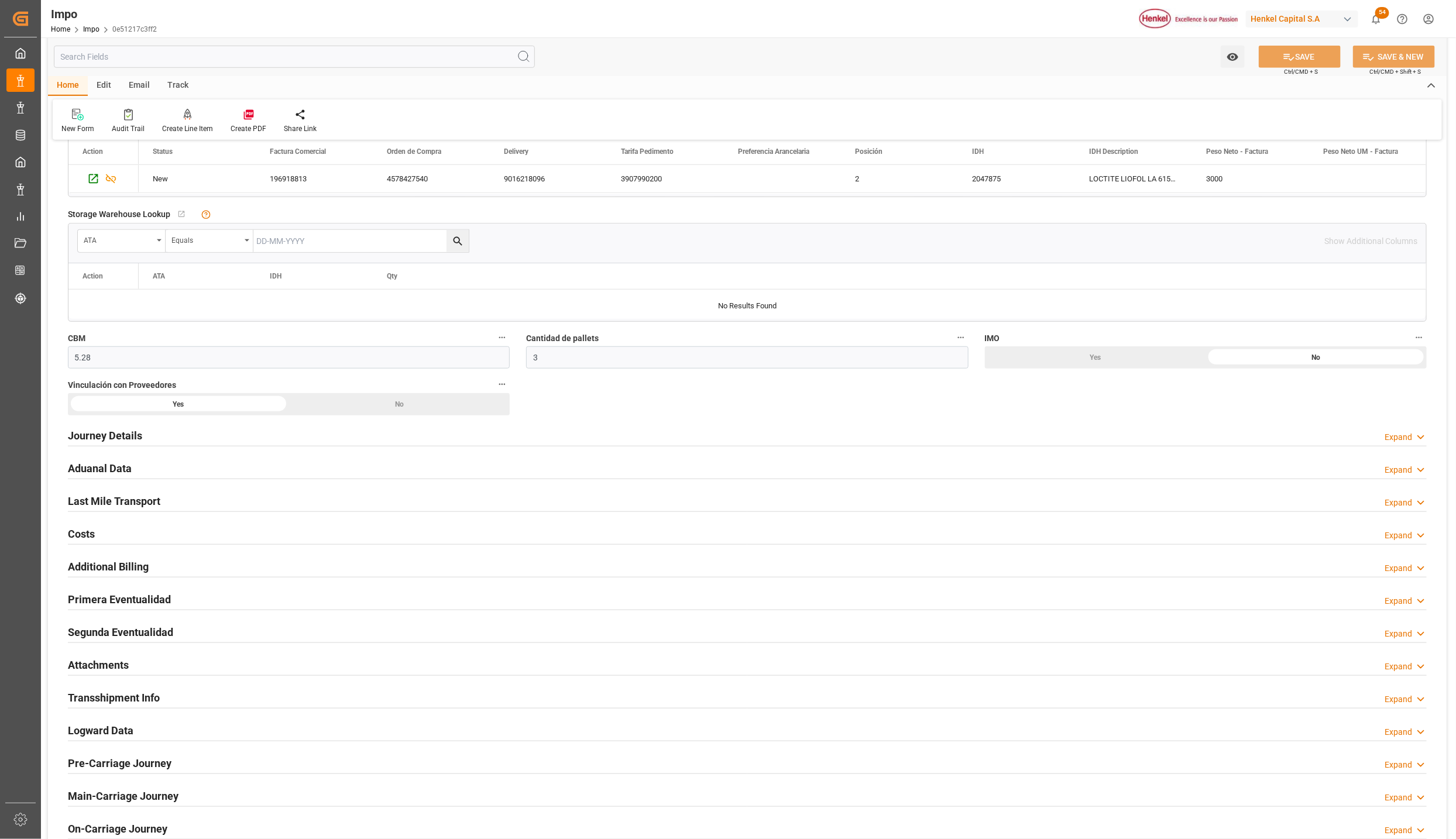
scroll to position [526, 0]
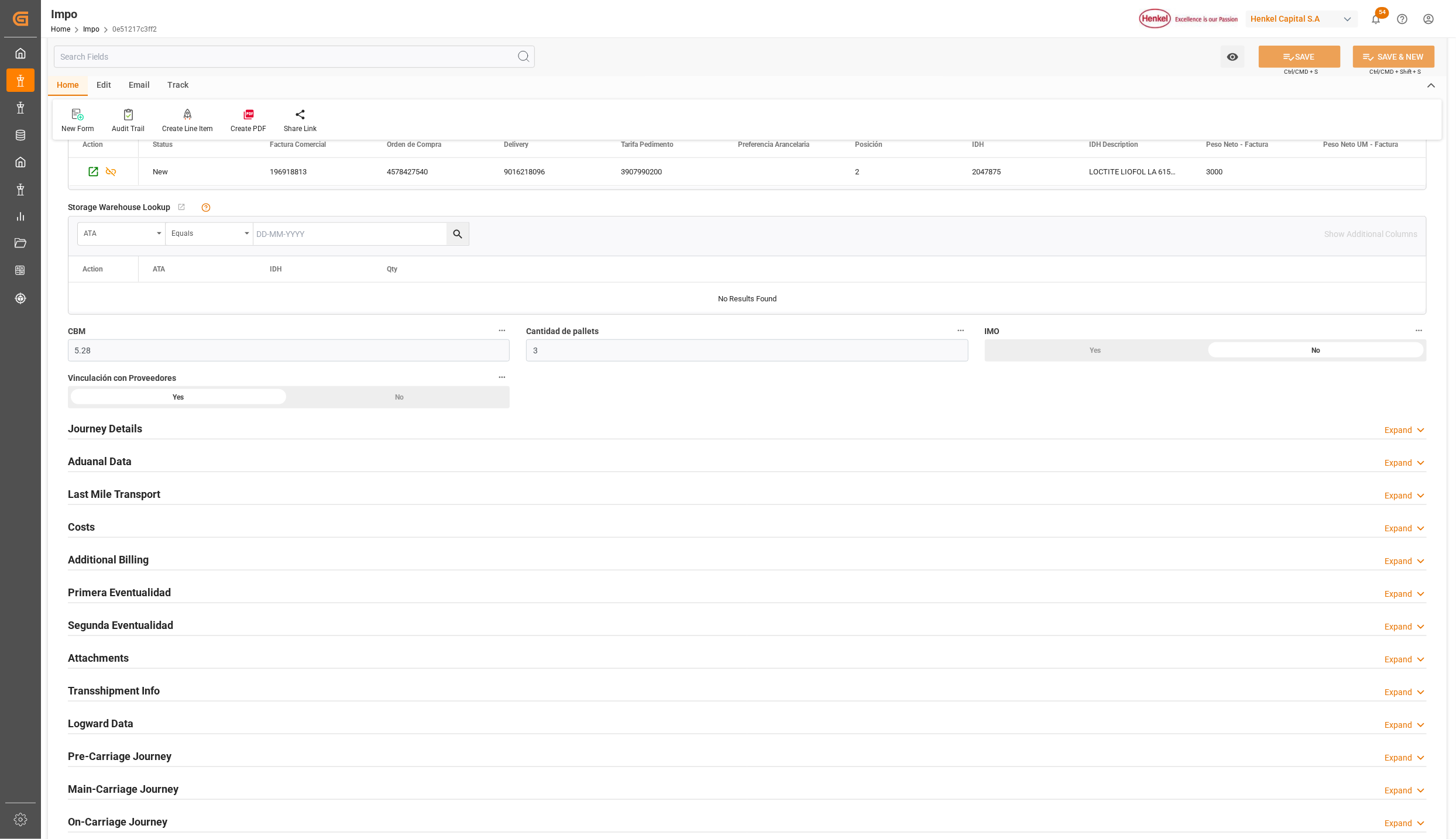
click at [92, 600] on h2 "Primera Eventualidad" at bounding box center [120, 592] width 103 height 16
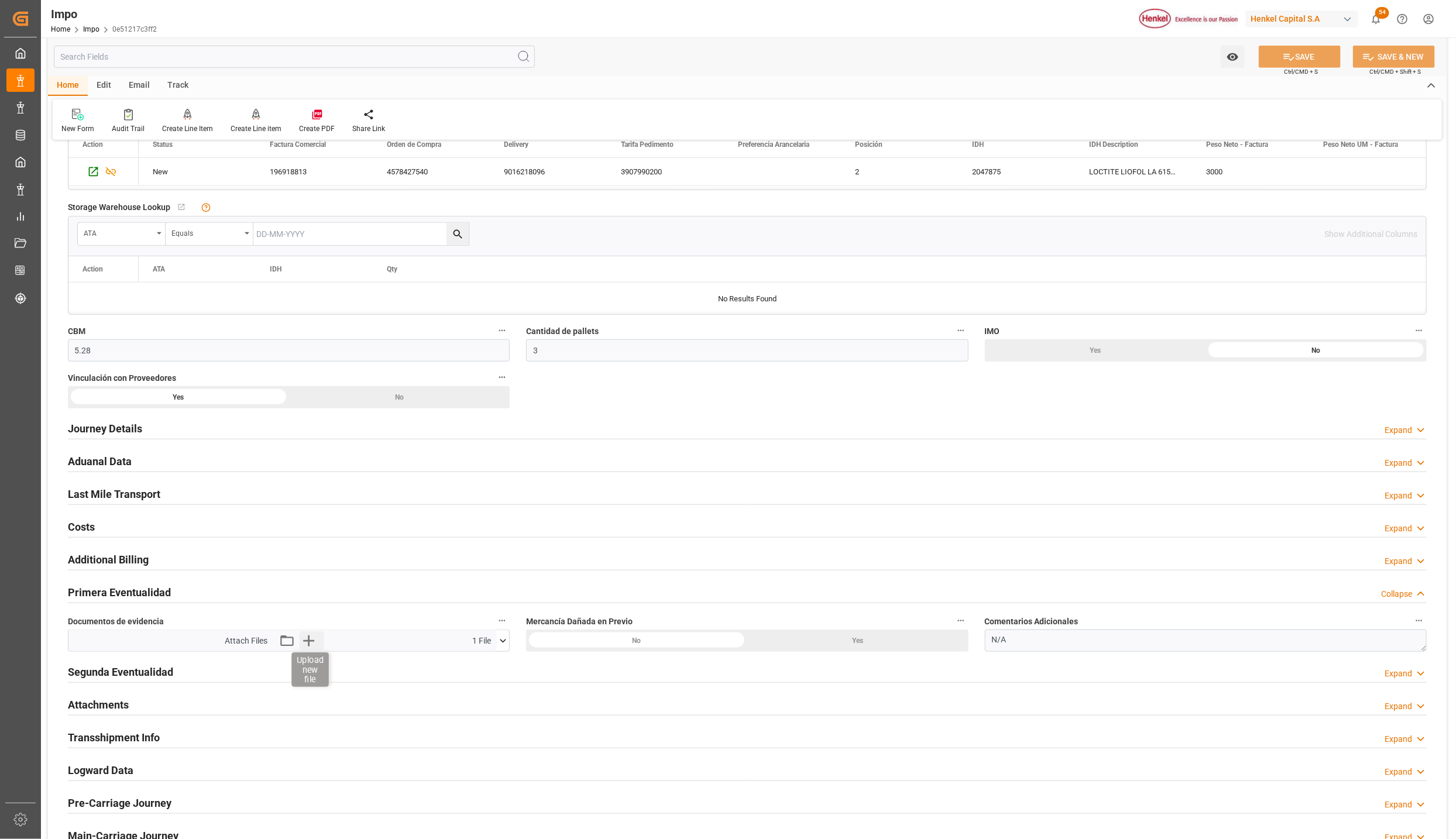
click at [306, 639] on icon "button" at bounding box center [309, 640] width 18 height 18
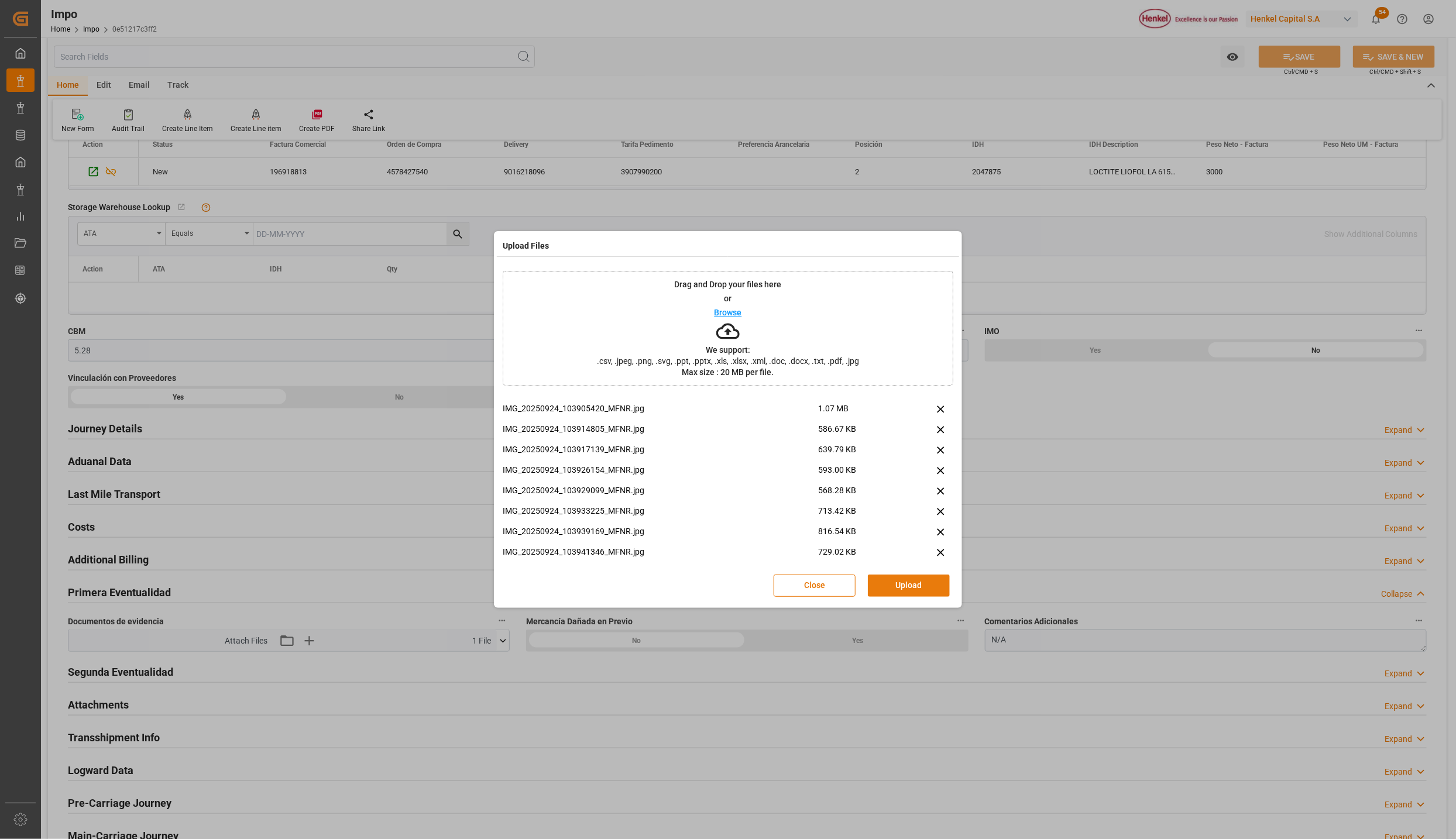
click at [900, 581] on button "Upload" at bounding box center [909, 585] width 82 height 22
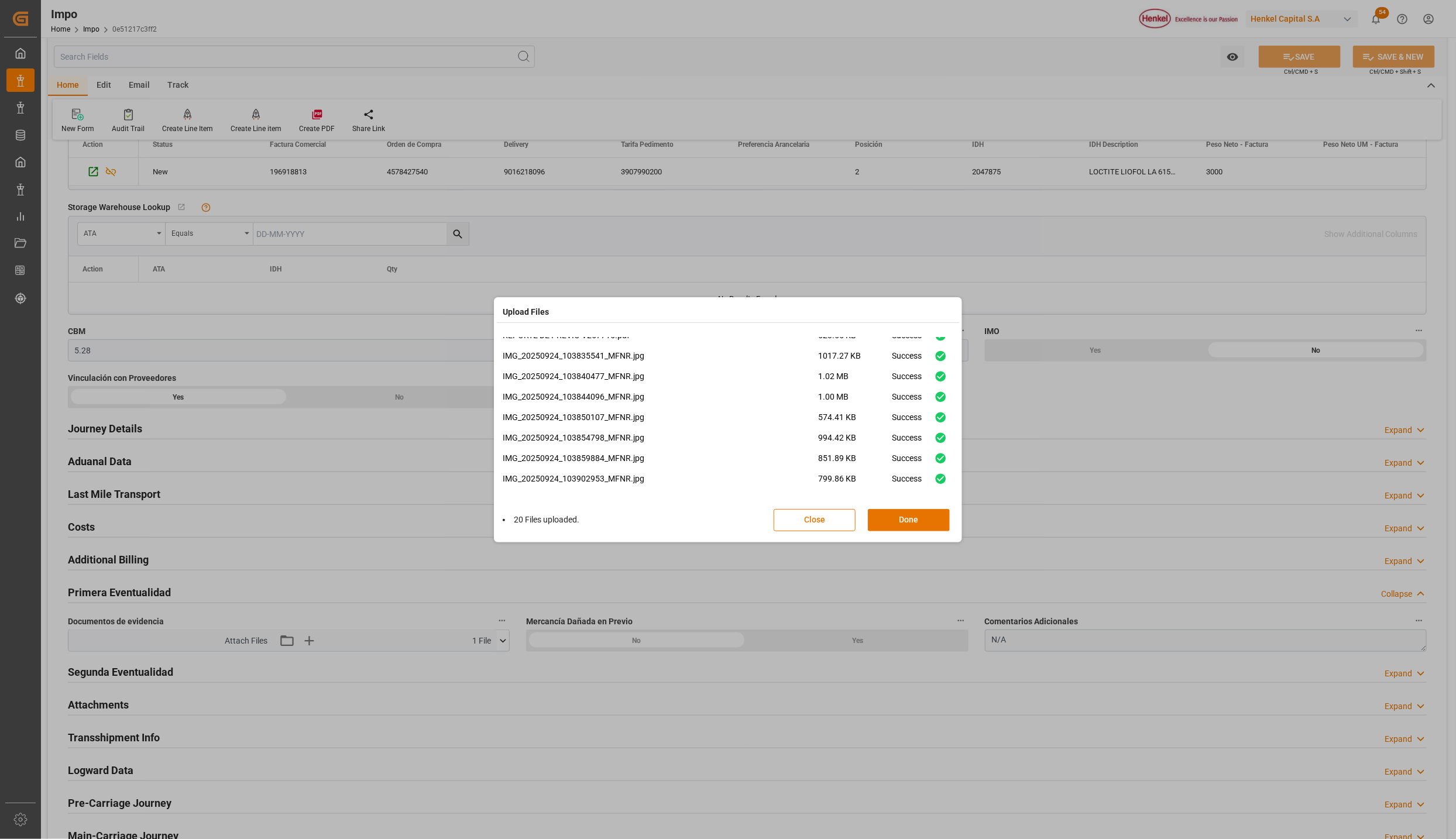
click at [903, 513] on button "Done" at bounding box center [909, 520] width 82 height 22
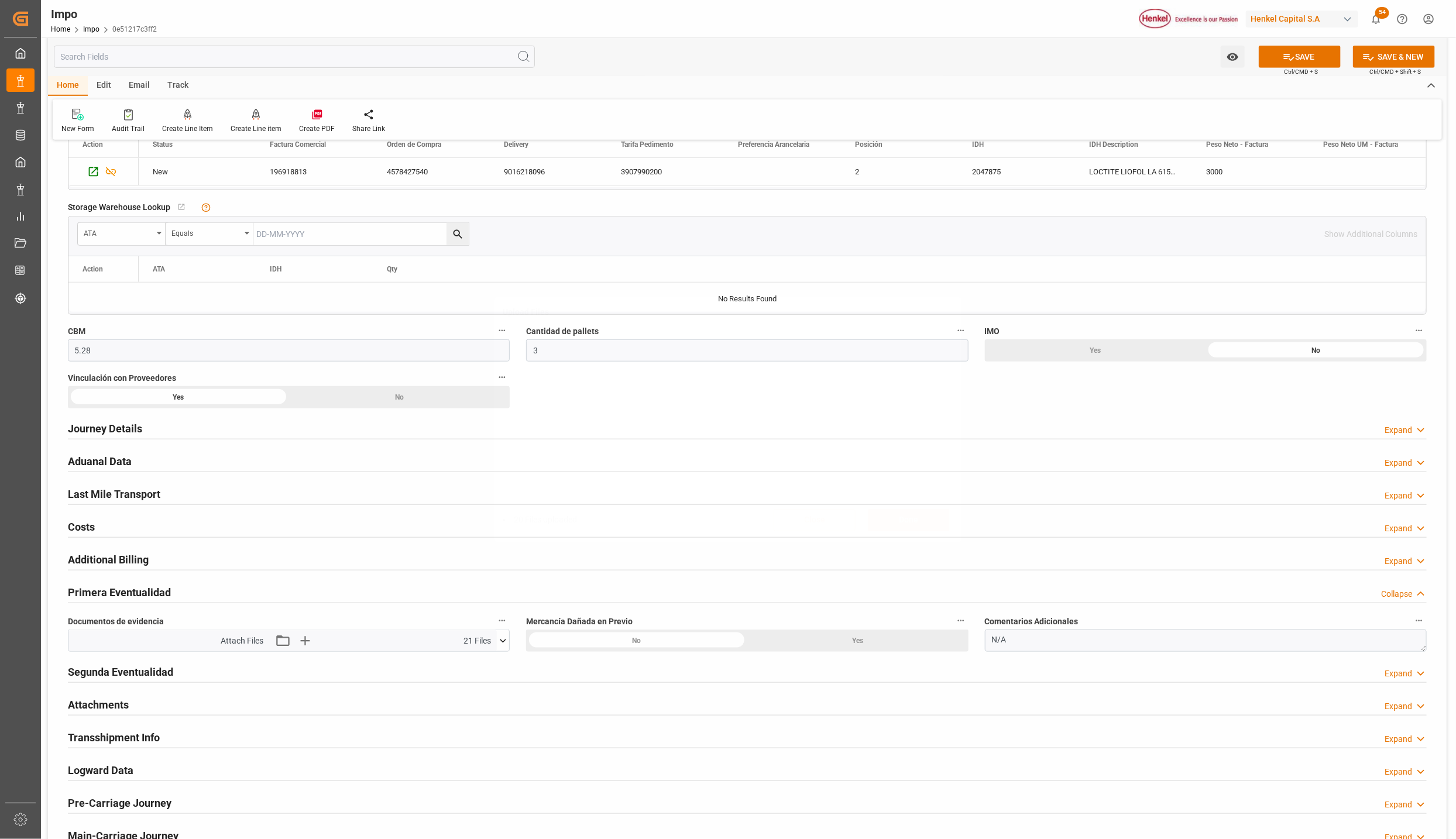
scroll to position [0, 0]
click at [1283, 59] on icon at bounding box center [1288, 57] width 12 height 12
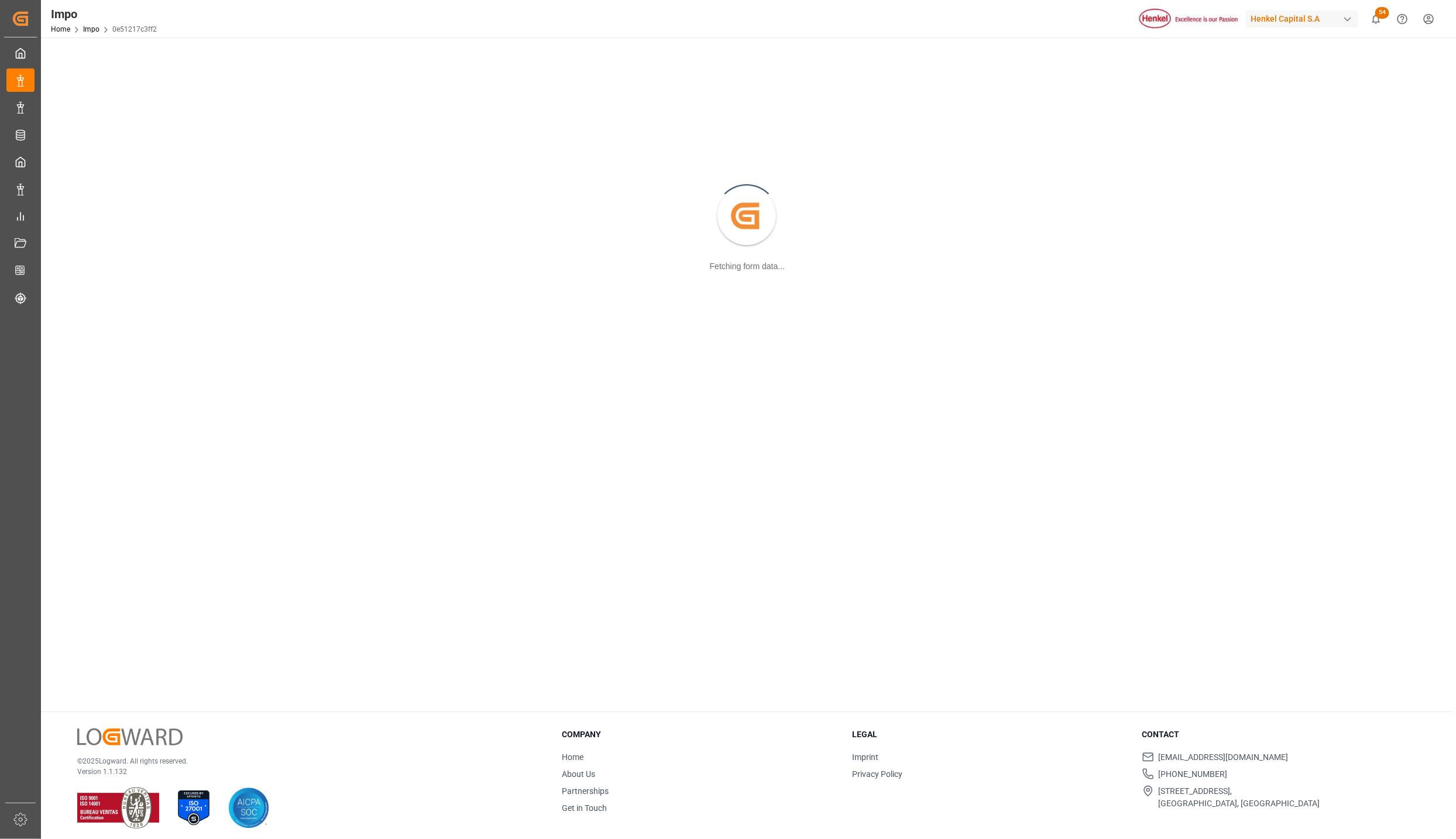
scroll to position [127, 0]
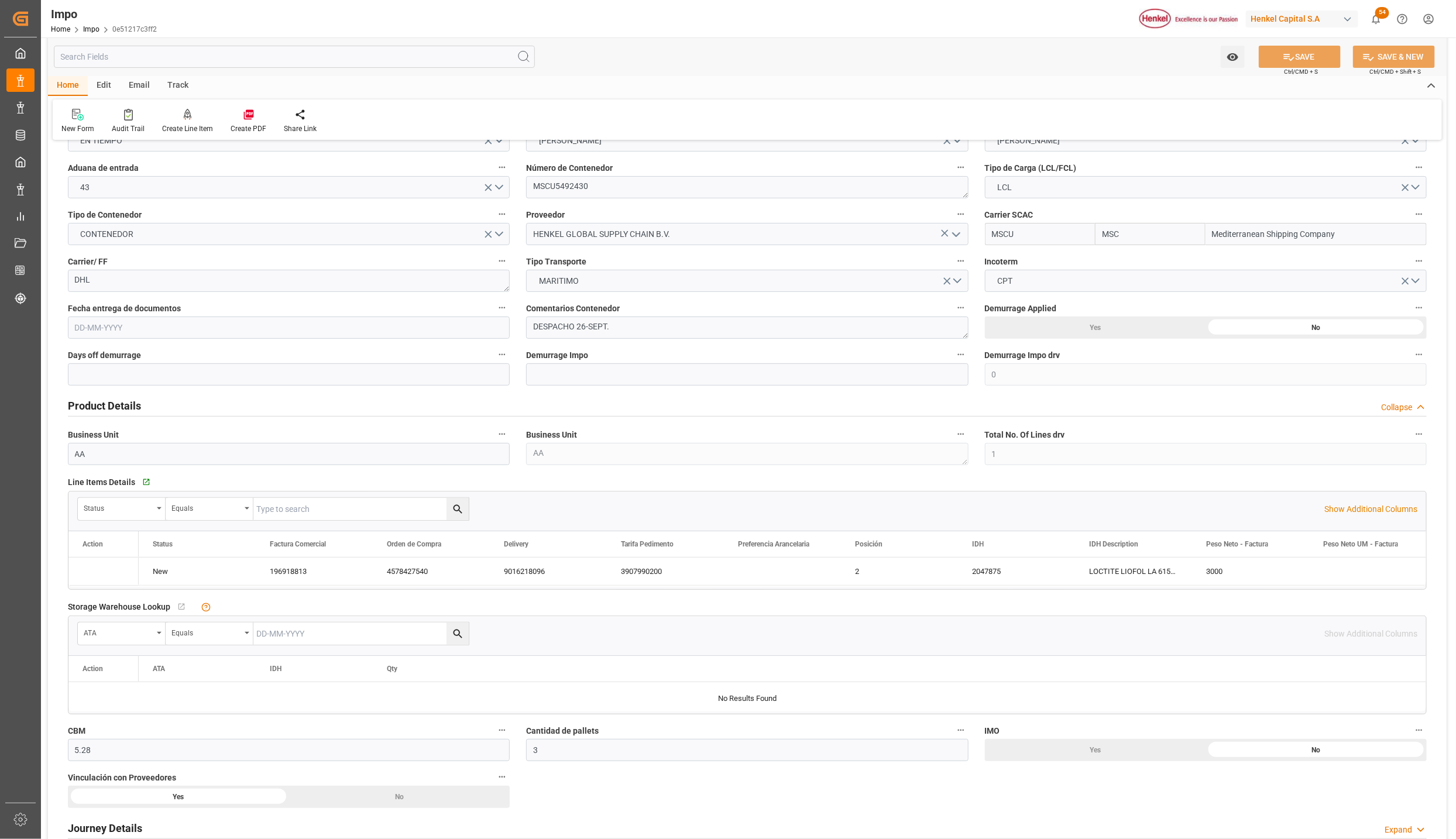
type input "MSC"
type input "Mediterranean Shipping Company"
type input "0"
type input "1"
type input "5.28"
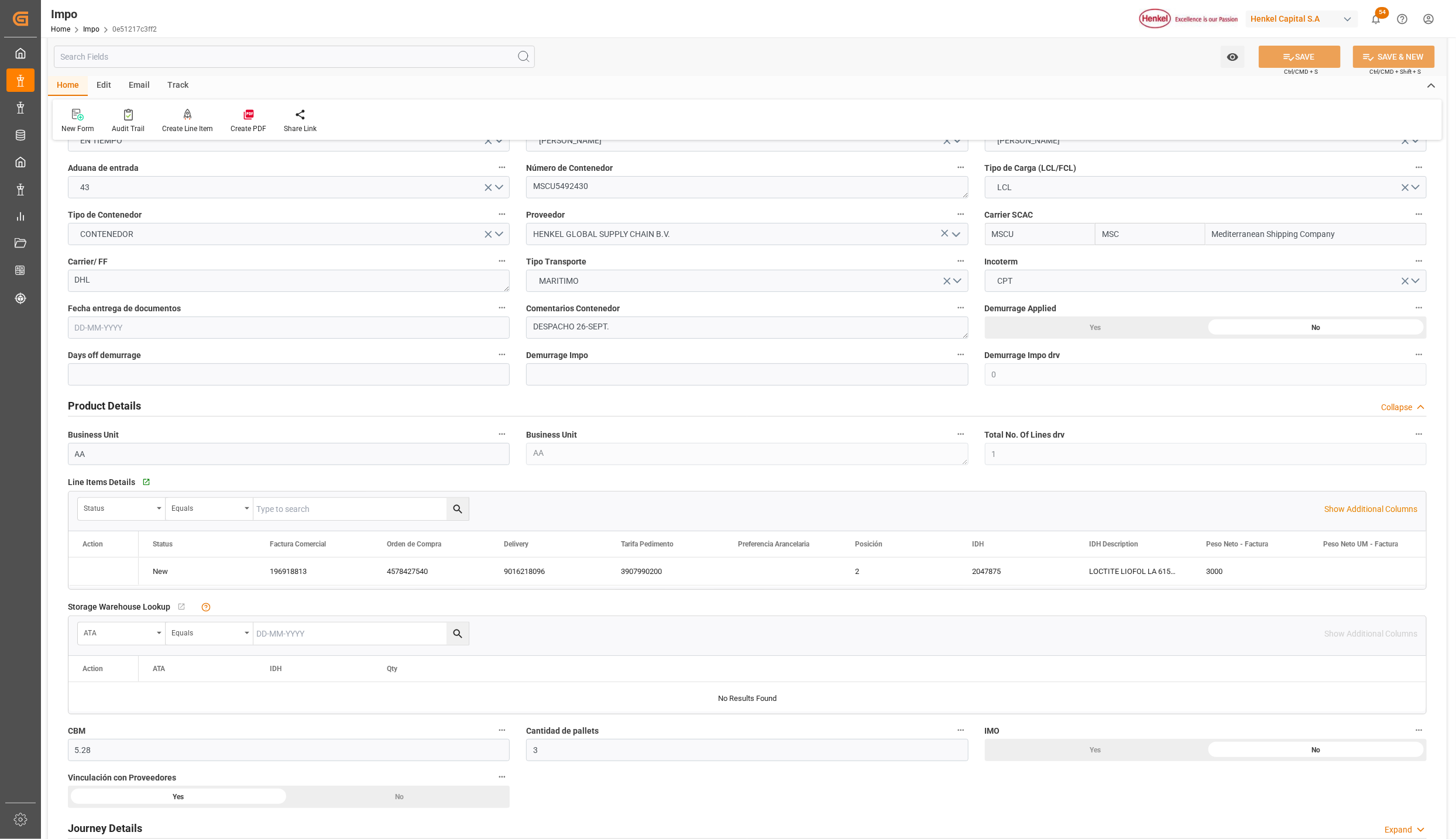
type input "3"
type input "[DATE]"
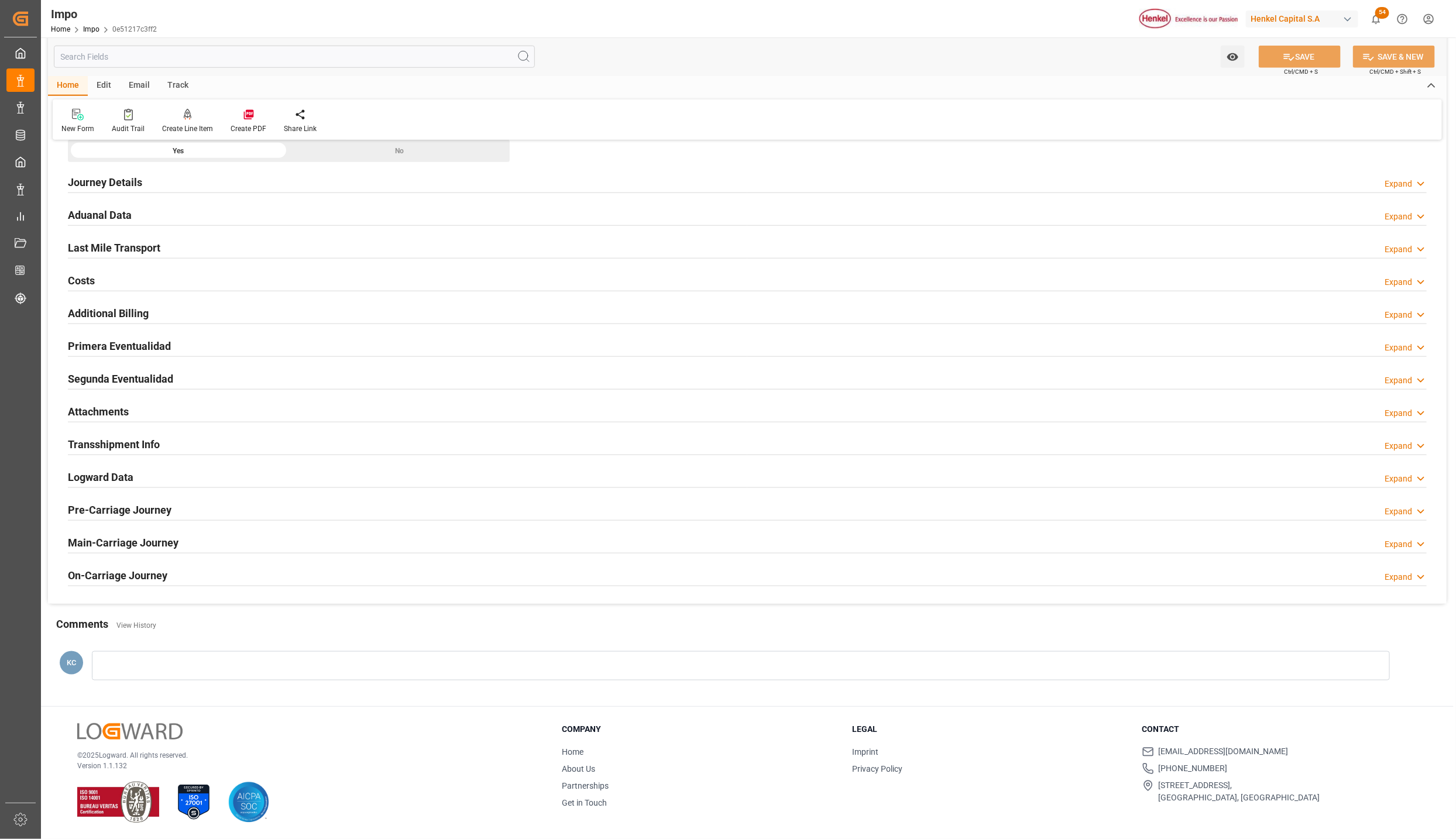
scroll to position [779, 0]
click at [111, 409] on h2 "Attachments" at bounding box center [99, 411] width 61 height 16
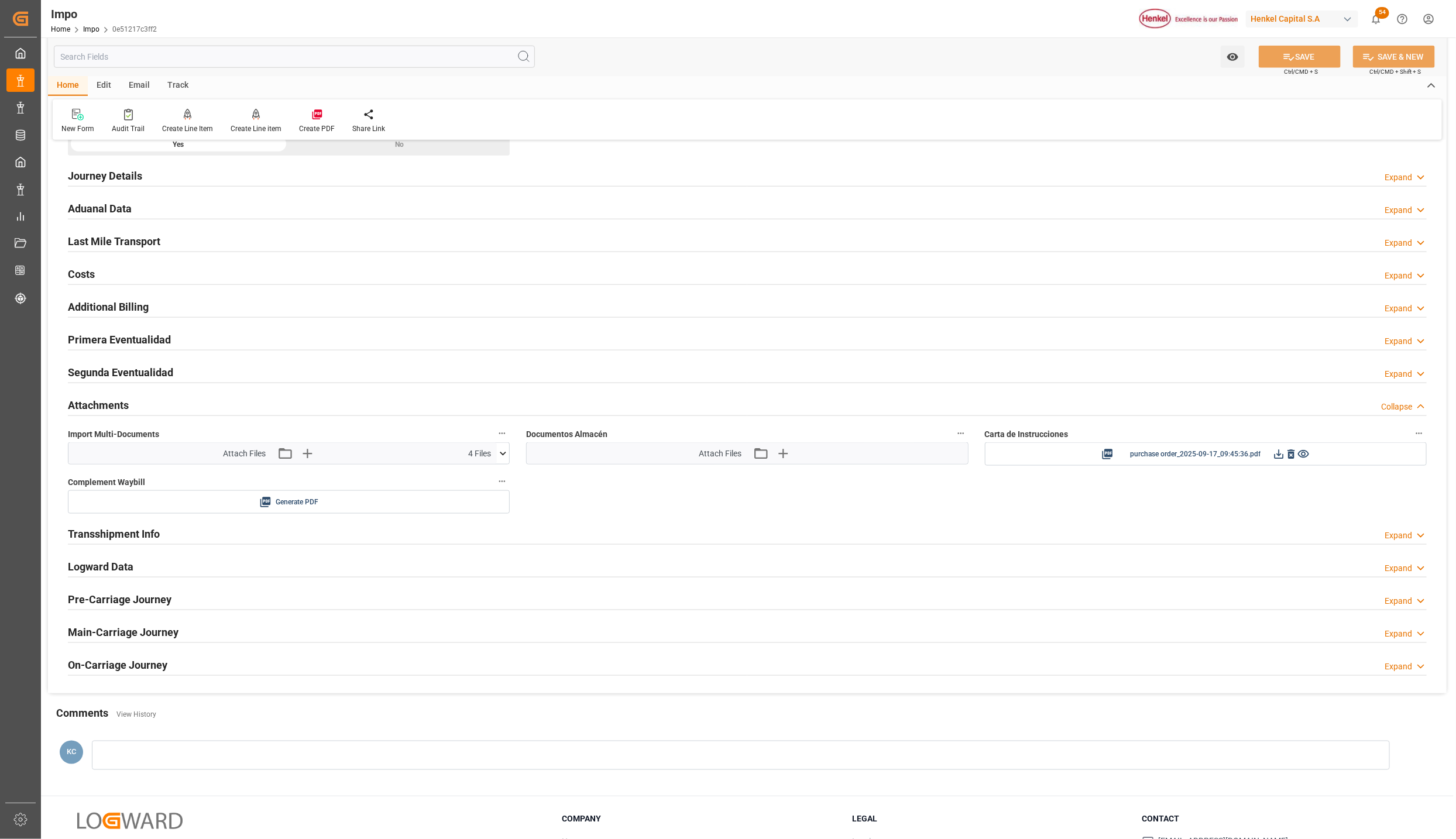
click at [104, 346] on h2 "Primera Eventualidad" at bounding box center [120, 339] width 103 height 16
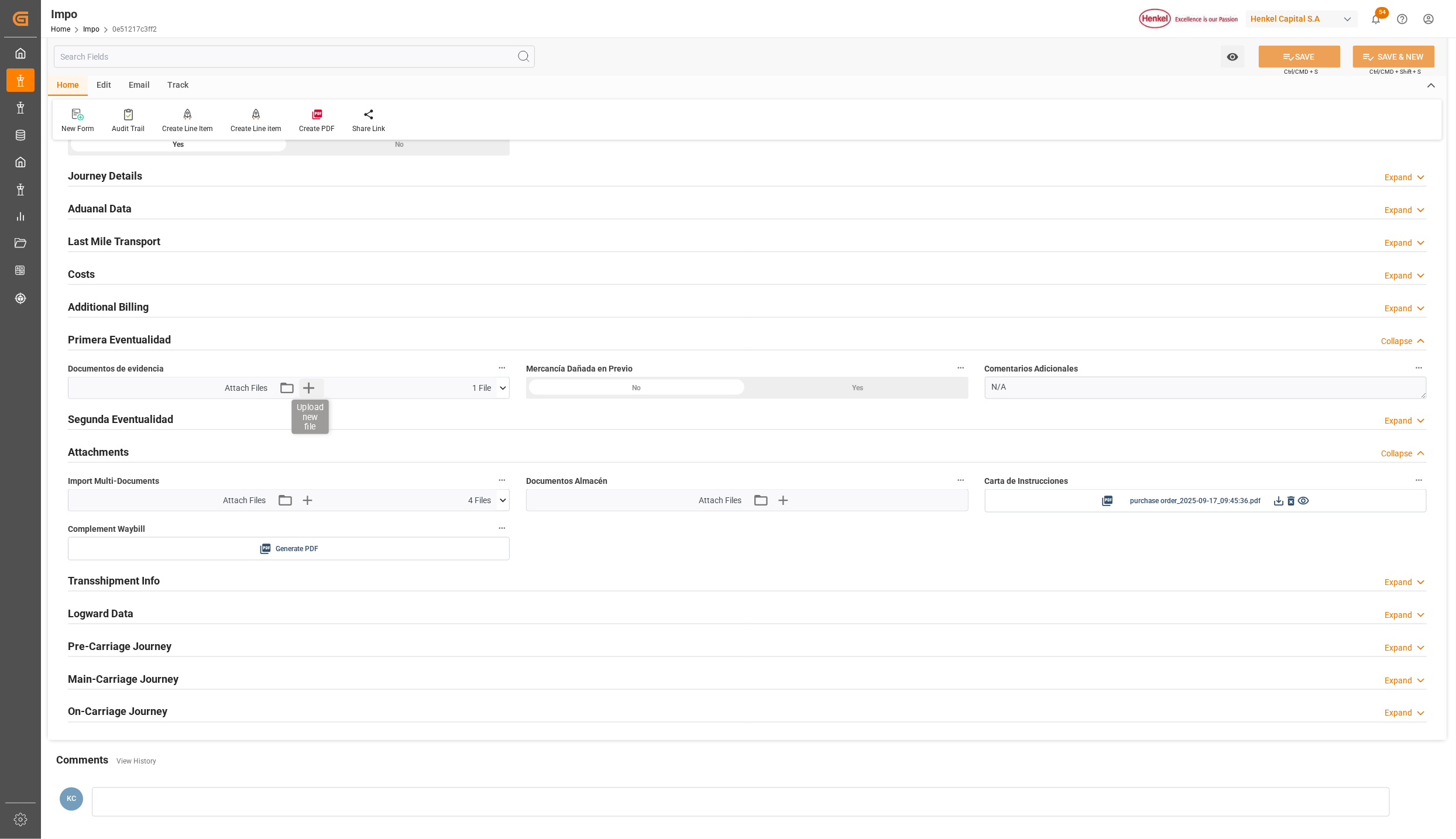
click at [306, 390] on icon "button" at bounding box center [309, 388] width 18 height 18
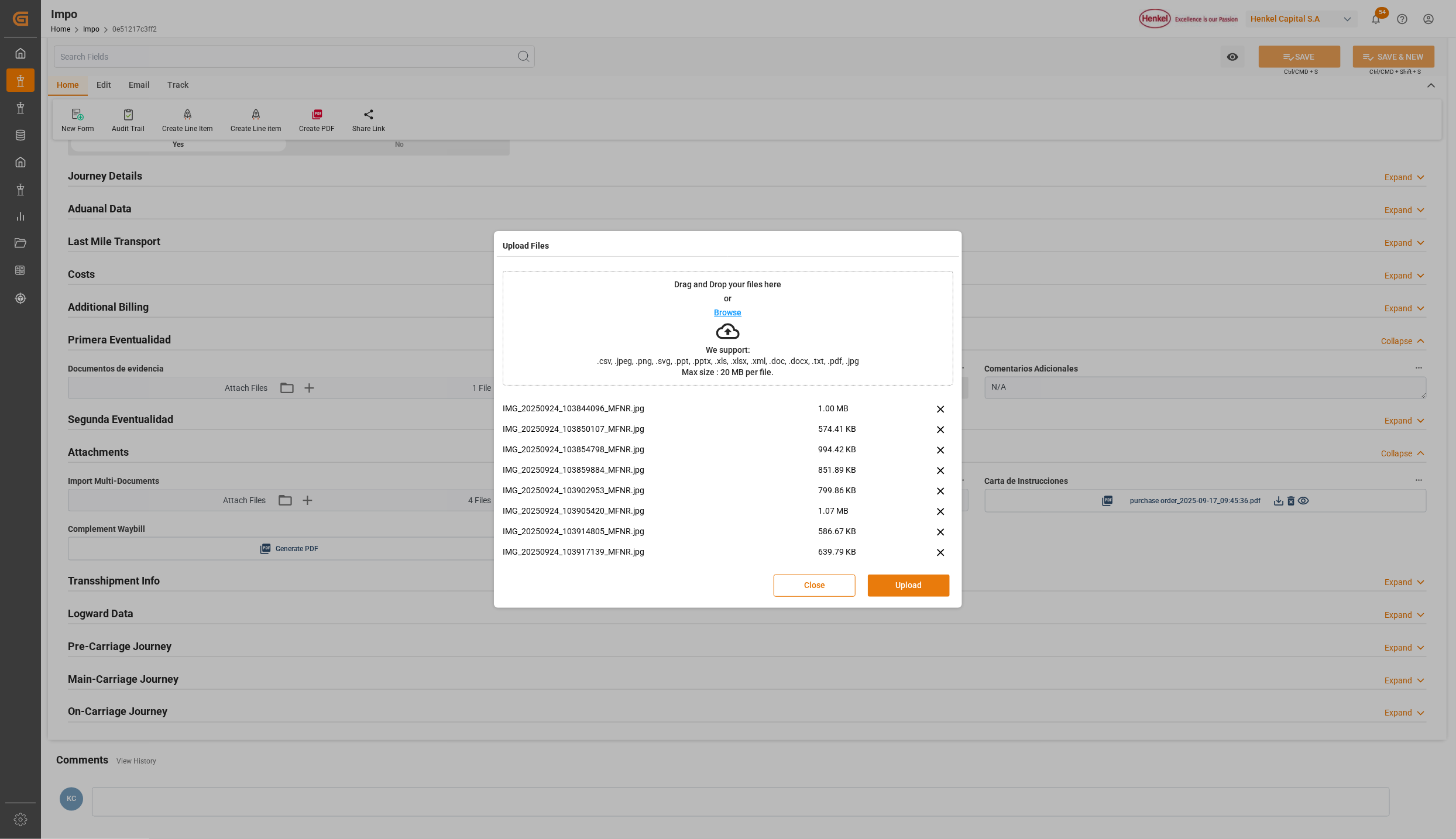
click at [933, 583] on button "Upload" at bounding box center [909, 585] width 82 height 22
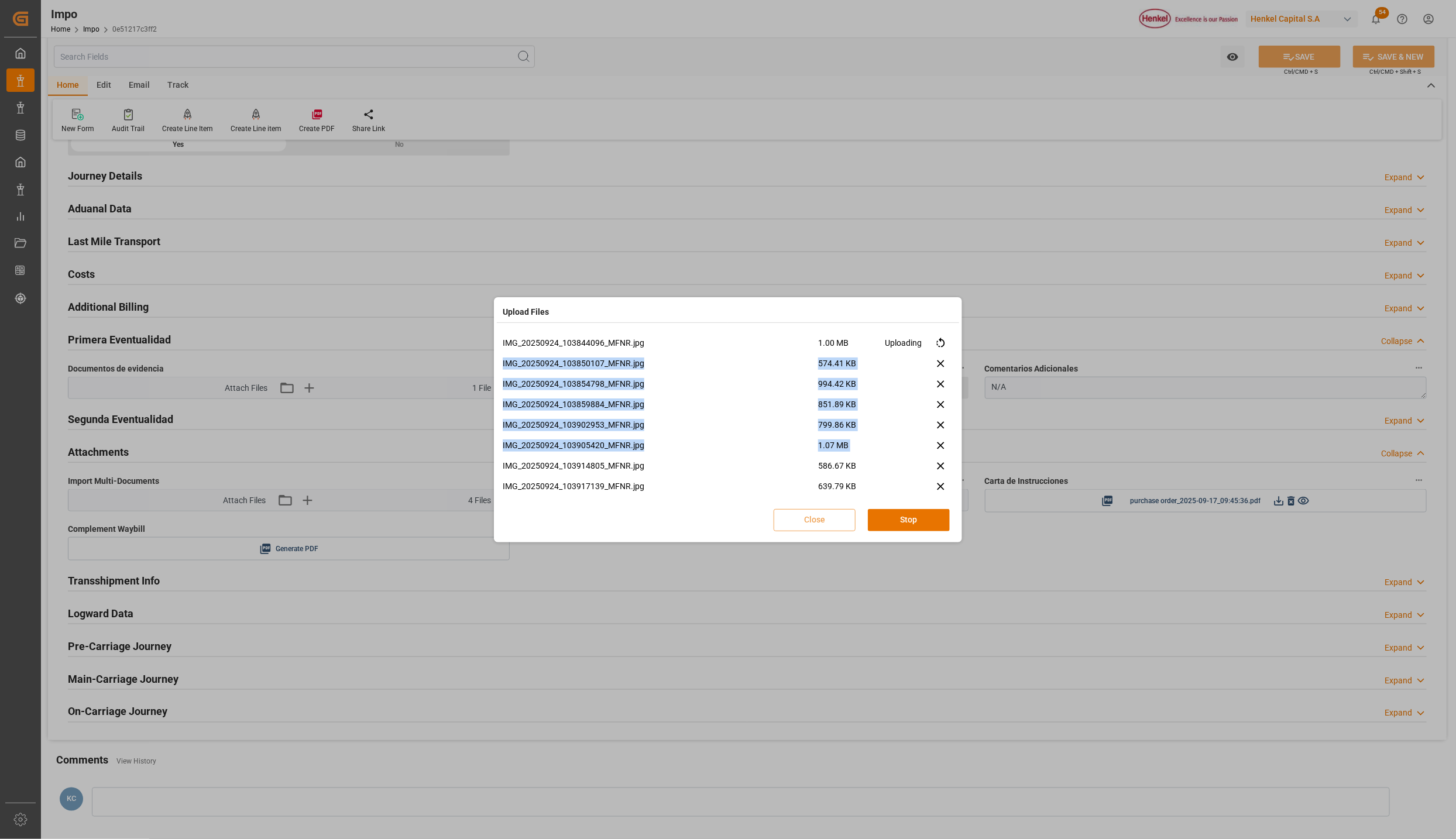
drag, startPoint x: 953, startPoint y: 350, endPoint x: 957, endPoint y: 458, distance: 108.1
click at [957, 458] on div "IMG_20250924_103844096_MFNR.jpg 1.00 MB Uploading IMG_20250924_103850107_MFNR.j…" at bounding box center [728, 435] width 462 height 208
click at [597, 434] on li "IMG_20250924_103902953_MFNR.jpg 799.86 KB" at bounding box center [728, 429] width 451 height 20
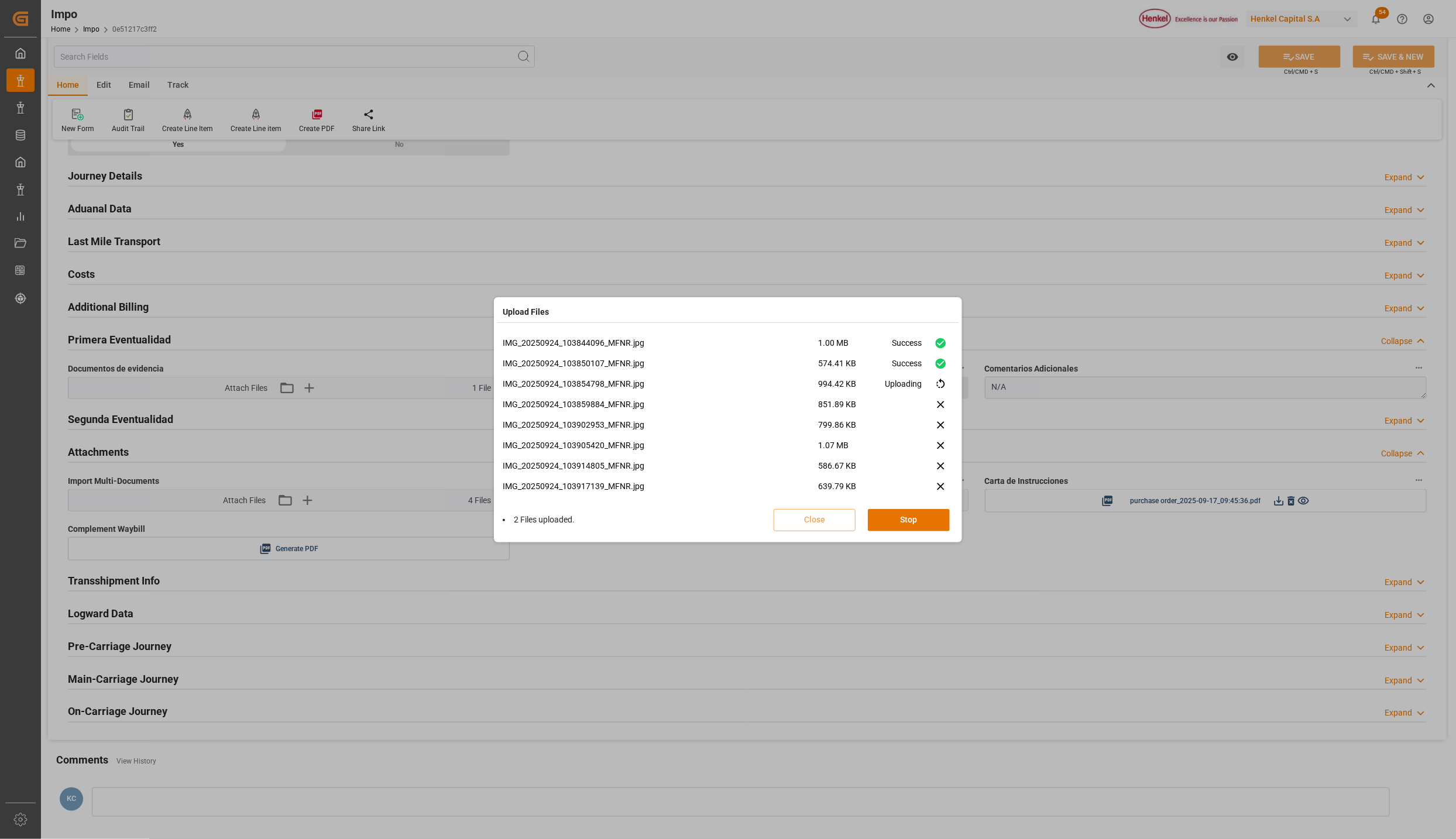
click at [1068, 214] on div "Upload Files IMG_20250924_103844096_MFNR.jpg 1.00 MB Success IMG_20250924_10385…" at bounding box center [728, 420] width 1456 height 839
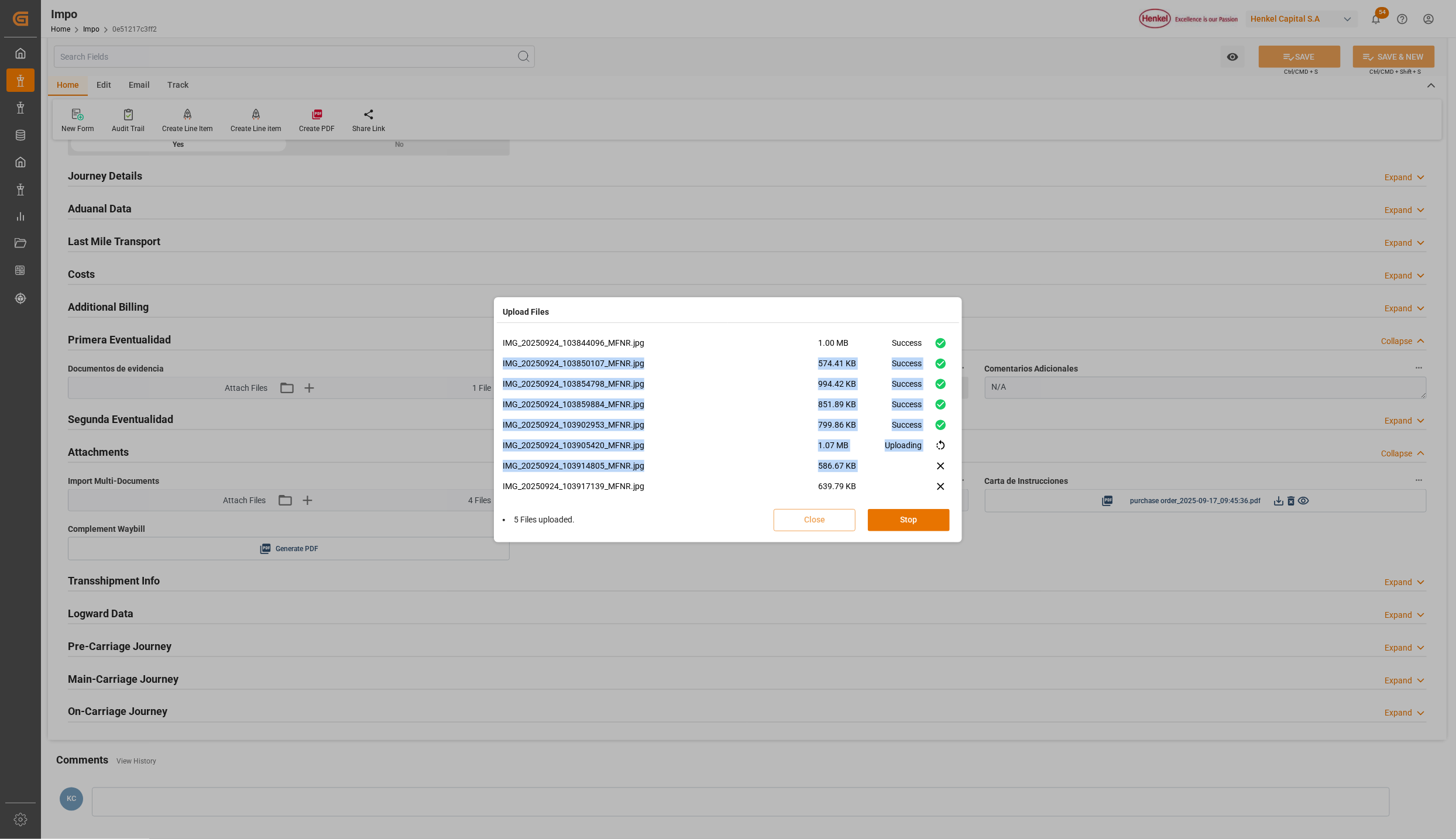
drag, startPoint x: 953, startPoint y: 346, endPoint x: 959, endPoint y: 472, distance: 126.1
click at [959, 472] on div "IMG_20250924_103844096_MFNR.jpg 1.00 MB Success IMG_20250924_103850107_MFNR.jpg…" at bounding box center [728, 435] width 462 height 208
drag, startPoint x: 959, startPoint y: 472, endPoint x: 1052, endPoint y: 292, distance: 202.6
click at [1053, 292] on div "Upload Files IMG_20250924_103844096_MFNR.jpg 1.00 MB Success IMG_20250924_10385…" at bounding box center [728, 420] width 1456 height 839
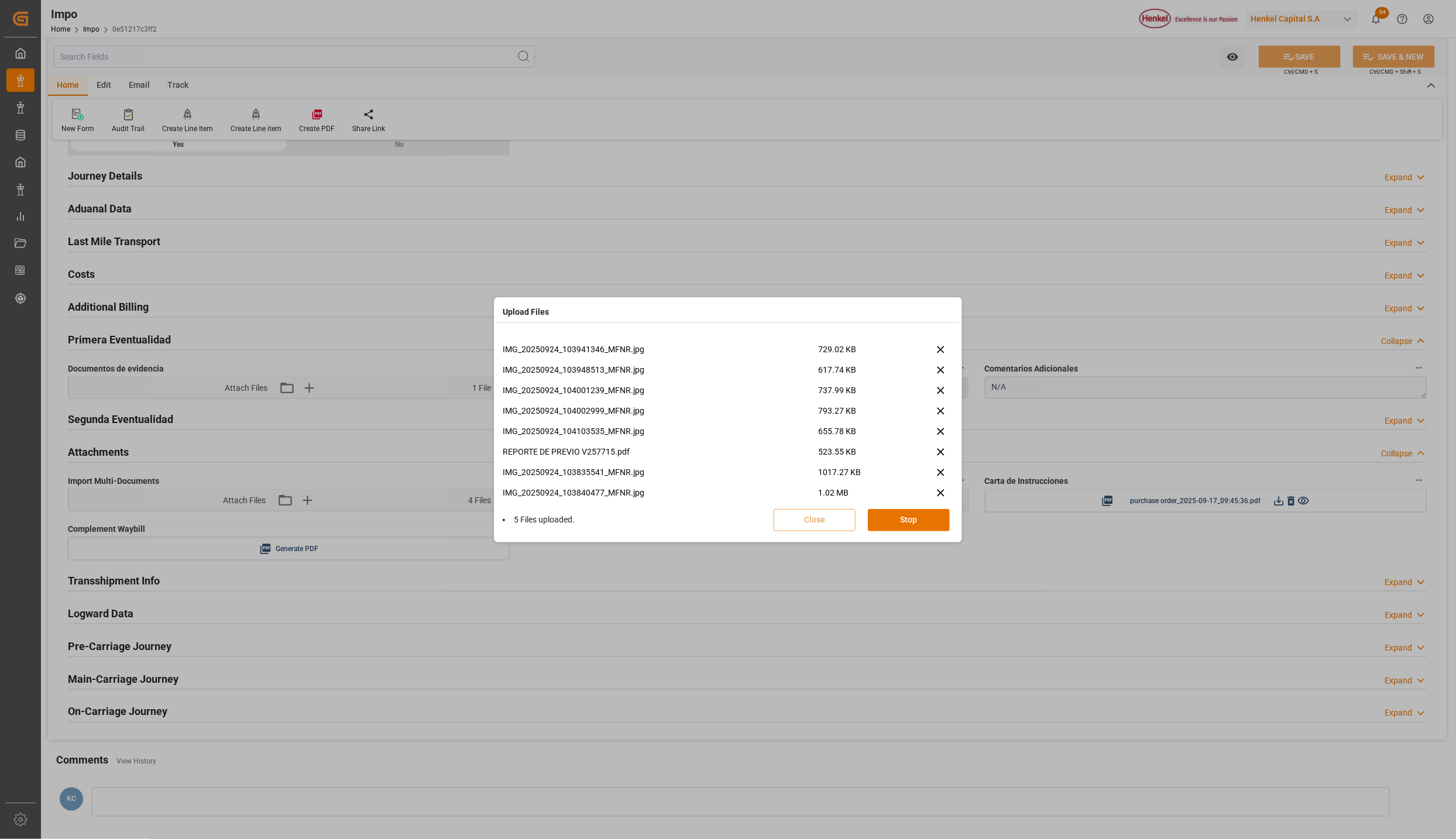
scroll to position [253, 0]
click at [908, 509] on button "Done" at bounding box center [909, 520] width 82 height 22
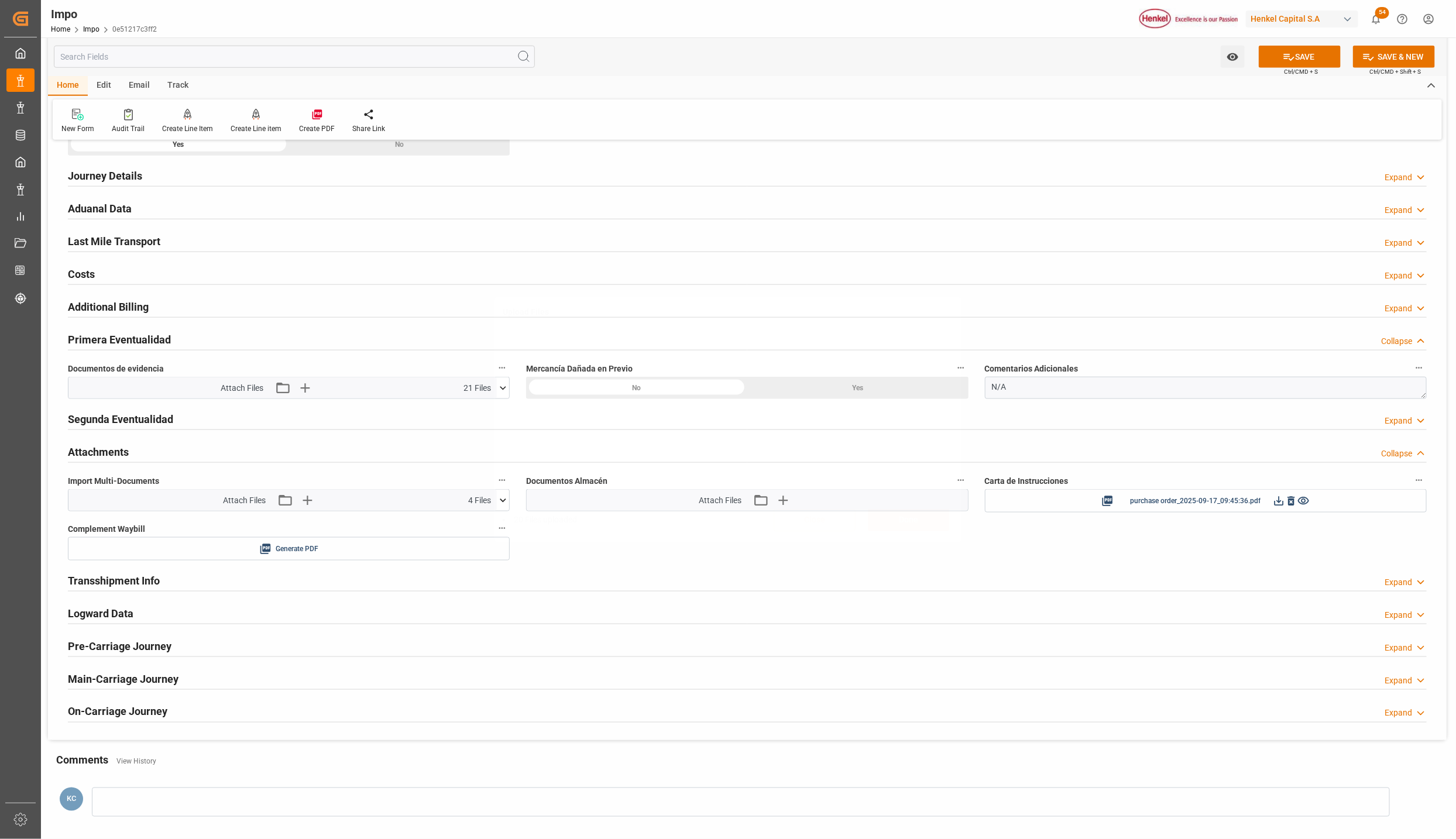
scroll to position [0, 0]
click at [303, 497] on icon "button" at bounding box center [306, 500] width 18 height 18
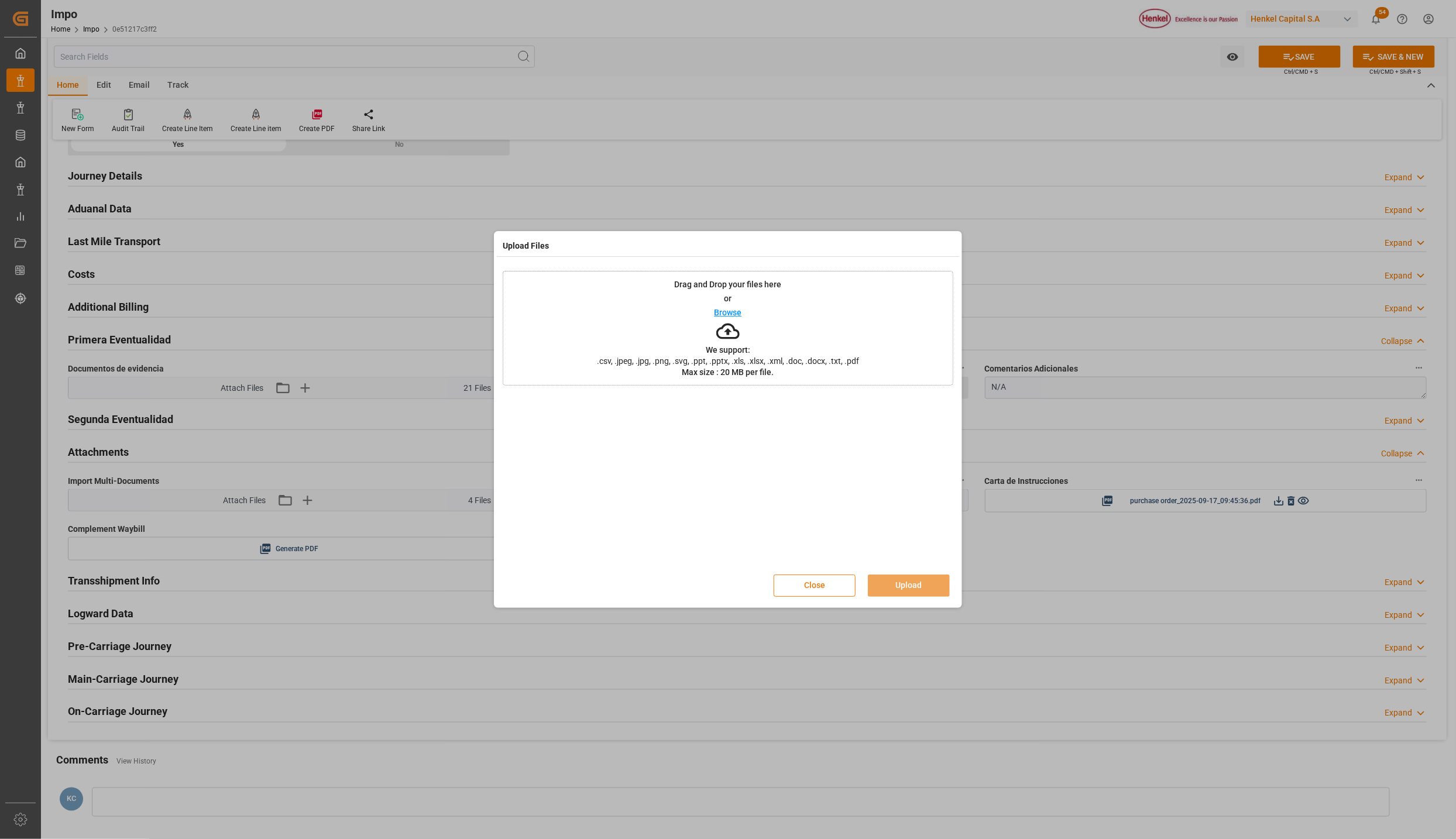
click at [813, 585] on button "Close" at bounding box center [815, 585] width 82 height 22
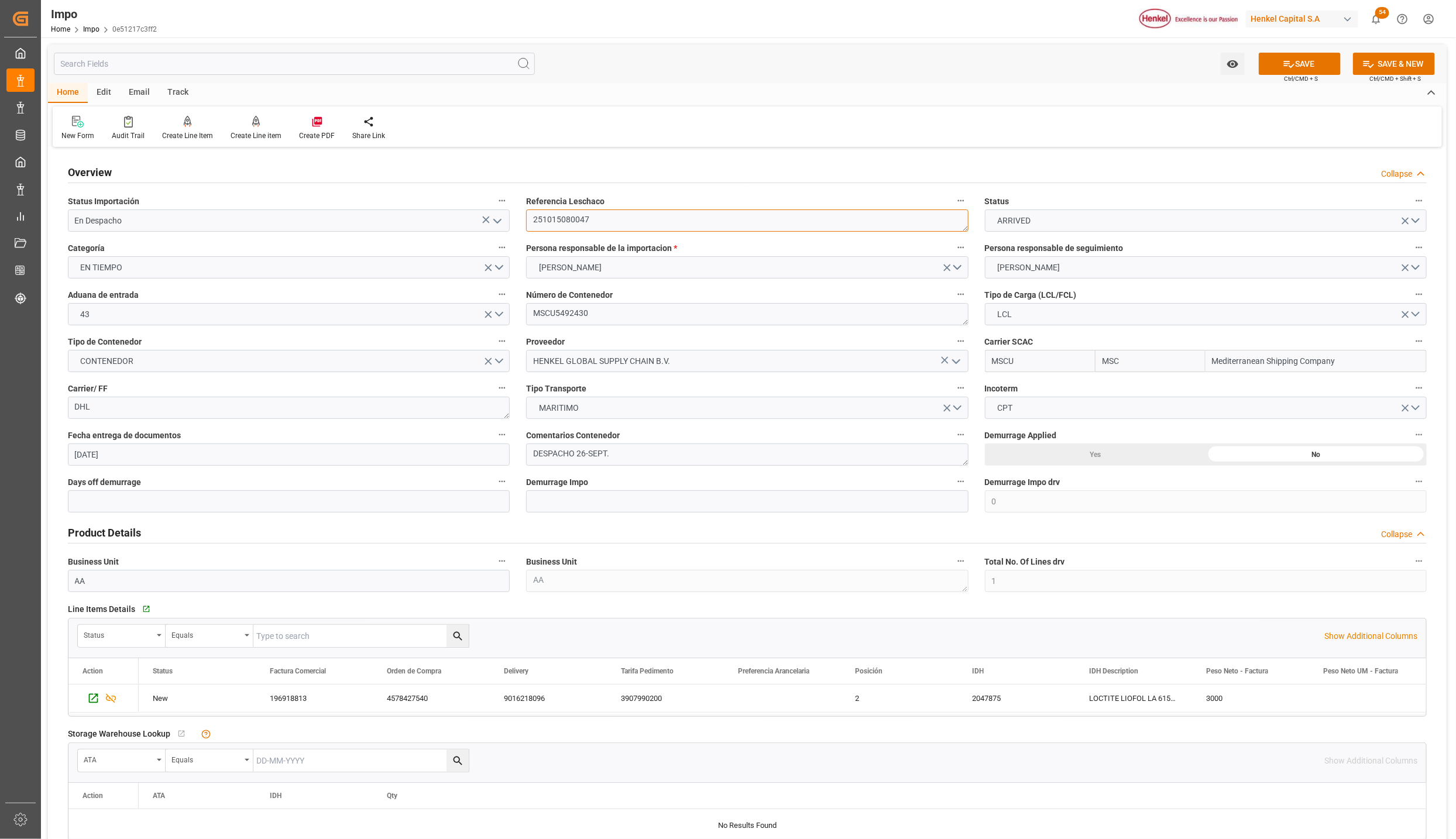
click at [546, 214] on textarea "251015080047" at bounding box center [747, 220] width 442 height 22
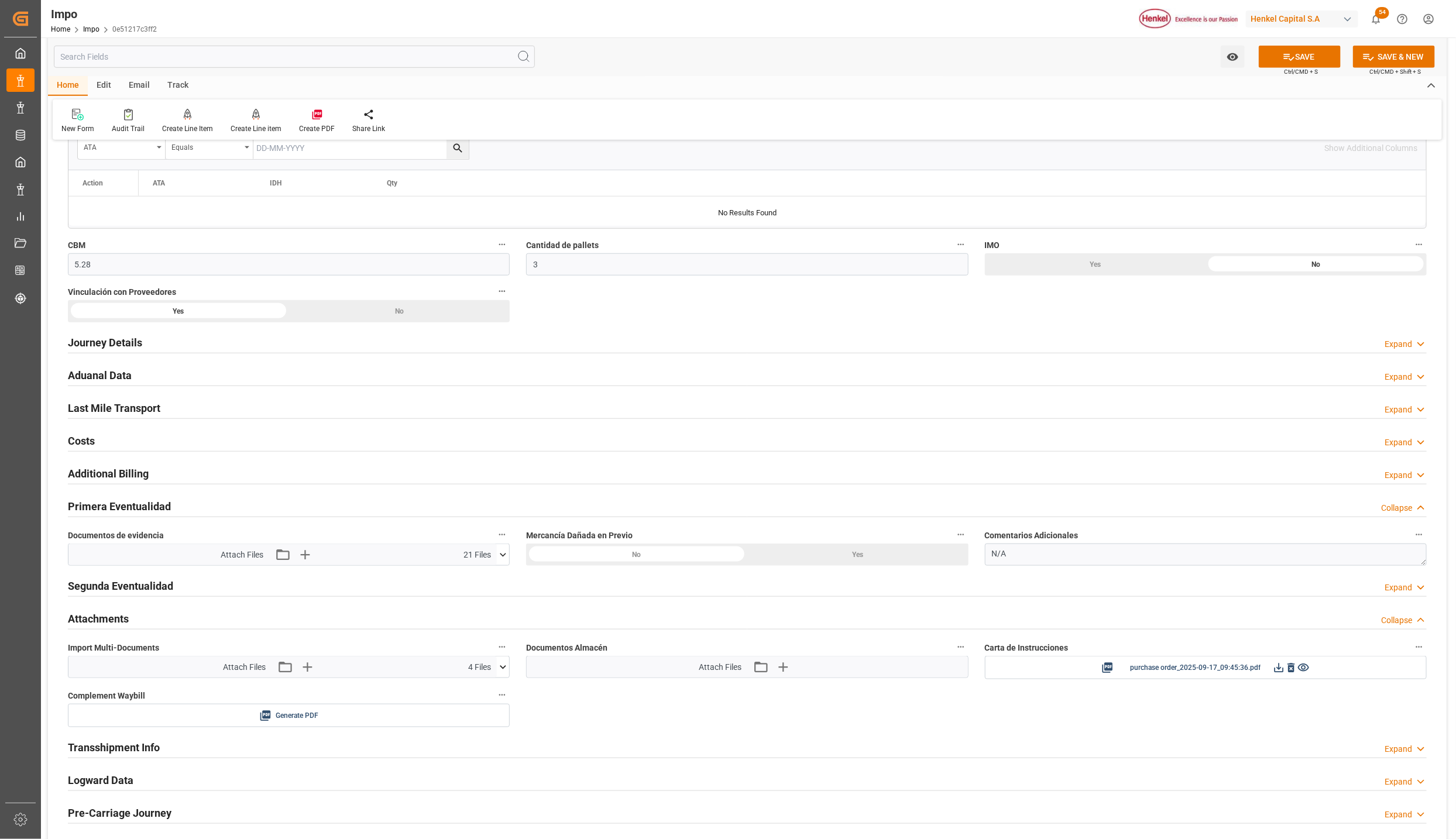
scroll to position [614, 0]
click at [313, 673] on icon "button" at bounding box center [306, 665] width 18 height 18
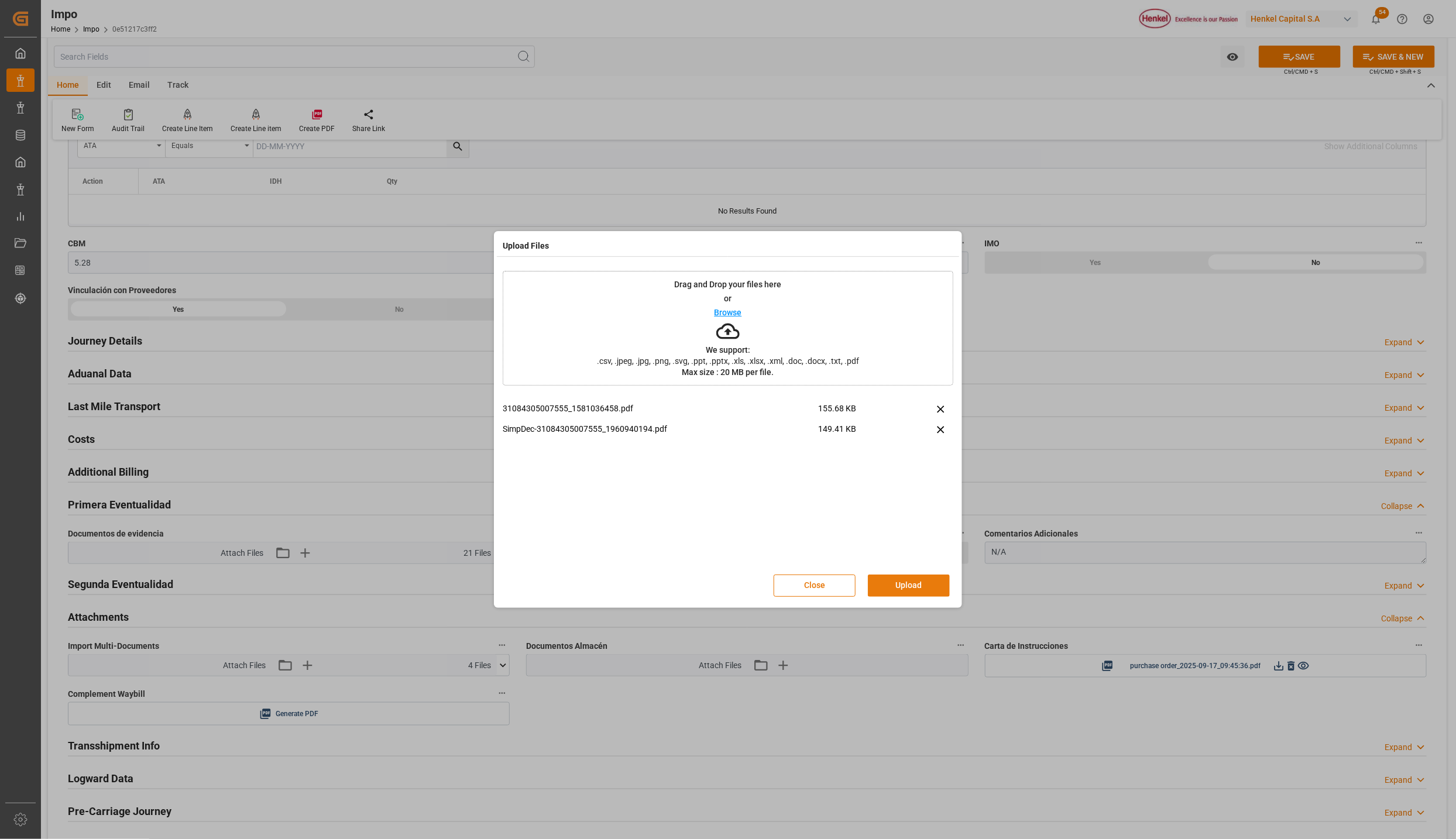
click at [899, 584] on button "Upload" at bounding box center [909, 585] width 82 height 22
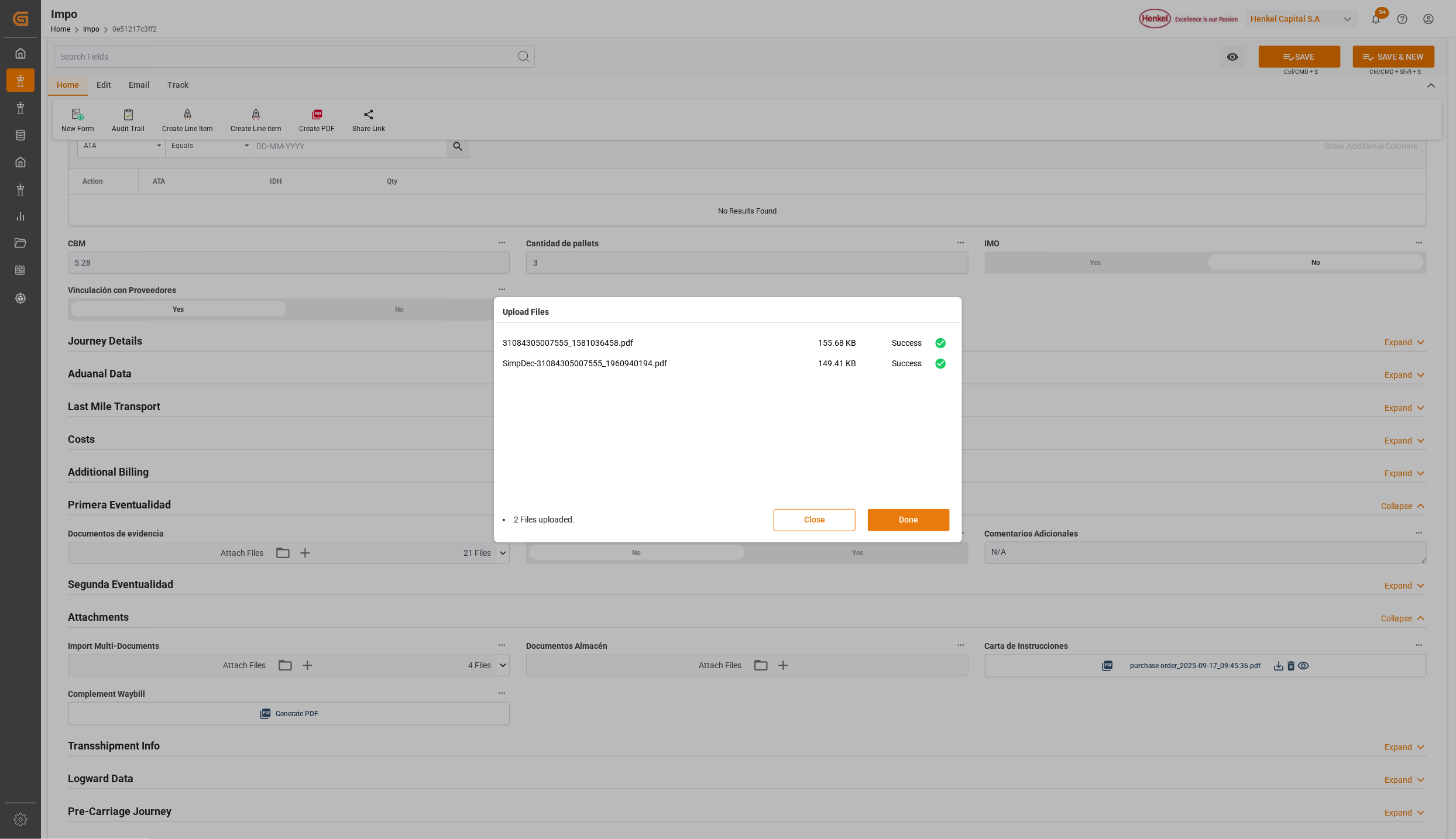
click at [931, 525] on button "Done" at bounding box center [909, 520] width 82 height 22
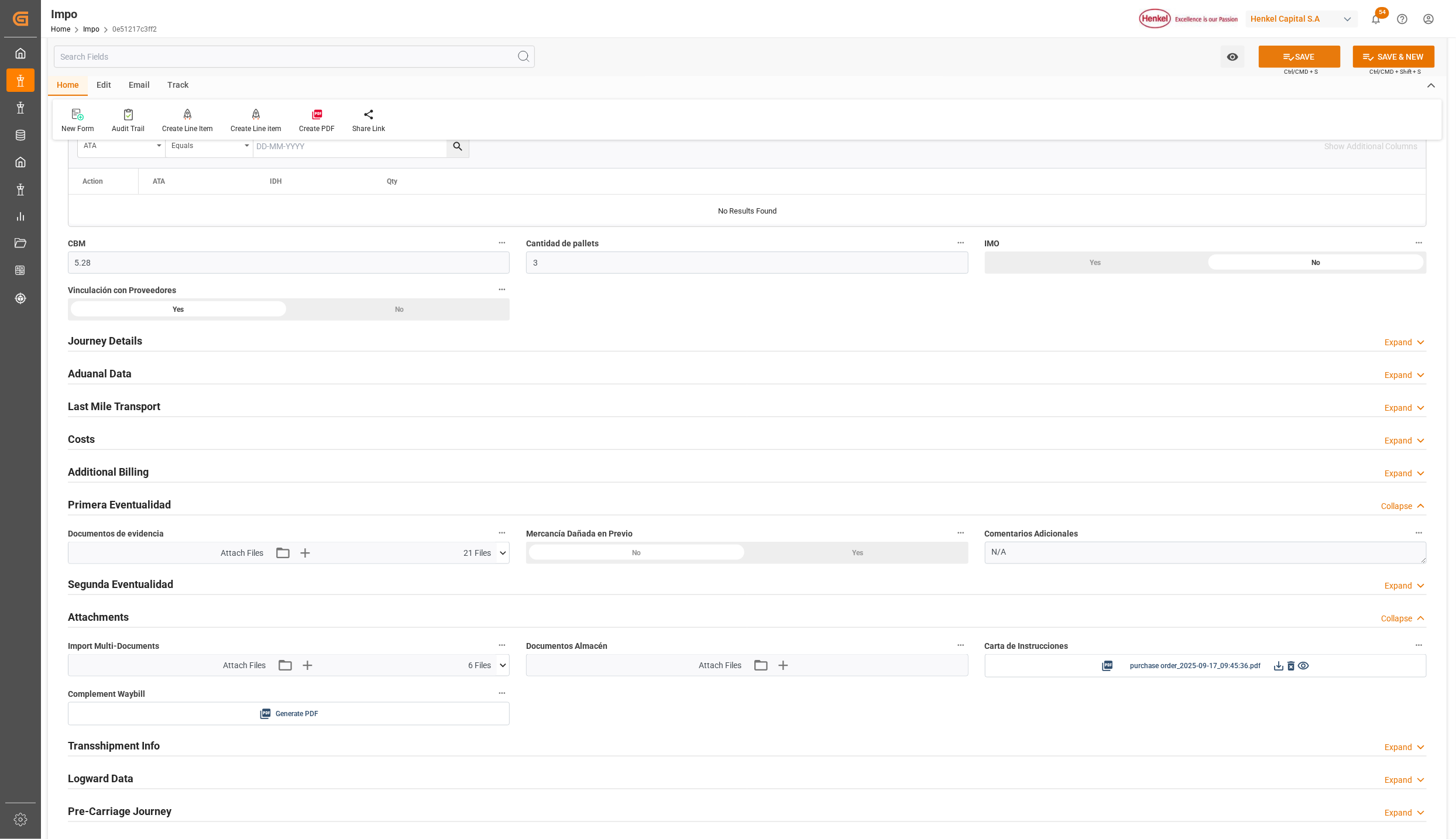
click at [1294, 55] on button "SAVE" at bounding box center [1300, 57] width 82 height 22
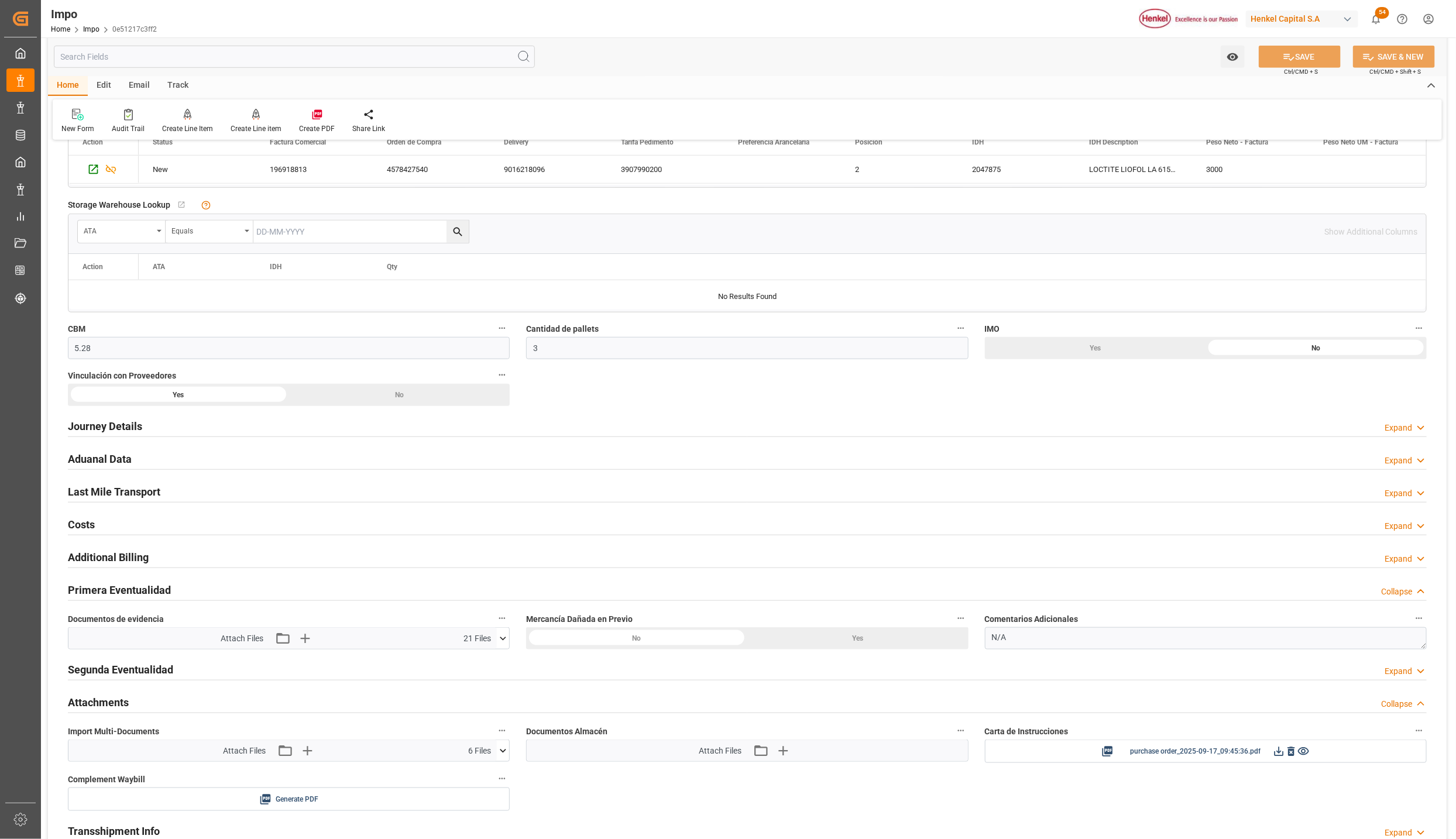
scroll to position [702, 0]
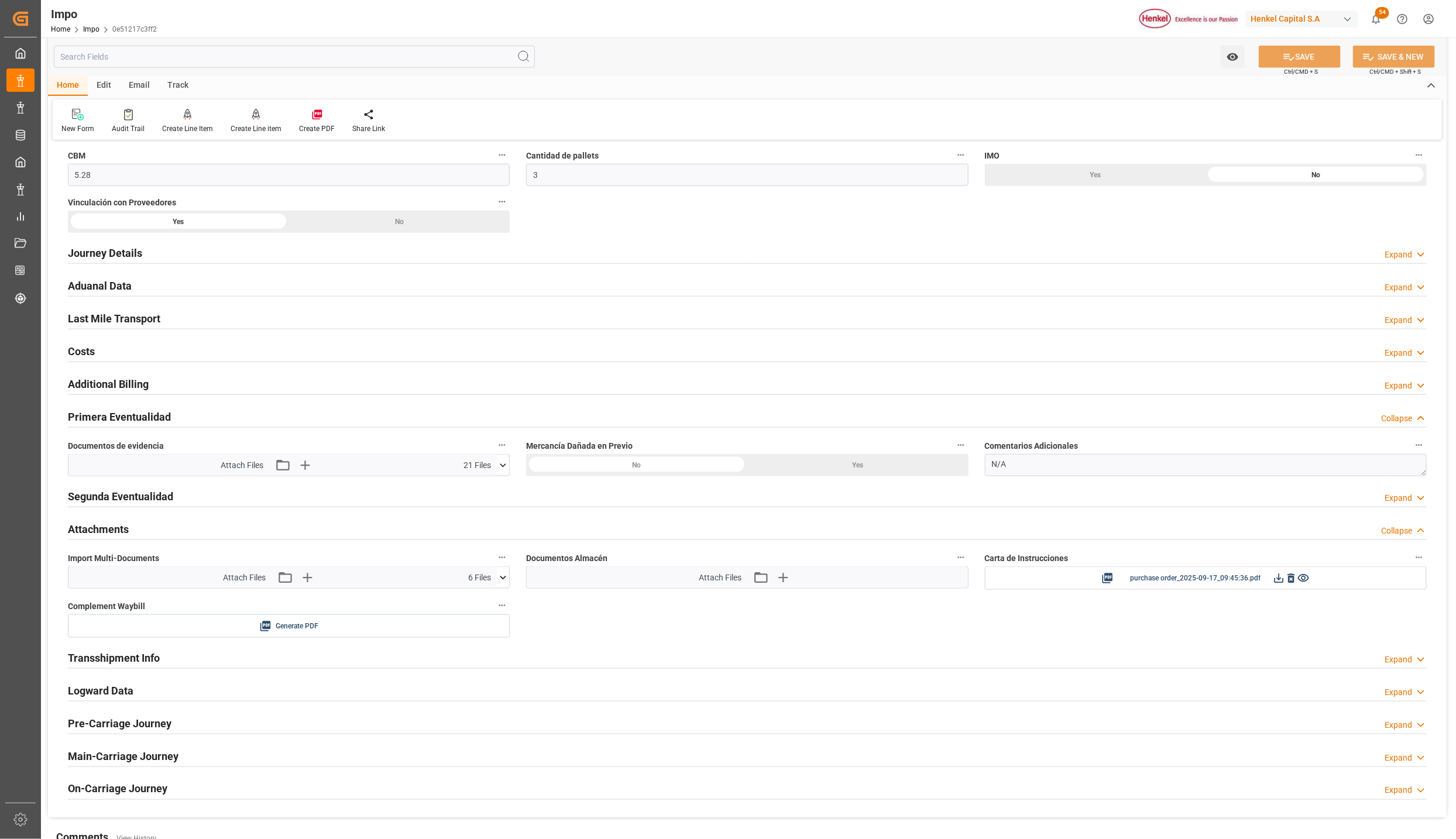
click at [93, 285] on h2 "Aduanal Data" at bounding box center [100, 286] width 64 height 16
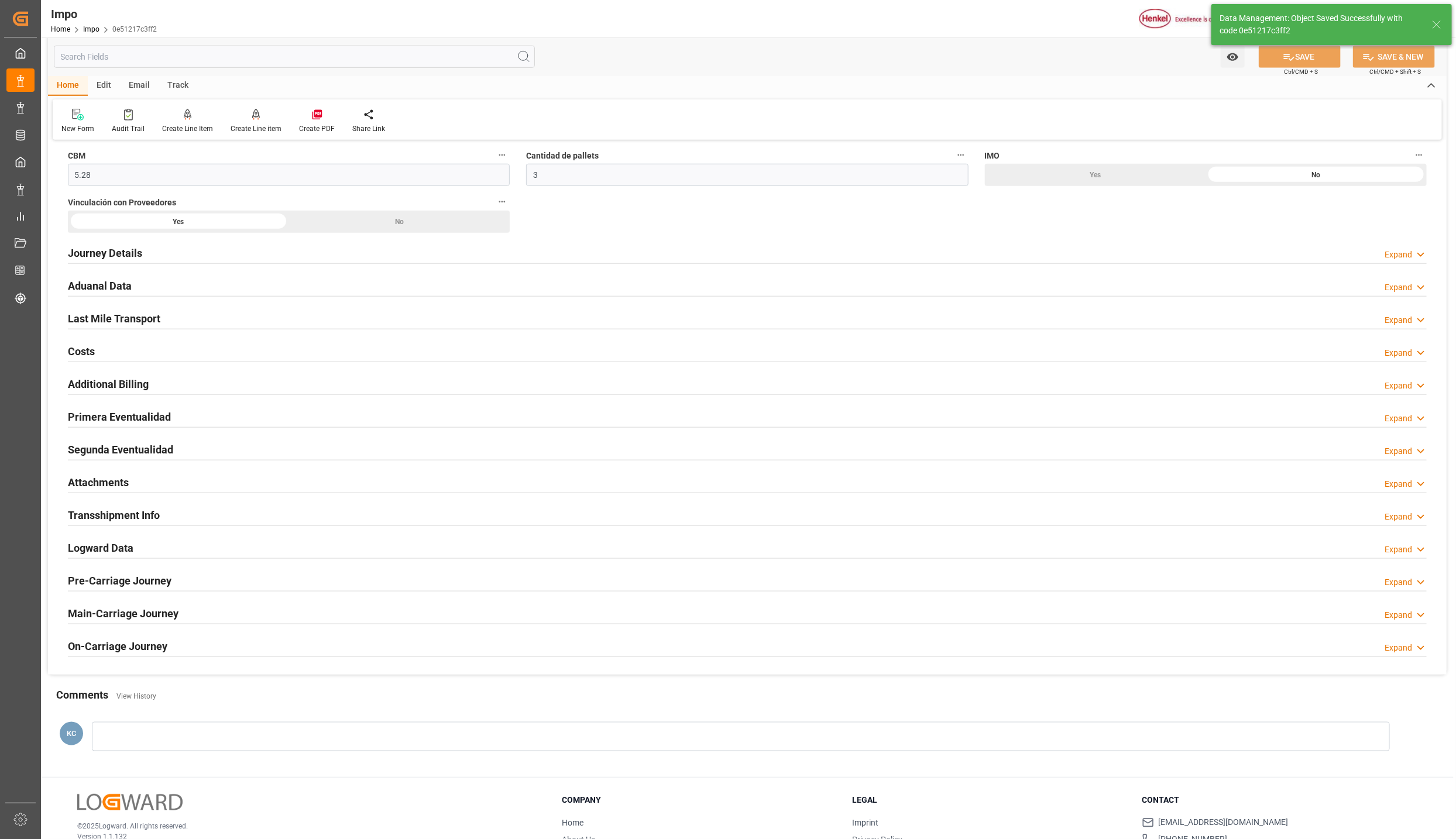
click at [102, 281] on h2 "Aduanal Data" at bounding box center [100, 286] width 64 height 16
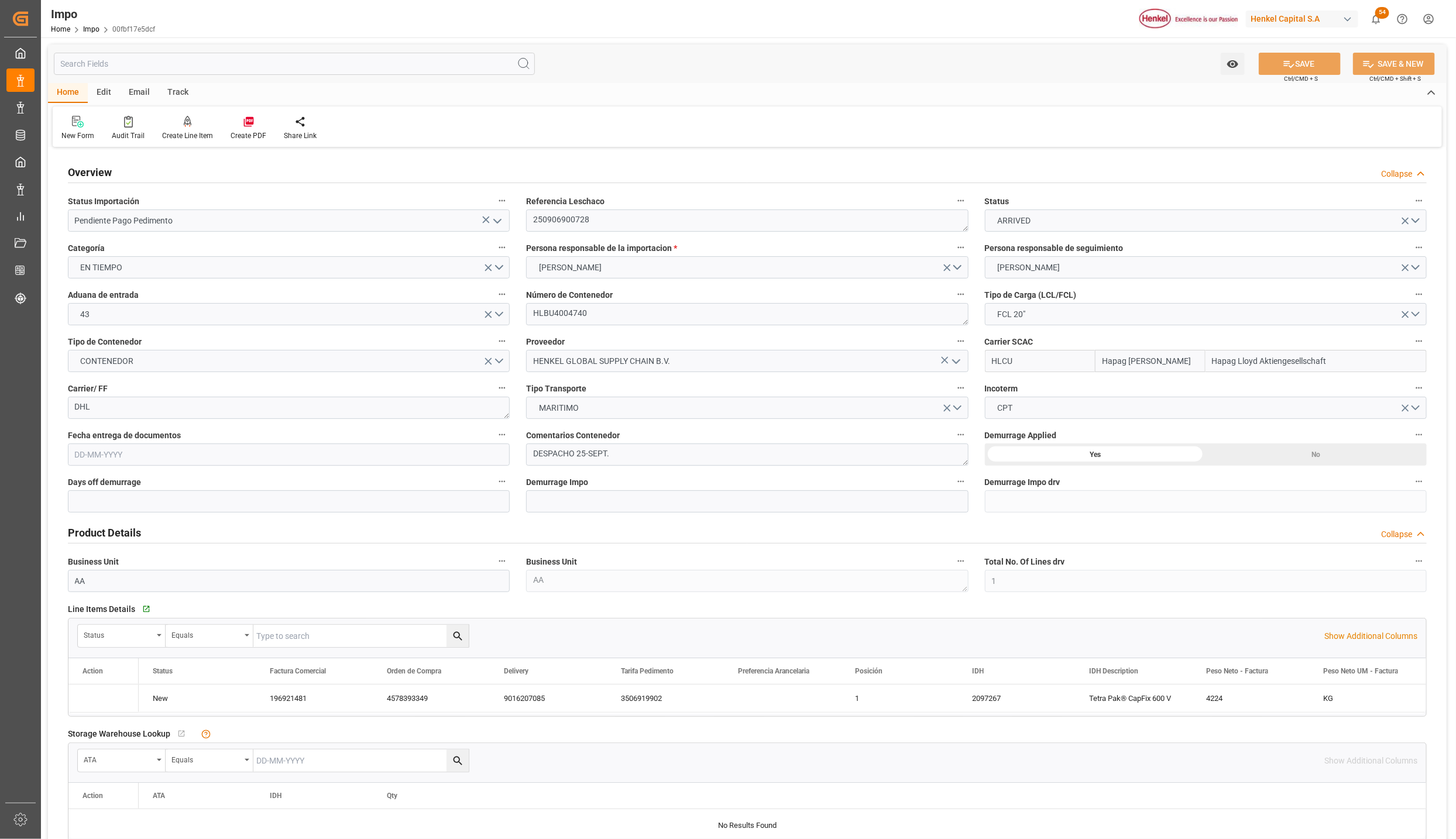
type input "Hapag [PERSON_NAME]"
type input "Hapag Lloyd Aktiengesellschaft"
type input "1"
type input "15.89"
type input "11"
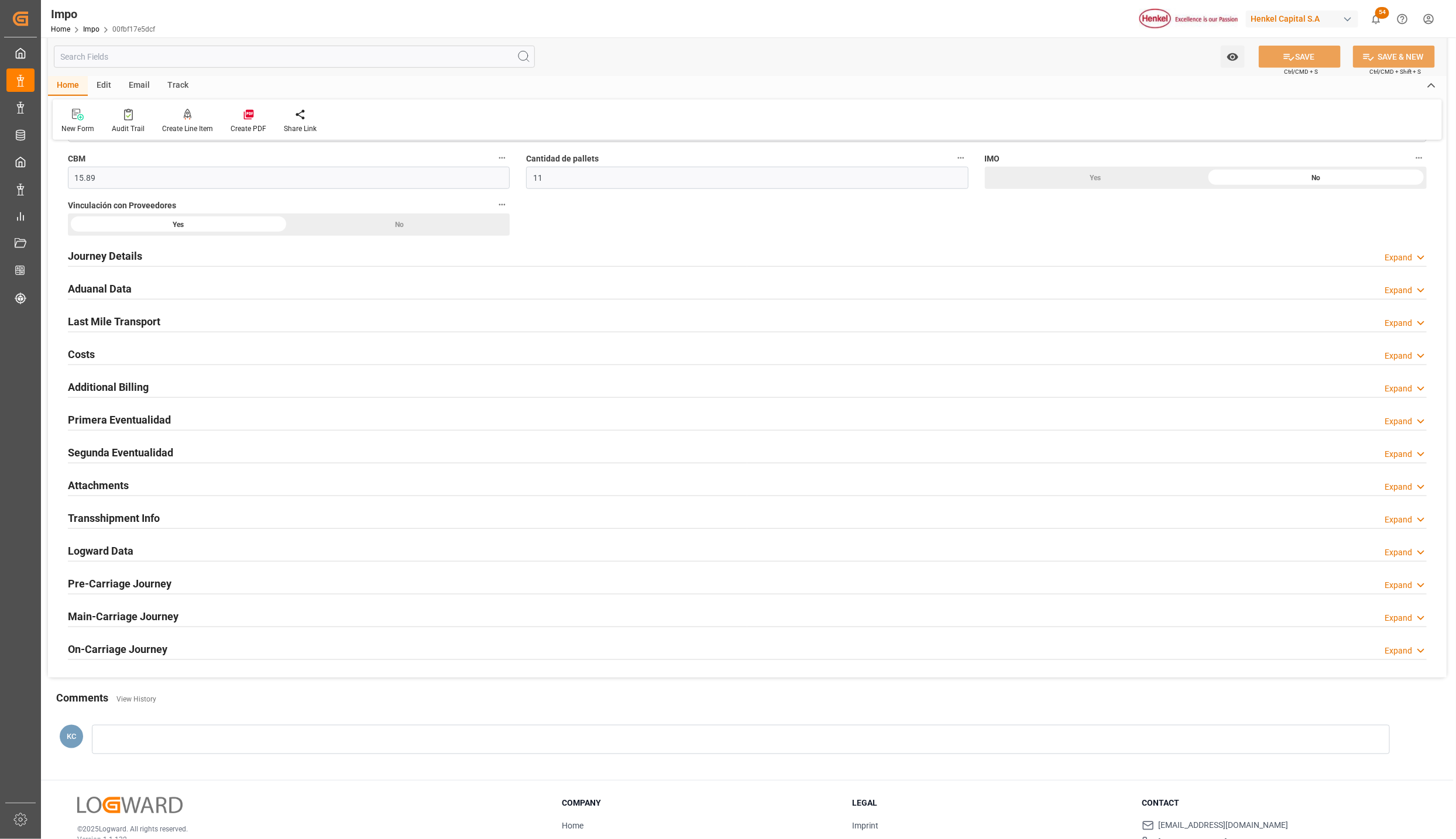
type input "[DATE]"
click at [115, 481] on h2 "Attachments" at bounding box center [99, 482] width 61 height 16
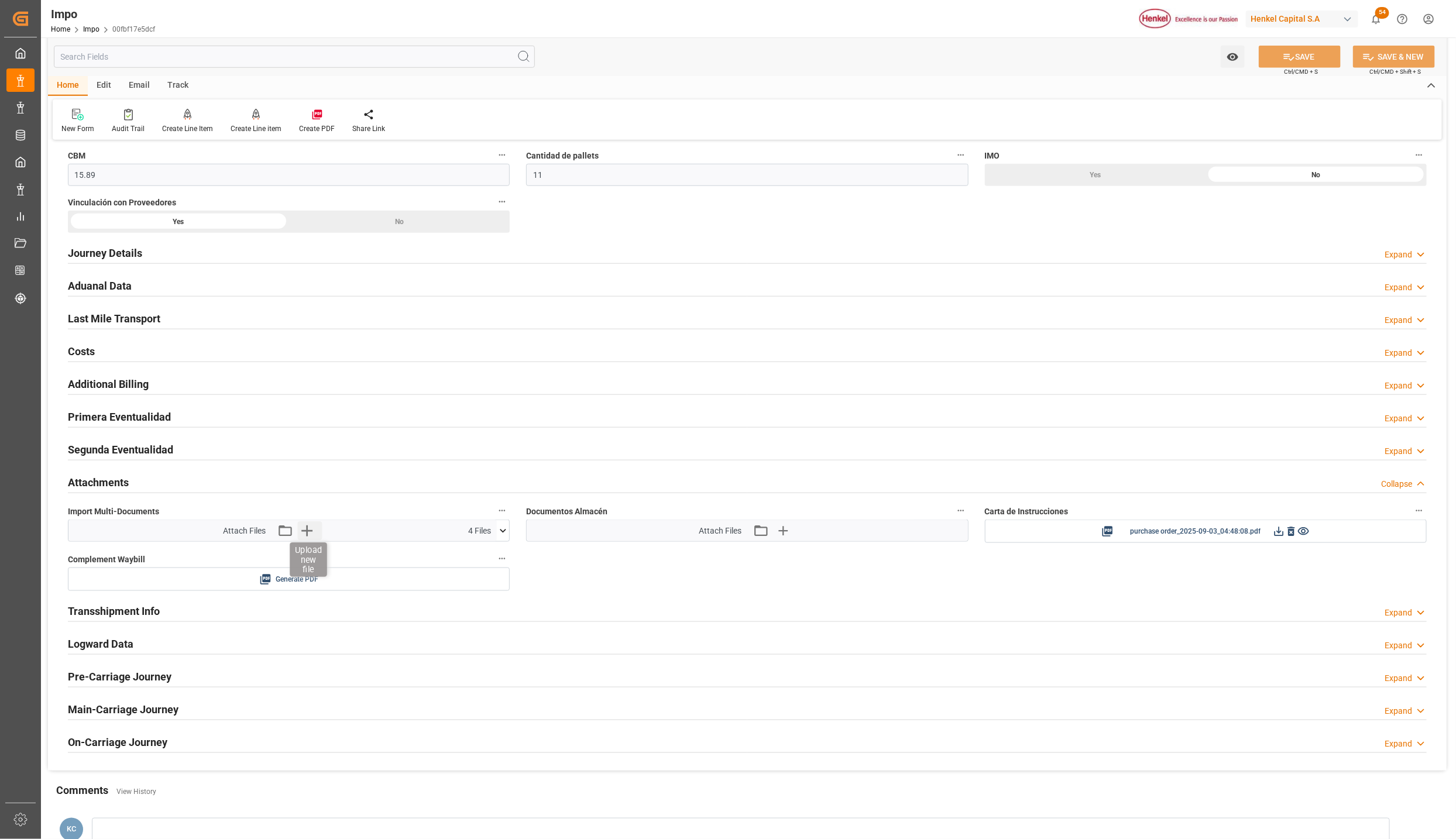
click at [304, 533] on icon "button" at bounding box center [306, 530] width 18 height 18
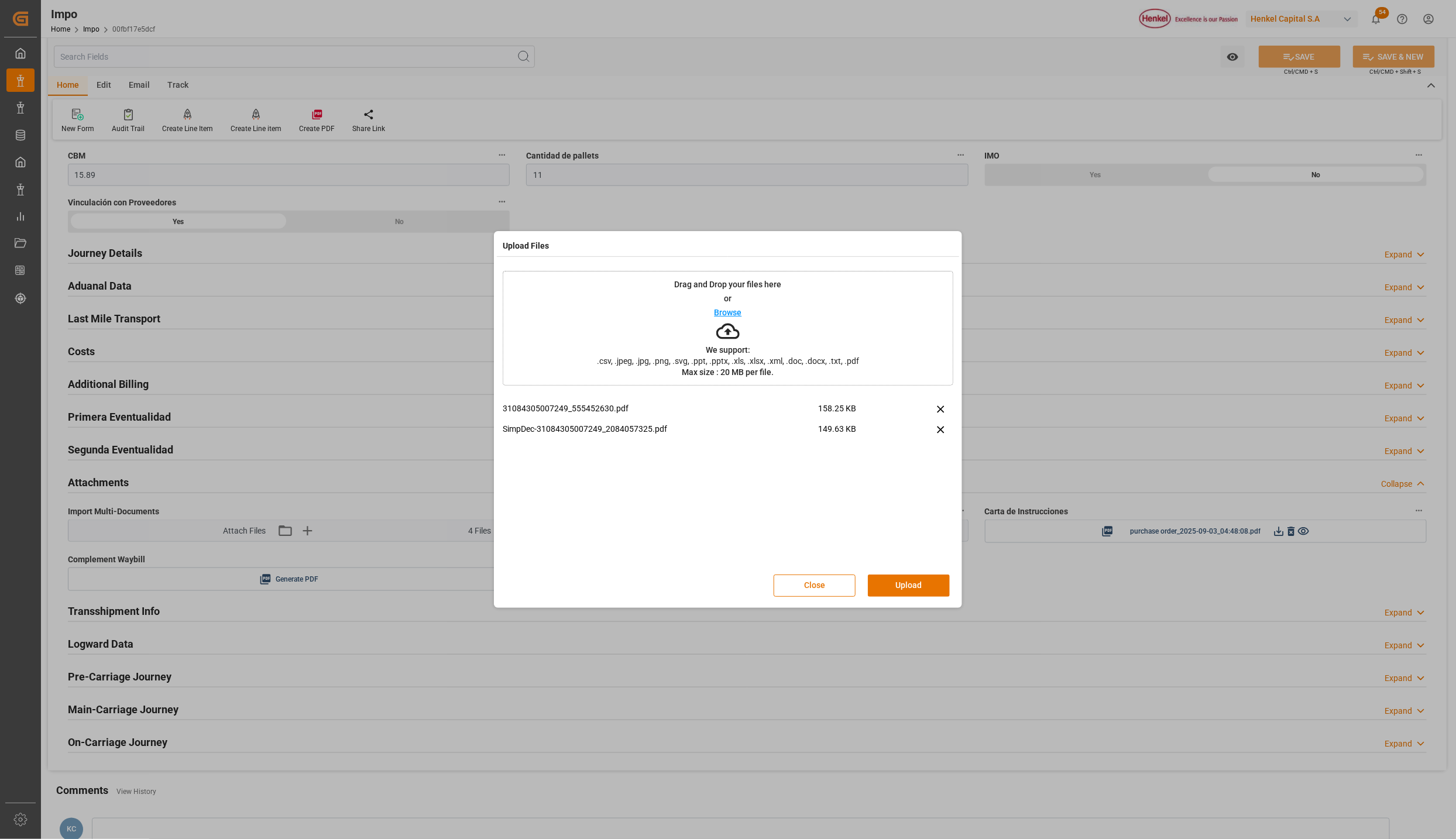
click at [900, 586] on button "Upload" at bounding box center [909, 585] width 82 height 22
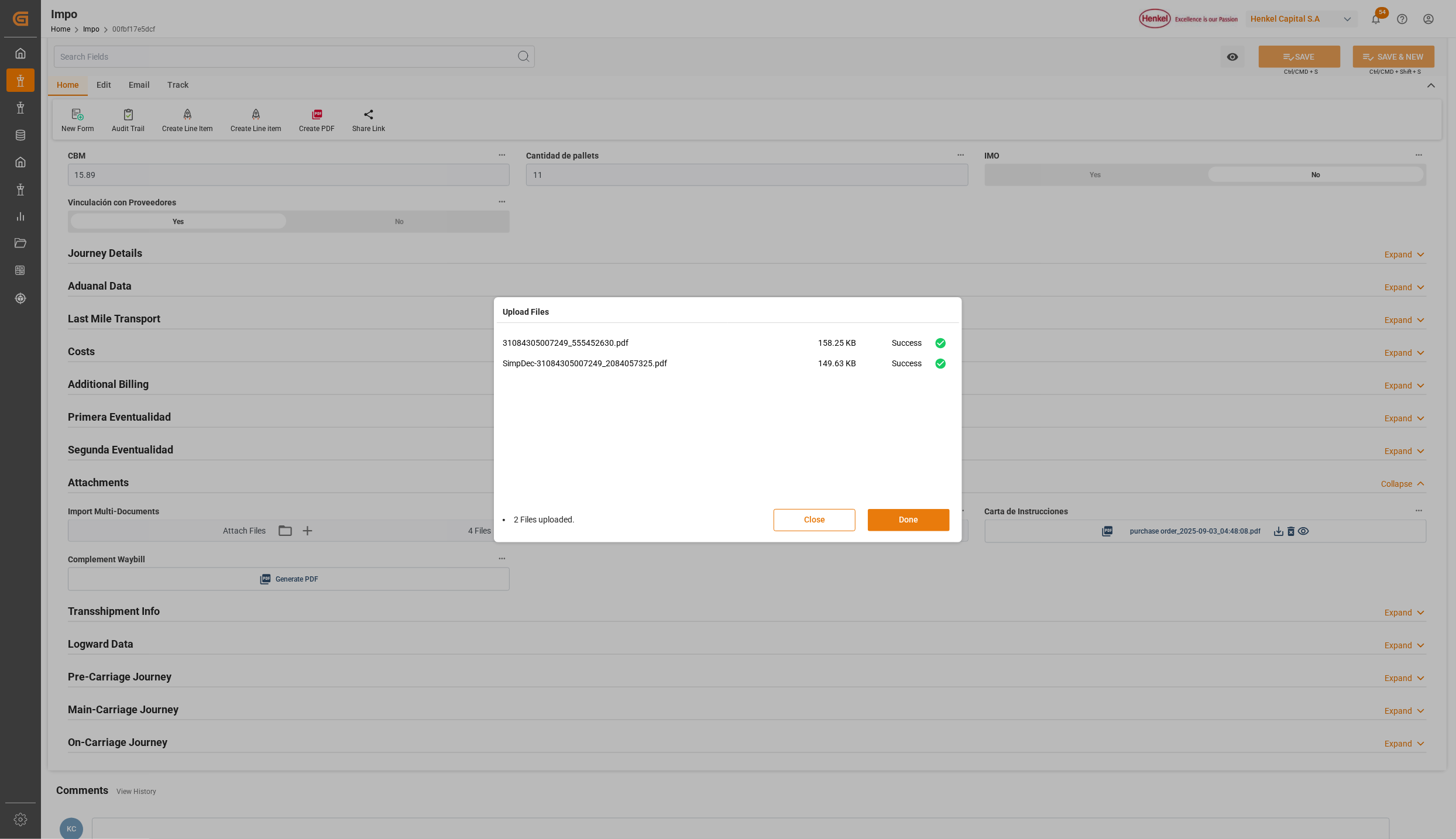
click at [907, 511] on button "Done" at bounding box center [909, 520] width 82 height 22
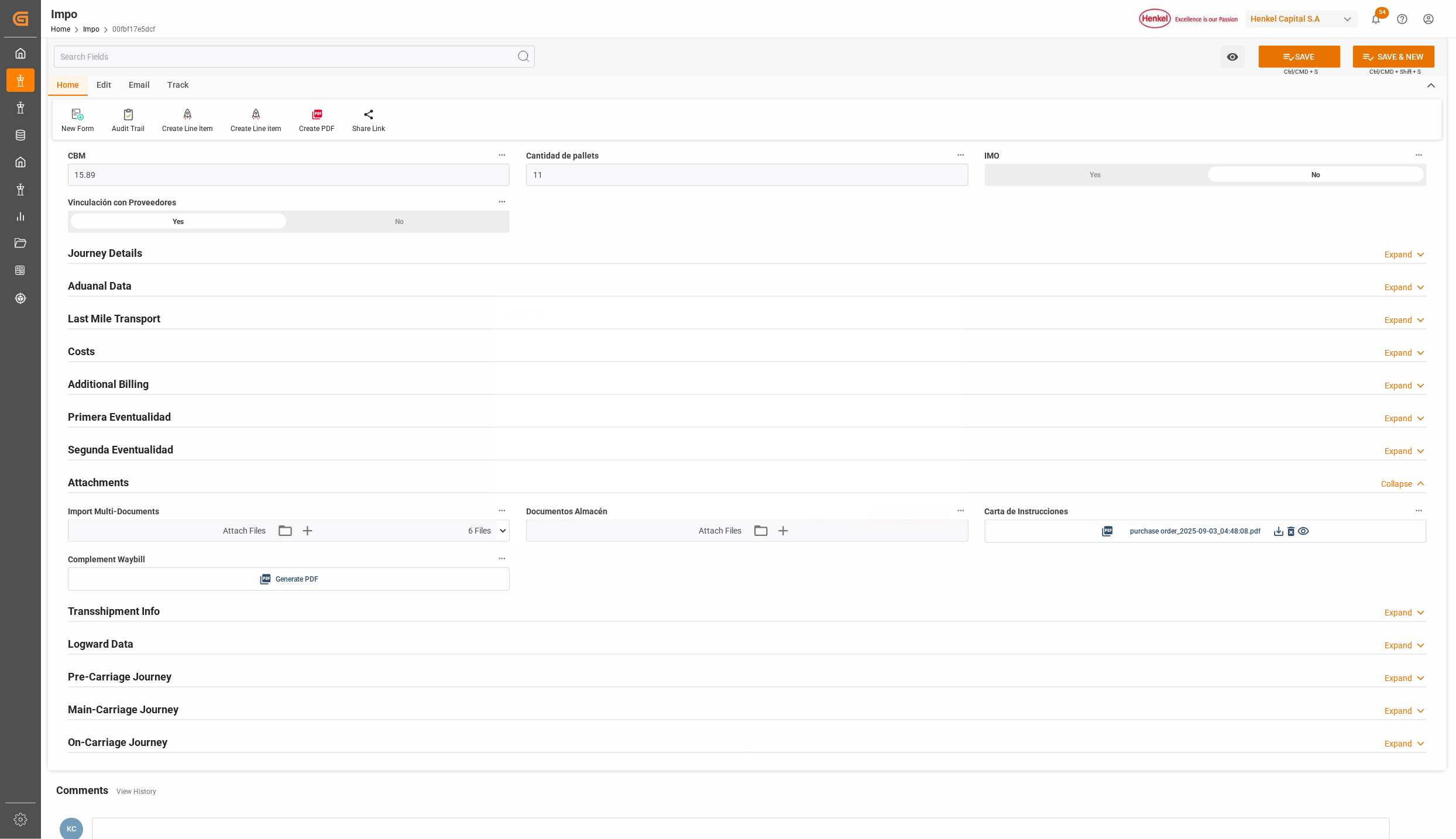
click at [1308, 56] on div "Upload Files 2 Files uploaded. Close Done" at bounding box center [728, 420] width 1456 height 839
click at [1307, 62] on button "SAVE" at bounding box center [1300, 57] width 82 height 22
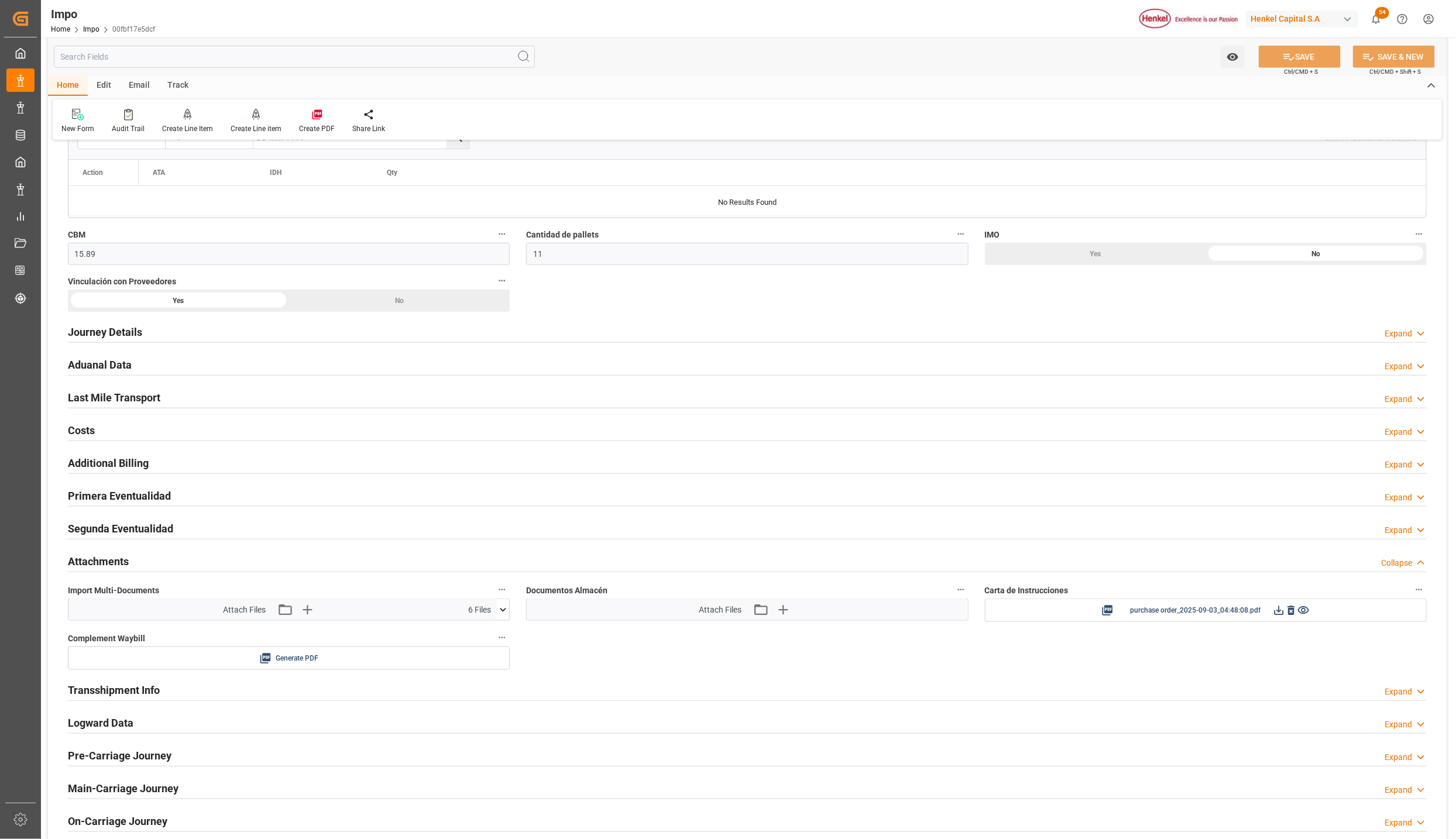
scroll to position [0, 0]
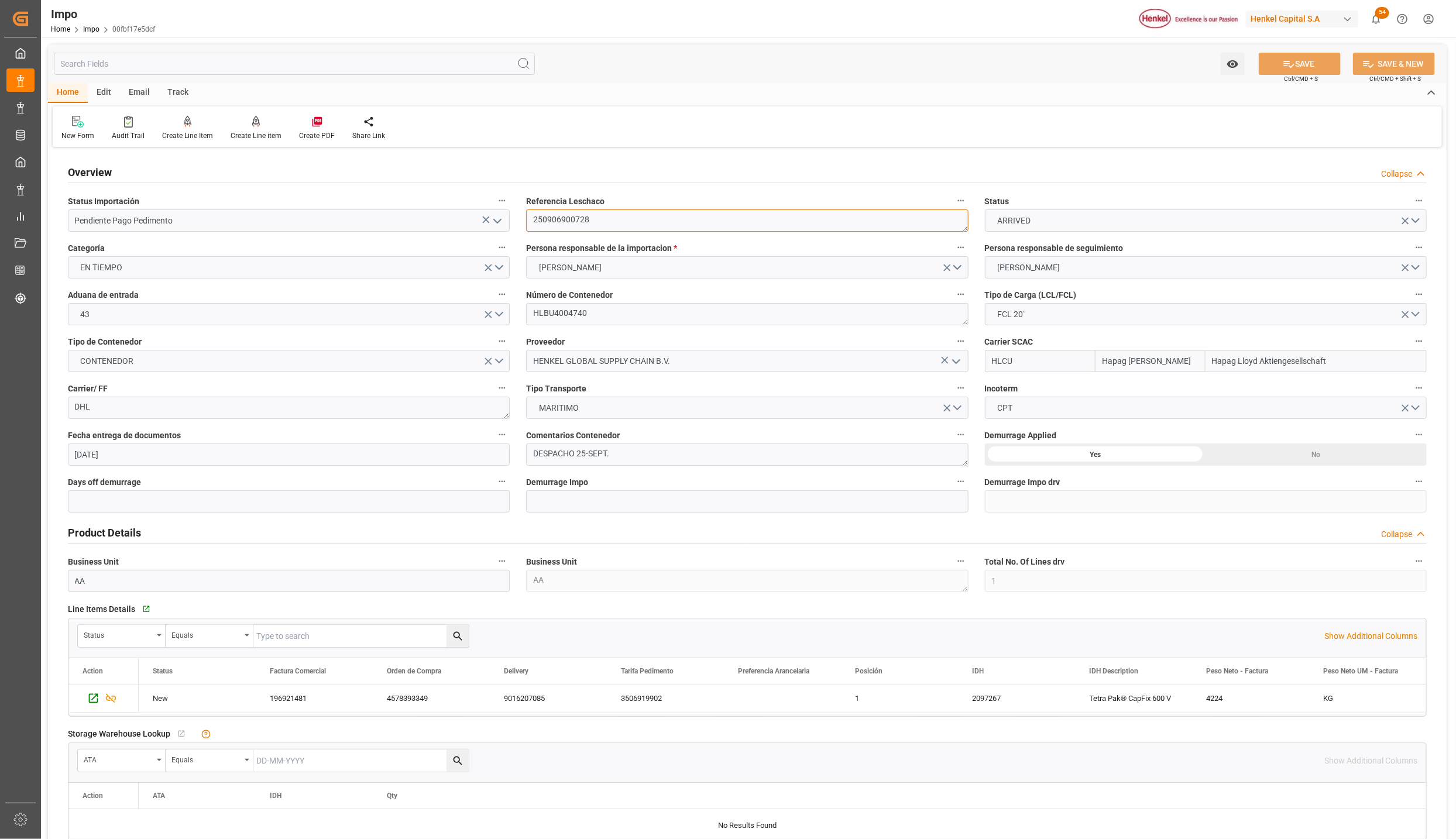
click at [567, 214] on textarea "250906900728" at bounding box center [747, 220] width 442 height 22
click at [495, 216] on icon "open menu" at bounding box center [497, 221] width 14 height 14
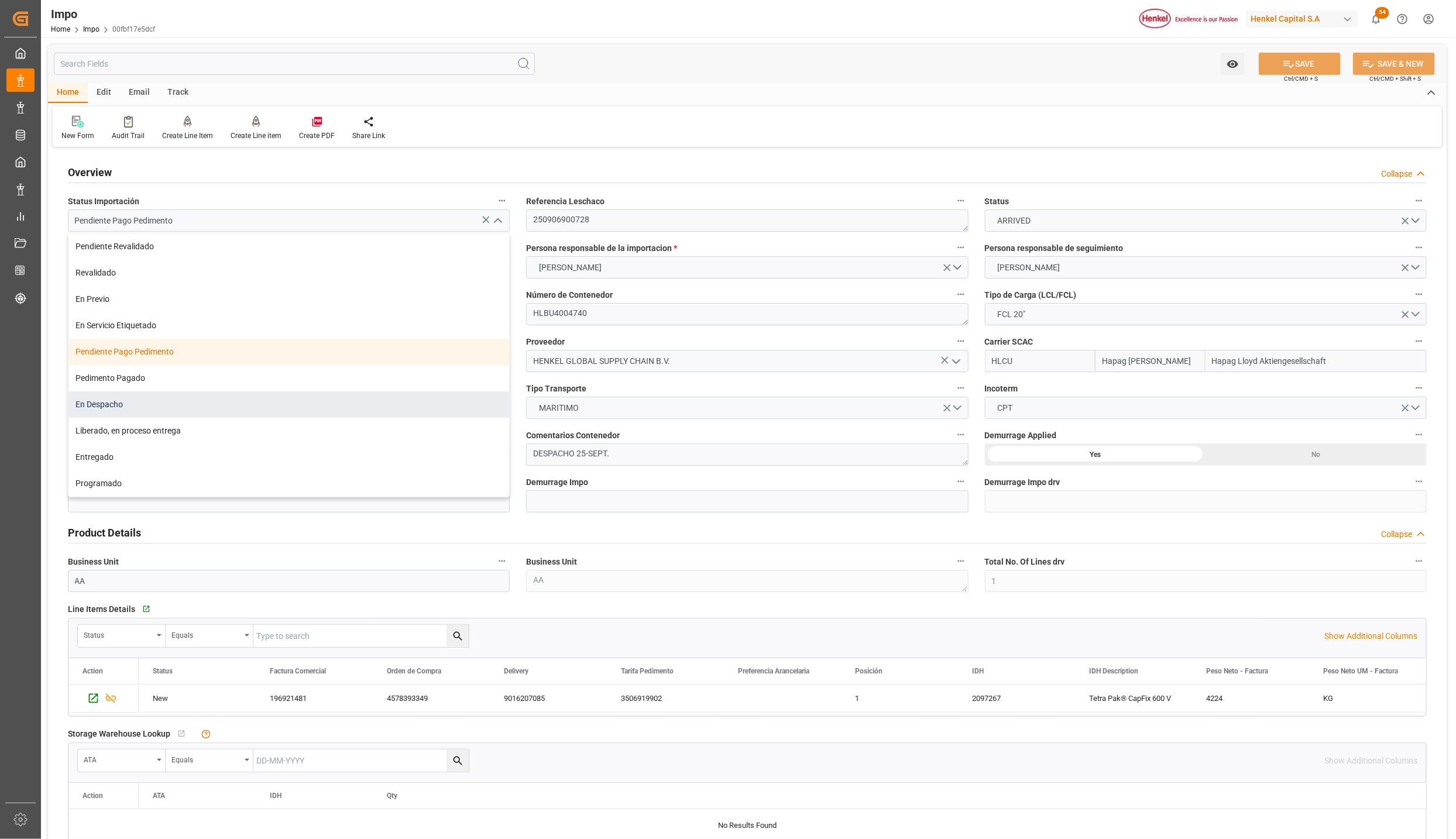
click at [166, 400] on div "En Despacho" at bounding box center [289, 404] width 441 height 26
type input "En Despacho"
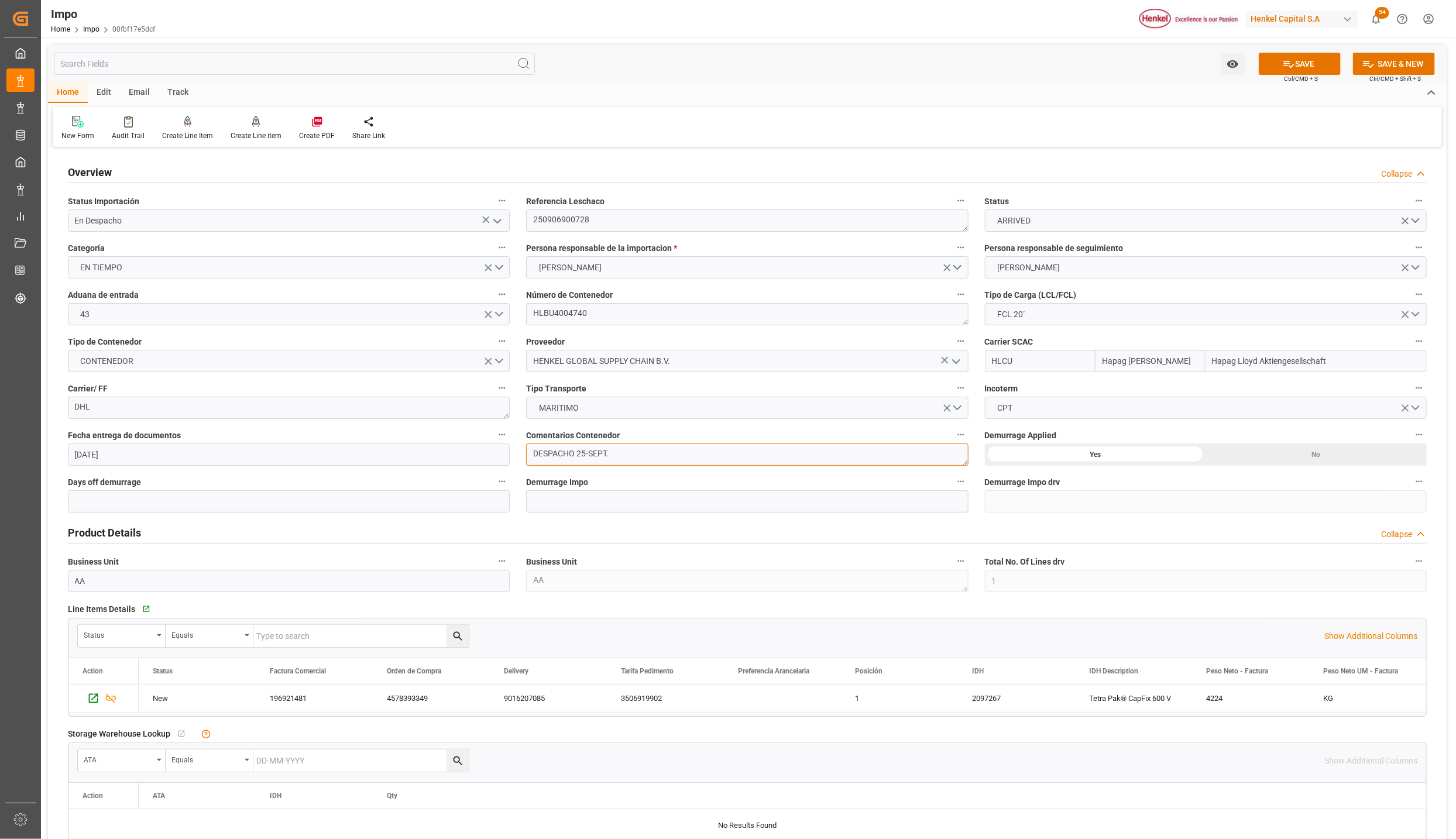
drag, startPoint x: 645, startPoint y: 462, endPoint x: 492, endPoint y: 458, distance: 153.1
click at [485, 456] on div "Overview Collapse Status Importación En Despacho Referencia Leschaco 2509069007…" at bounding box center [747, 763] width 1399 height 1226
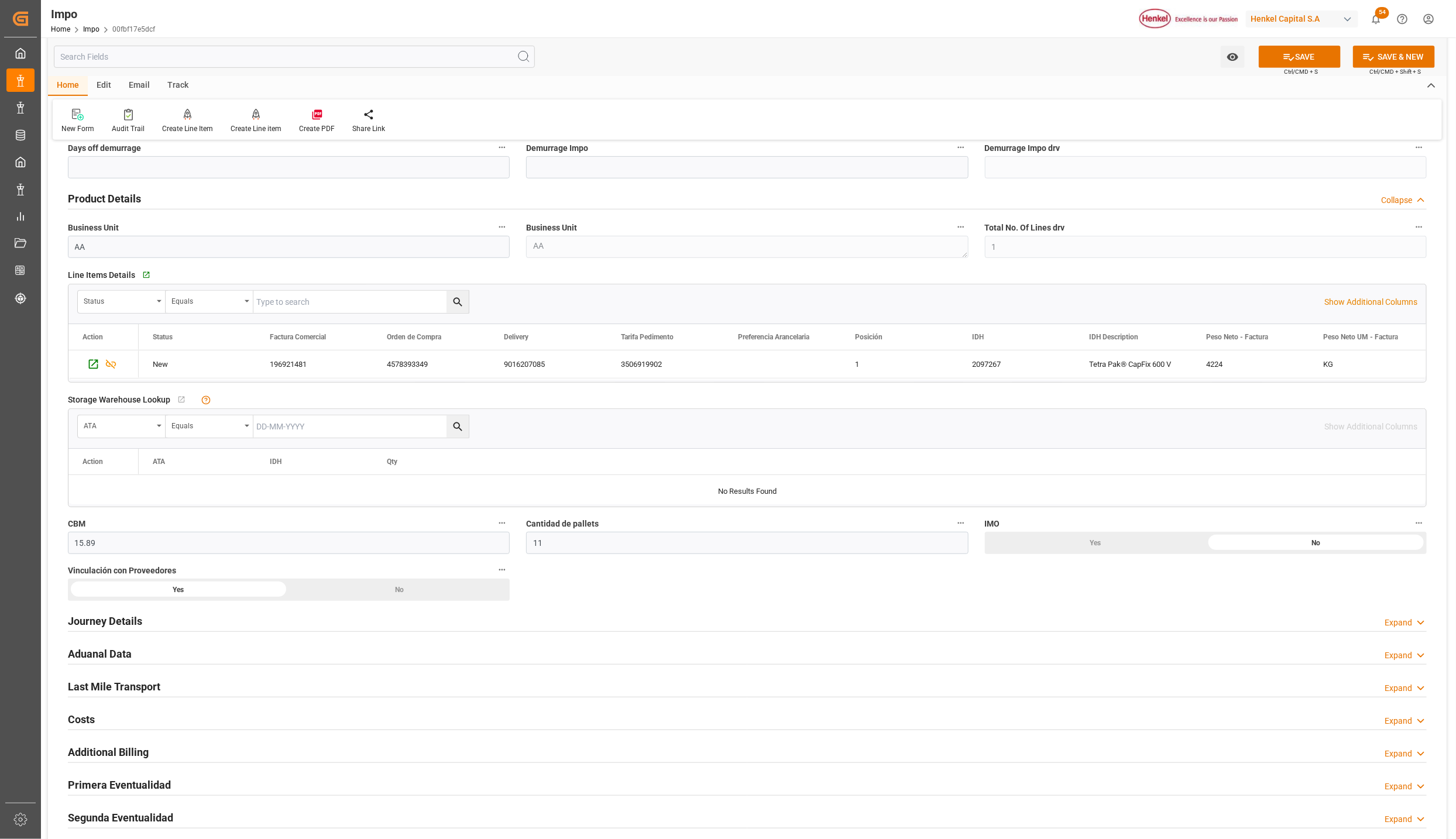
scroll to position [526, 0]
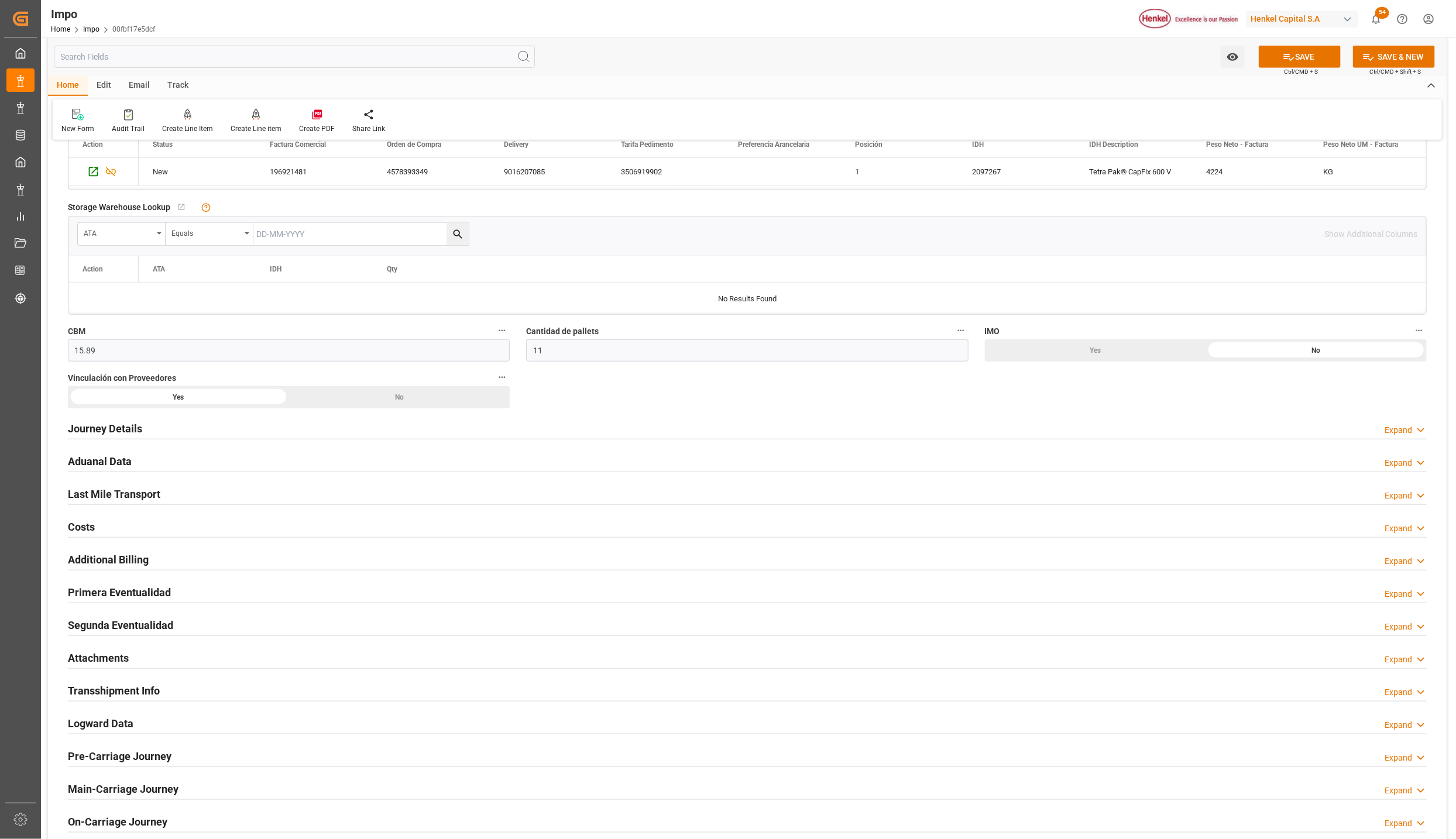
click at [95, 458] on h2 "Aduanal Data" at bounding box center [100, 461] width 64 height 16
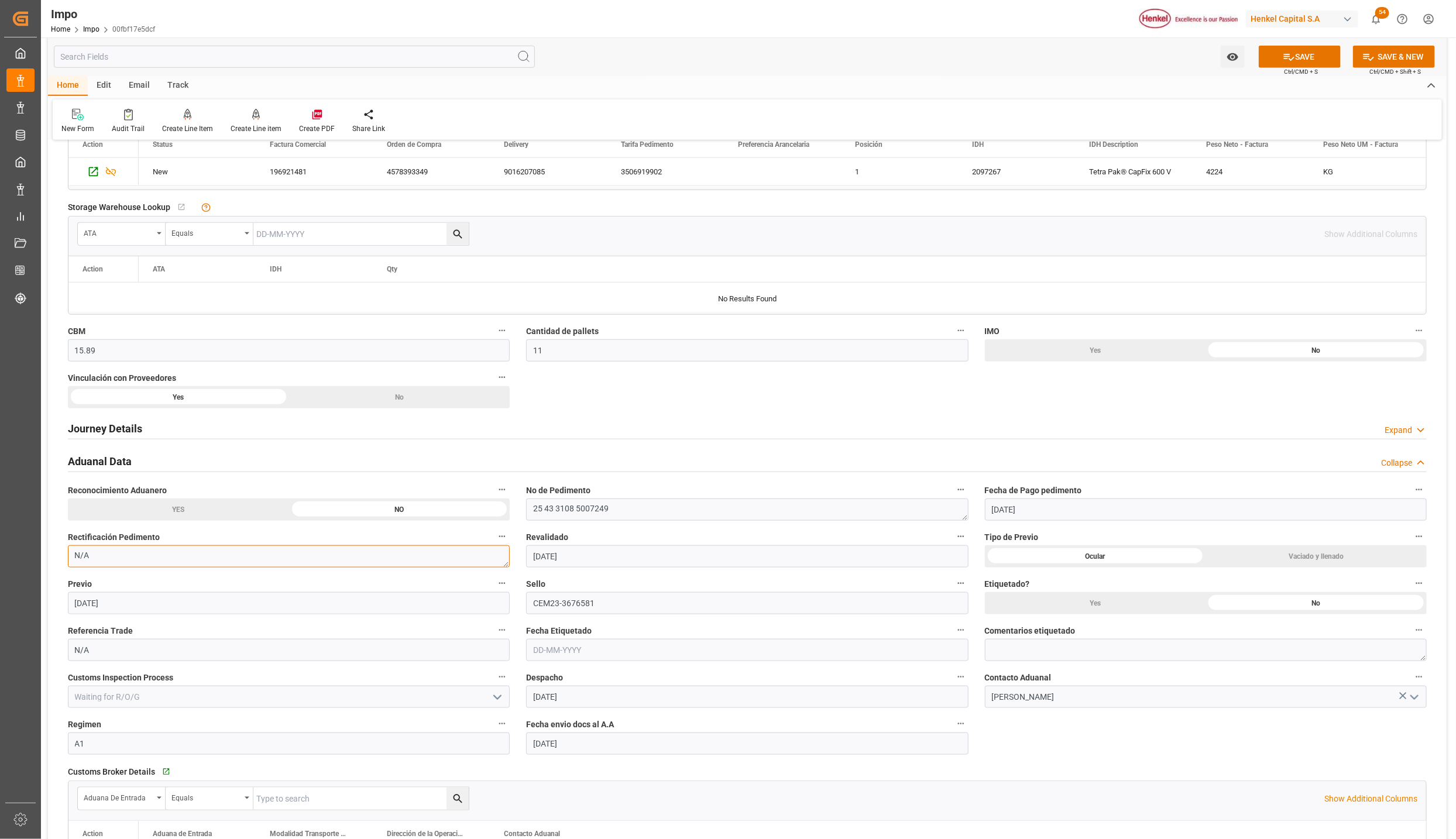
click at [202, 550] on textarea "N/A" at bounding box center [289, 556] width 442 height 22
drag, startPoint x: 1080, startPoint y: 511, endPoint x: 978, endPoint y: 518, distance: 102.2
click at [978, 518] on div "Fecha de Pago pedimento 02-09-2025" at bounding box center [1206, 502] width 459 height 47
type input "2"
type input "[DATE]"
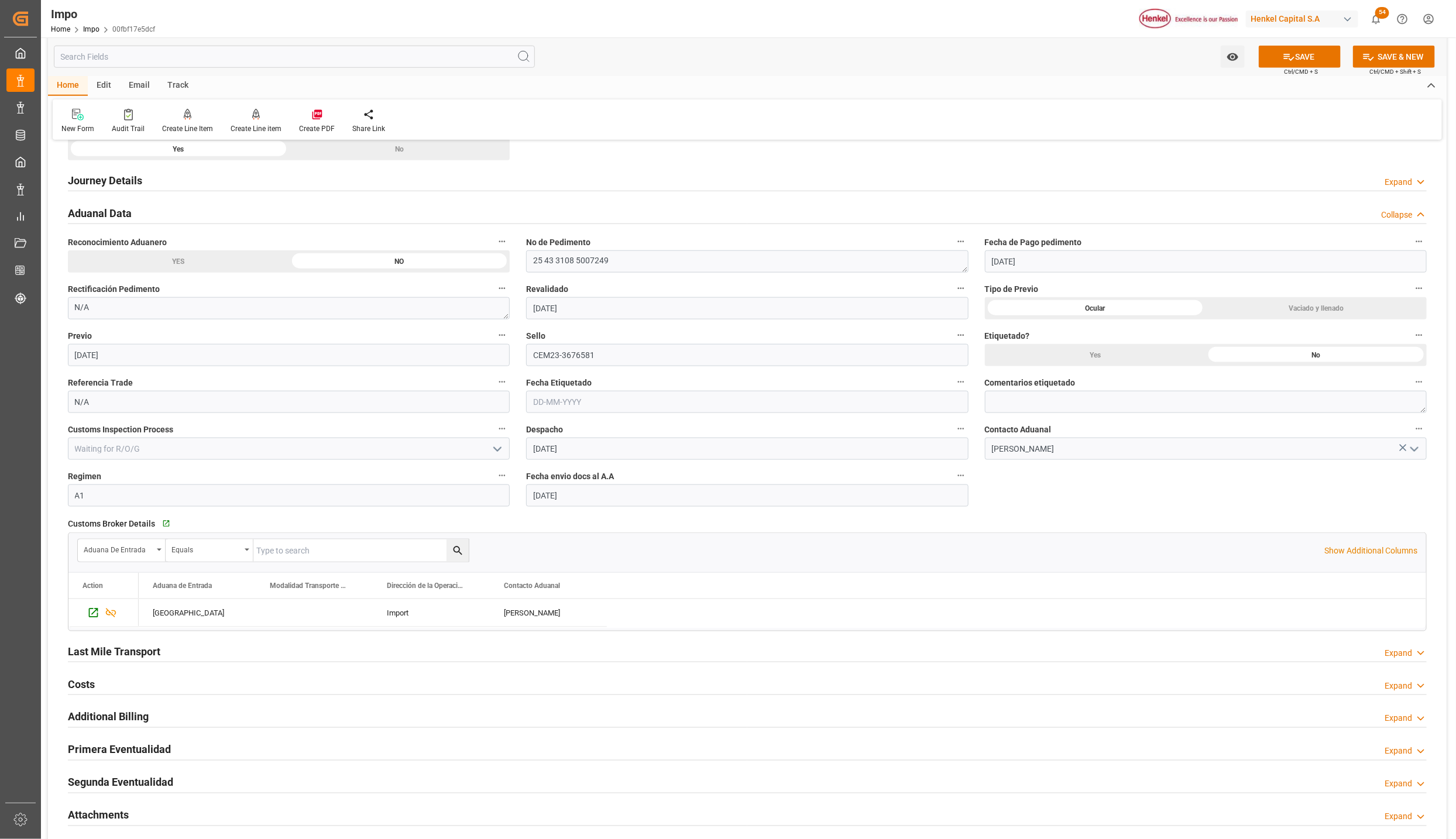
scroll to position [877, 0]
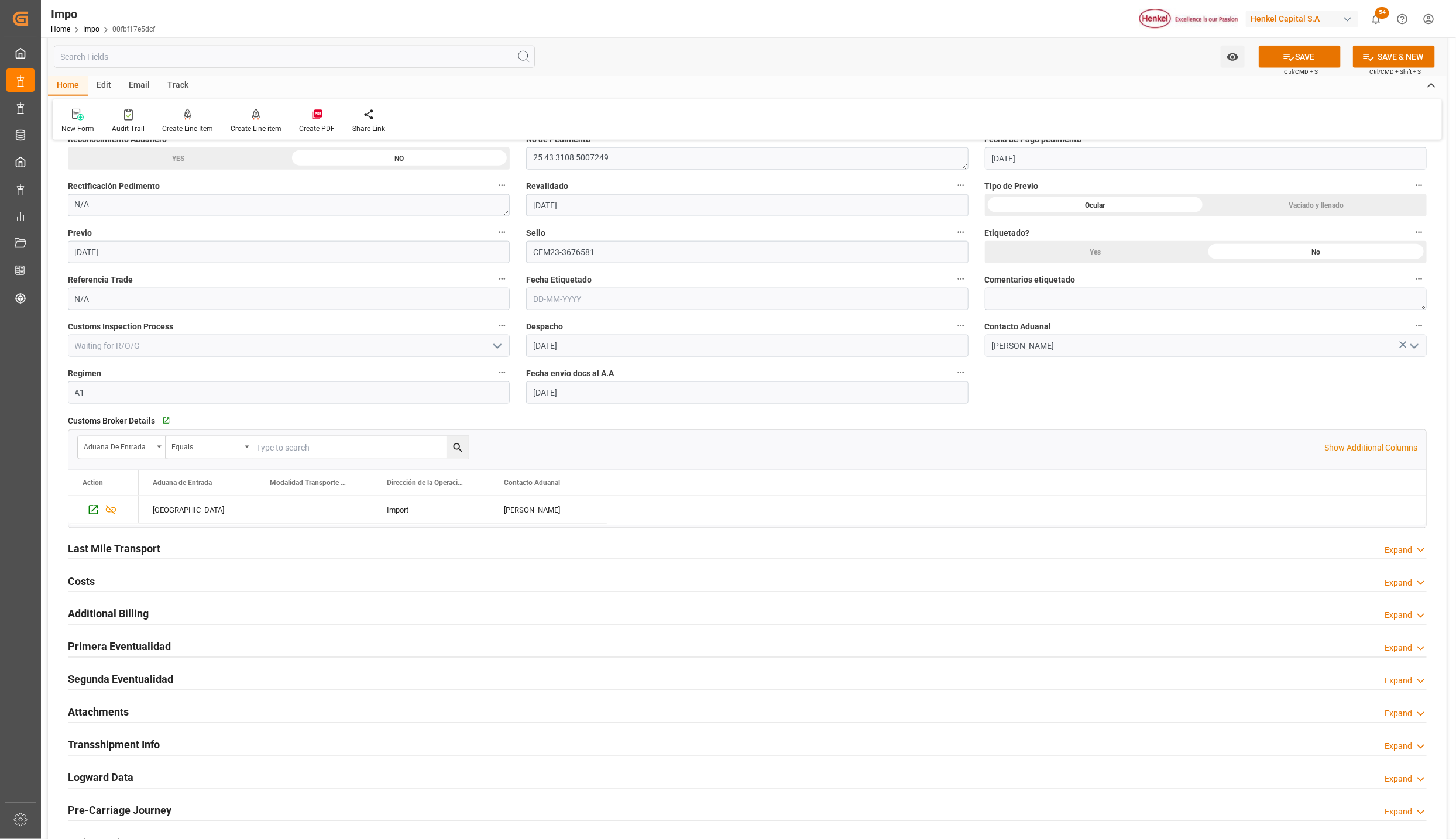
click at [79, 543] on div "Last Mile Transport" at bounding box center [114, 547] width 92 height 22
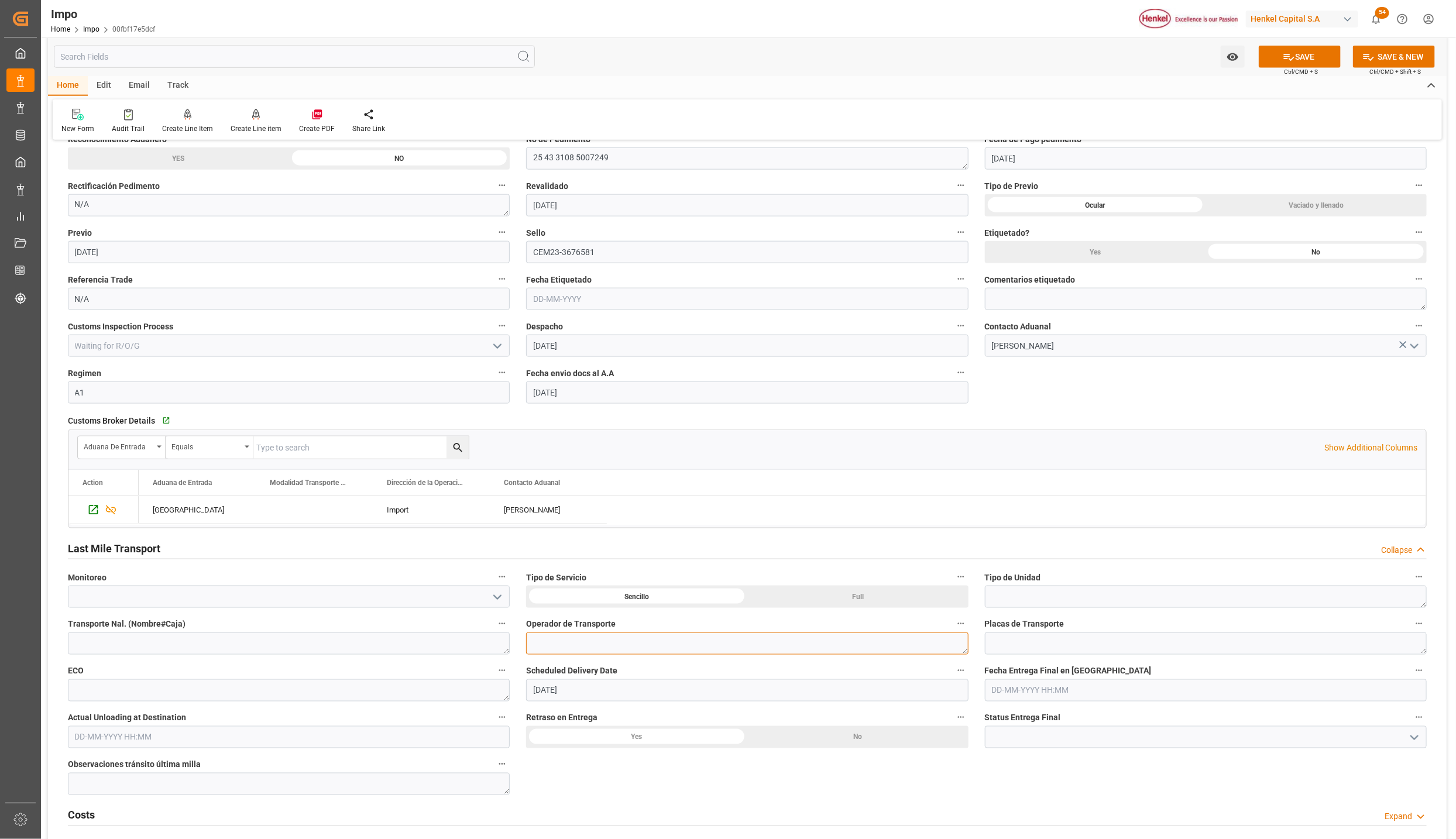
click at [567, 646] on textarea at bounding box center [747, 643] width 442 height 22
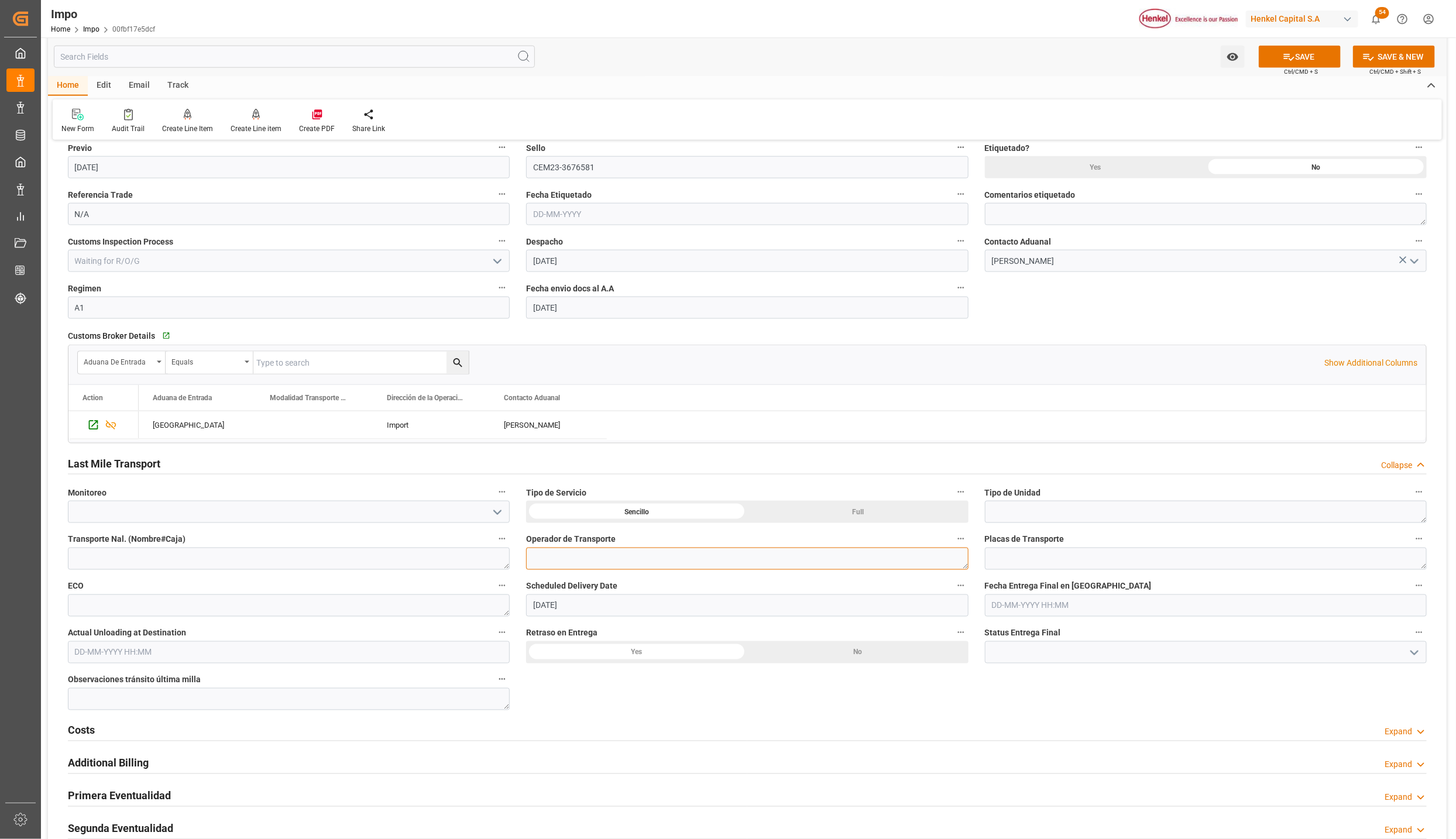
scroll to position [965, 0]
drag, startPoint x: 594, startPoint y: 608, endPoint x: 471, endPoint y: 591, distance: 124.2
click at [471, 591] on div "Overview Collapse Status Importación En Despacho Referencia Leschaco 2509069007…" at bounding box center [747, 118] width 1399 height 1866
click at [1314, 54] on button "SAVE" at bounding box center [1300, 57] width 82 height 22
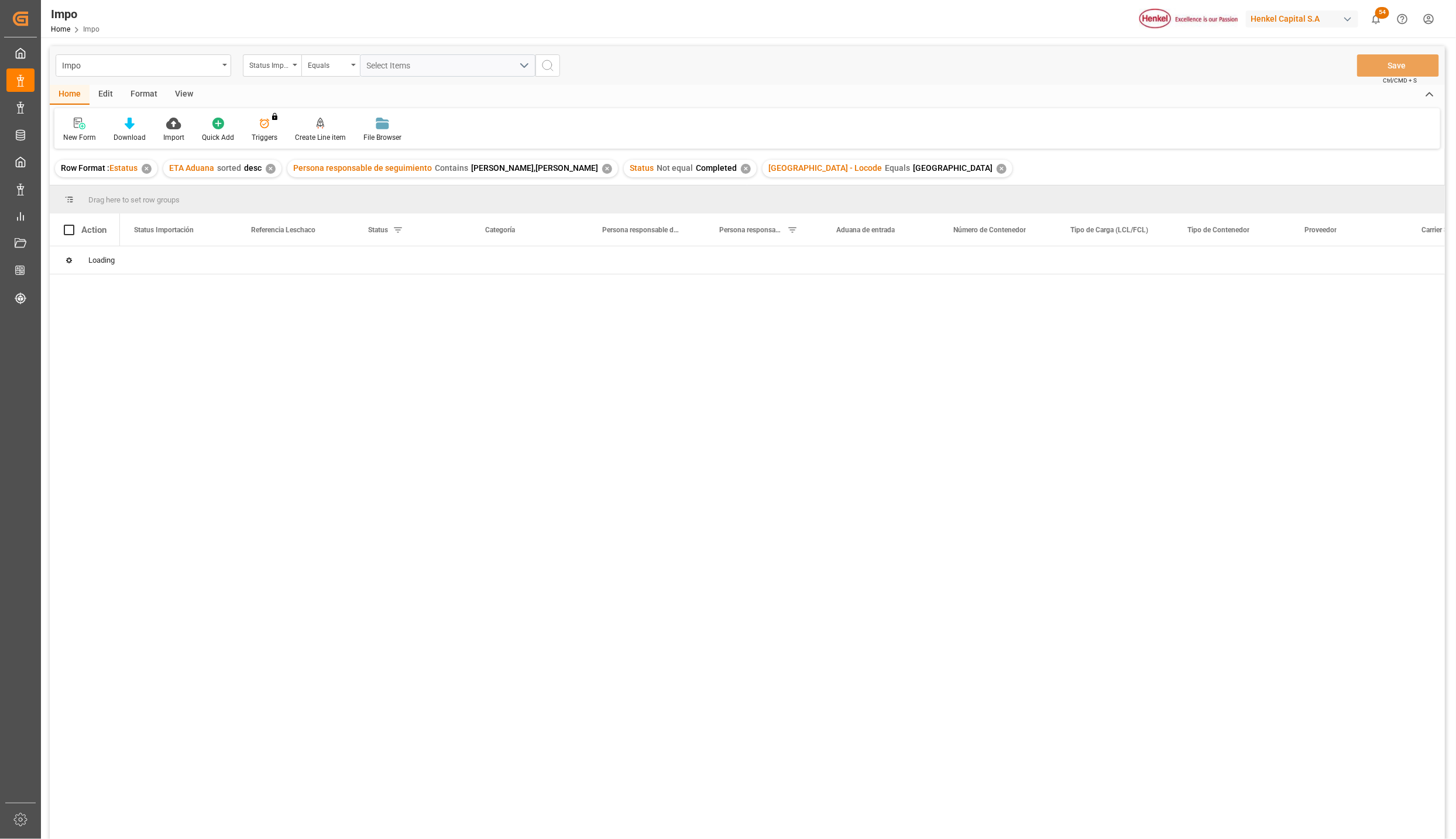
click at [180, 91] on div "View" at bounding box center [184, 94] width 36 height 20
click at [134, 125] on icon at bounding box center [132, 123] width 11 height 11
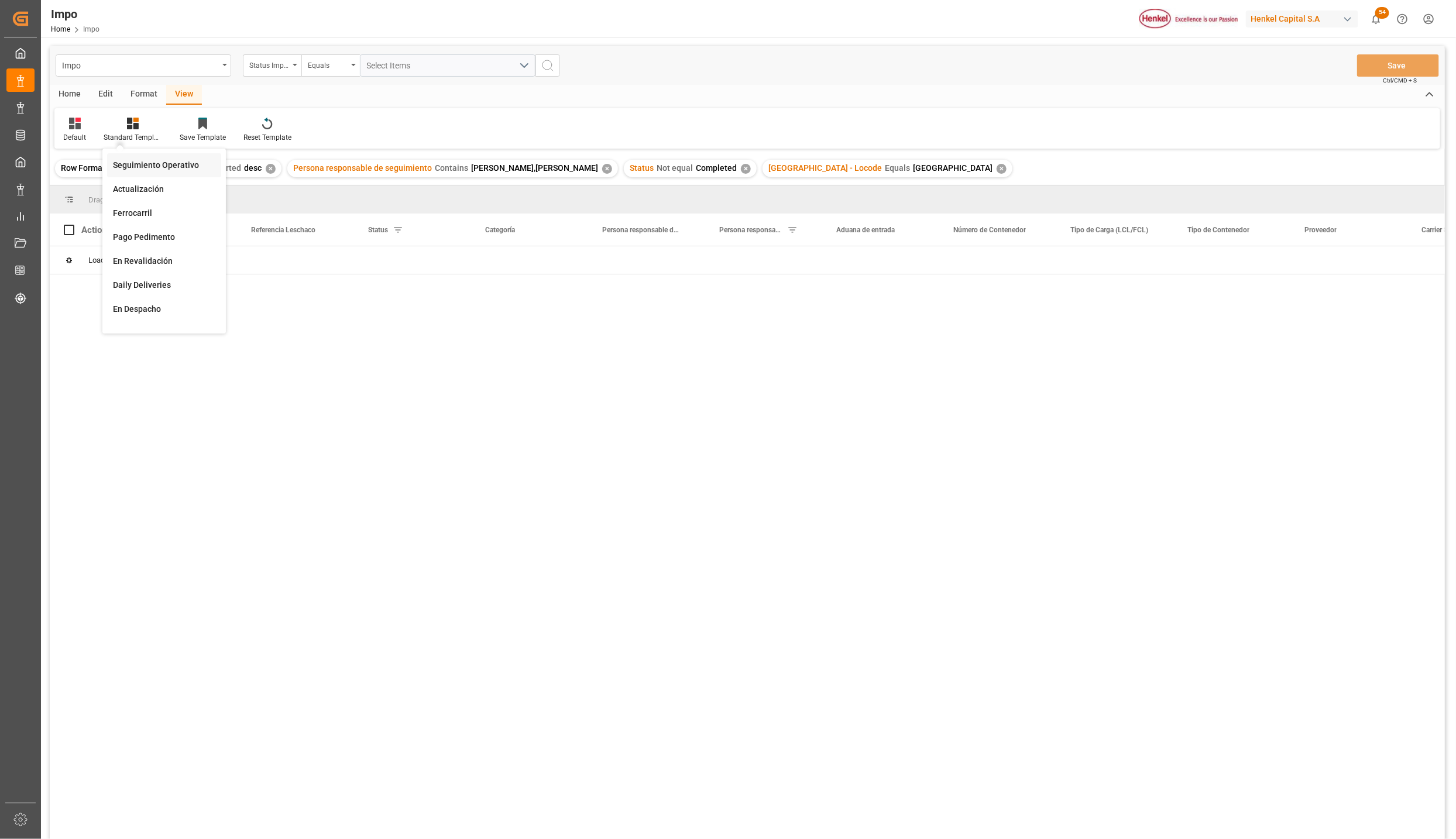
click at [142, 162] on div "Seguimiento Operativo" at bounding box center [164, 165] width 103 height 12
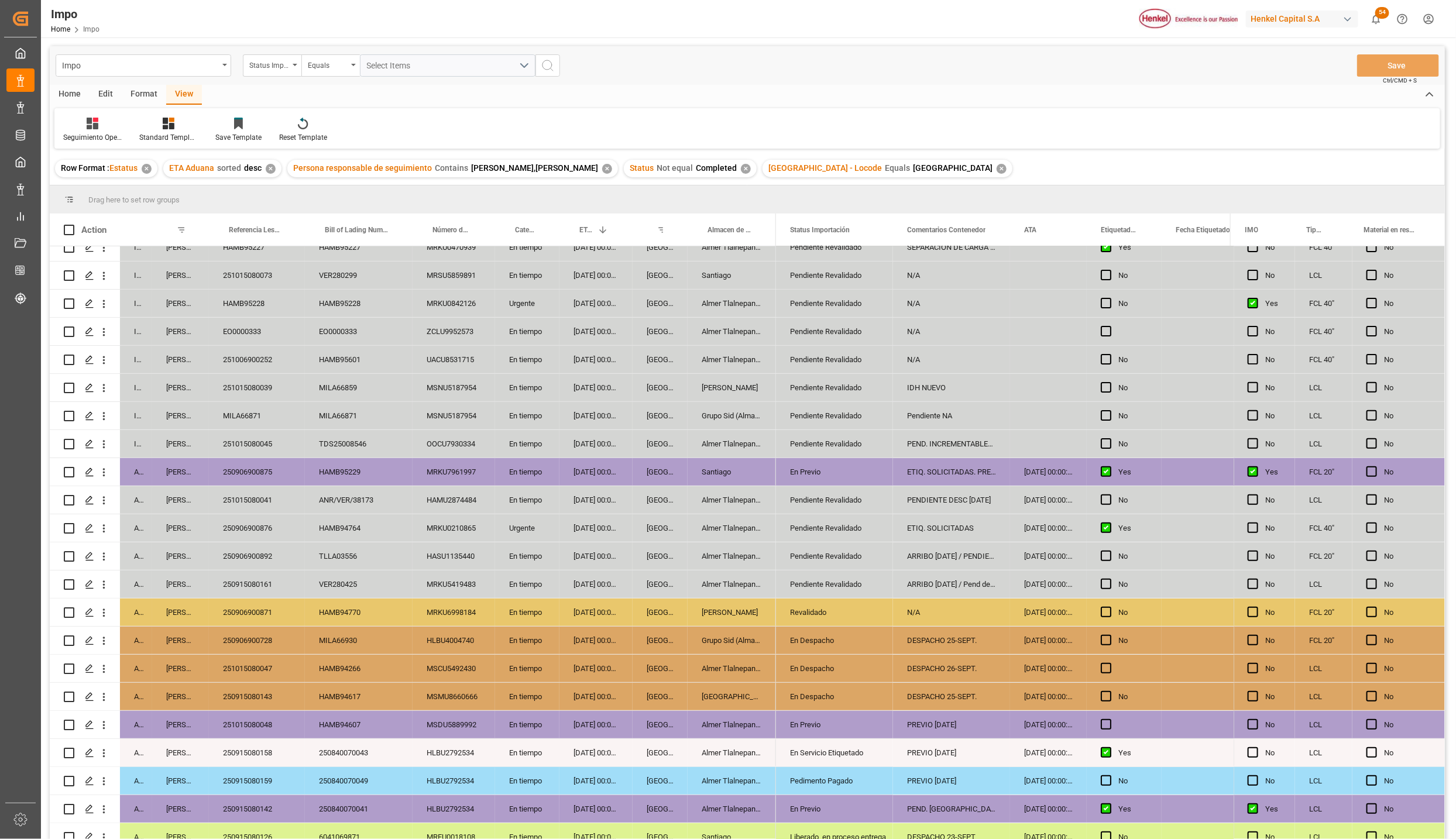
scroll to position [221, 0]
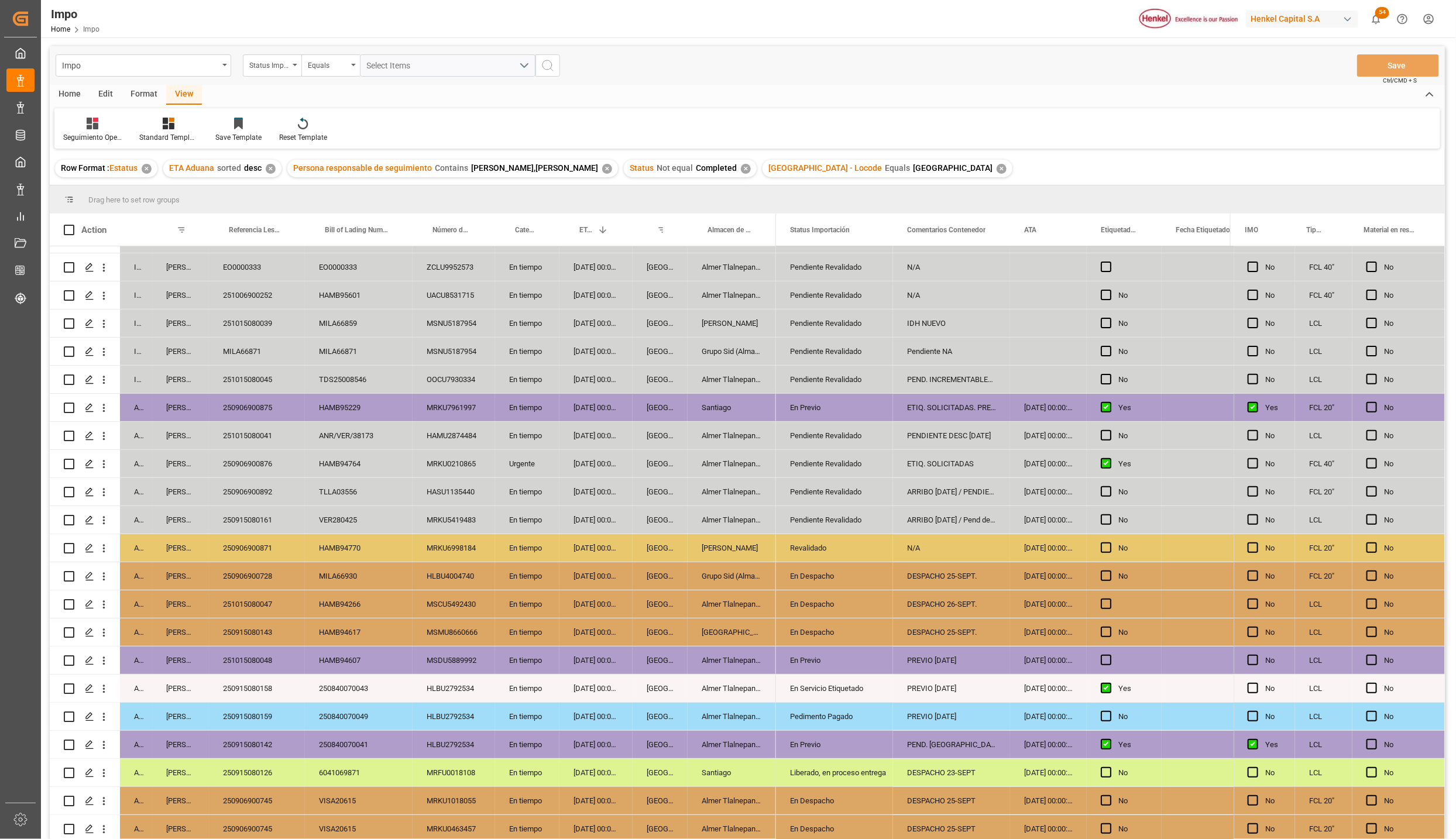
click at [610, 513] on div "[DATE] 00:00:00" at bounding box center [596, 519] width 73 height 27
click at [580, 490] on div "[DATE] 00:00:00" at bounding box center [596, 491] width 73 height 27
click at [587, 458] on div "[DATE] 00:00:00" at bounding box center [596, 463] width 73 height 27
click at [249, 430] on div "251015080041" at bounding box center [257, 435] width 96 height 27
click at [250, 411] on div "250906900875" at bounding box center [257, 407] width 96 height 27
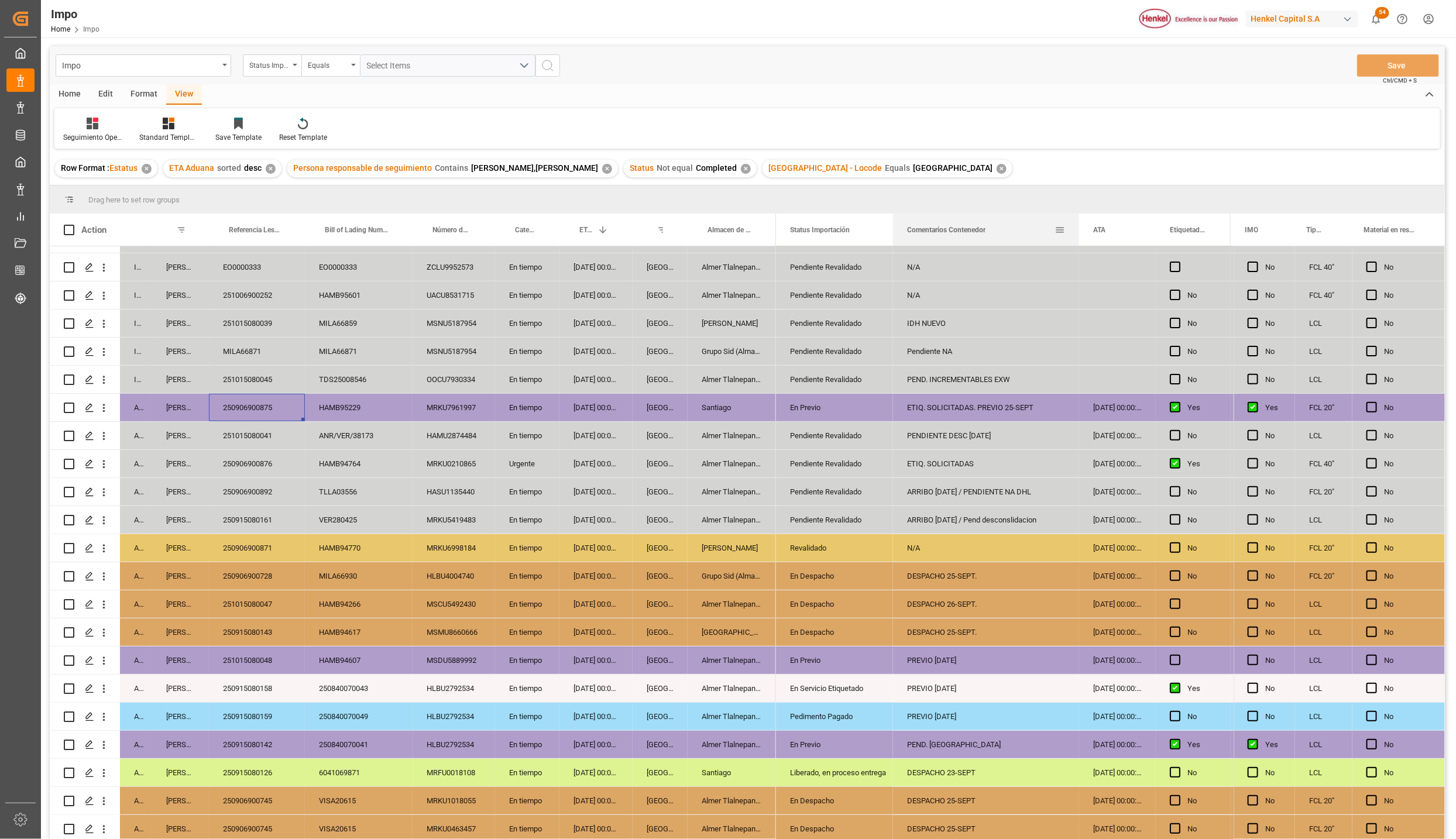
drag, startPoint x: 1008, startPoint y: 213, endPoint x: 1077, endPoint y: 221, distance: 69.5
click at [1077, 221] on div at bounding box center [1079, 229] width 4 height 32
click at [928, 372] on div "PEND. INCREMENTABLES EXW" at bounding box center [986, 379] width 186 height 27
click at [597, 374] on div "[DATE] 00:00:00" at bounding box center [596, 379] width 73 height 27
click at [323, 367] on div "TDS25008546" at bounding box center [359, 379] width 108 height 27
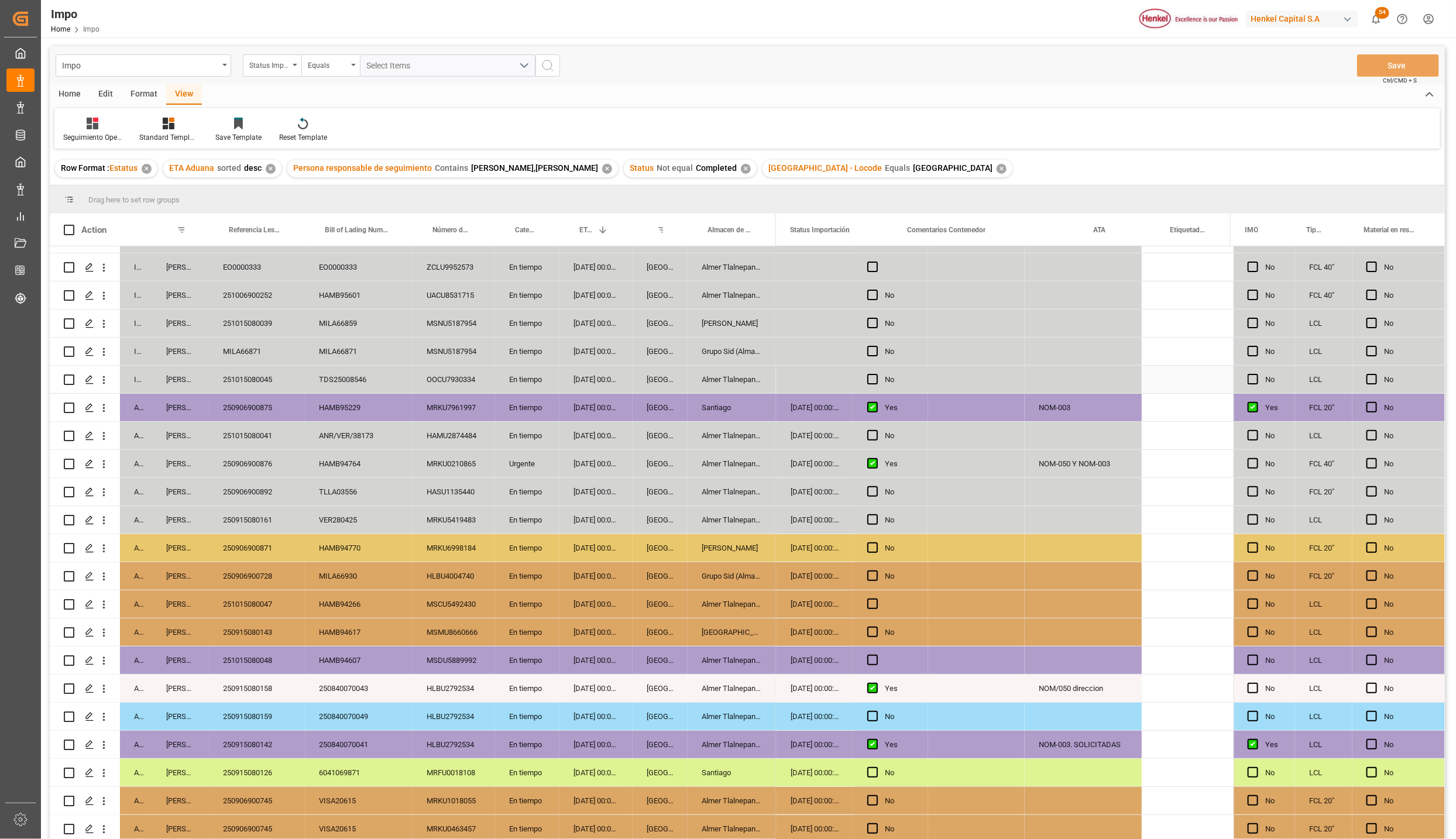
scroll to position [0, 0]
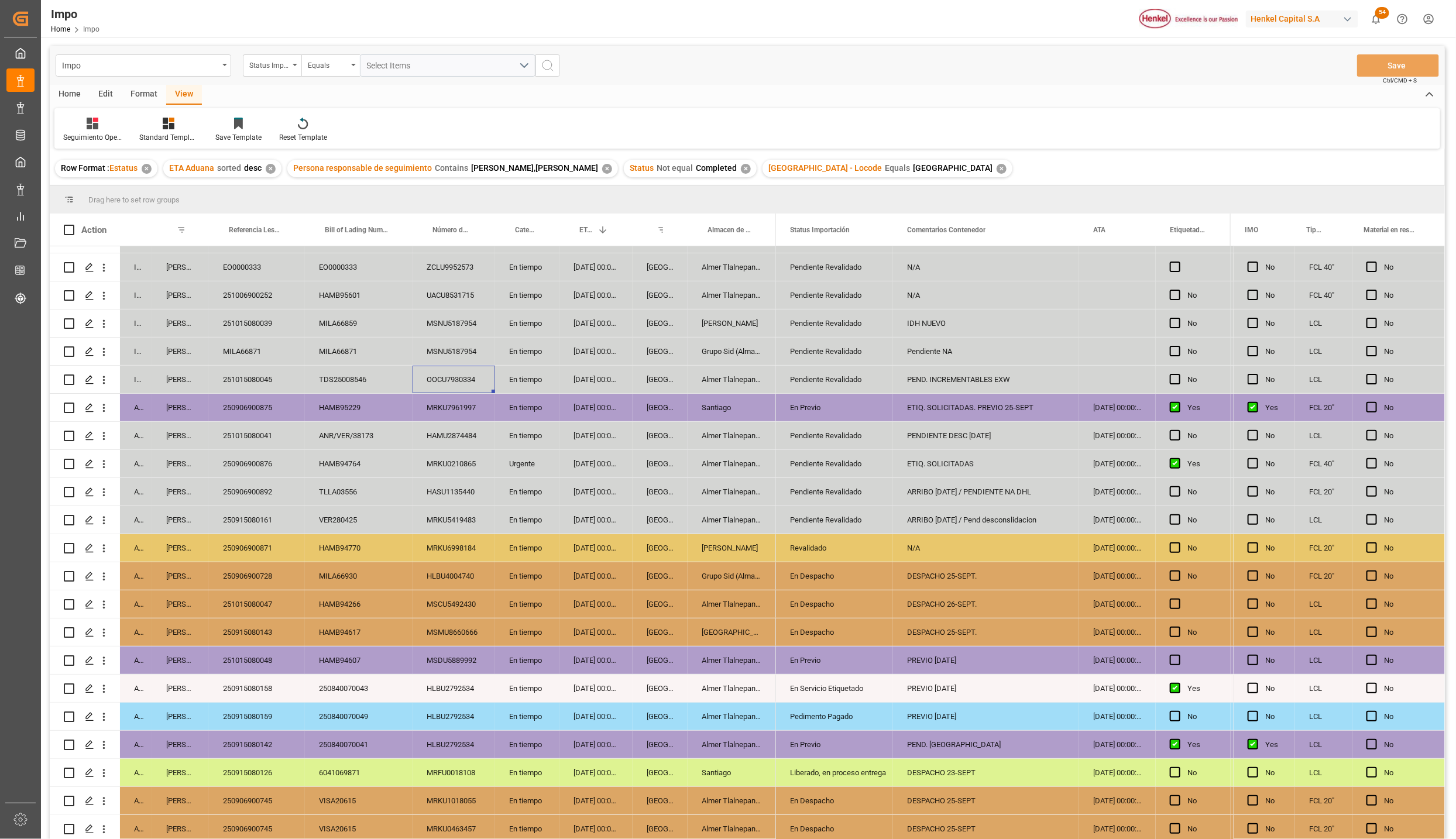
click at [374, 376] on div "TDS25008546" at bounding box center [359, 379] width 108 height 27
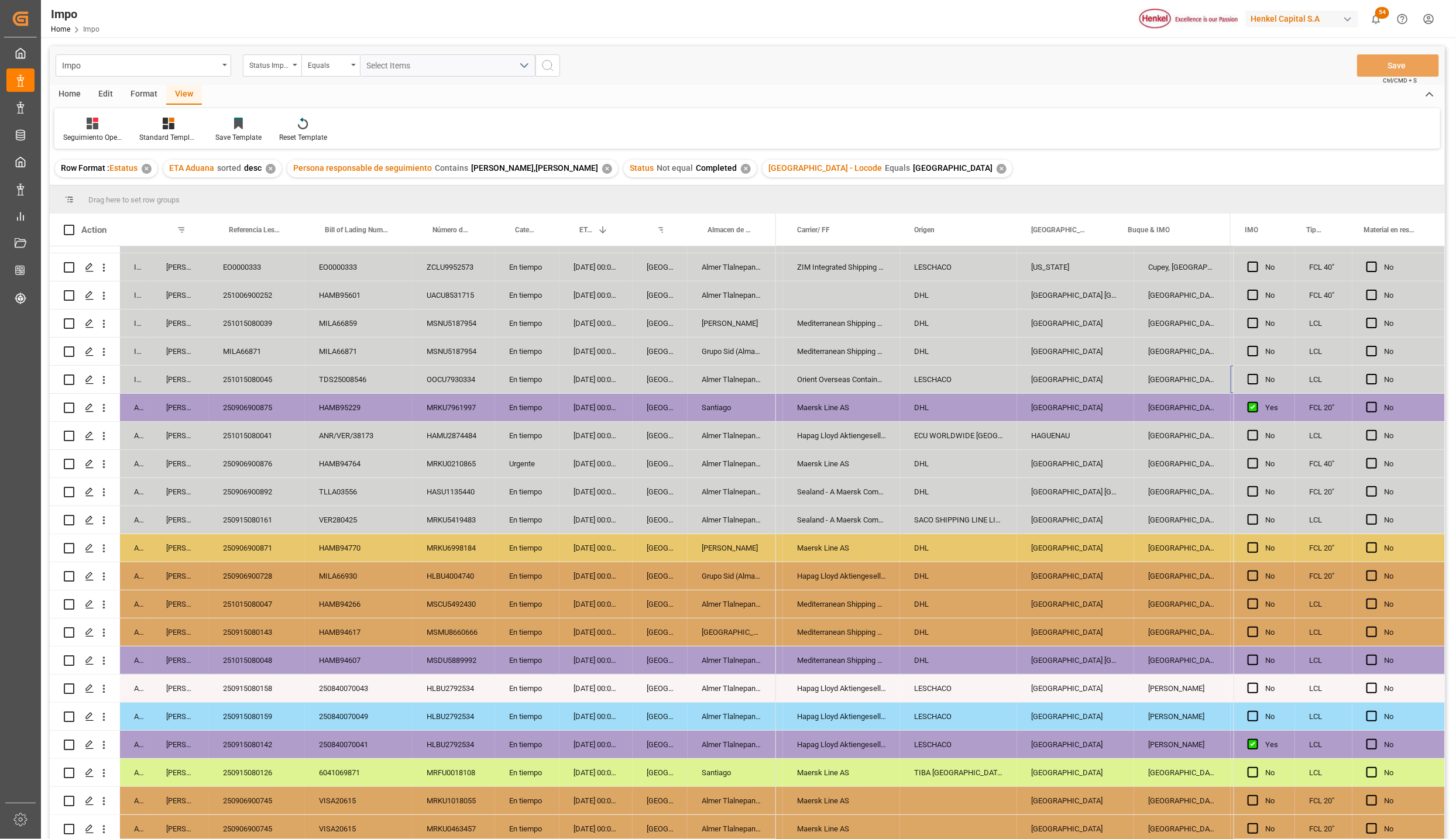
scroll to position [0, 1241]
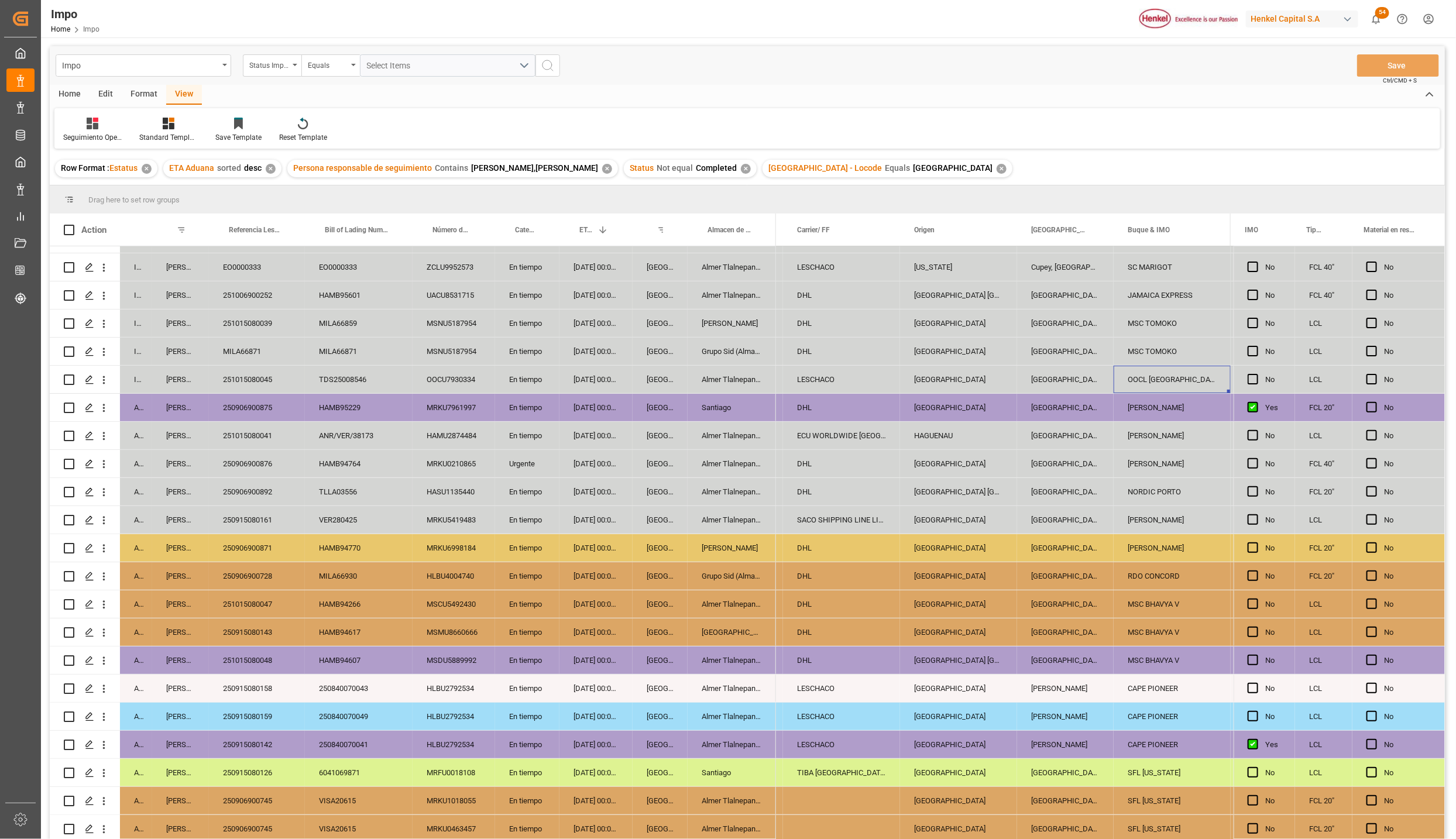
click at [580, 377] on div "[DATE] 00:00:00" at bounding box center [596, 379] width 73 height 27
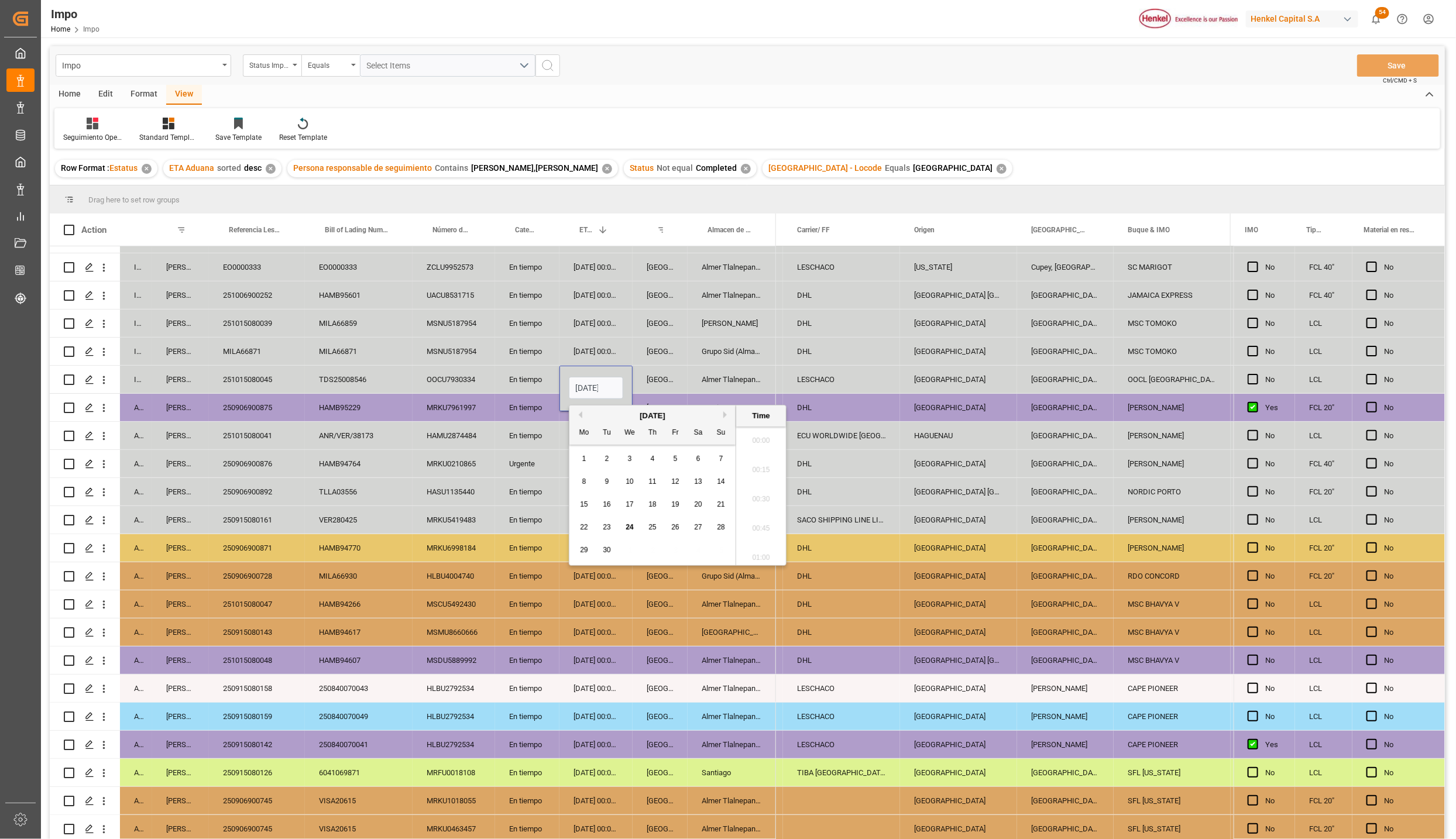
scroll to position [1963, 0]
click at [580, 377] on input "[DATE] 00:00" at bounding box center [596, 388] width 54 height 22
type input "[DATE] 00:00"
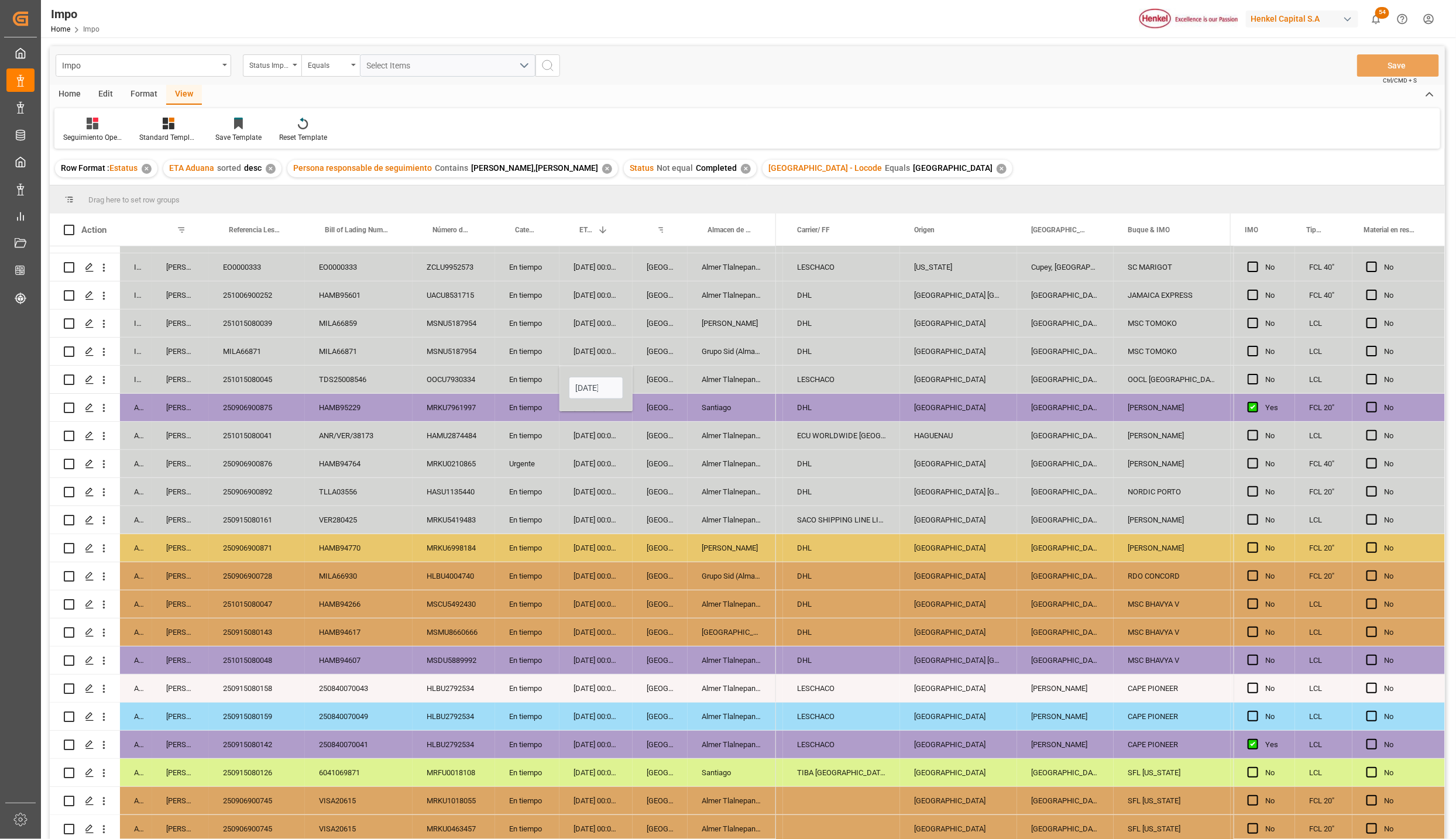
click at [596, 484] on div "[DATE] 00:00:00" at bounding box center [596, 491] width 73 height 27
click at [1393, 66] on button "Save" at bounding box center [1398, 65] width 82 height 22
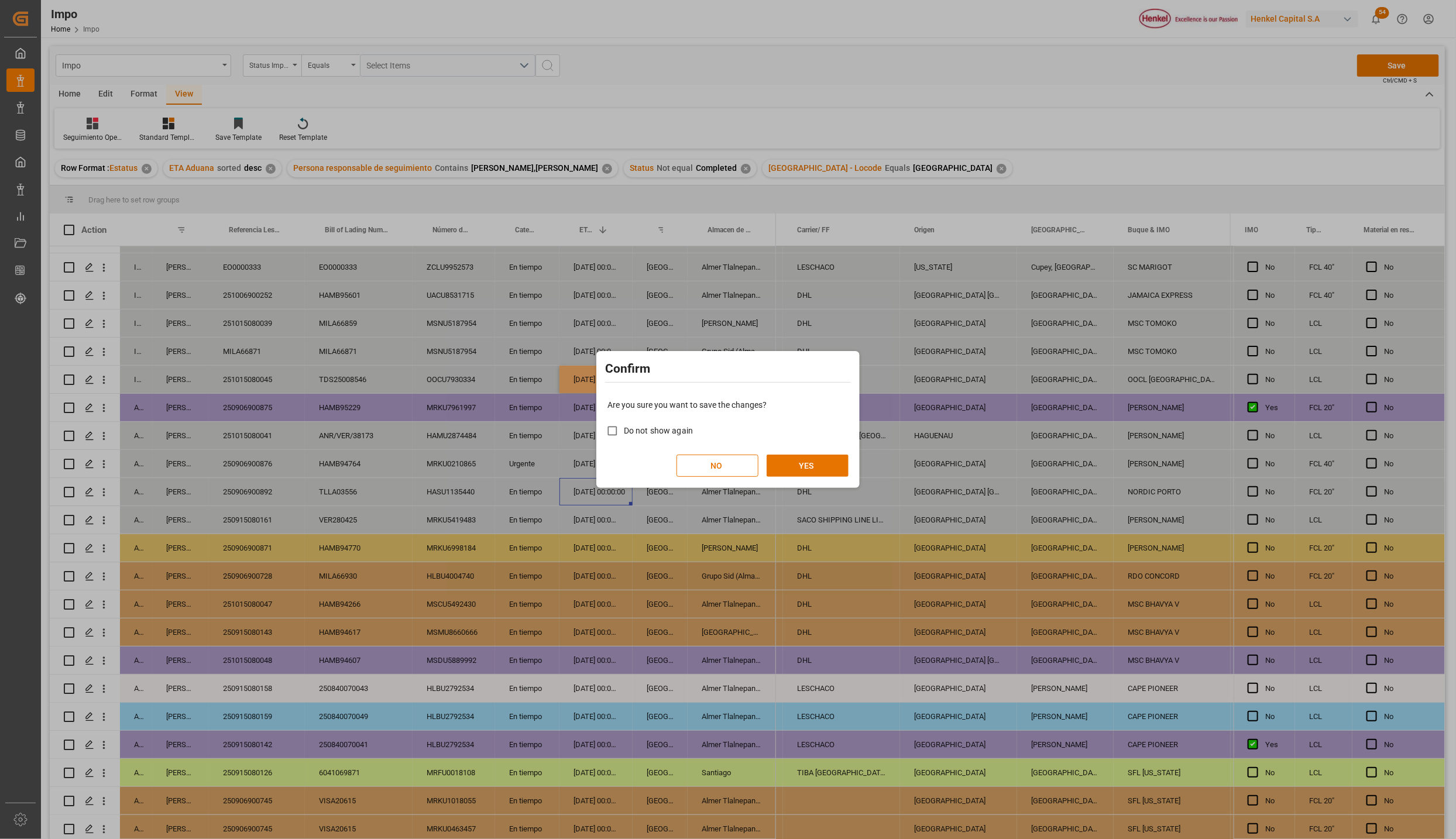
click at [813, 478] on div "Are you sure you want to save the changes? Do not show again NO YES" at bounding box center [728, 438] width 257 height 94
click at [812, 471] on button "YES" at bounding box center [808, 465] width 82 height 22
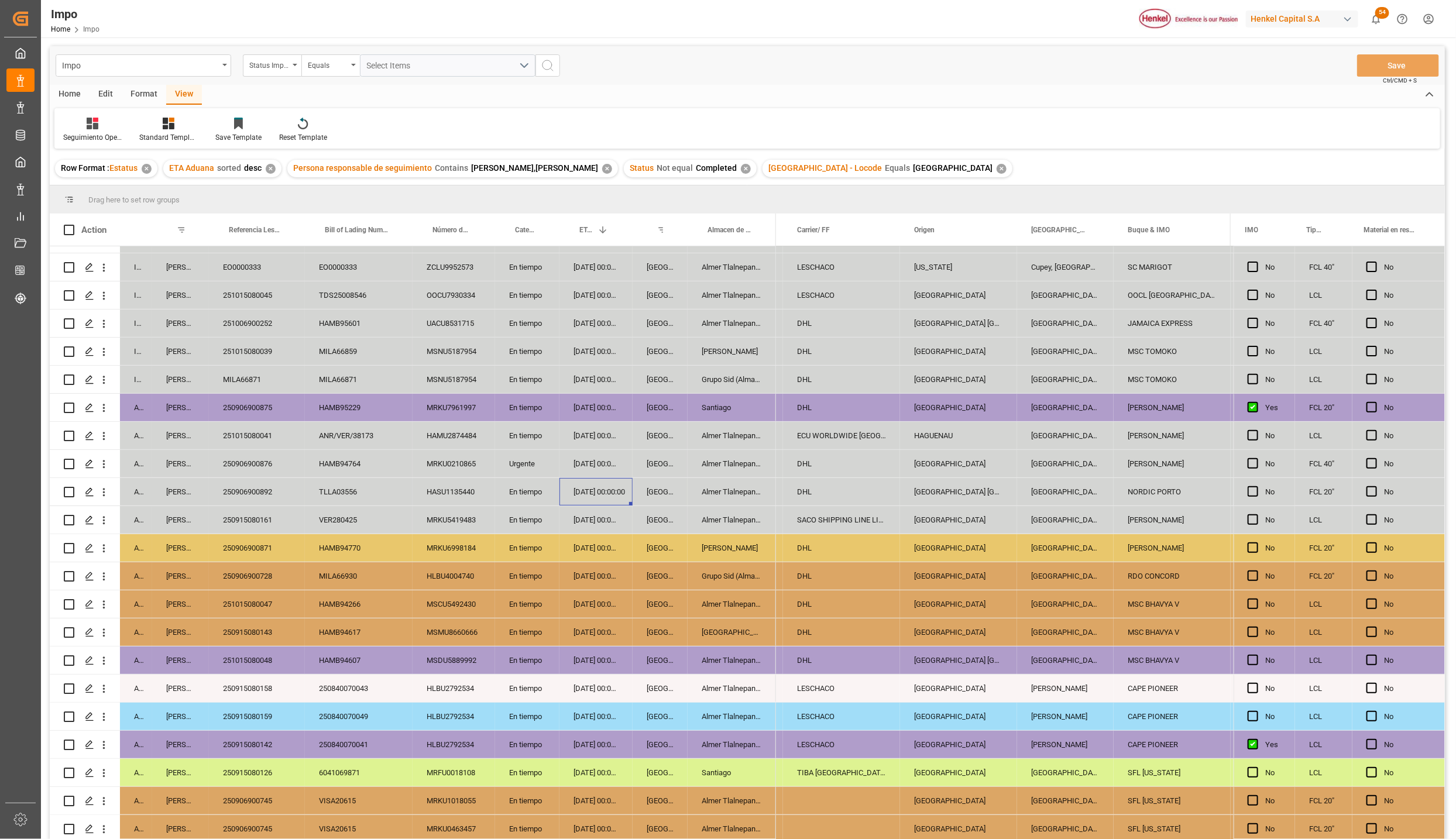
scroll to position [0, 1241]
click at [594, 321] on div "[DATE] 00:00:00" at bounding box center [596, 323] width 73 height 27
click at [429, 293] on div "OOCU7930334" at bounding box center [454, 295] width 83 height 27
click at [597, 293] on div "[DATE] 00:00:00" at bounding box center [596, 295] width 73 height 27
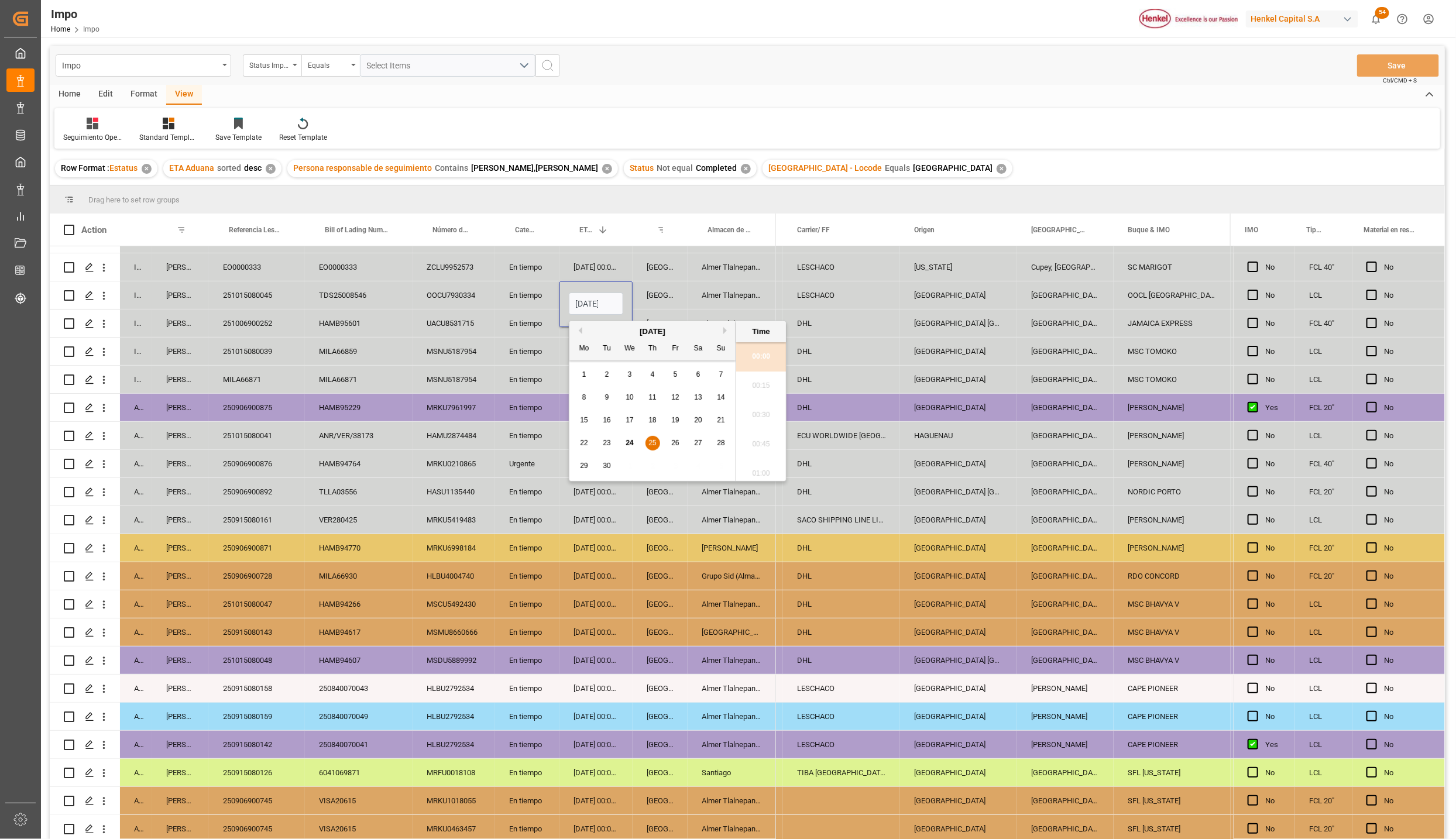
click at [597, 293] on input "[DATE] 00:00" at bounding box center [596, 303] width 54 height 22
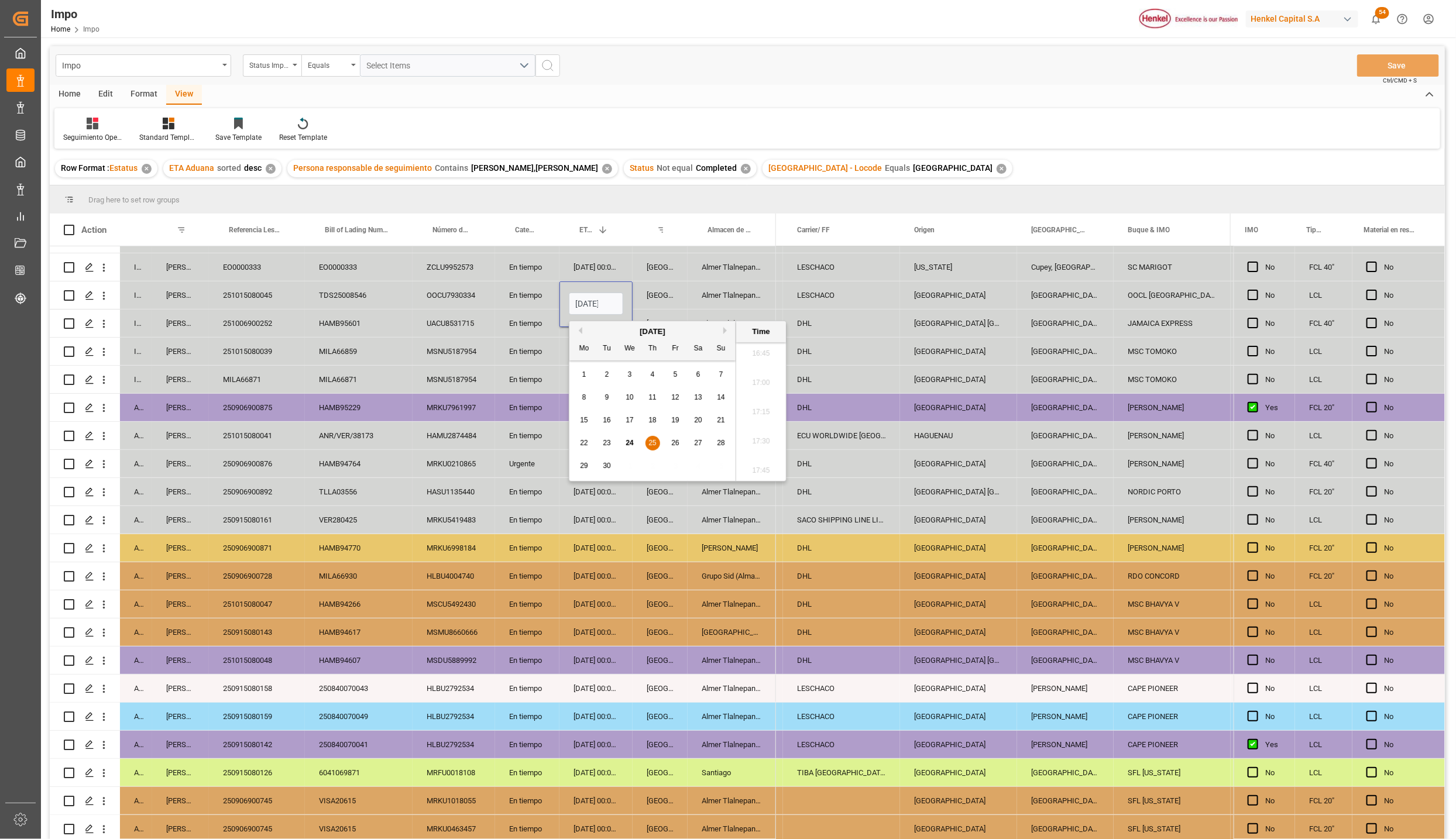
click at [597, 293] on input "[DATE] 00:00" at bounding box center [596, 303] width 54 height 22
type input "[DATE] 00:00"
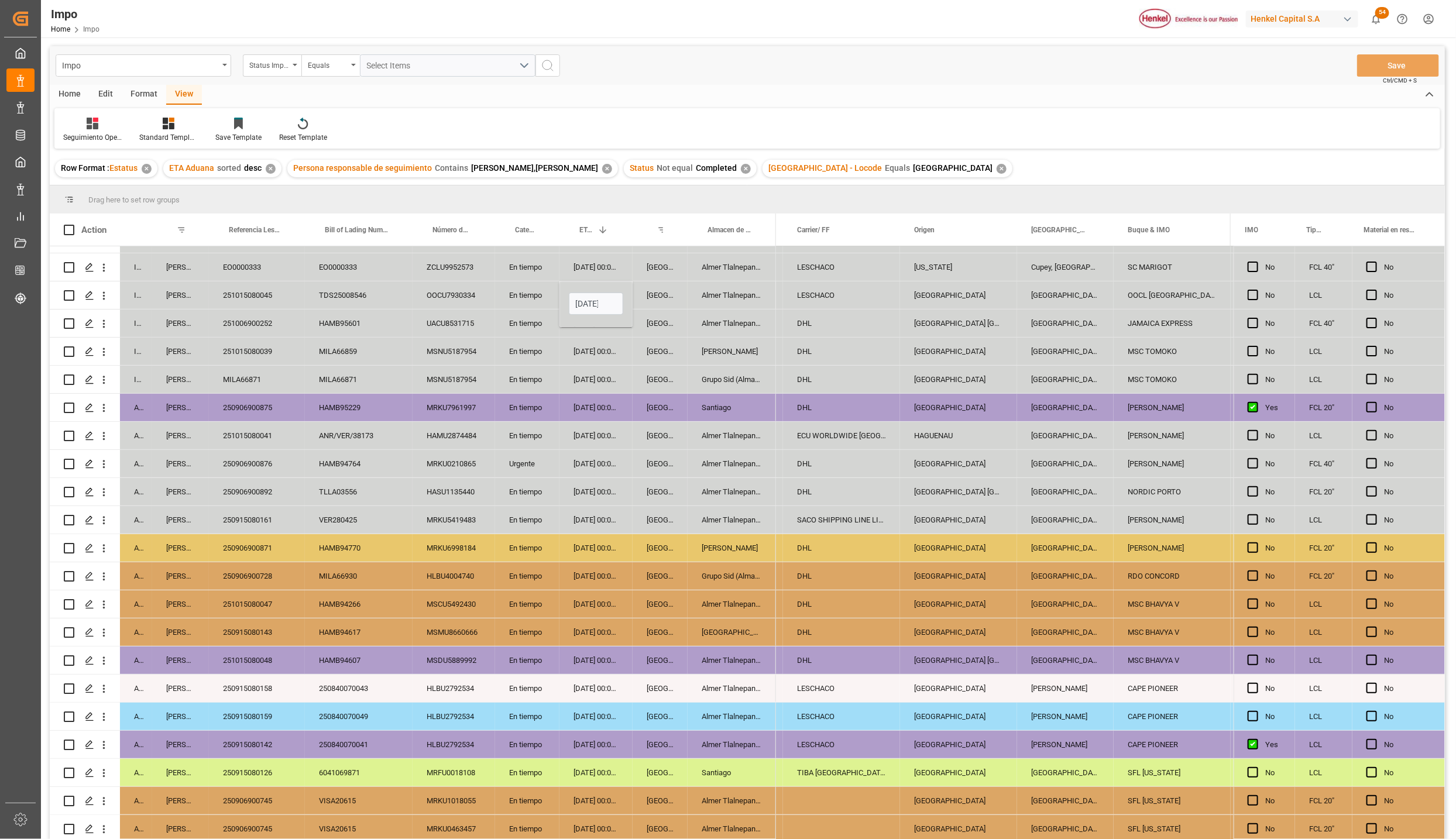
click at [650, 328] on div "[GEOGRAPHIC_DATA]" at bounding box center [660, 323] width 55 height 27
click at [813, 286] on div "LESCHACO" at bounding box center [842, 295] width 117 height 27
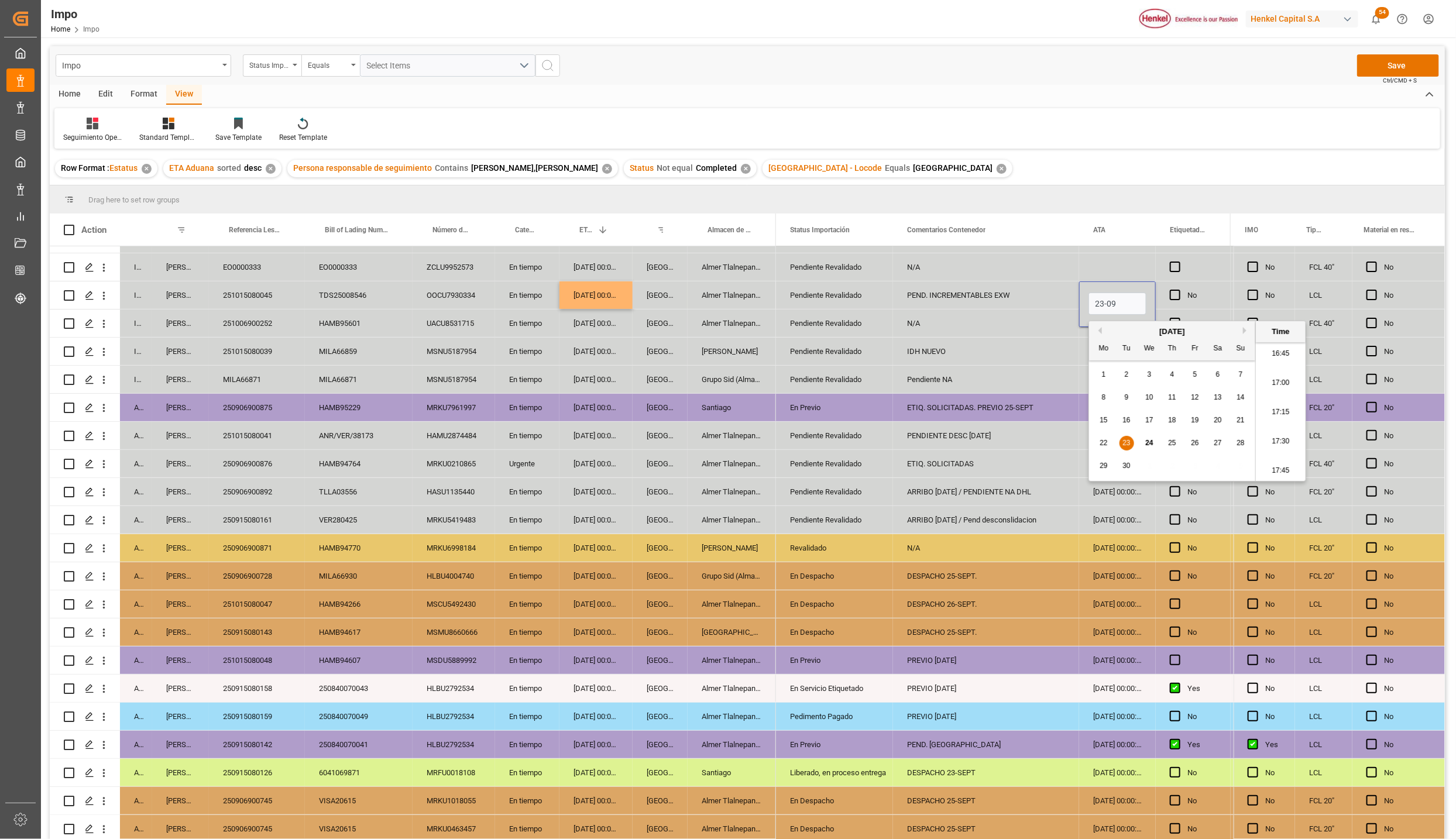
type input "[DATE] 00:00"
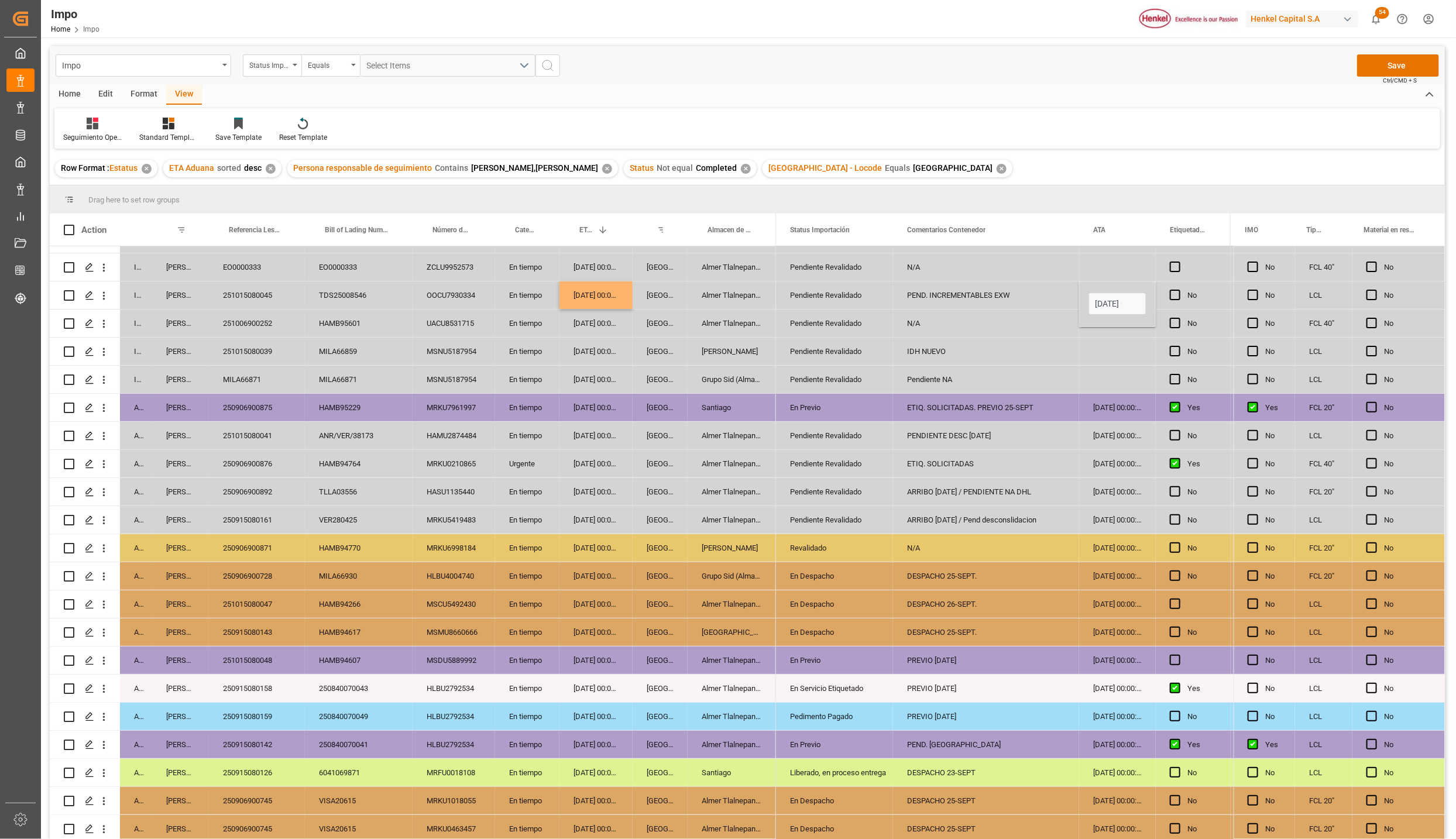
click at [975, 453] on div "ETIQ. SOLICITADAS" at bounding box center [986, 463] width 186 height 27
click at [1381, 69] on button "Save" at bounding box center [1398, 65] width 82 height 22
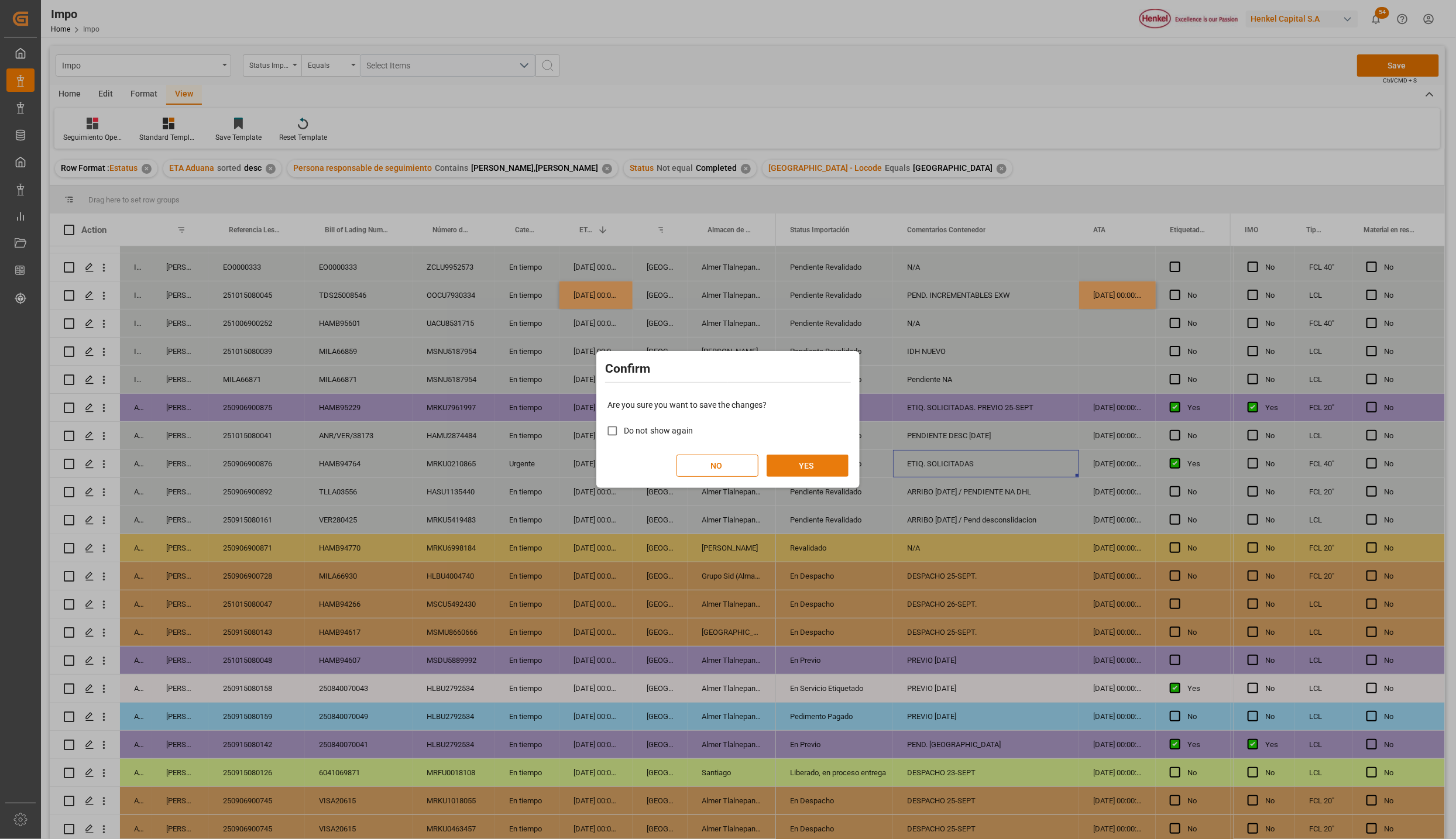
click at [815, 470] on button "YES" at bounding box center [808, 465] width 82 height 22
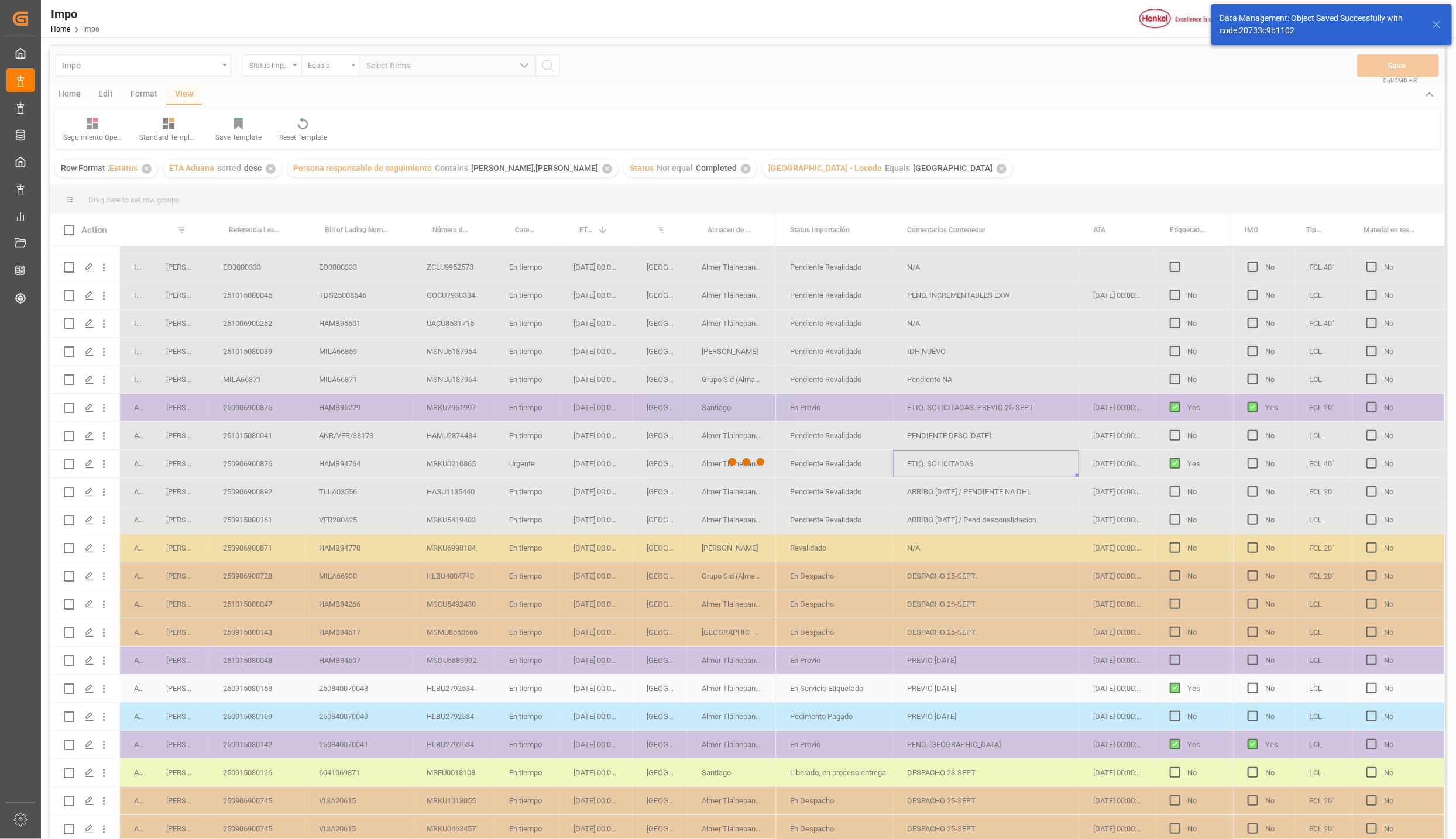
click at [448, 297] on div at bounding box center [747, 462] width 1395 height 832
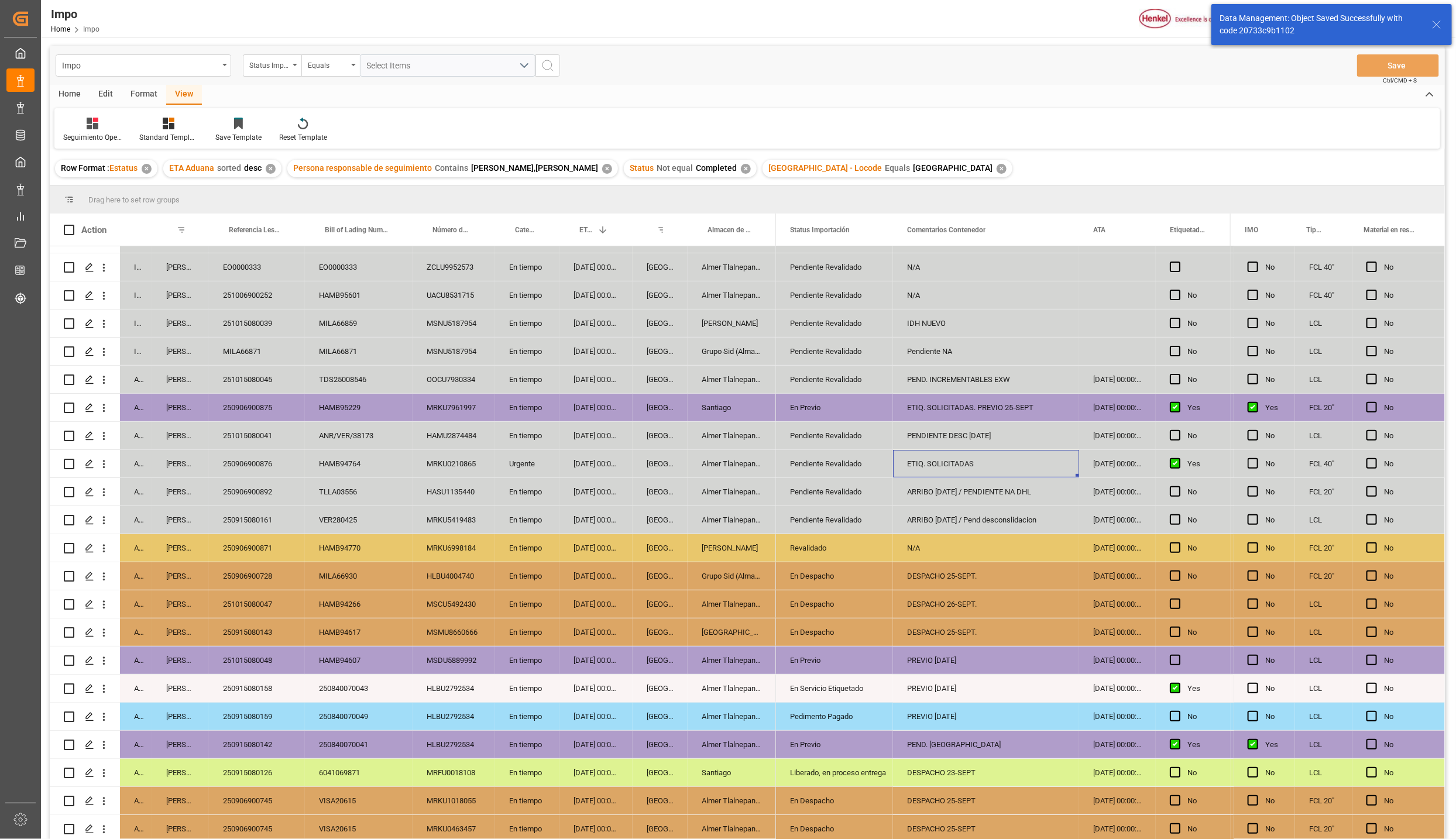
click at [332, 297] on div "HAMB95601" at bounding box center [359, 295] width 108 height 27
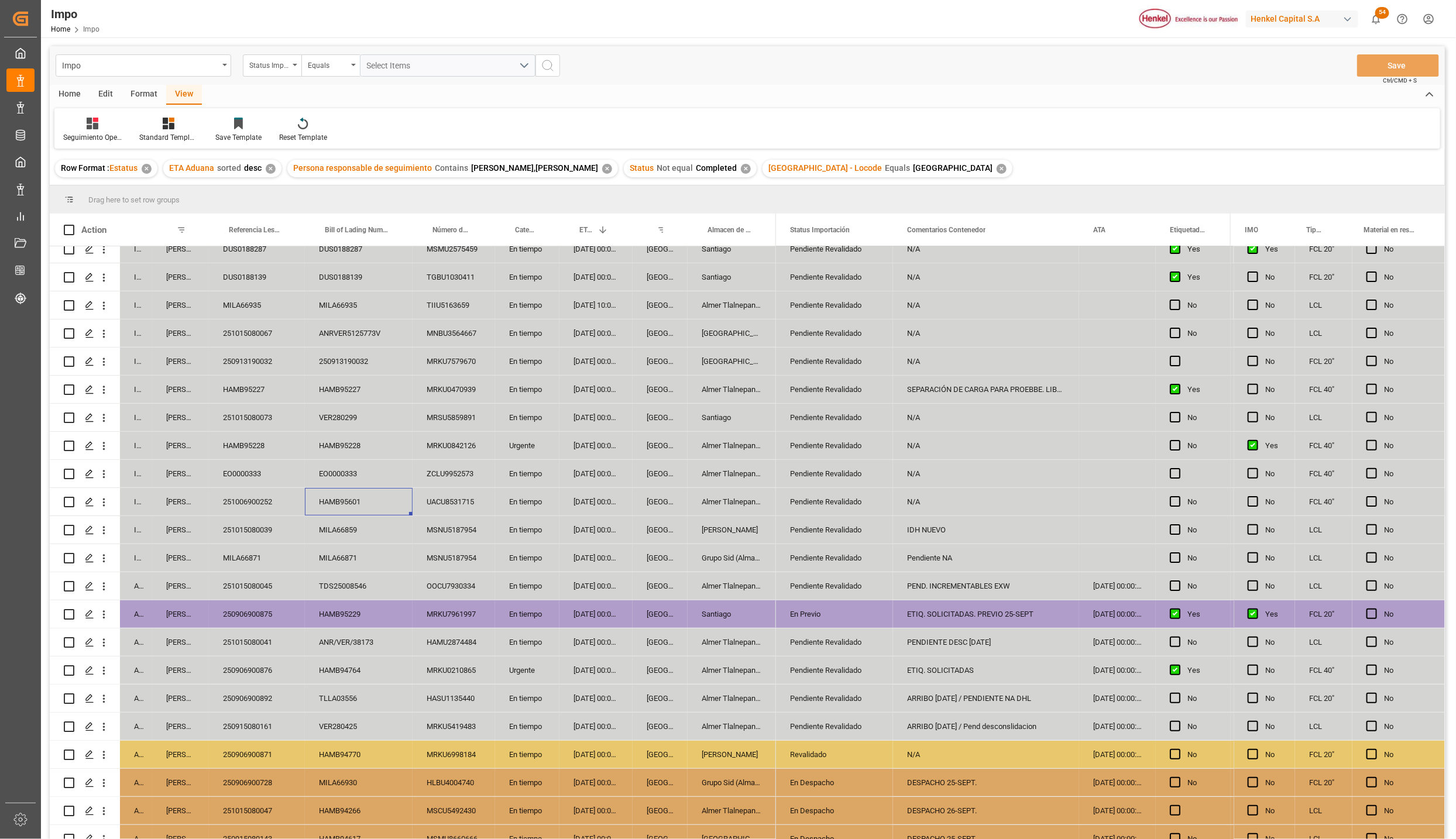
scroll to position [0, 0]
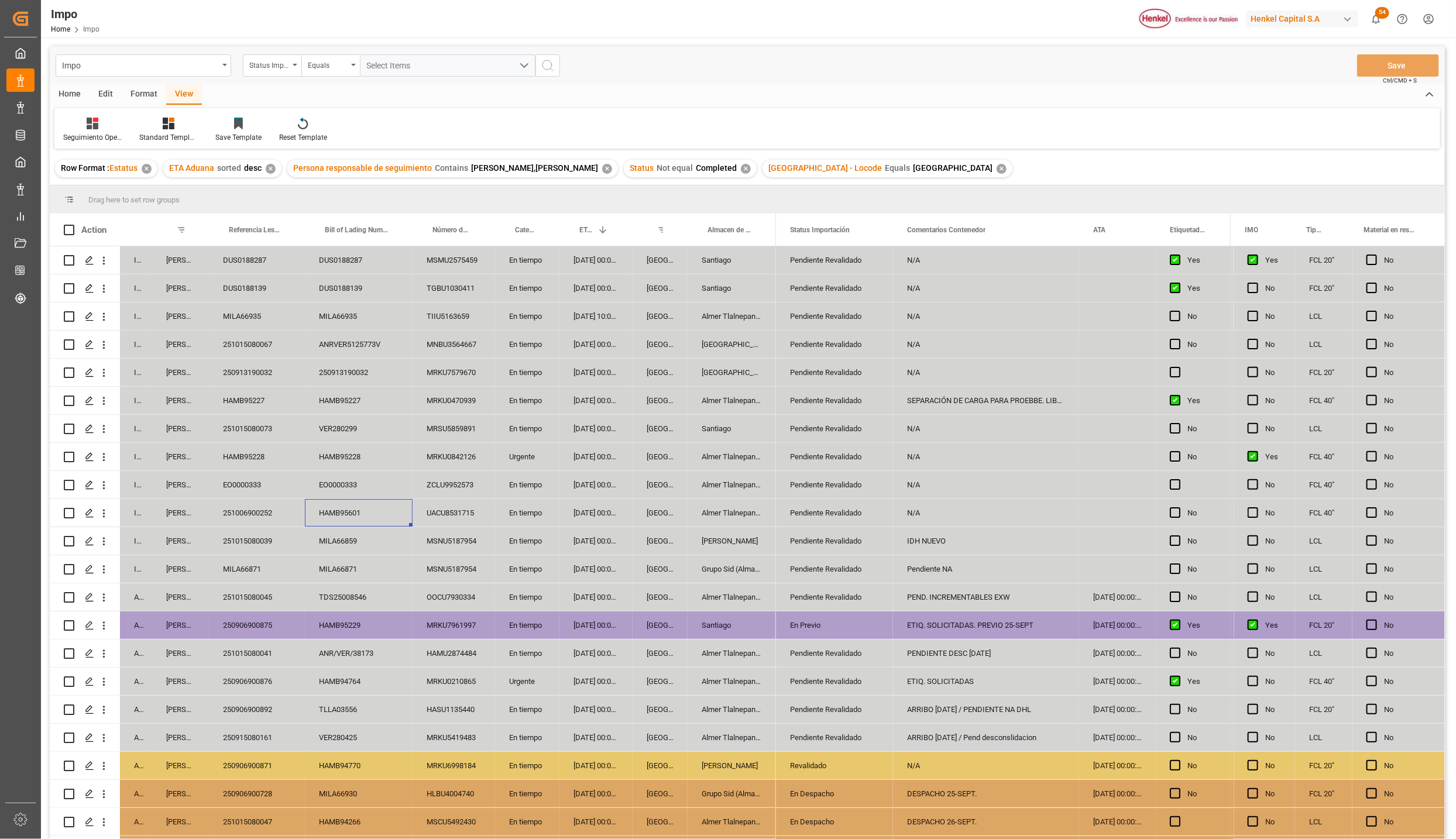
click at [466, 583] on div "OOCU7930334" at bounding box center [454, 596] width 83 height 27
click at [364, 594] on div "TDS25008546" at bounding box center [359, 596] width 108 height 27
drag, startPoint x: 380, startPoint y: 590, endPoint x: 4, endPoint y: 450, distance: 401.2
click at [380, 590] on div "TDS25008546" at bounding box center [359, 596] width 108 height 27
click at [959, 594] on div "PEND. INCREMENTABLES EXW" at bounding box center [986, 596] width 186 height 27
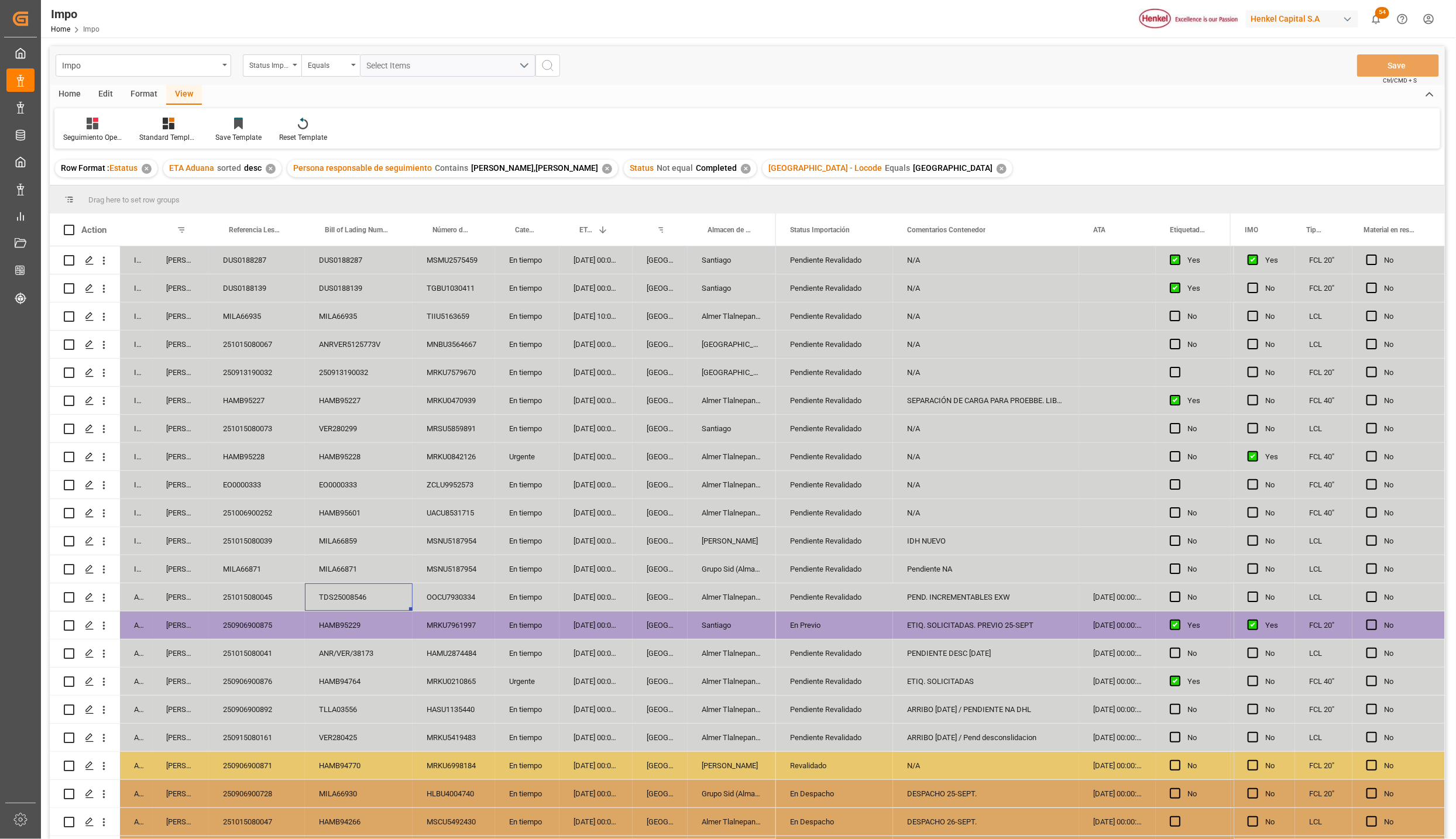
click at [959, 594] on div "PEND. INCREMENTABLES EXW" at bounding box center [986, 596] width 186 height 27
click at [959, 594] on input "PEND. INCREMENTABLES EXW" at bounding box center [986, 603] width 168 height 22
type input "PEND. DESCO"
click at [1383, 61] on button "Save" at bounding box center [1398, 65] width 82 height 22
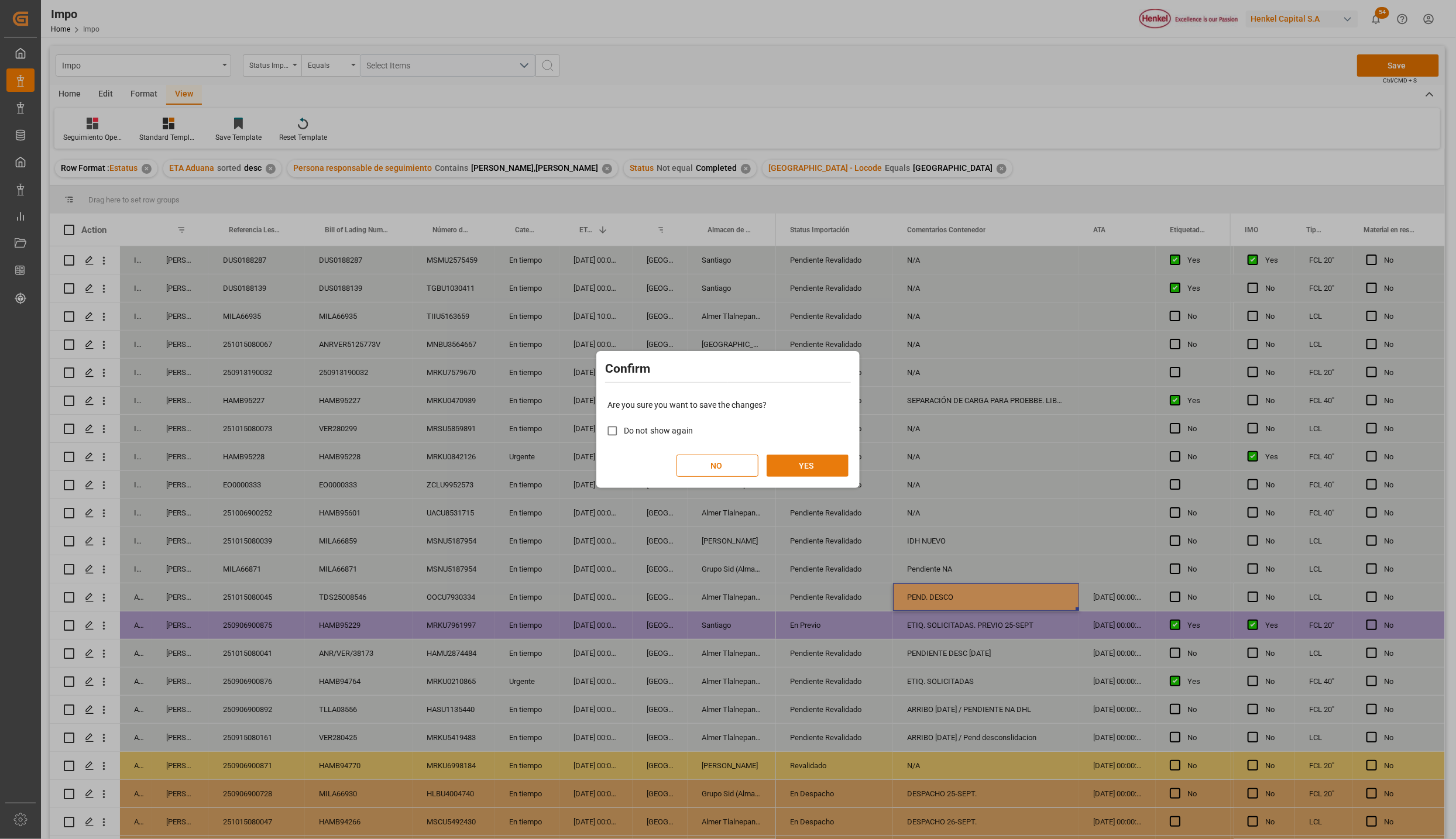
click at [817, 462] on button "YES" at bounding box center [808, 465] width 82 height 22
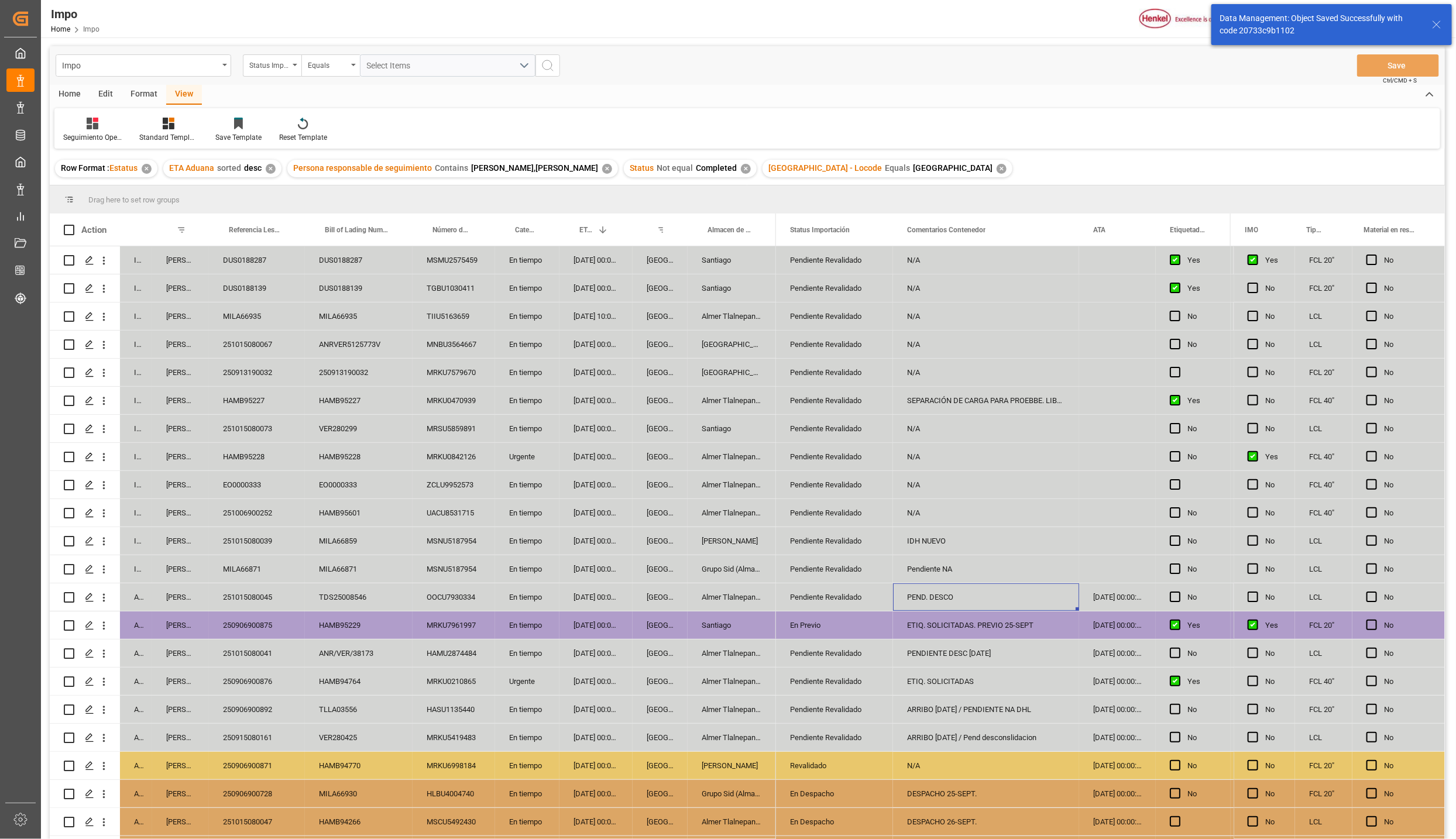
click at [676, 605] on div "[GEOGRAPHIC_DATA]" at bounding box center [660, 596] width 55 height 27
click at [1114, 590] on div "[DATE] 00:00:00" at bounding box center [1118, 596] width 76 height 27
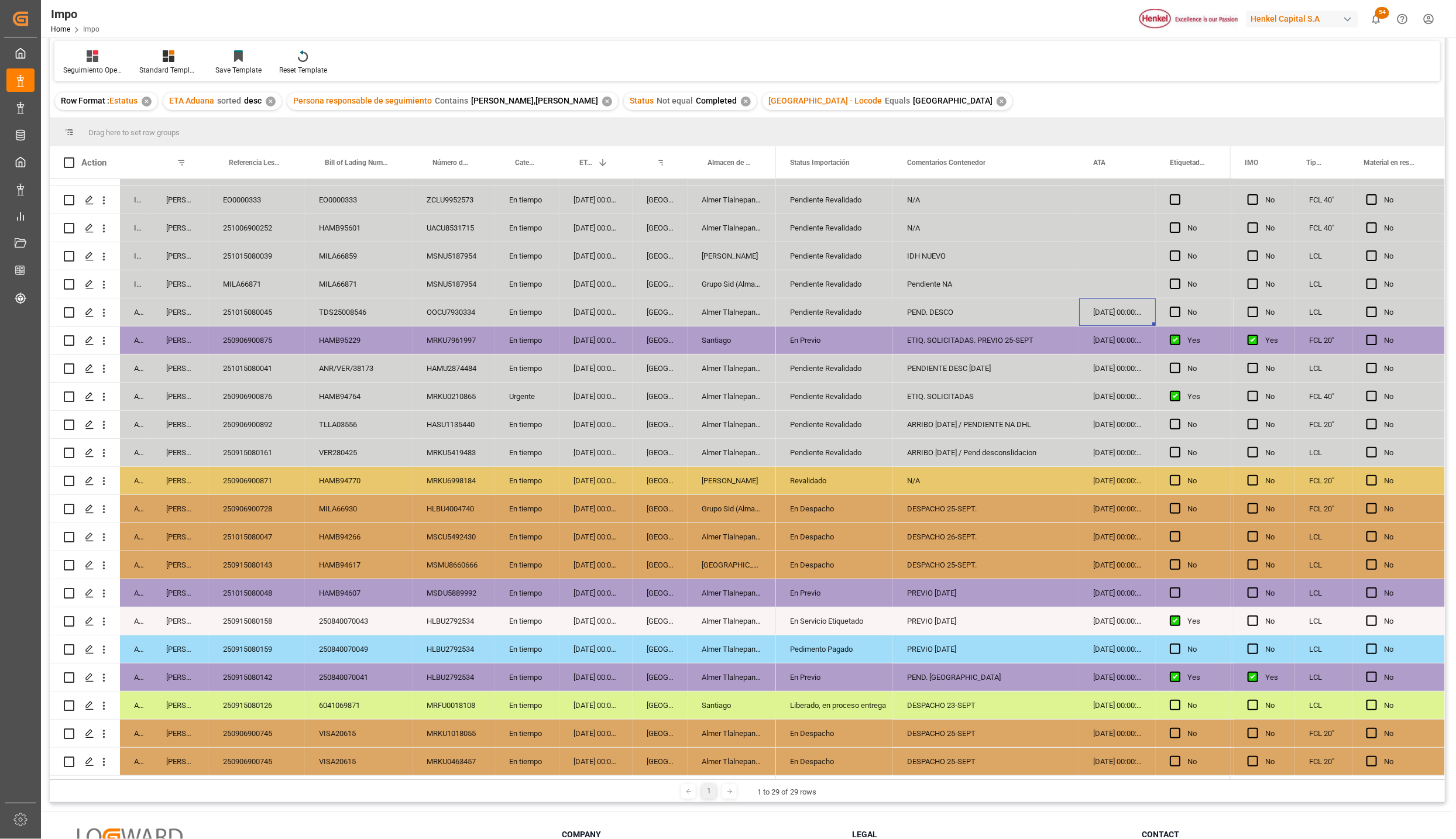
scroll to position [174, 0]
